Goal: Communication & Community: Answer question/provide support

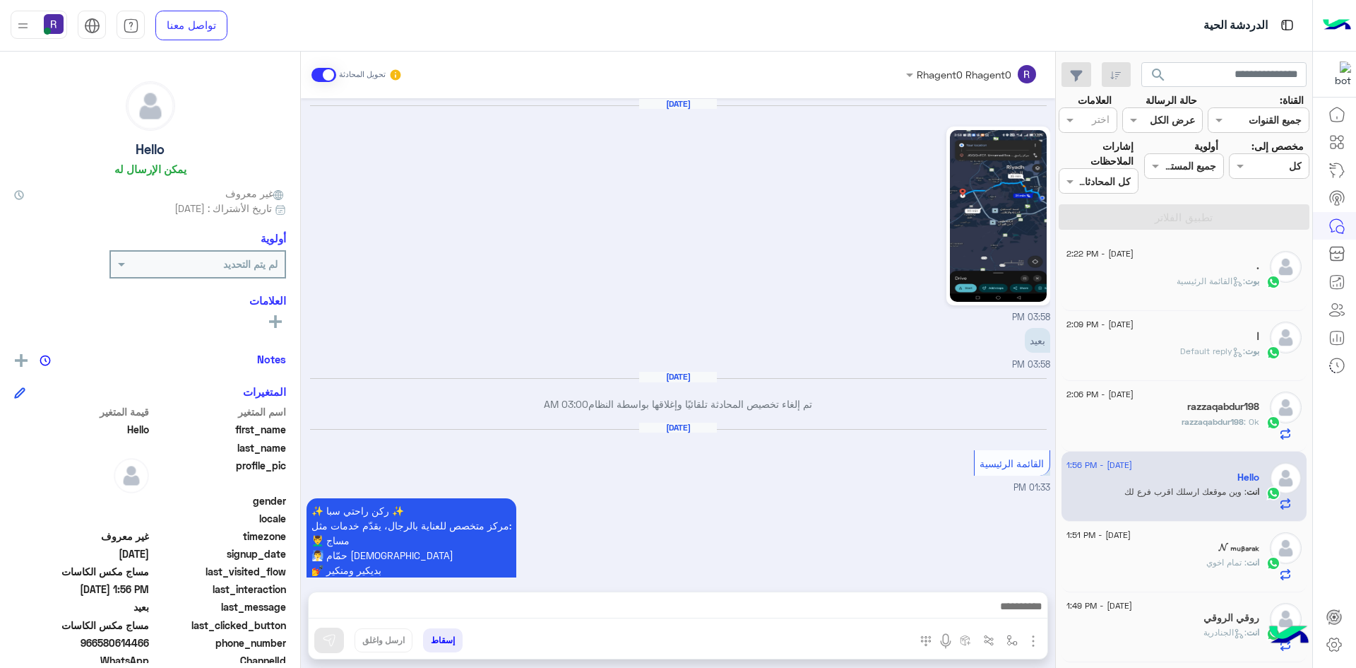
scroll to position [1844, 0]
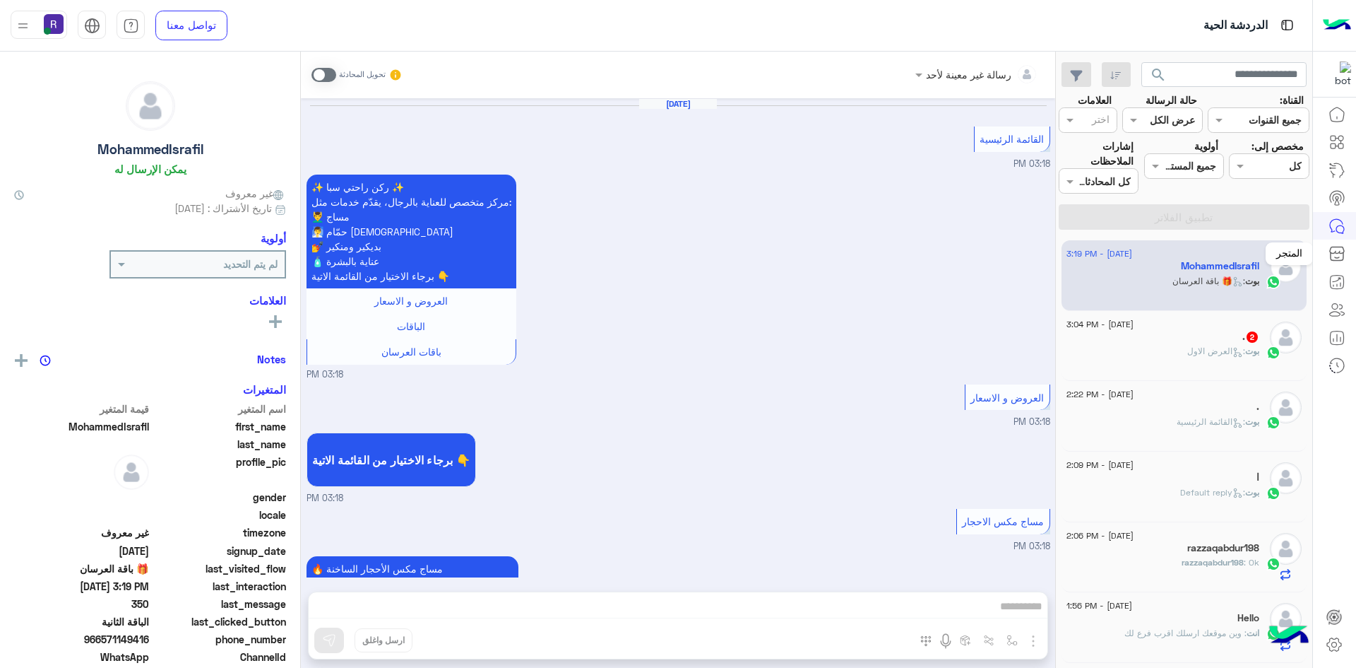
scroll to position [2402, 0]
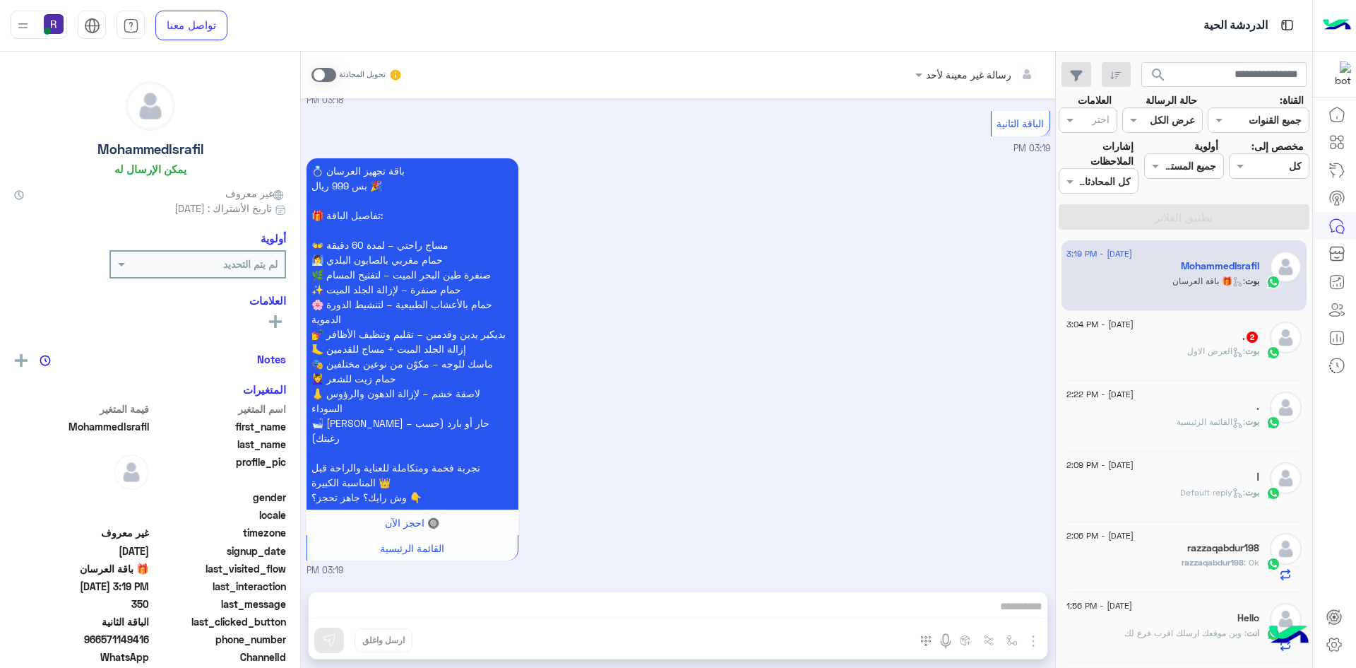
click at [1187, 347] on span ": العرض الاول" at bounding box center [1216, 350] width 58 height 11
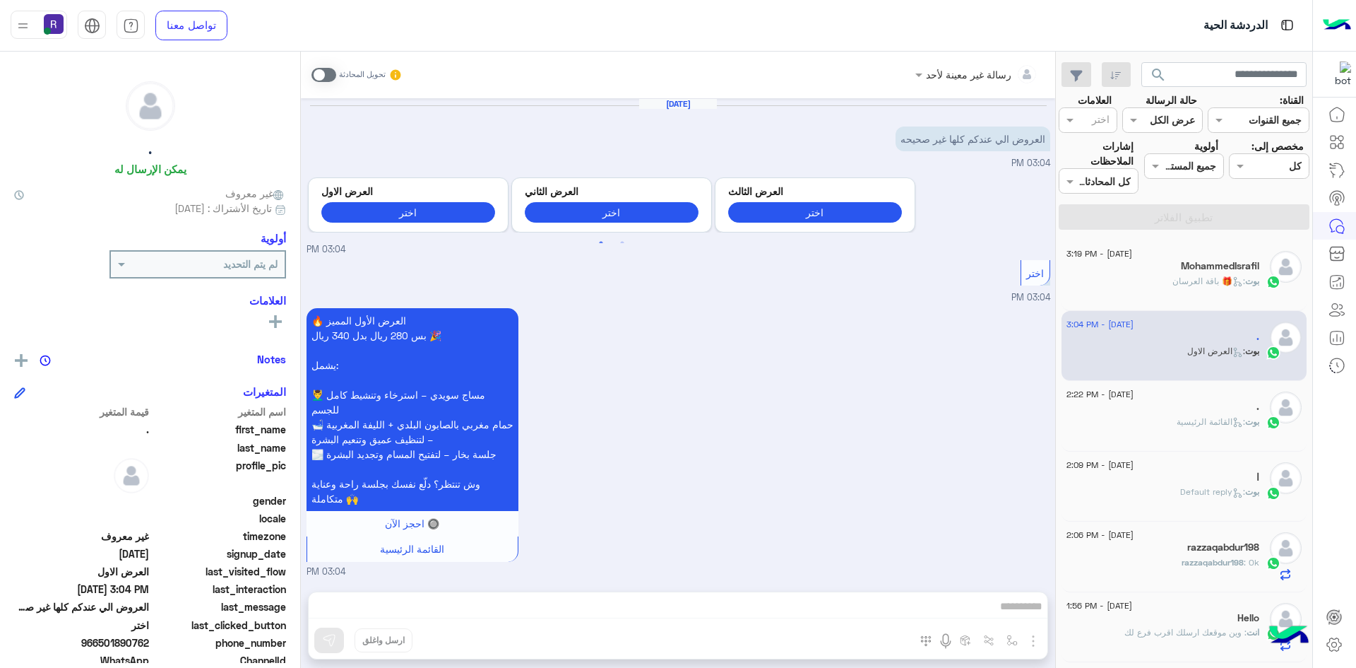
scroll to position [1, 0]
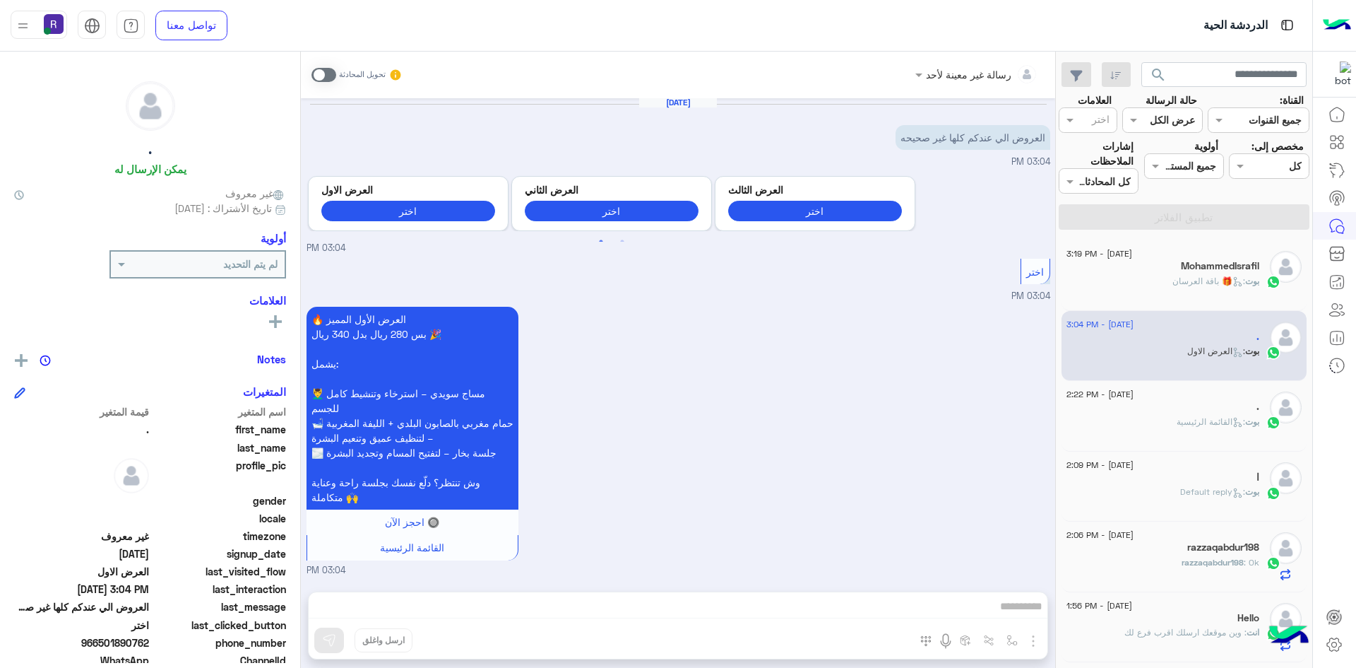
click at [331, 75] on span at bounding box center [324, 75] width 25 height 14
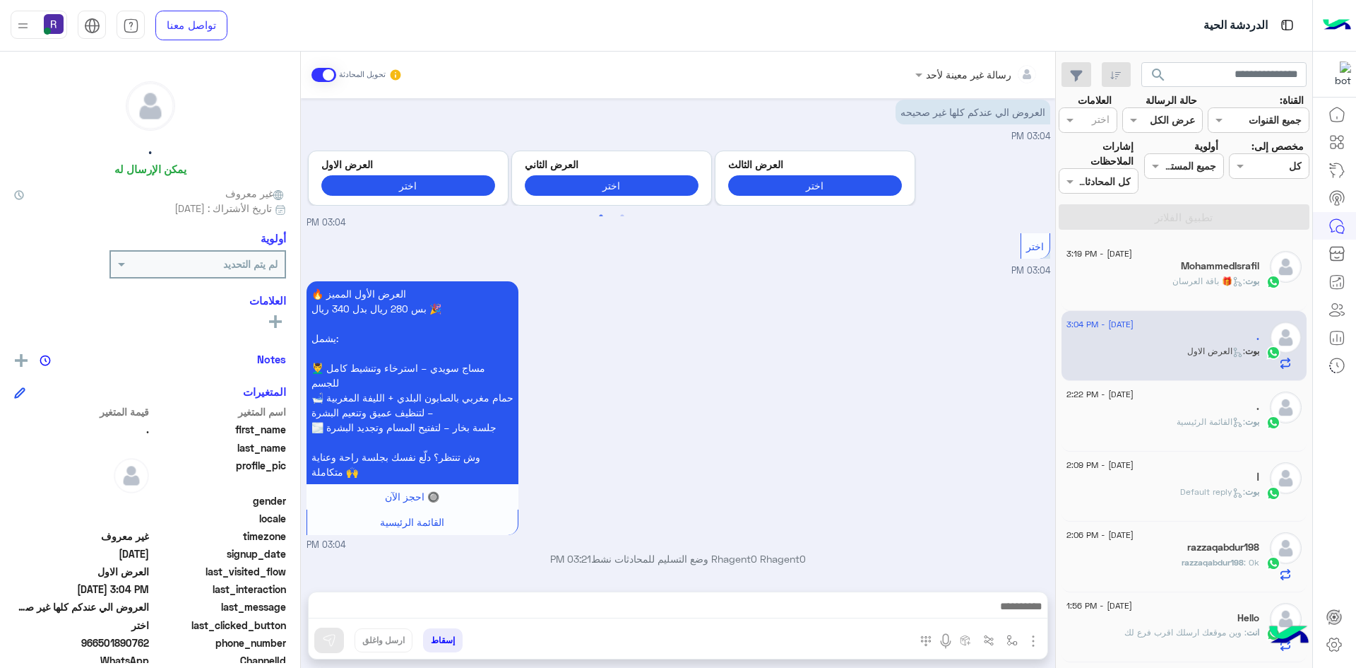
click at [1032, 642] on img "button" at bounding box center [1033, 640] width 17 height 17
click at [1011, 619] on button "الصور" at bounding box center [1012, 610] width 60 height 28
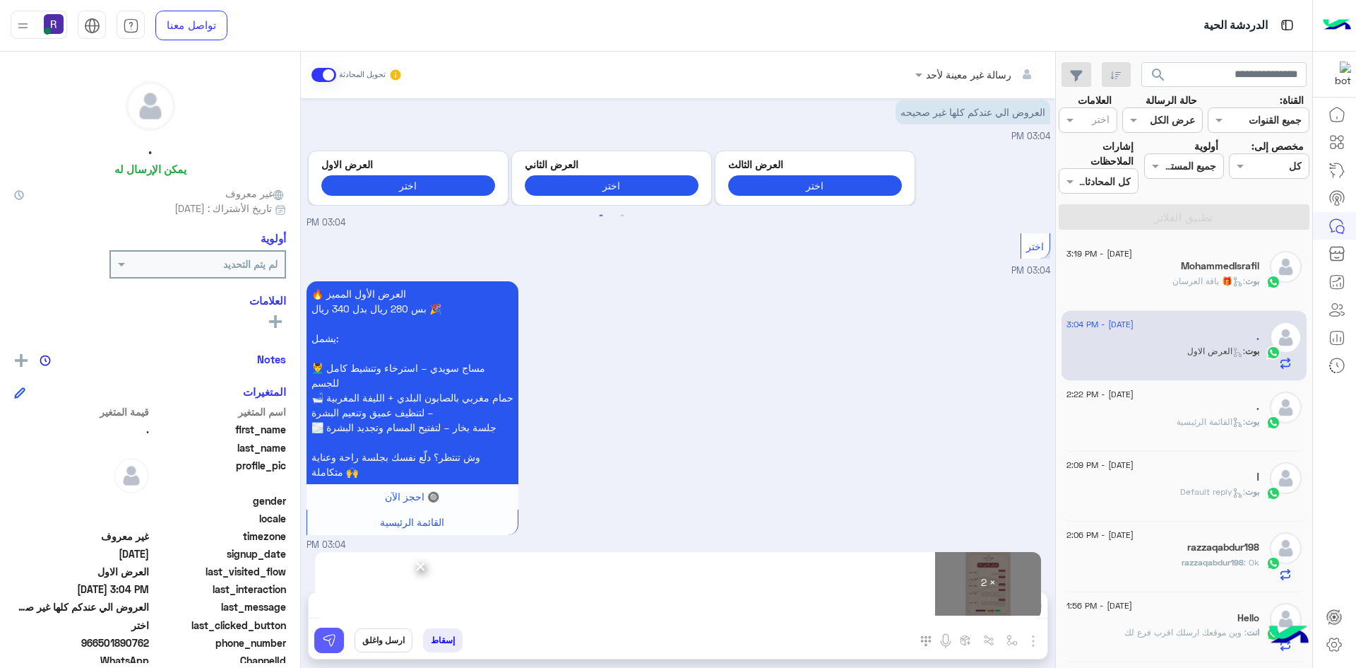
click at [333, 648] on button at bounding box center [329, 639] width 30 height 25
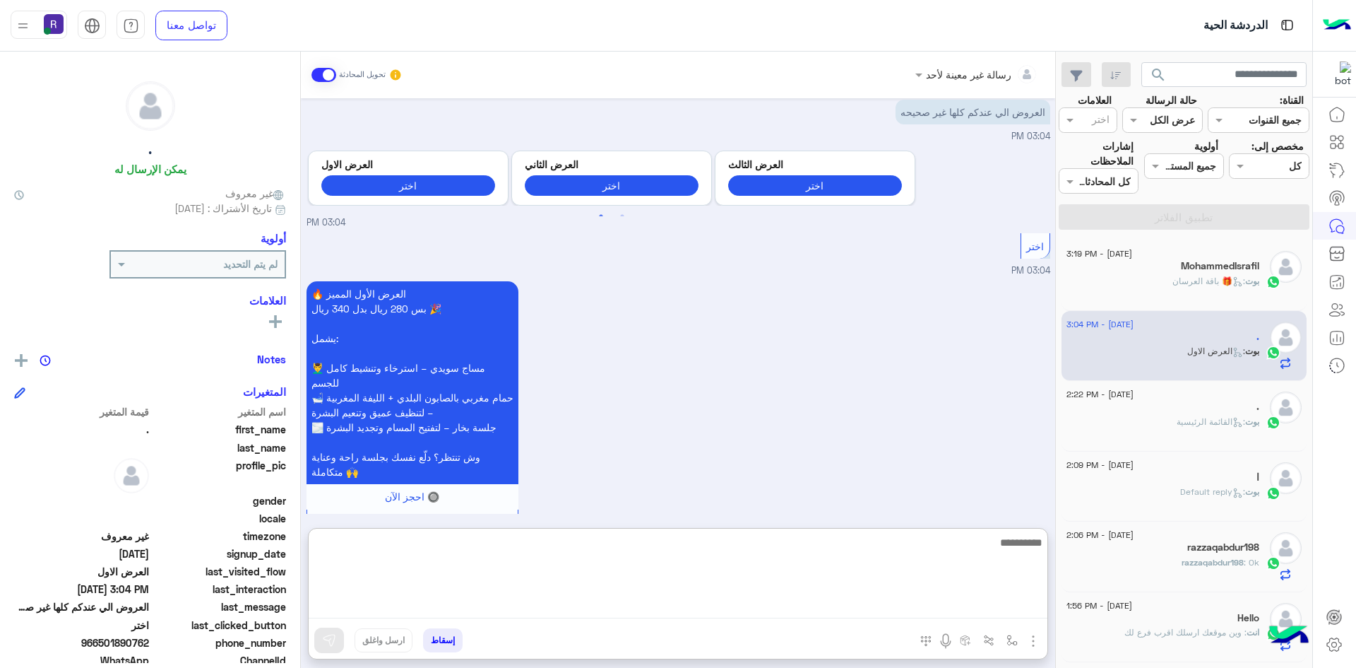
paste textarea "**********"
type textarea "**********"
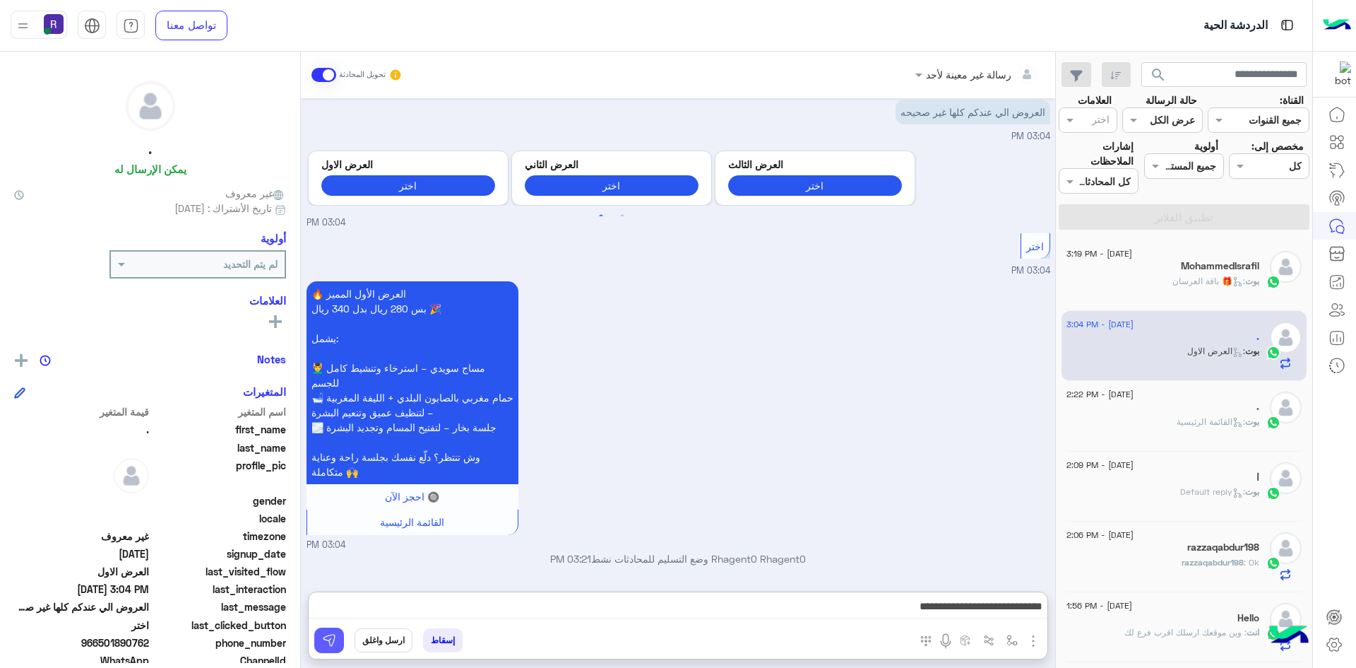
click at [331, 647] on button at bounding box center [329, 639] width 30 height 25
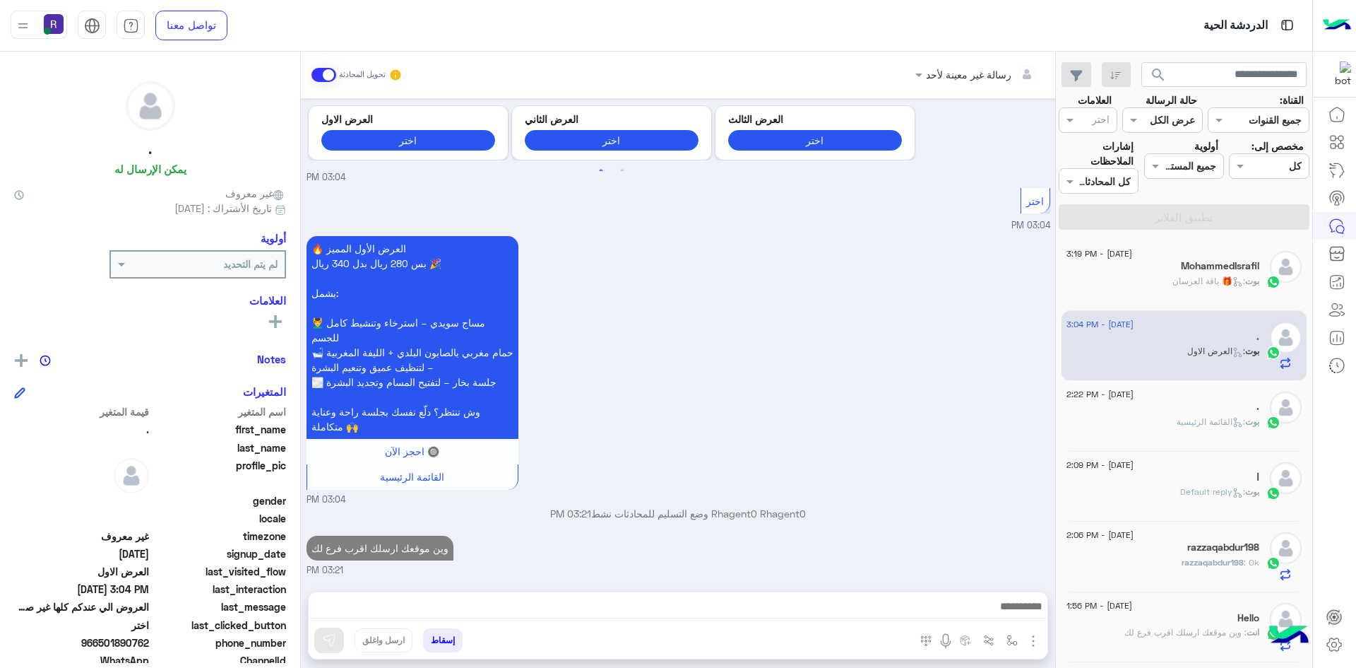
click at [1173, 283] on span "بوت : 🎁 باقة العرسان" at bounding box center [1216, 281] width 87 height 11
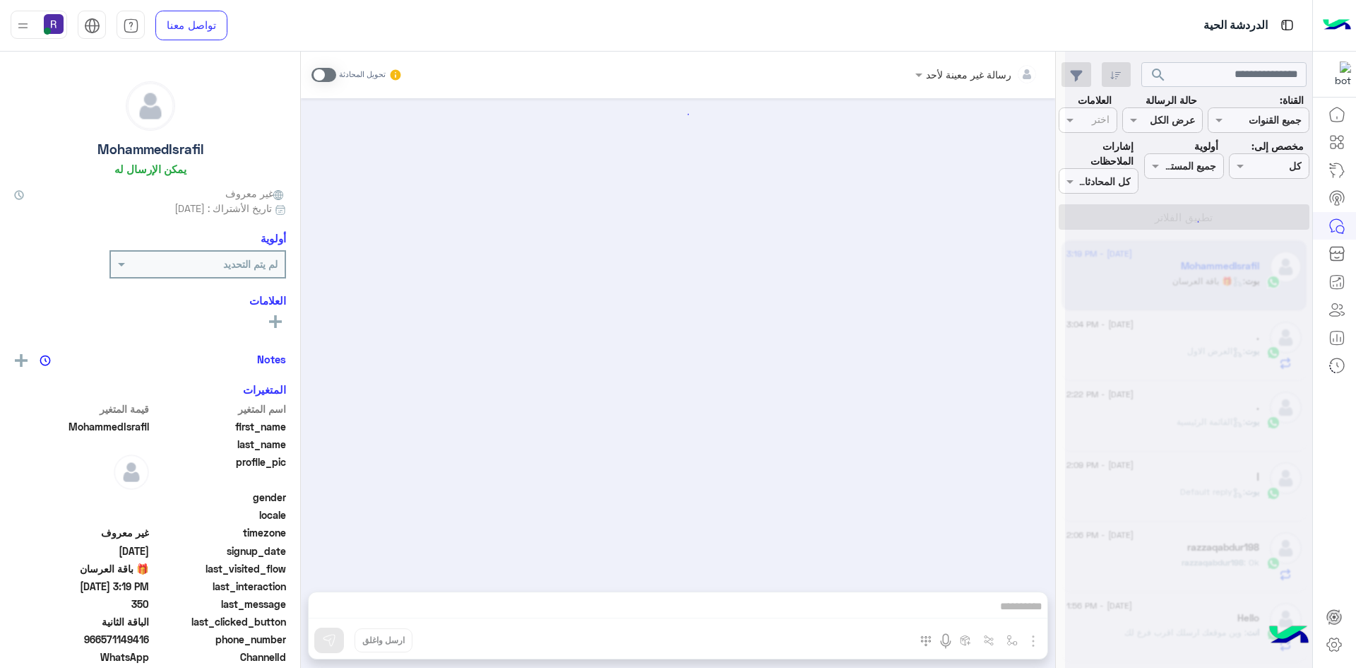
scroll to position [2402, 0]
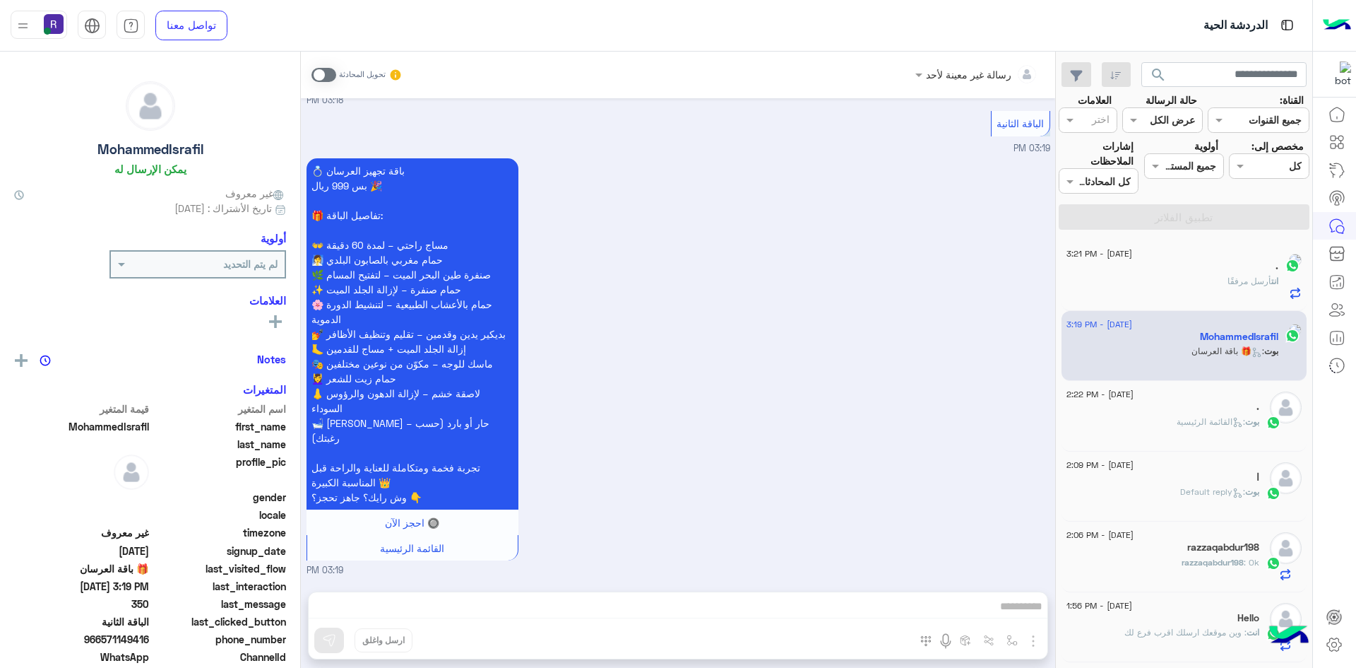
click at [329, 77] on span at bounding box center [324, 75] width 25 height 14
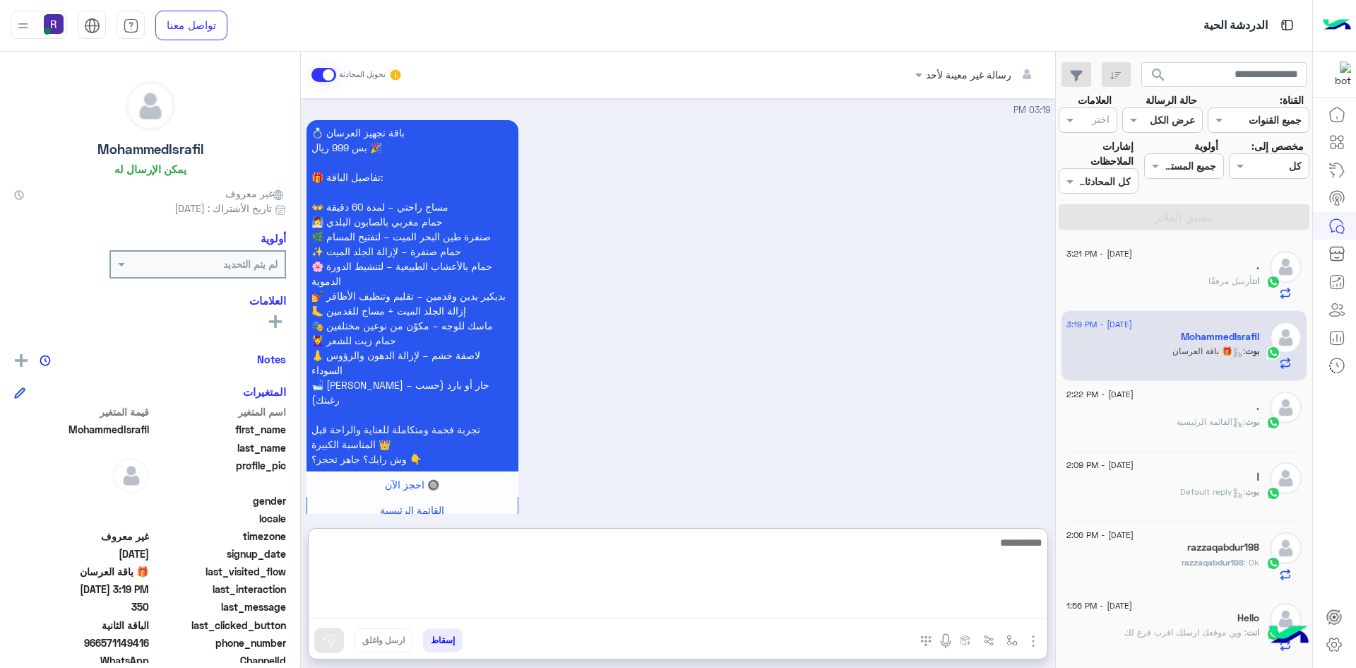
paste textarea "**********"
type textarea "**********"
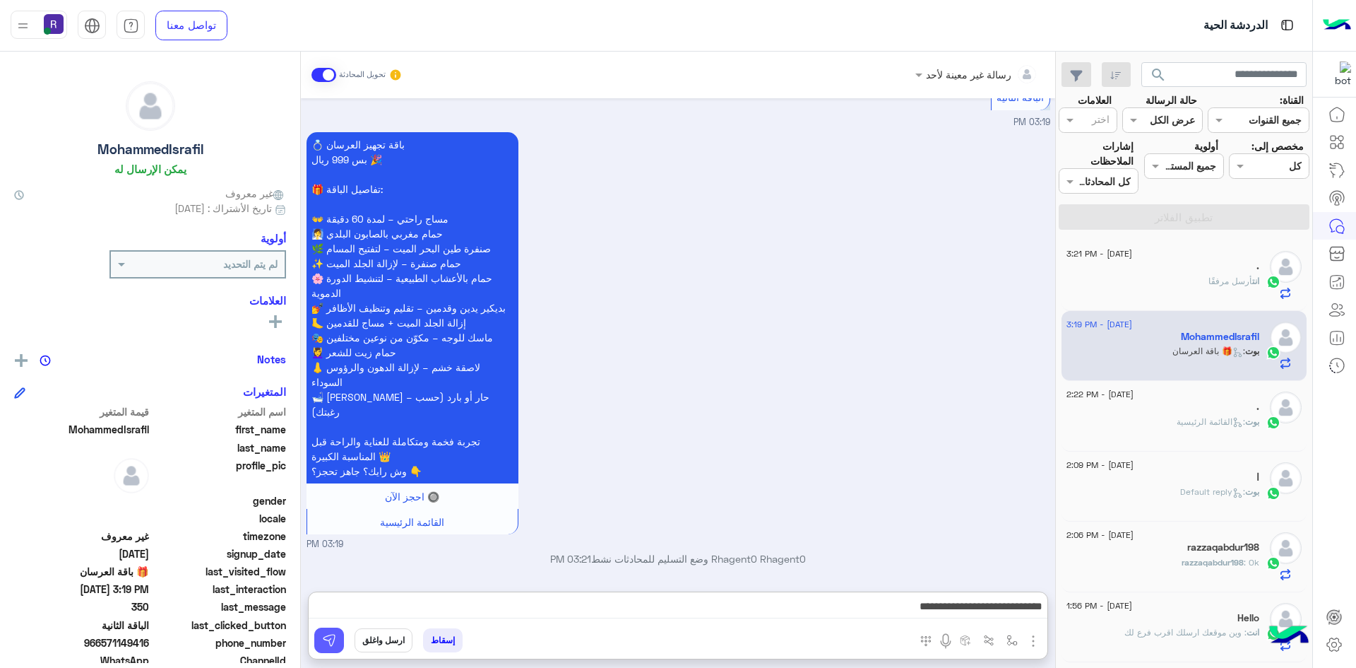
click at [334, 641] on img at bounding box center [329, 640] width 14 height 14
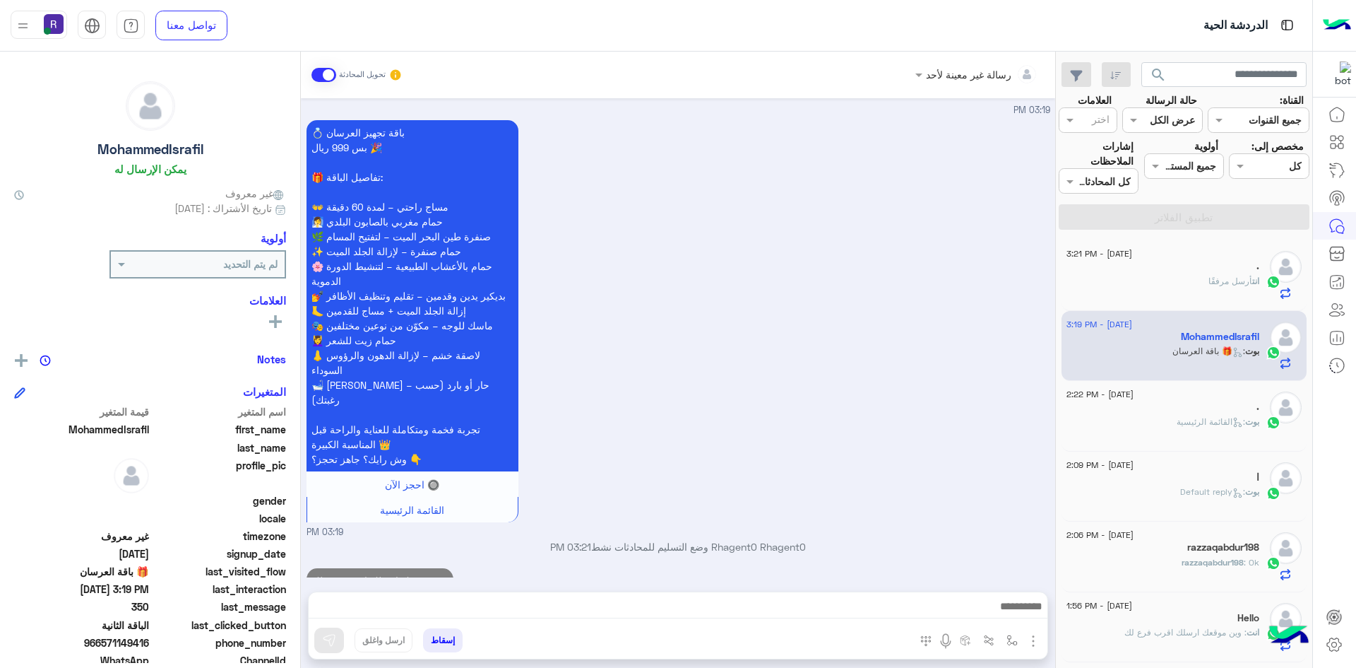
scroll to position [2473, 0]
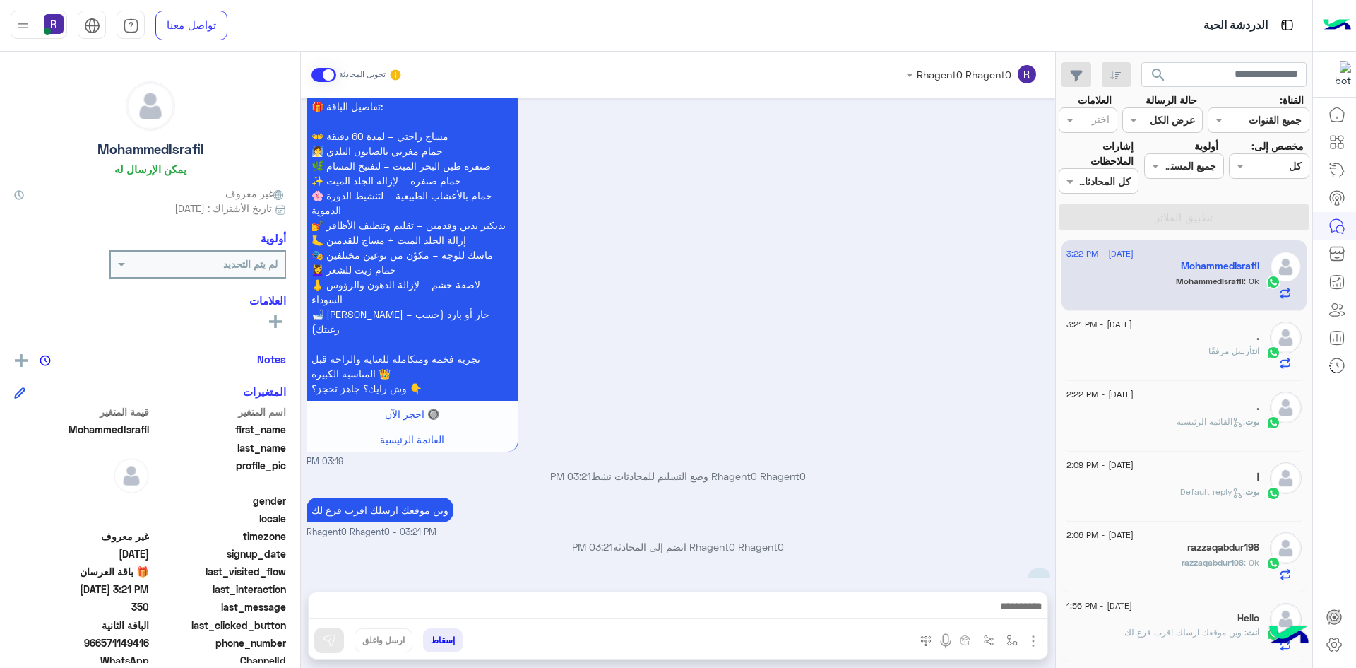
scroll to position [2240, 0]
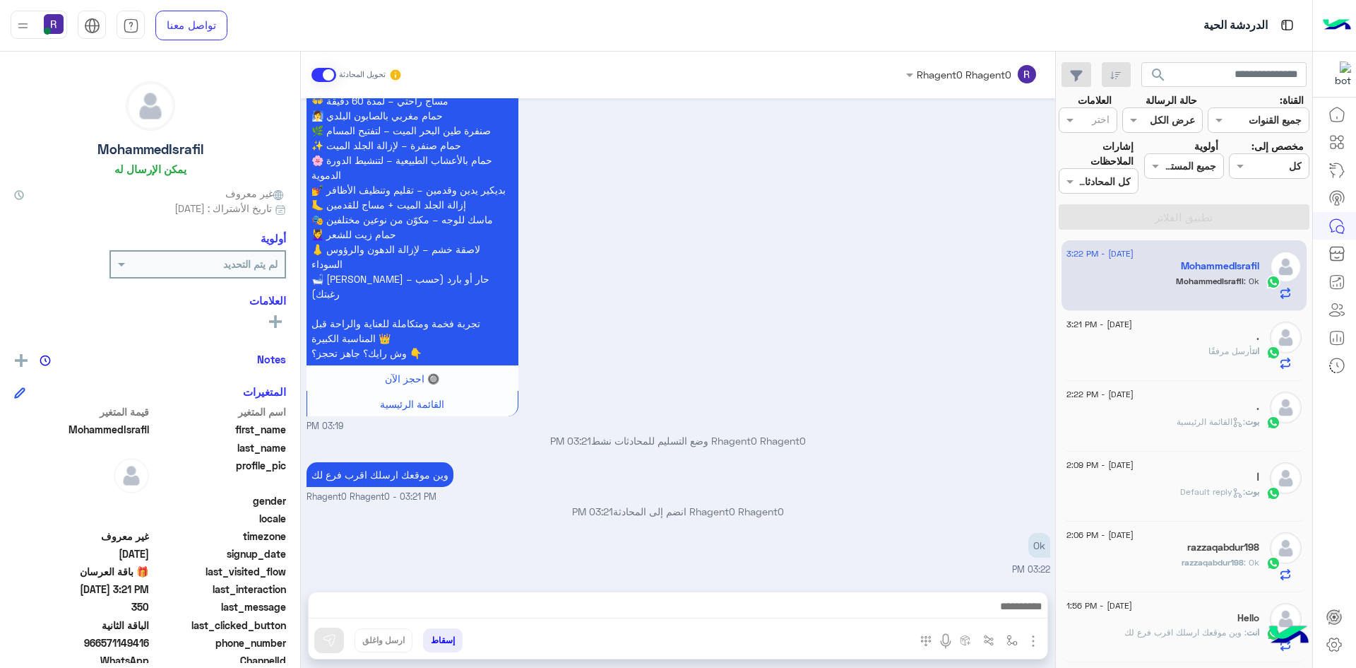
click at [1209, 432] on div "بوت : القائمة الرئيسية" at bounding box center [1163, 427] width 193 height 25
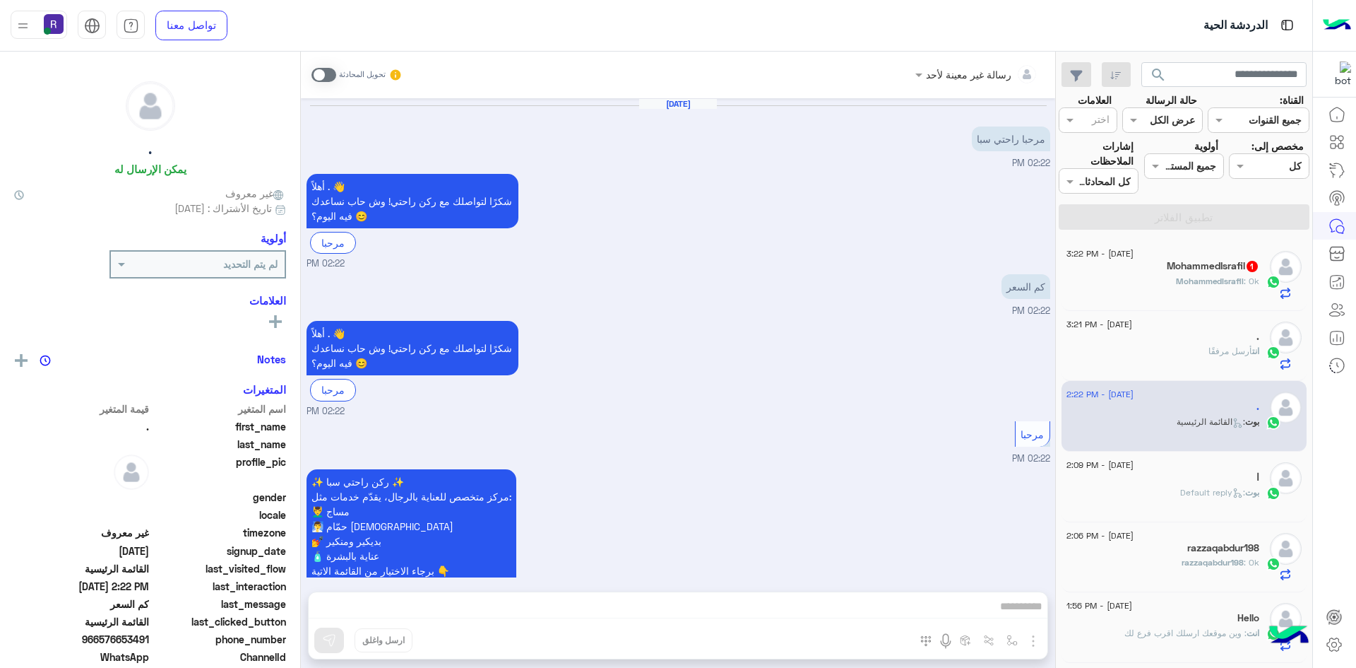
scroll to position [846, 0]
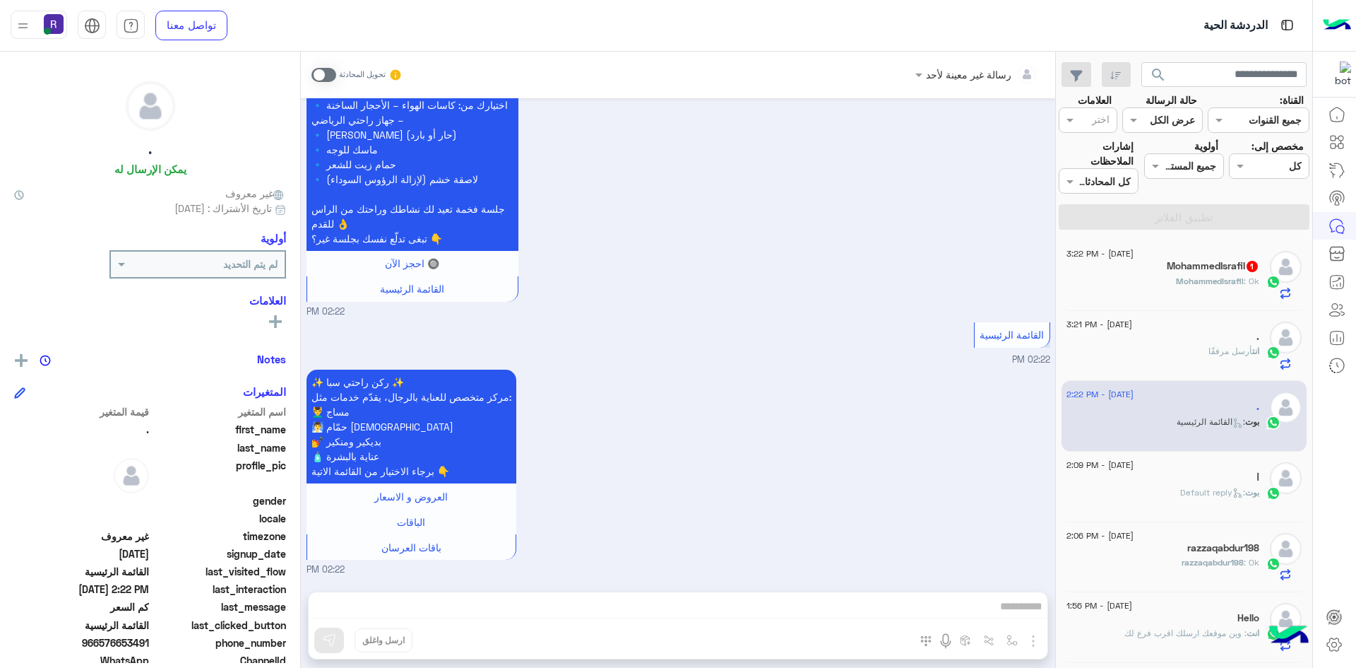
click at [1159, 290] on div "MohammedIsrafil : Ok" at bounding box center [1163, 287] width 193 height 25
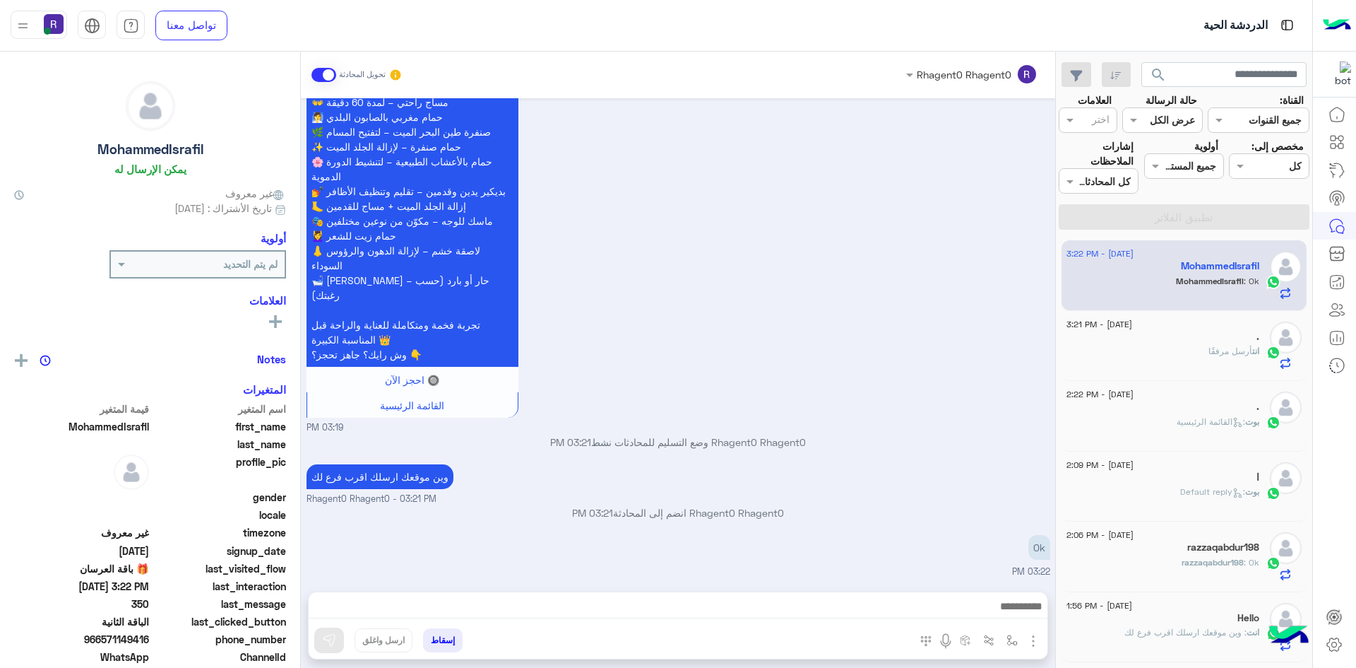
scroll to position [2150, 0]
click at [1176, 365] on div "انت أرسل مرفقًا" at bounding box center [1163, 357] width 193 height 25
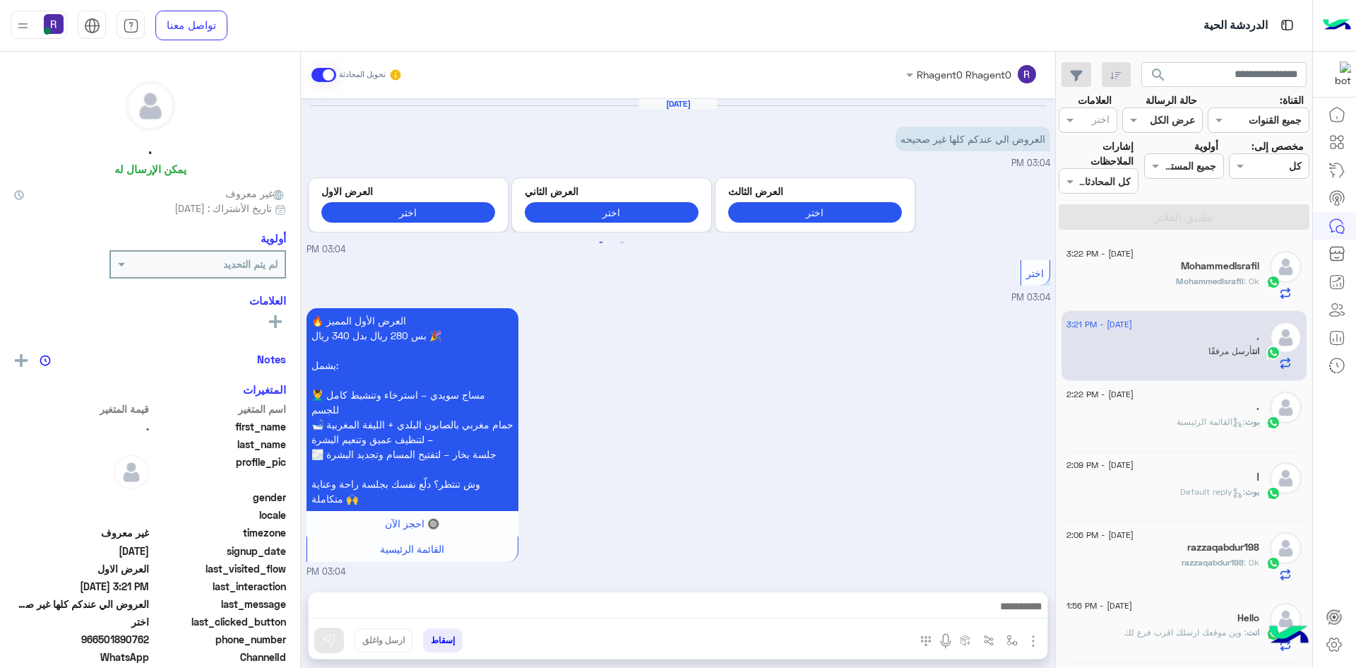
scroll to position [482, 0]
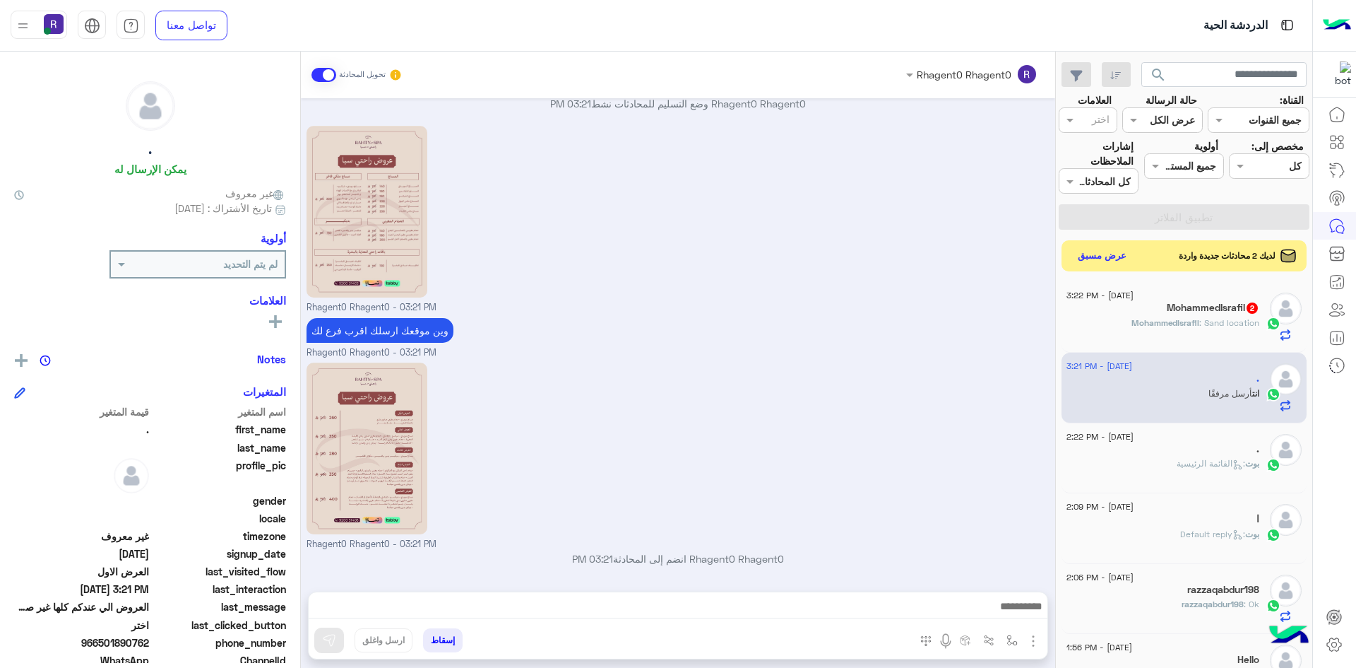
click at [1243, 325] on span ": Sand location" at bounding box center [1229, 322] width 60 height 11
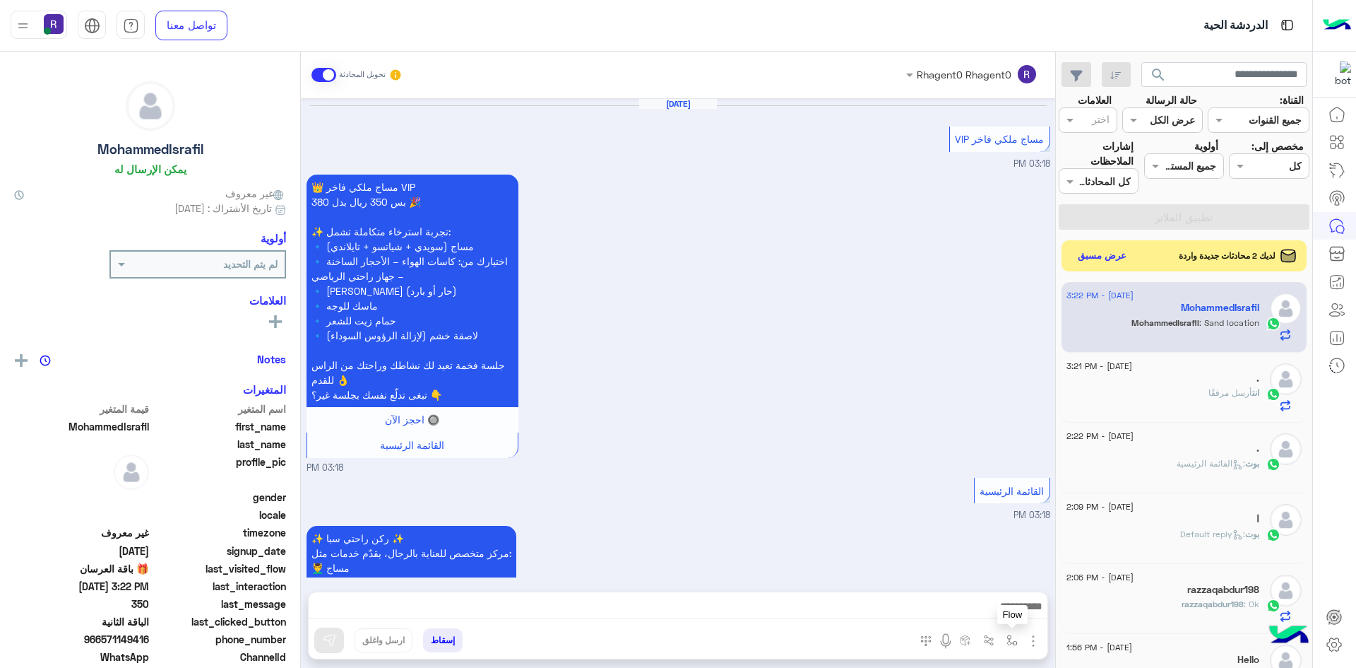
scroll to position [1908, 0]
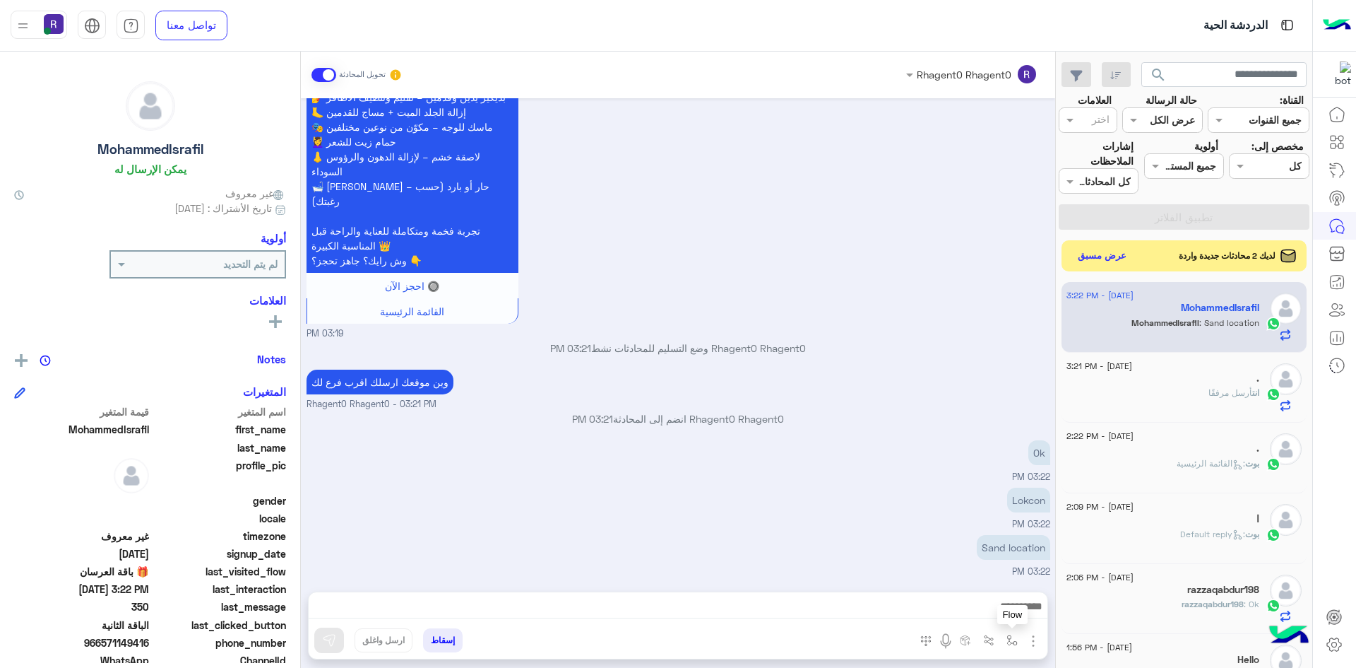
click at [1009, 643] on img "button" at bounding box center [1012, 639] width 11 height 11
click at [999, 620] on div "أدخل اسم مجموعة الرسائل" at bounding box center [949, 608] width 148 height 25
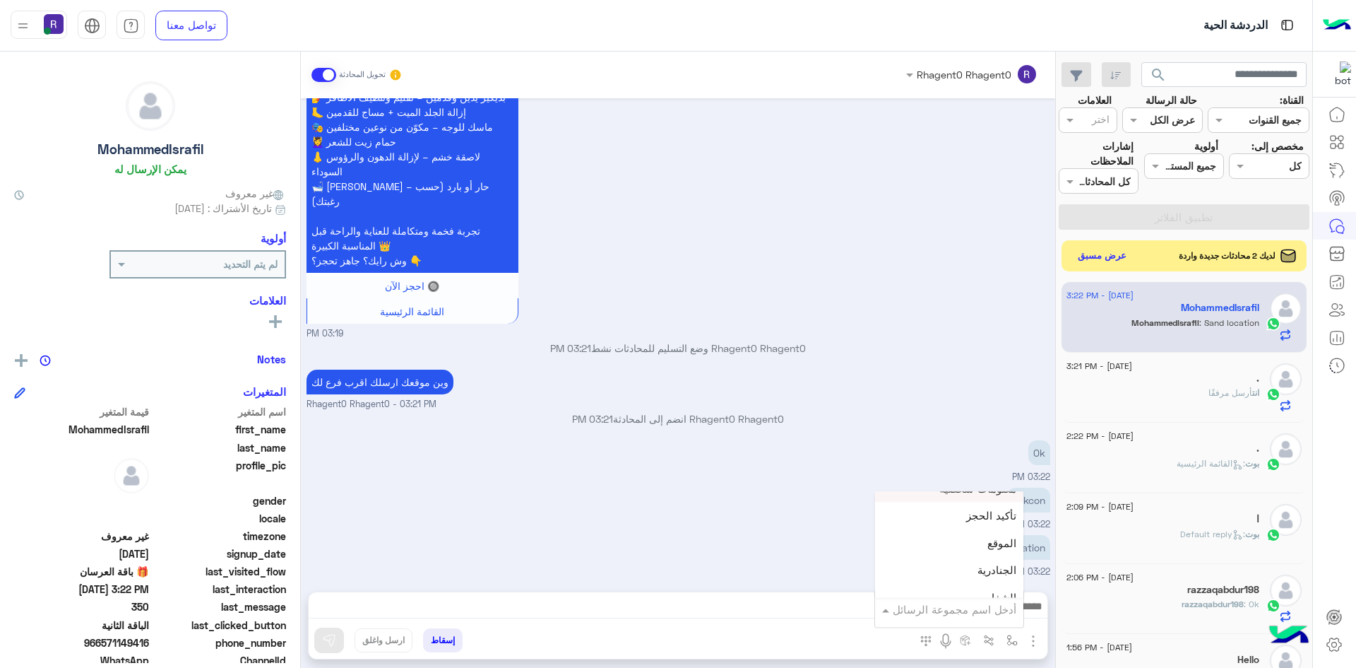
scroll to position [918, 0]
click at [997, 540] on span "الجنادرية" at bounding box center [997, 538] width 39 height 13
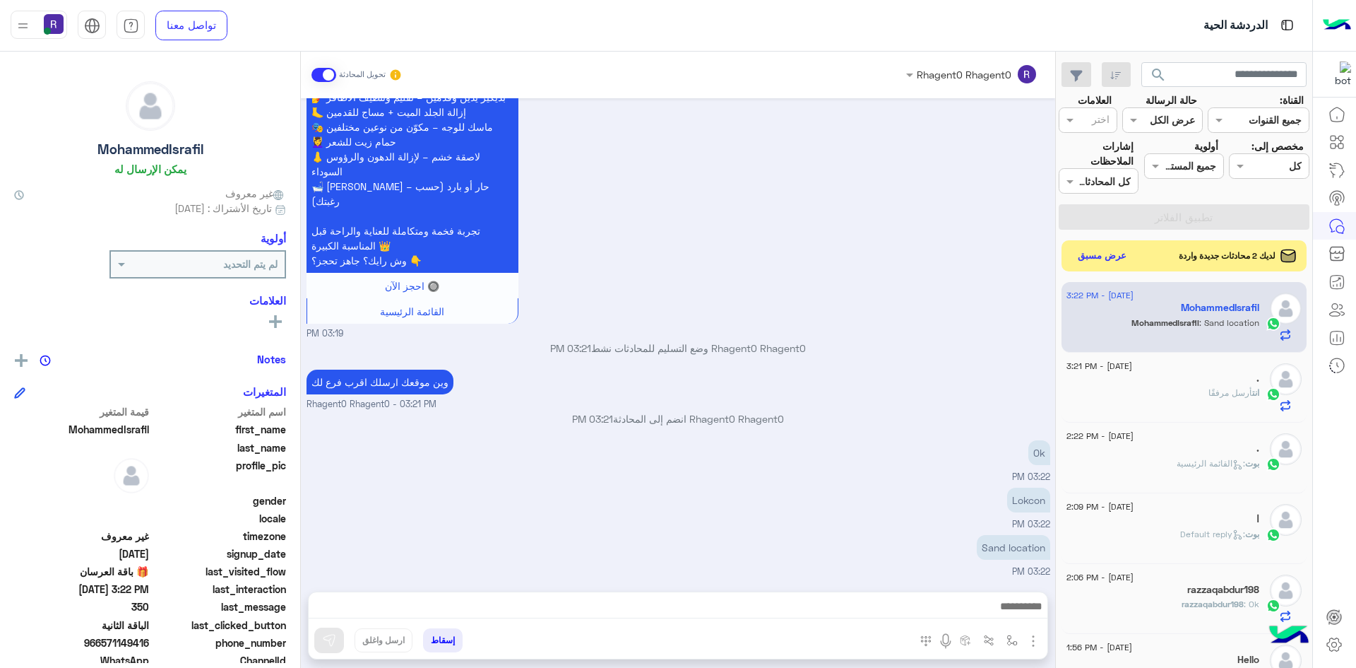
type textarea "*********"
click at [339, 647] on button at bounding box center [329, 639] width 30 height 25
click at [1035, 646] on img "button" at bounding box center [1033, 640] width 17 height 17
click at [999, 619] on button "الصور" at bounding box center [1012, 610] width 60 height 28
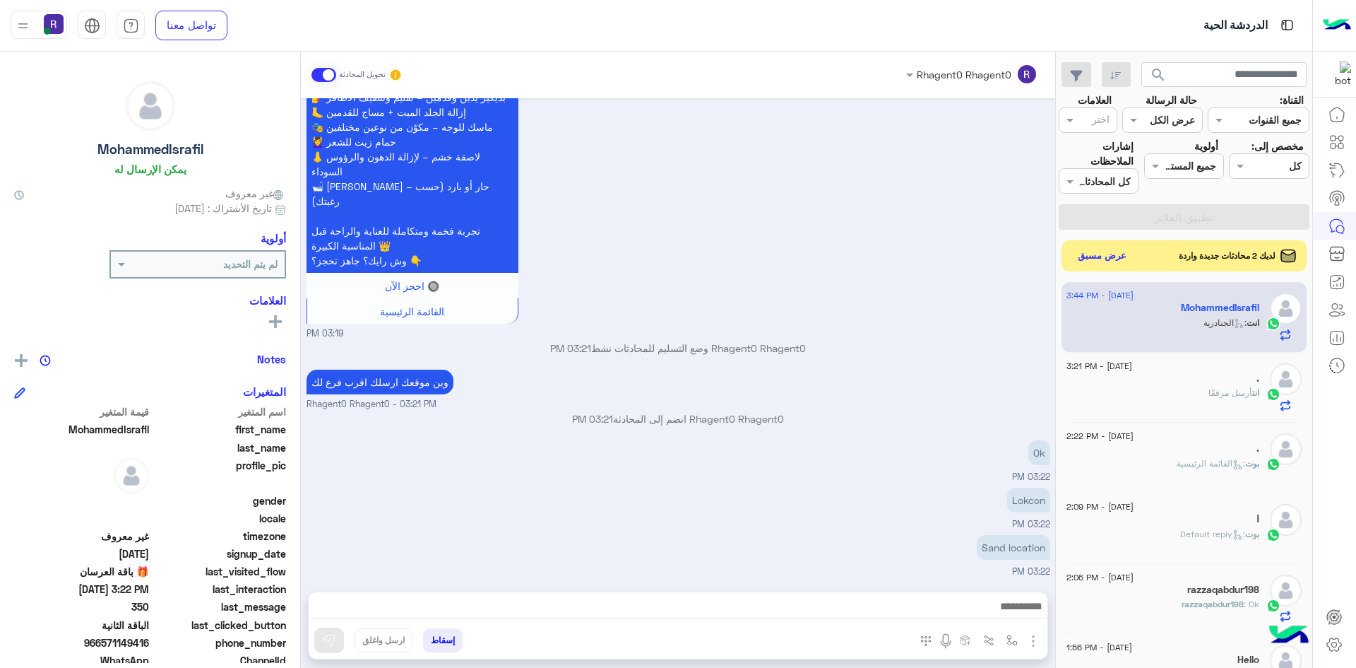
scroll to position [2034, 0]
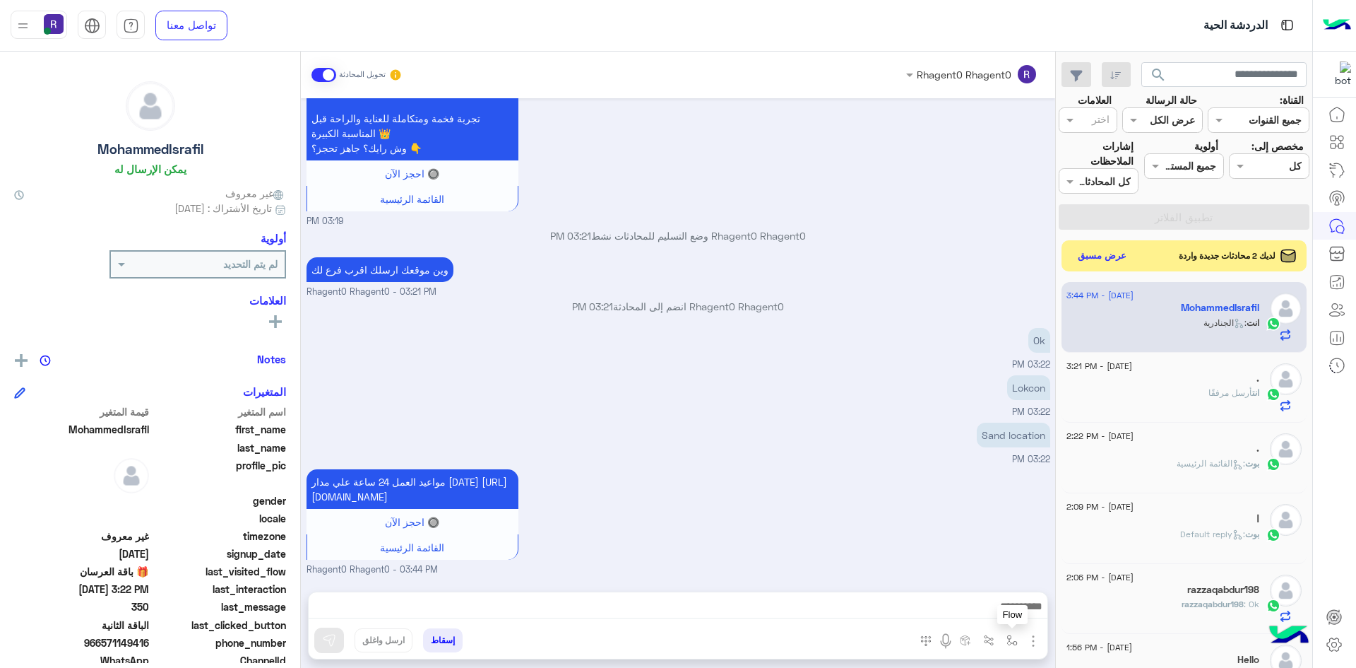
click at [1012, 642] on img "button" at bounding box center [1012, 639] width 11 height 11
click at [995, 608] on input "text" at bounding box center [968, 609] width 95 height 16
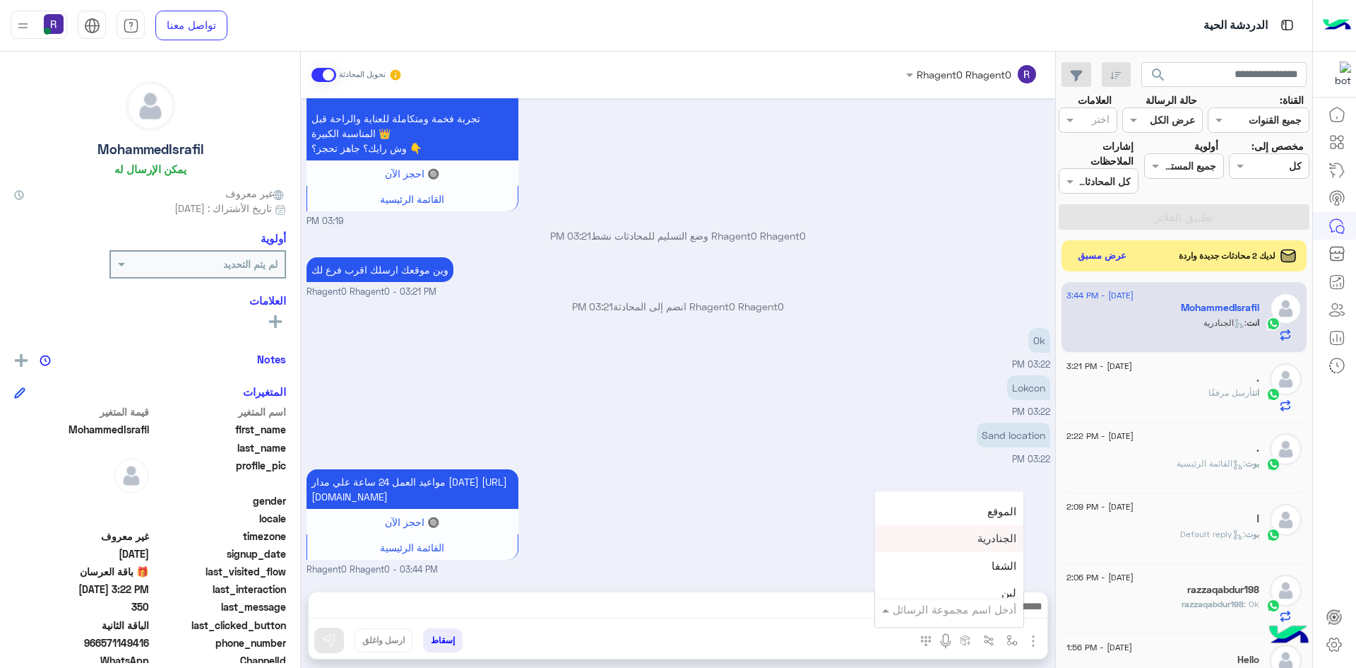
scroll to position [989, 0]
click at [985, 531] on div "لبن" at bounding box center [949, 523] width 148 height 28
type textarea "***"
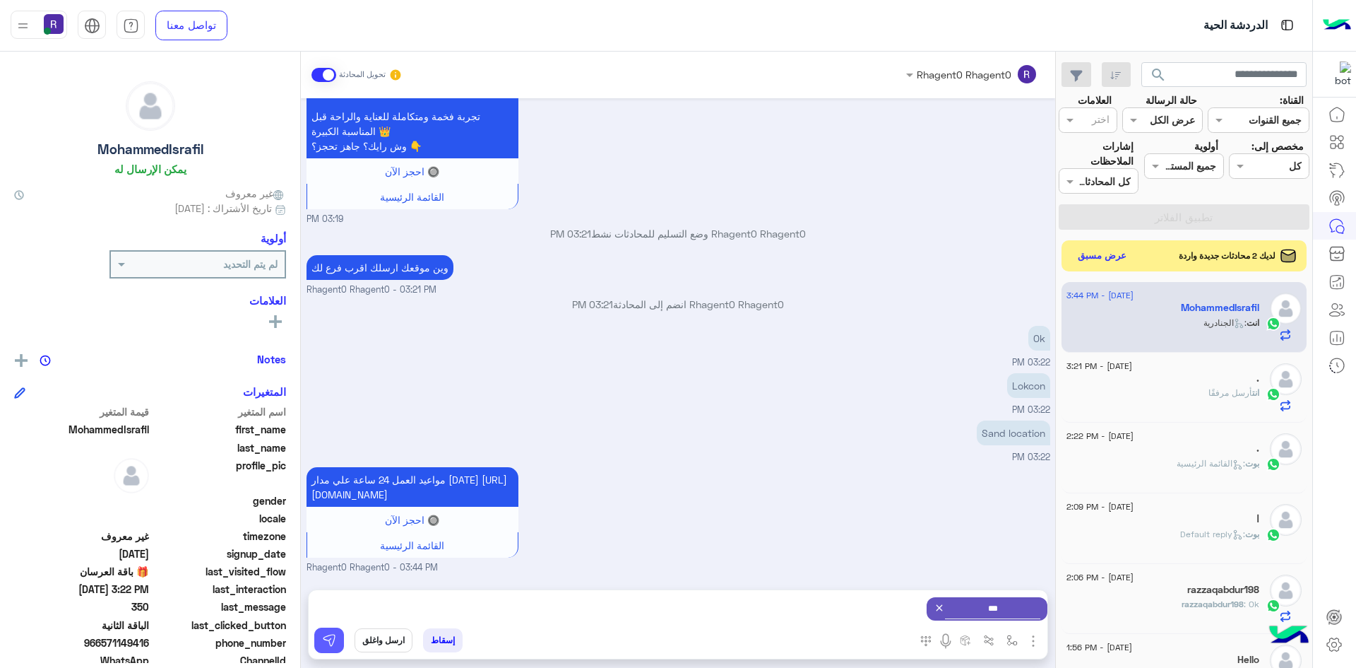
click at [324, 635] on img at bounding box center [329, 640] width 14 height 14
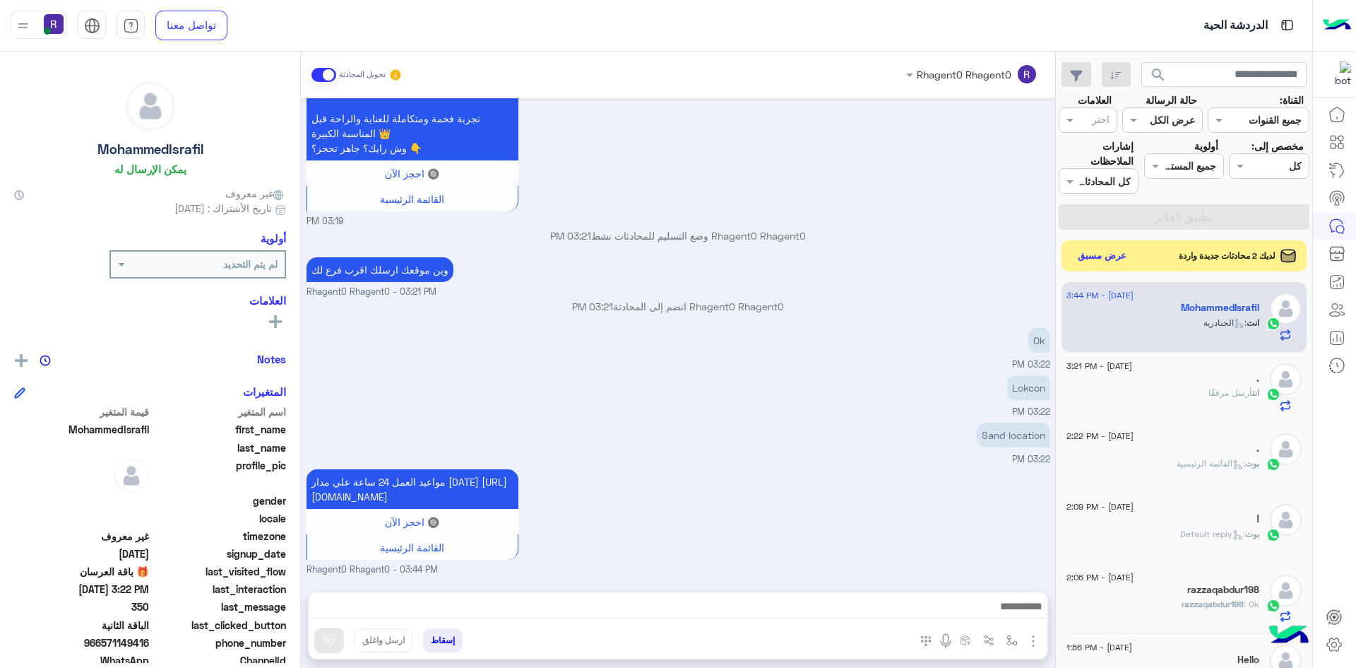
scroll to position [2034, 0]
click at [1112, 259] on button "عرض مسبق" at bounding box center [1101, 255] width 59 height 19
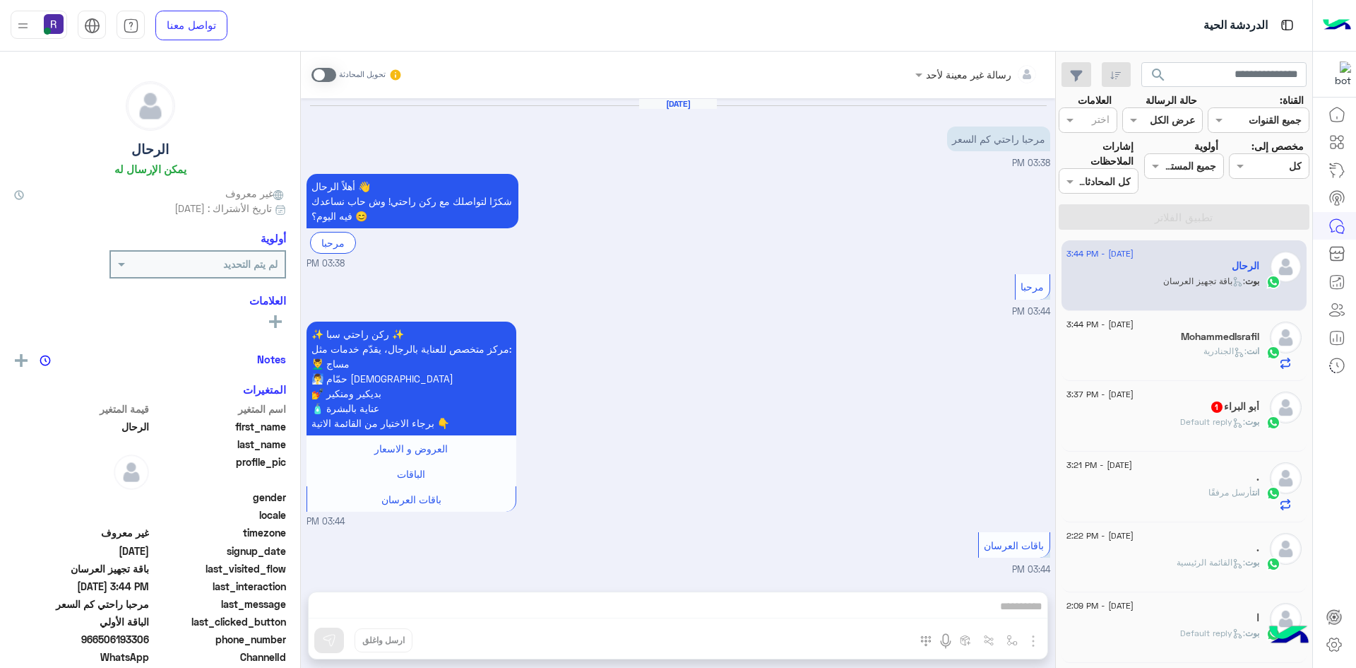
scroll to position [778, 0]
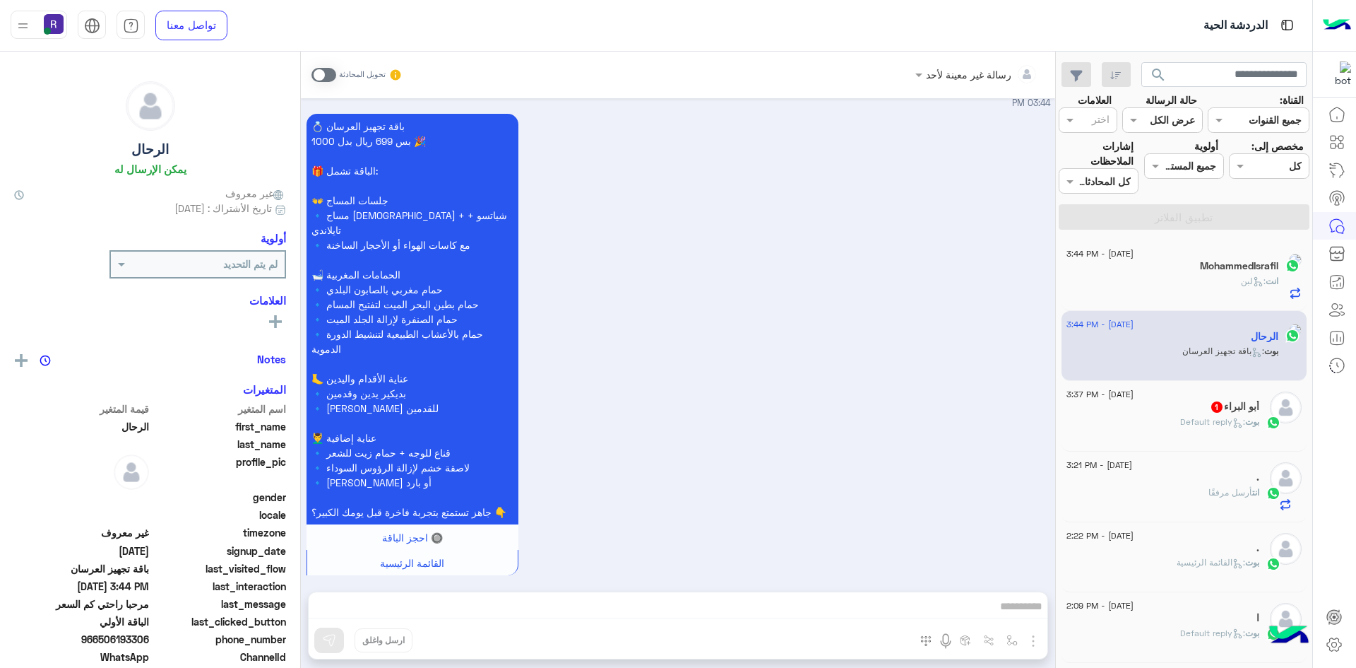
click at [1221, 414] on div "أبو البراء 1" at bounding box center [1163, 408] width 193 height 15
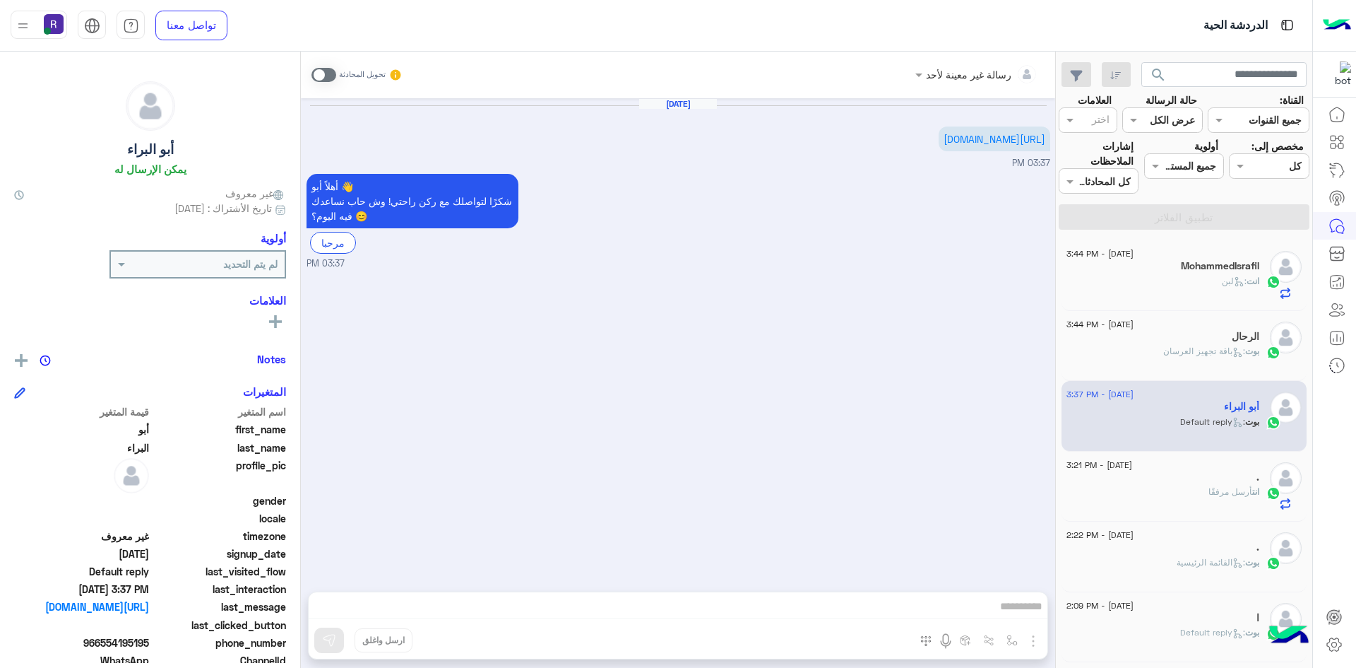
click at [328, 71] on span at bounding box center [324, 75] width 25 height 14
click at [1033, 639] on img "button" at bounding box center [1033, 640] width 17 height 17
click at [1014, 613] on span "الصور" at bounding box center [1006, 610] width 26 height 16
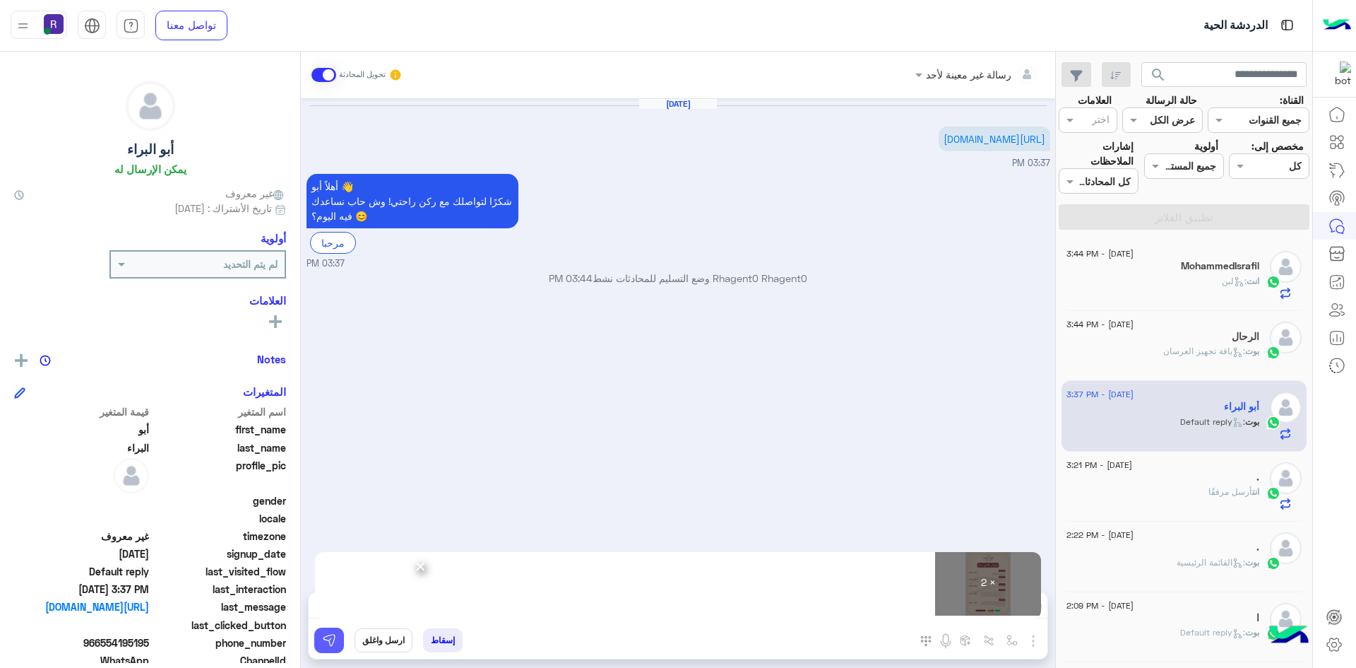
click at [331, 648] on button at bounding box center [329, 639] width 30 height 25
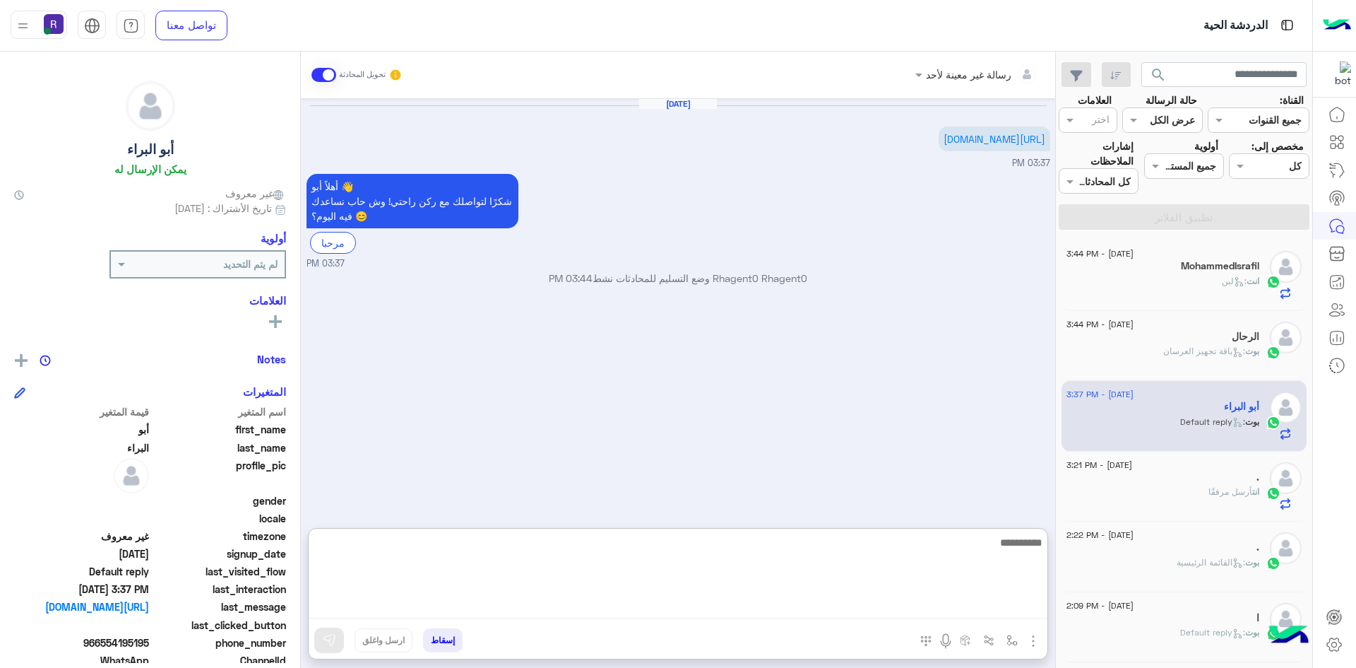
paste textarea "**********"
type textarea "**********"
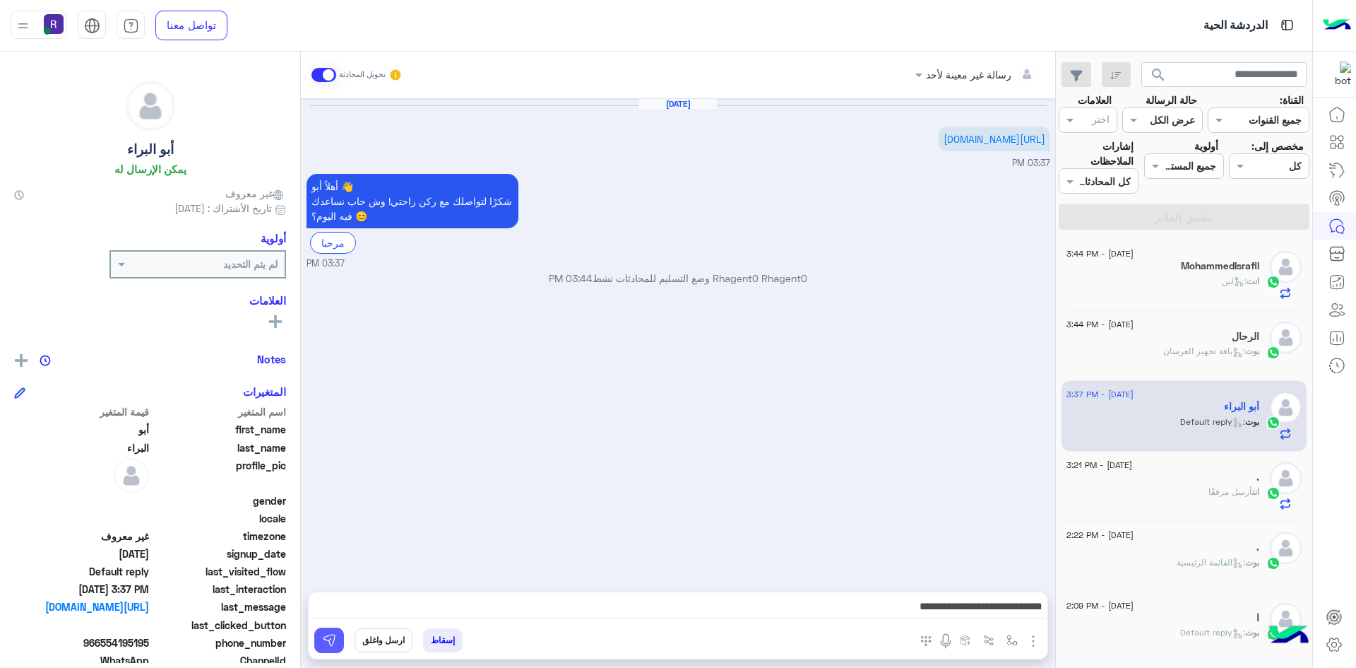
click at [327, 639] on img at bounding box center [329, 640] width 14 height 14
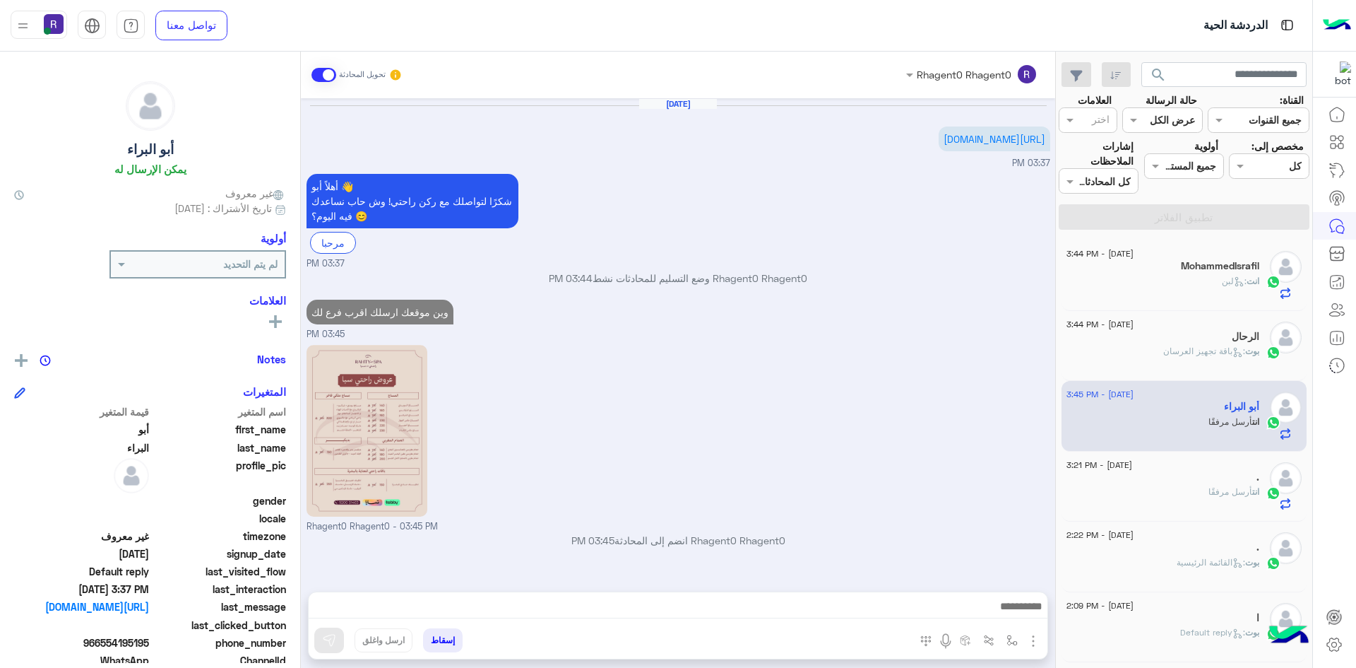
scroll to position [189, 0]
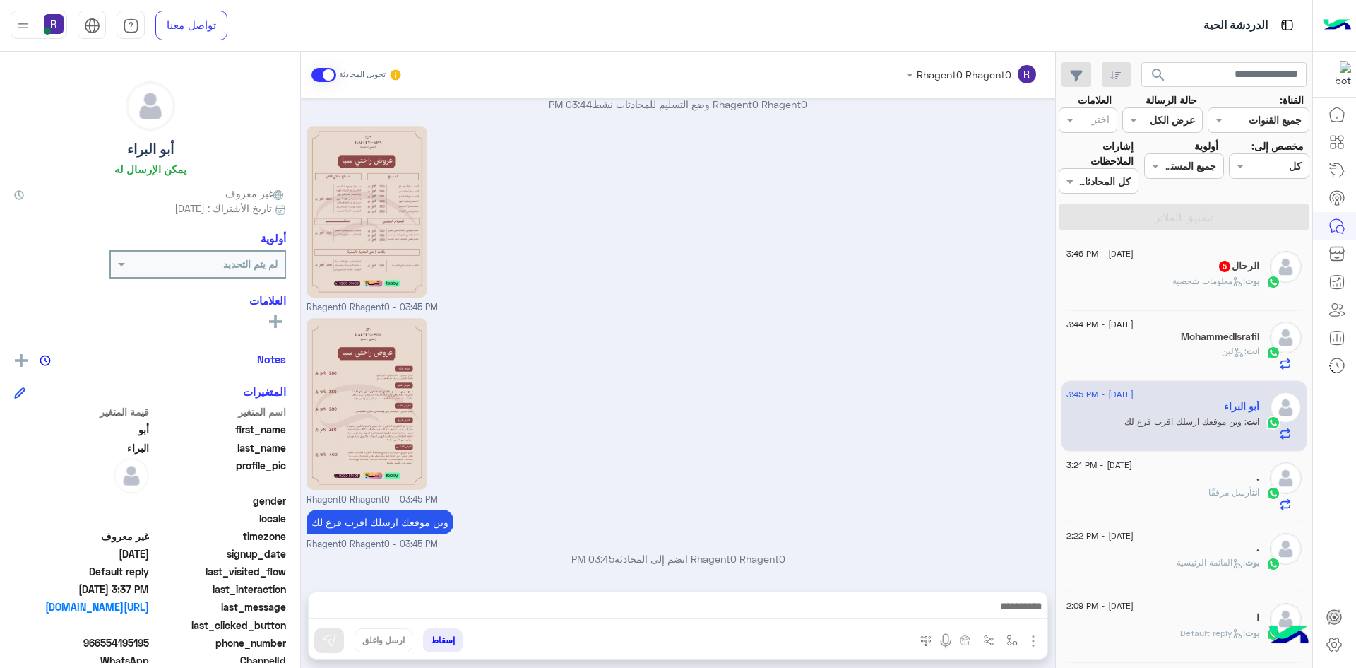
click at [1186, 278] on span ": معلومات شخصية" at bounding box center [1209, 281] width 73 height 11
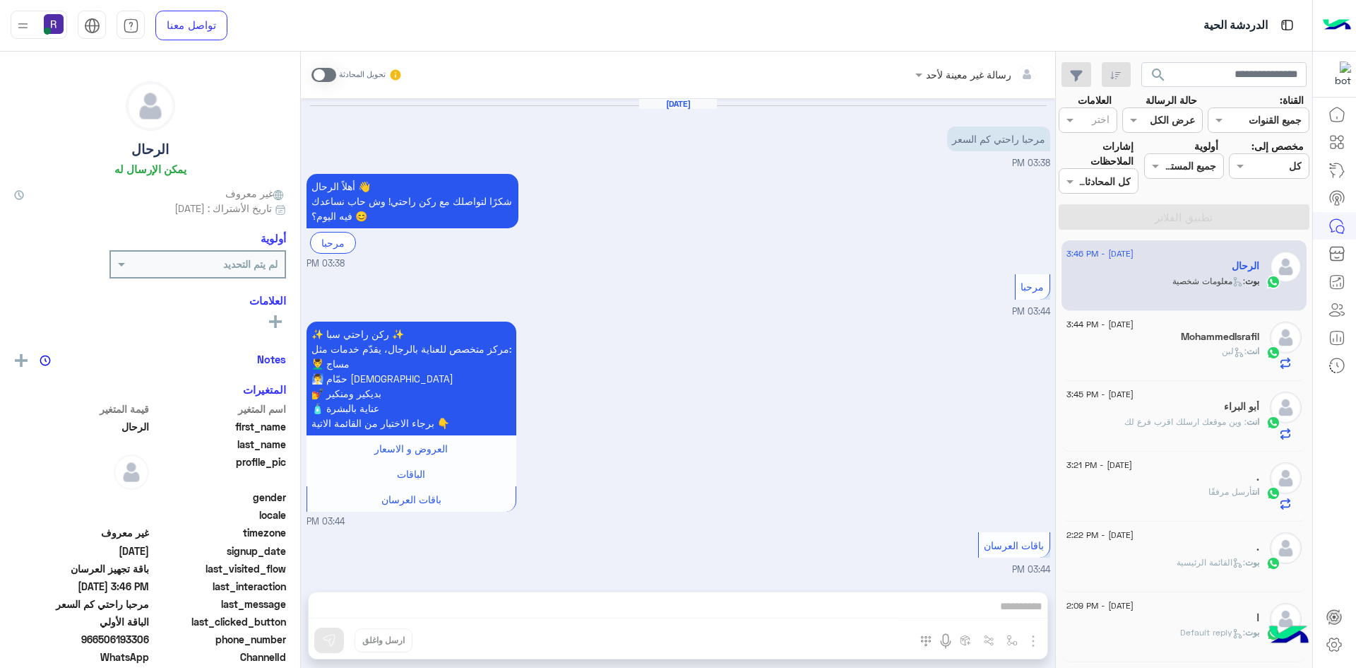
scroll to position [2106, 0]
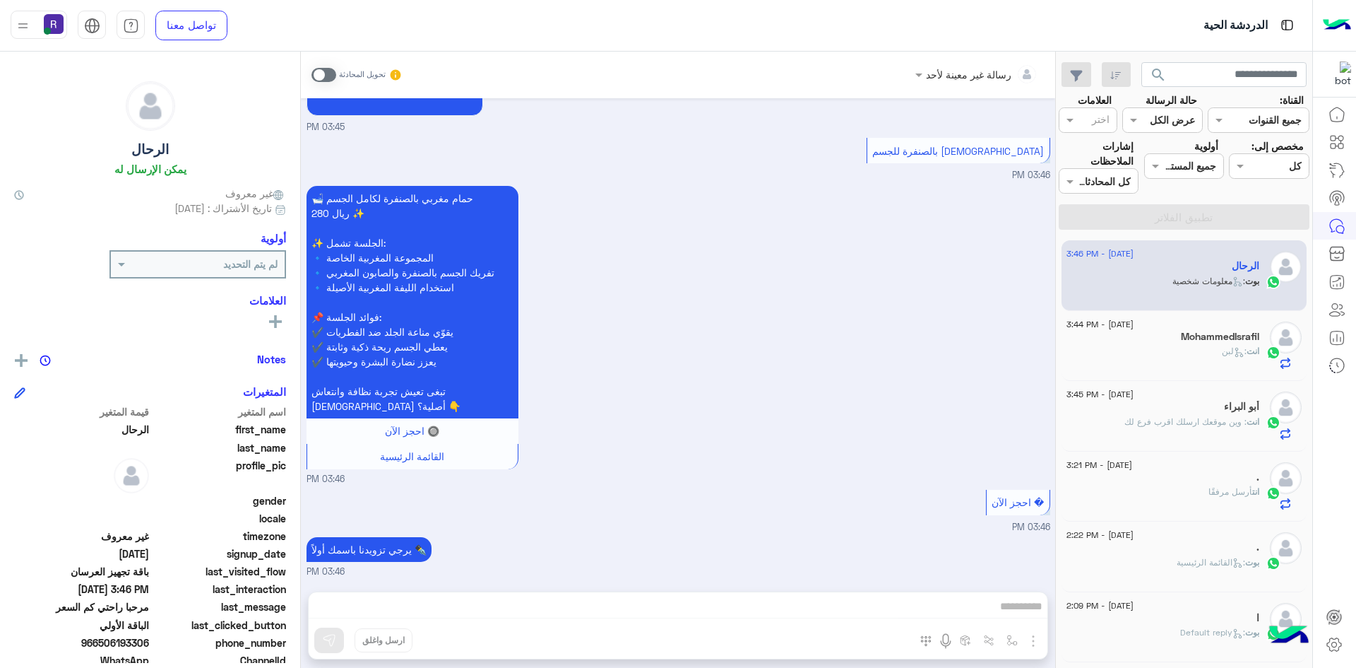
click at [328, 71] on span at bounding box center [324, 75] width 25 height 14
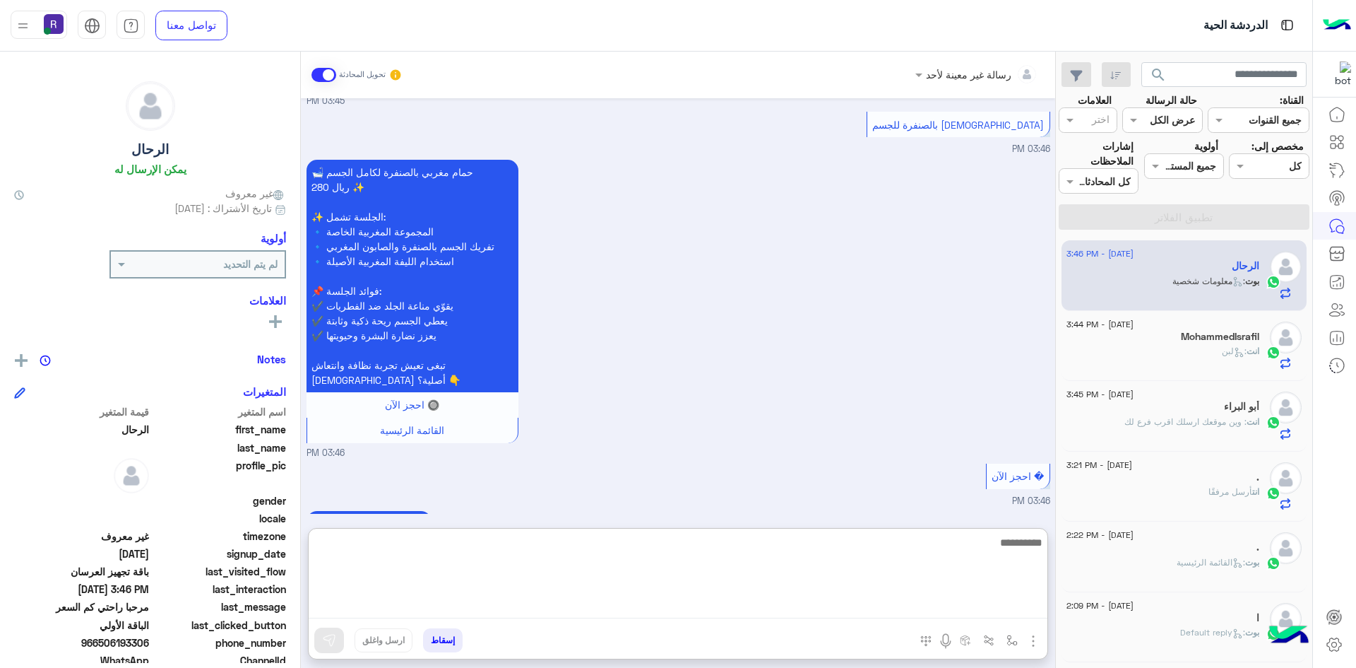
paste textarea "**********"
type textarea "**********"
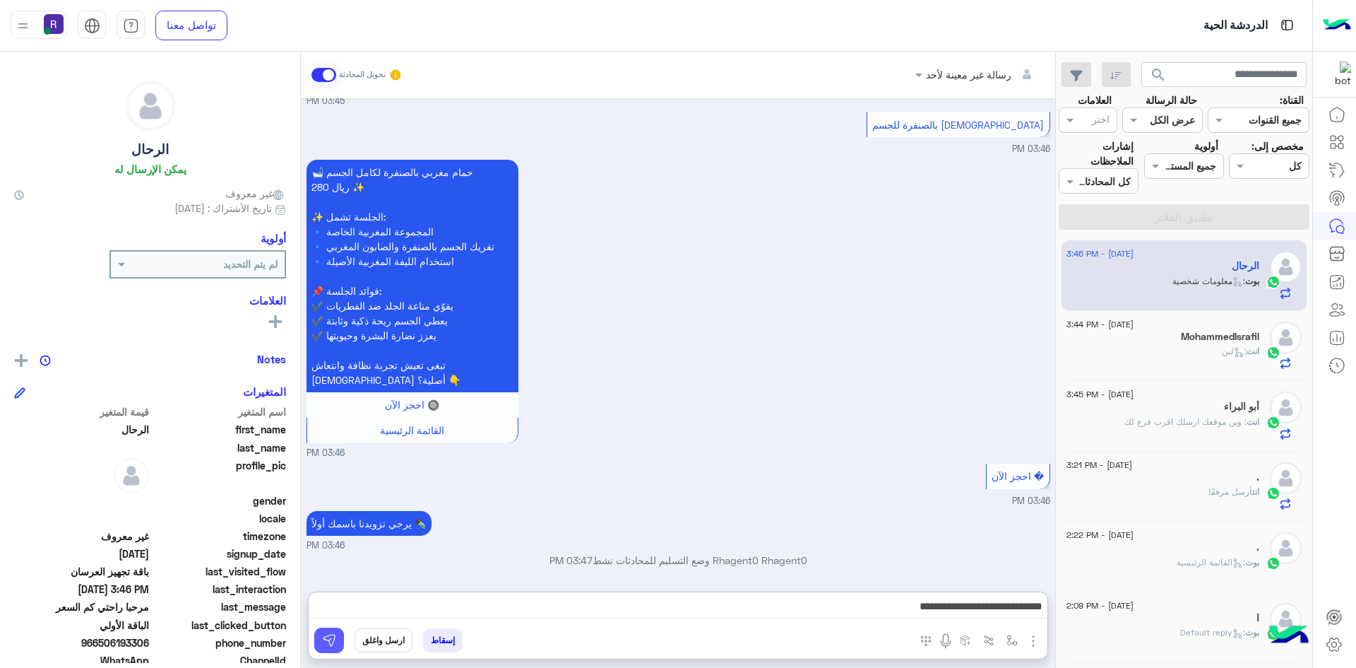
click at [333, 645] on img at bounding box center [329, 640] width 14 height 14
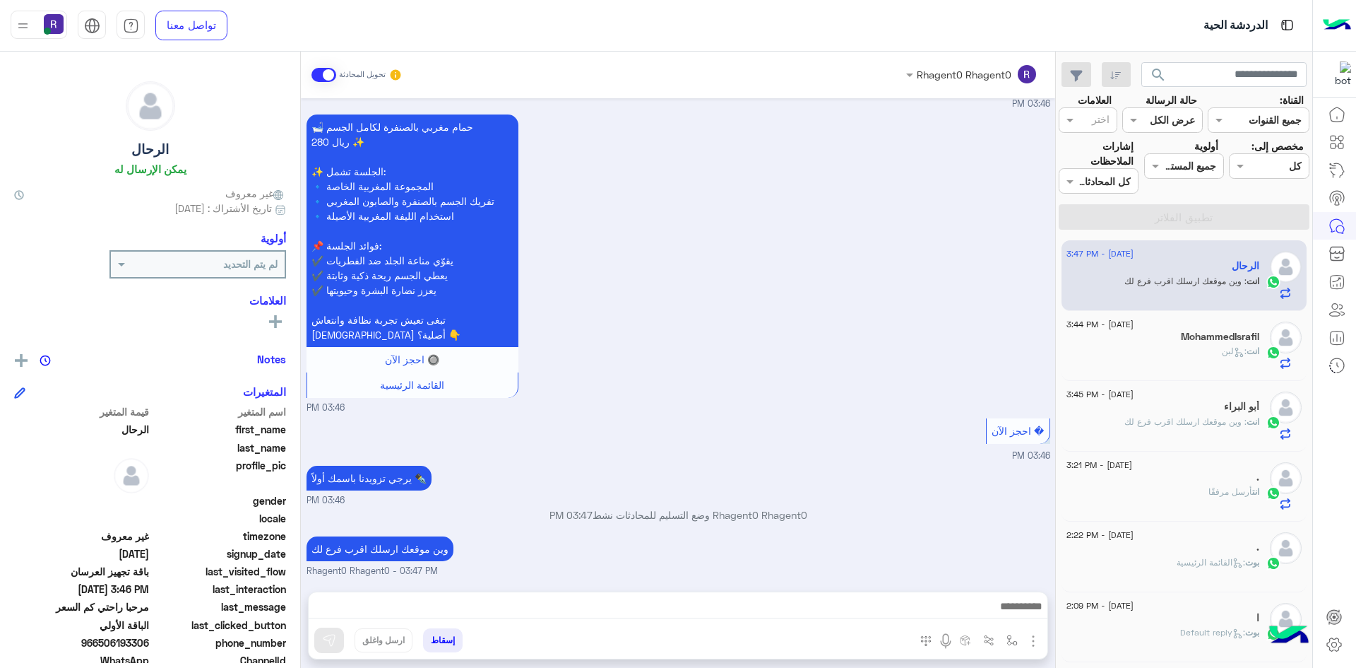
scroll to position [2203, 0]
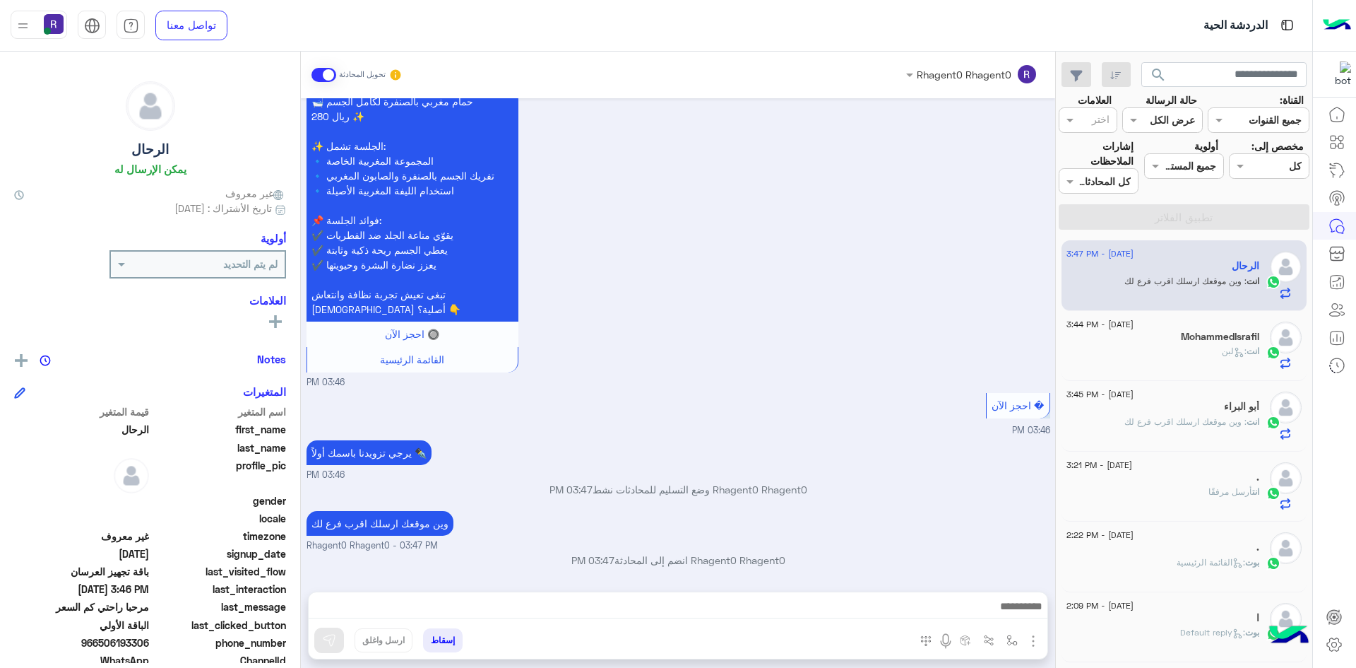
click at [1190, 350] on div "انت : لبن" at bounding box center [1163, 357] width 193 height 25
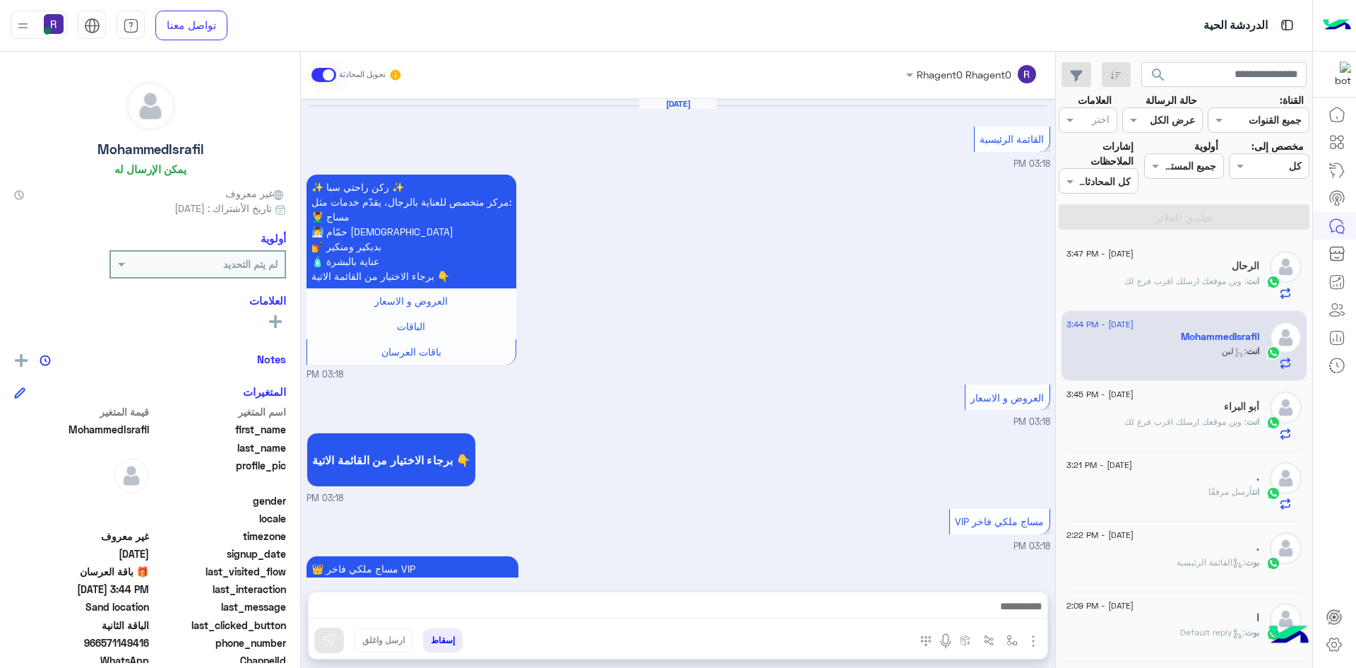
scroll to position [1808, 0]
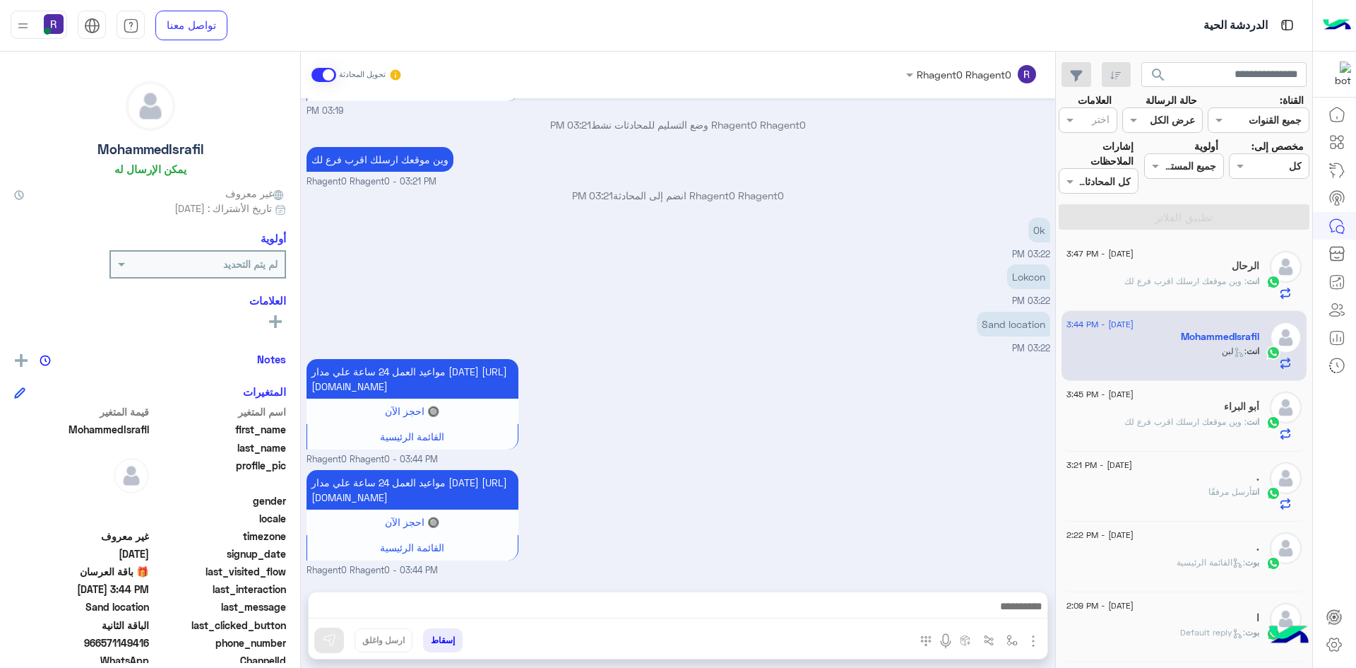
click at [1228, 288] on div "انت : وين موقعك ارسلك اقرب فرع لك" at bounding box center [1163, 287] width 193 height 25
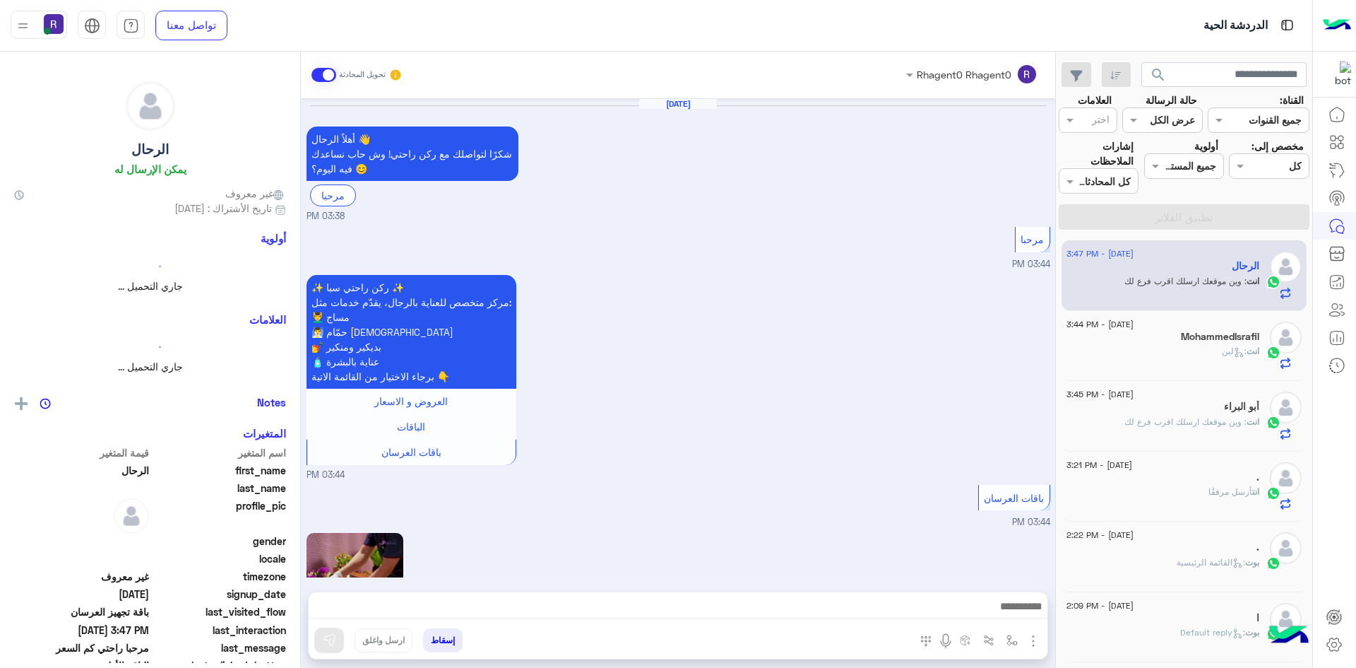
scroll to position [2155, 0]
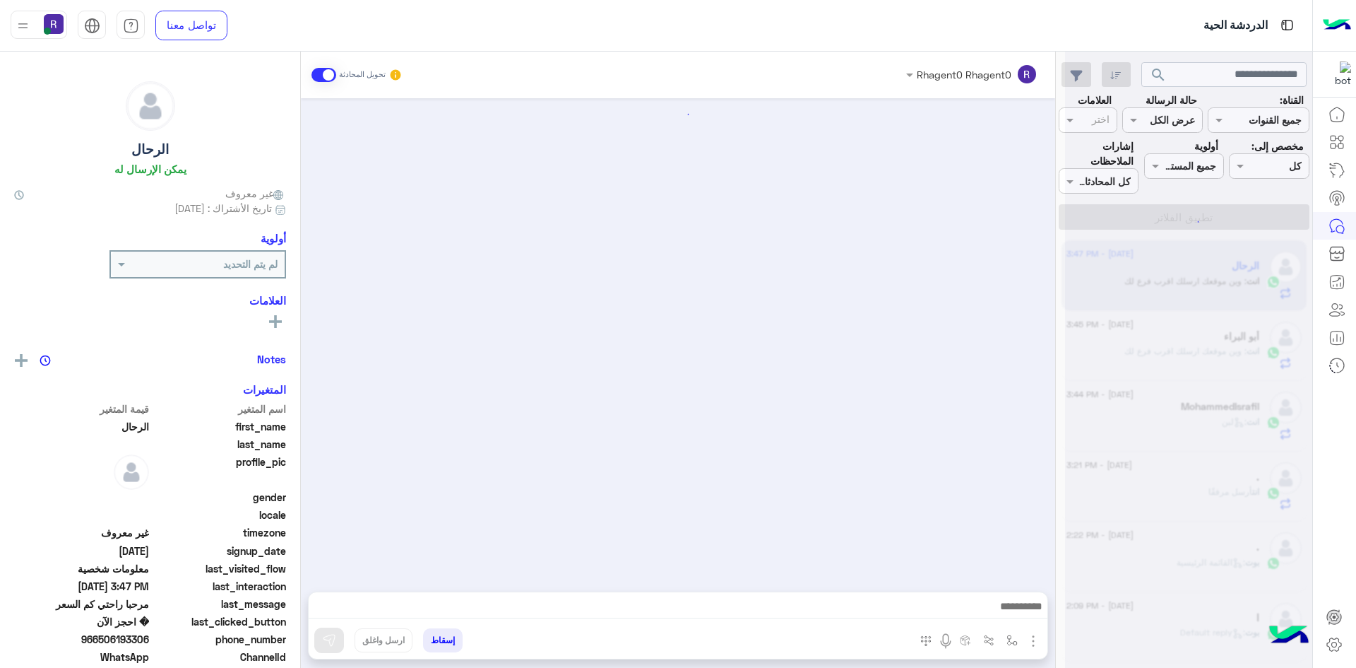
scroll to position [2155, 0]
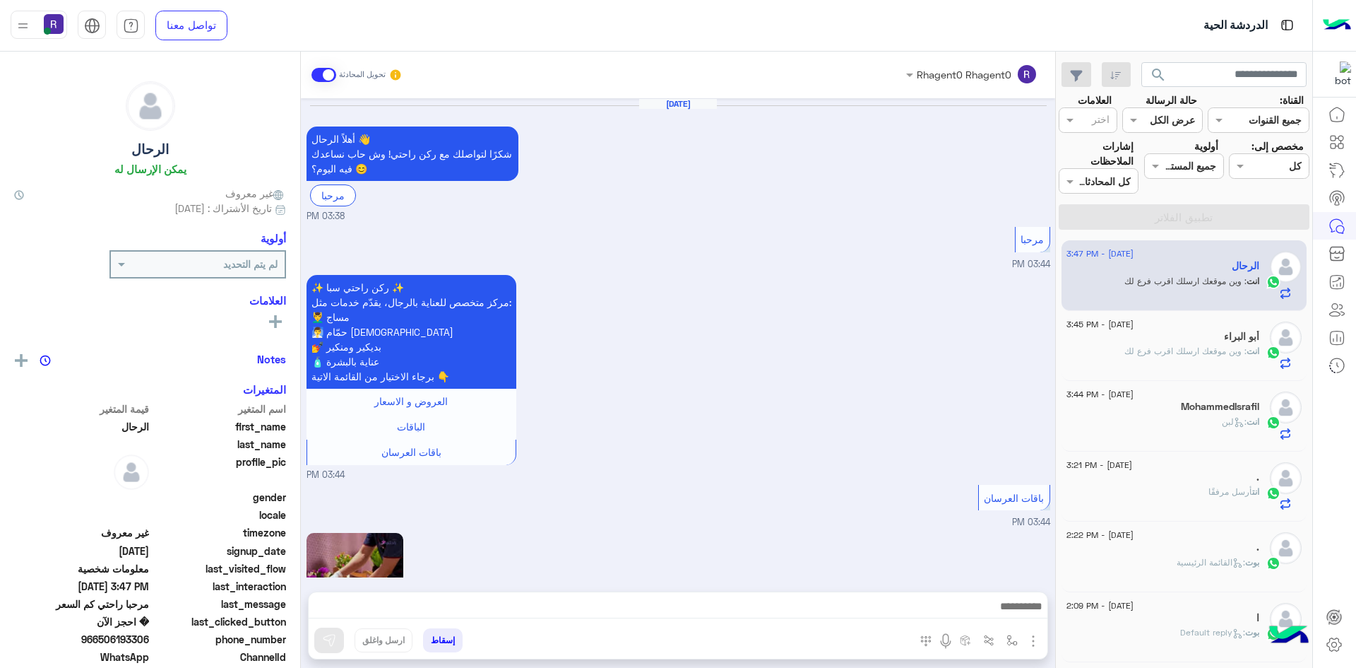
scroll to position [2155, 0]
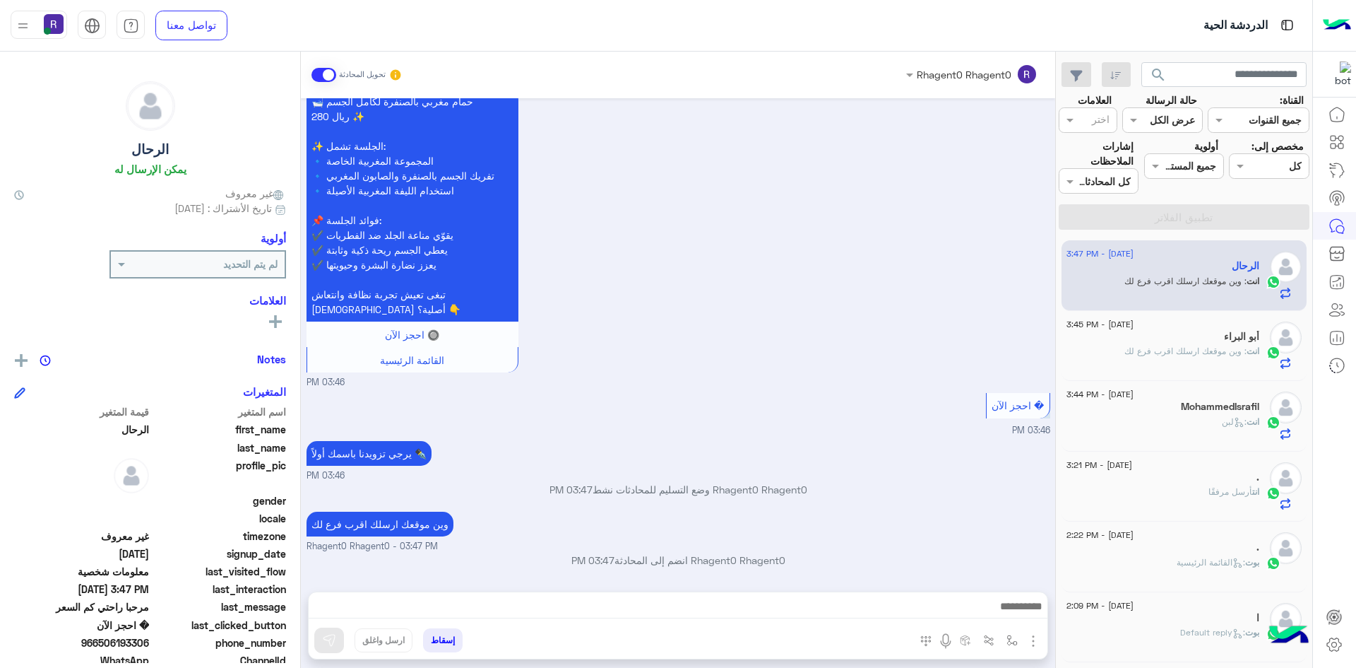
click at [1226, 352] on span ": وين موقعك ارسلك اقرب فرع لك" at bounding box center [1186, 350] width 122 height 11
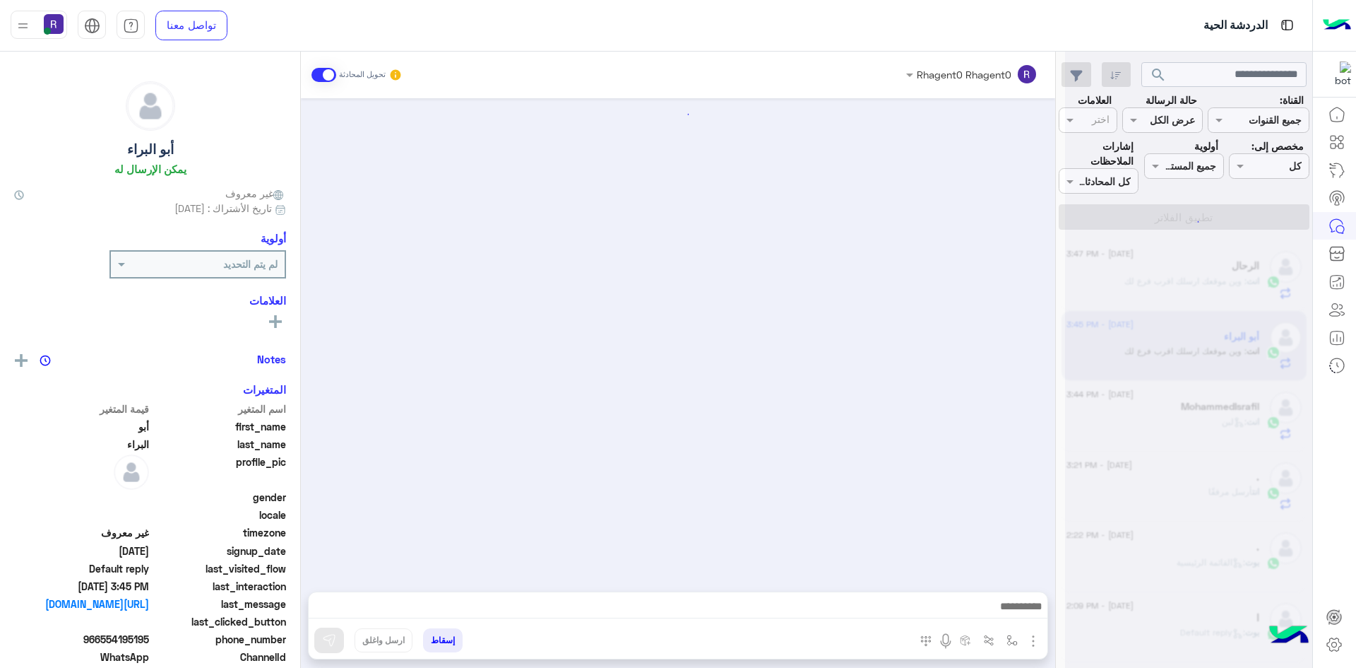
scroll to position [189, 0]
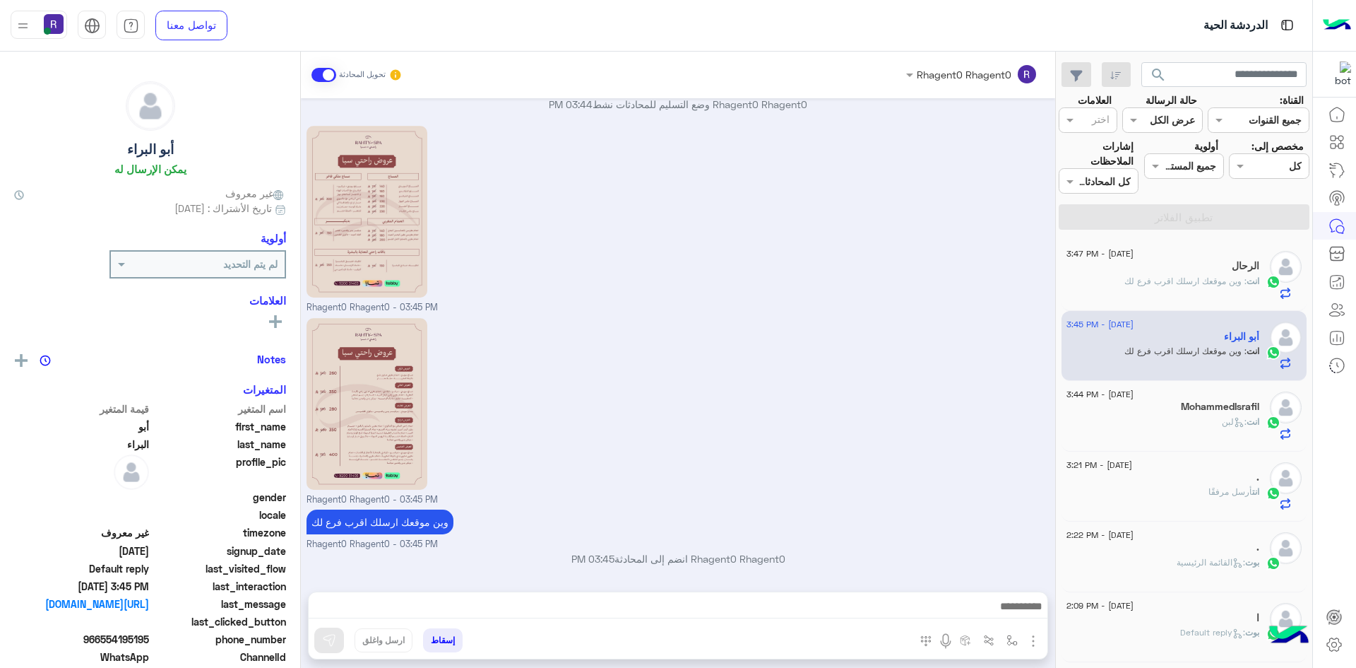
click at [1222, 281] on span ": وين موقعك ارسلك اقرب فرع لك" at bounding box center [1186, 281] width 122 height 11
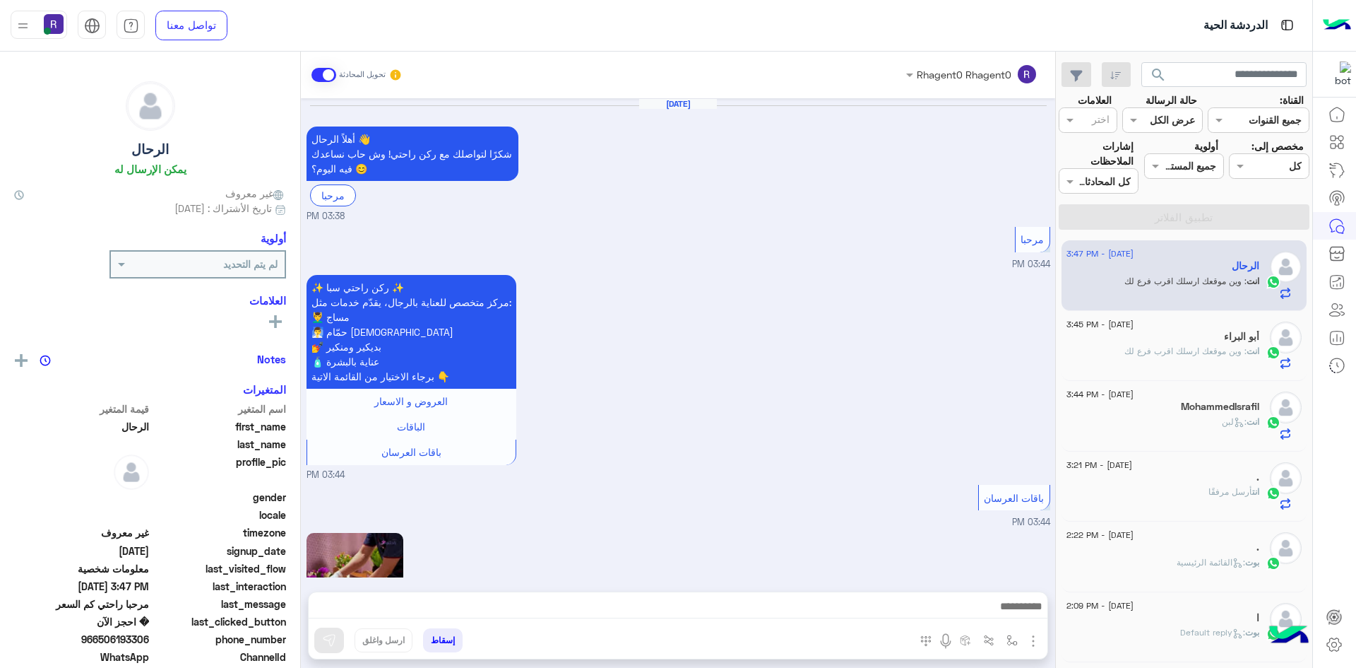
scroll to position [2155, 0]
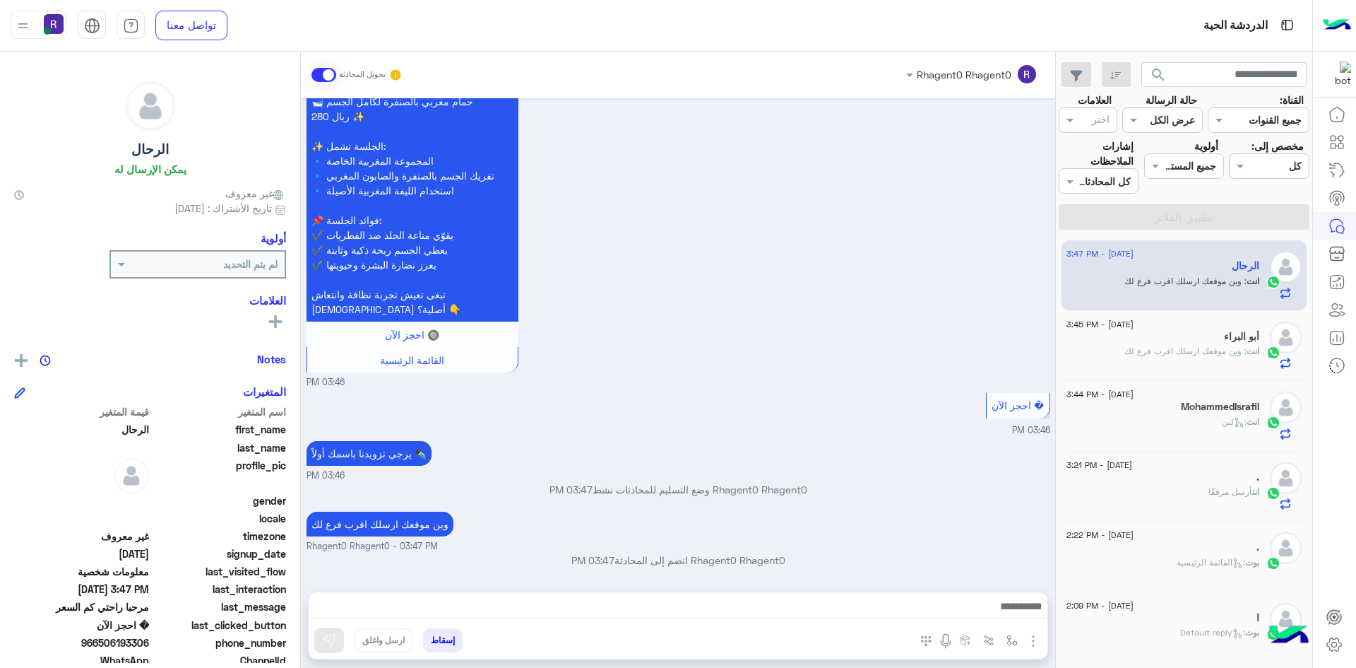
click at [1234, 424] on icon at bounding box center [1239, 422] width 11 height 11
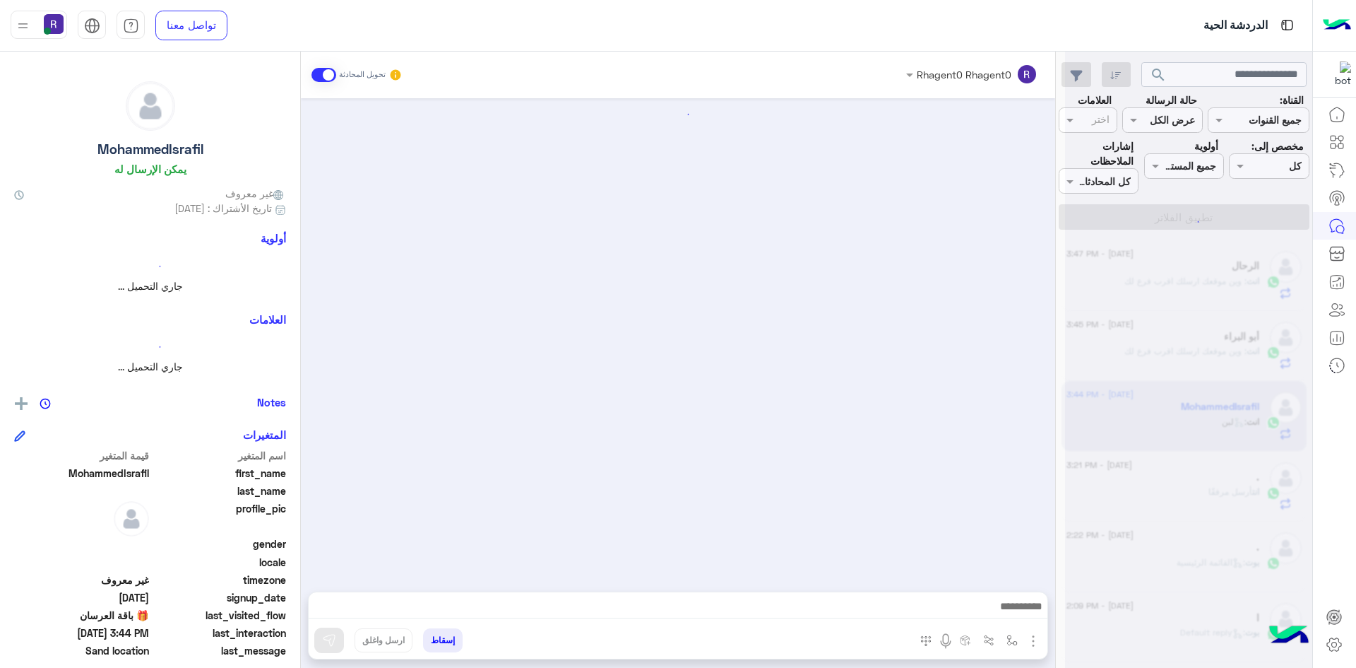
scroll to position [1808, 0]
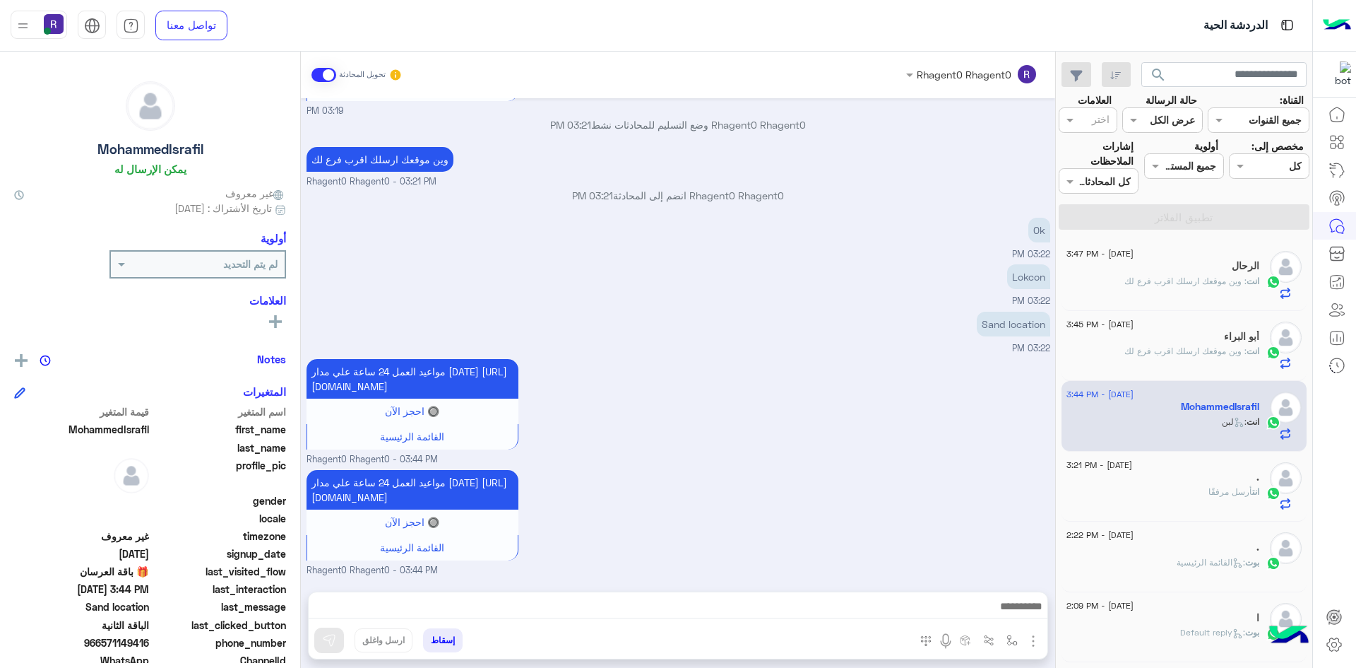
click at [1209, 494] on span "أرسل مرفقًا" at bounding box center [1231, 491] width 44 height 11
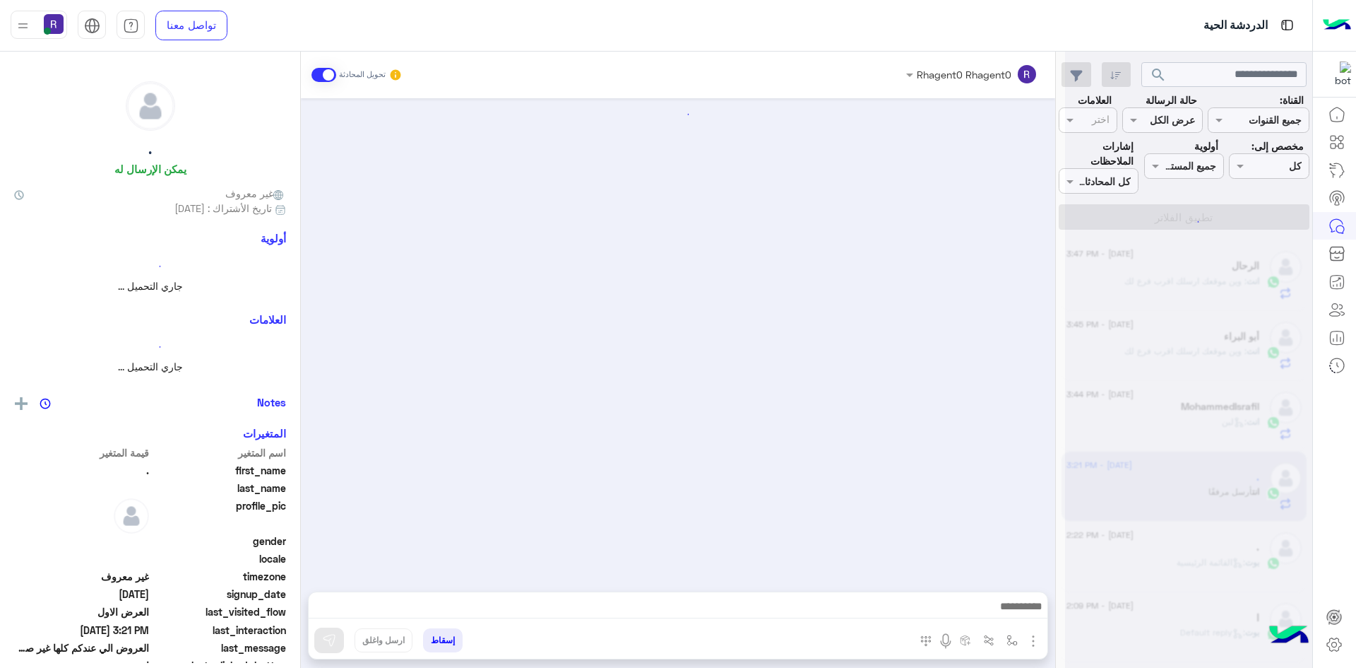
scroll to position [482, 0]
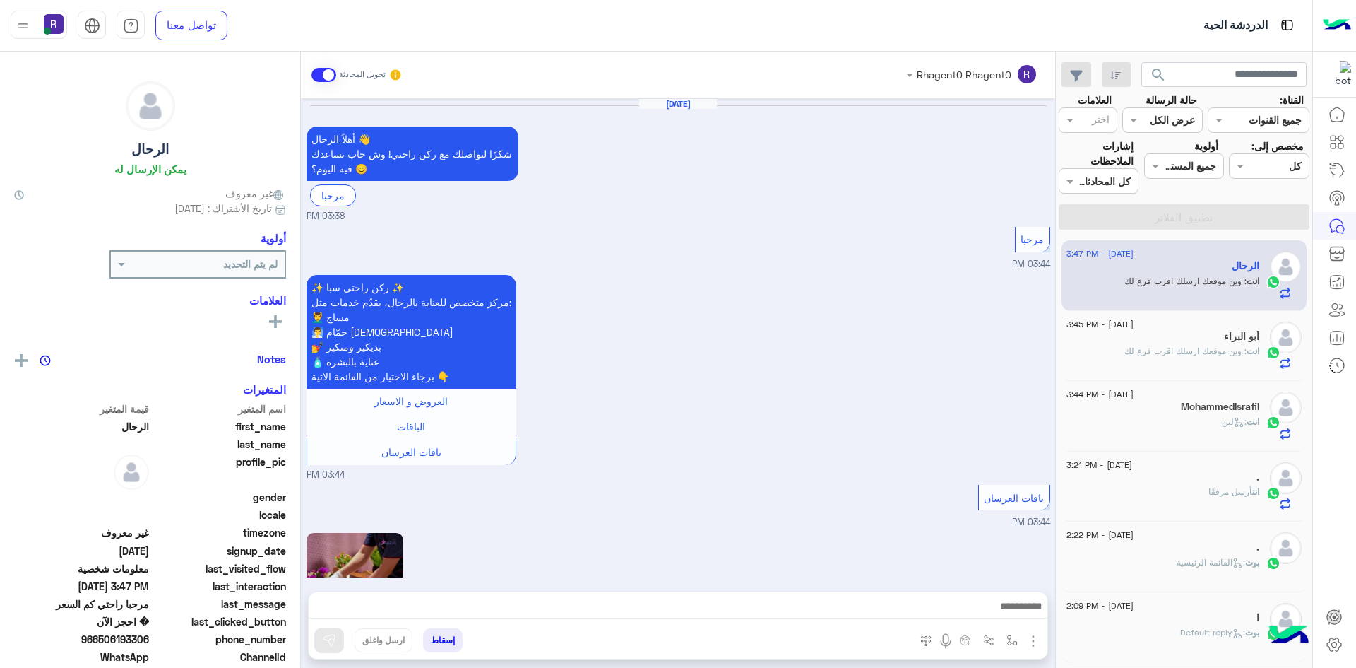
scroll to position [2155, 0]
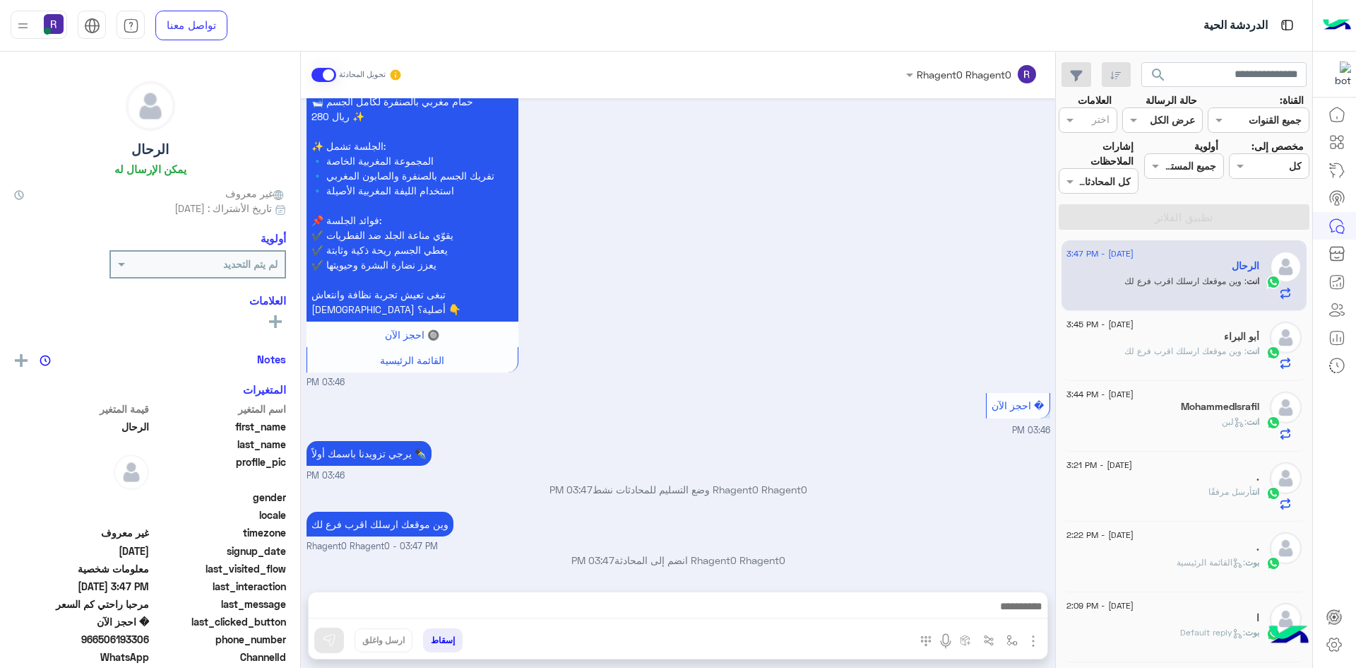
click at [1192, 353] on span ": وين موقعك ارسلك اقرب فرع لك" at bounding box center [1186, 350] width 122 height 11
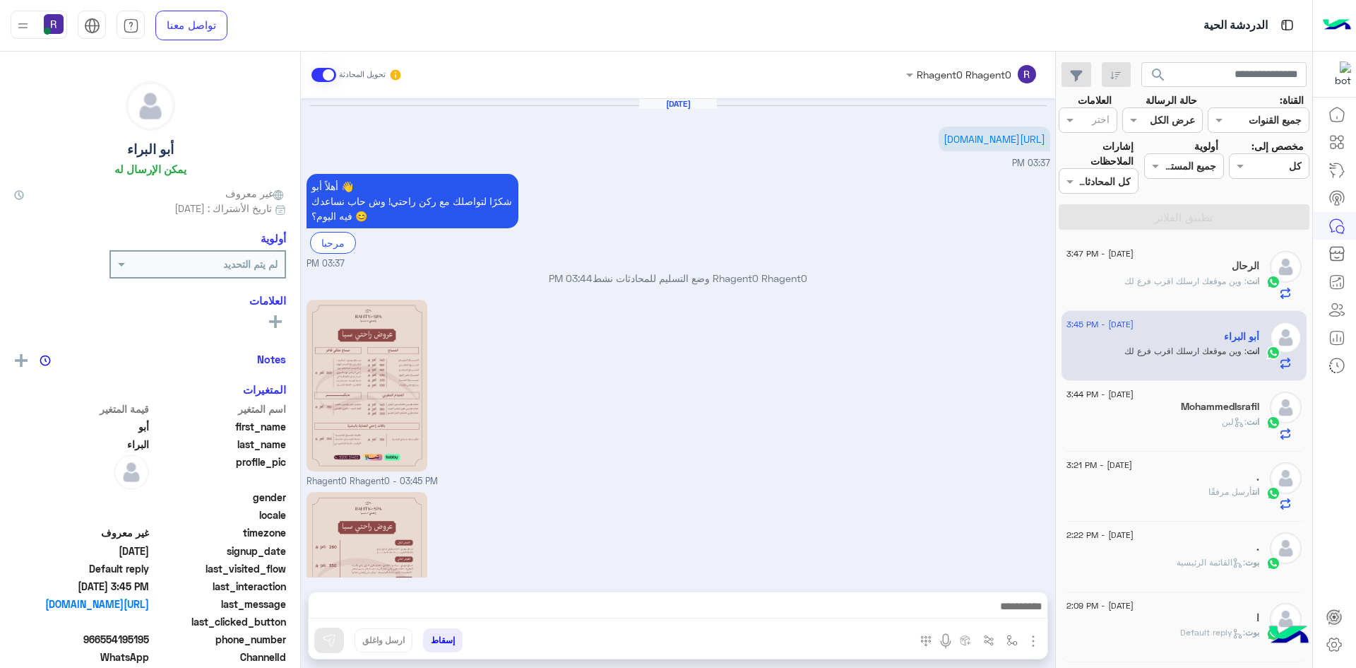
scroll to position [189, 0]
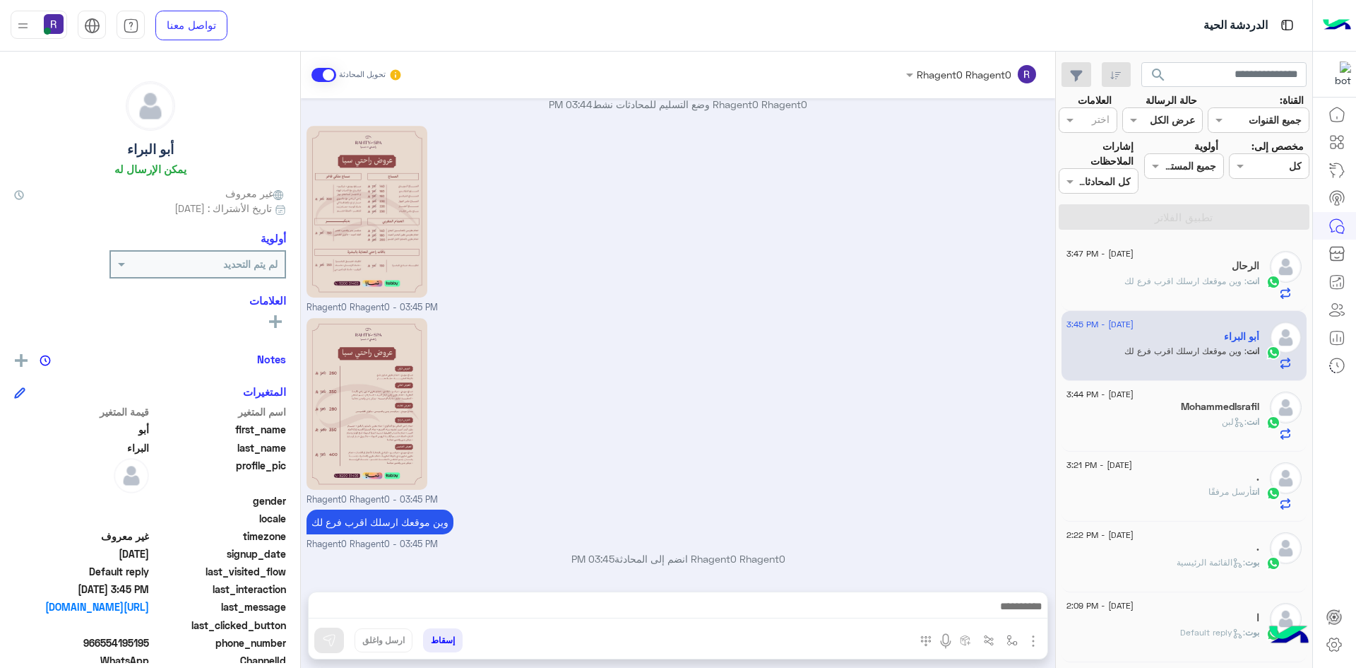
click at [1202, 420] on div "انت : لبن" at bounding box center [1163, 427] width 193 height 25
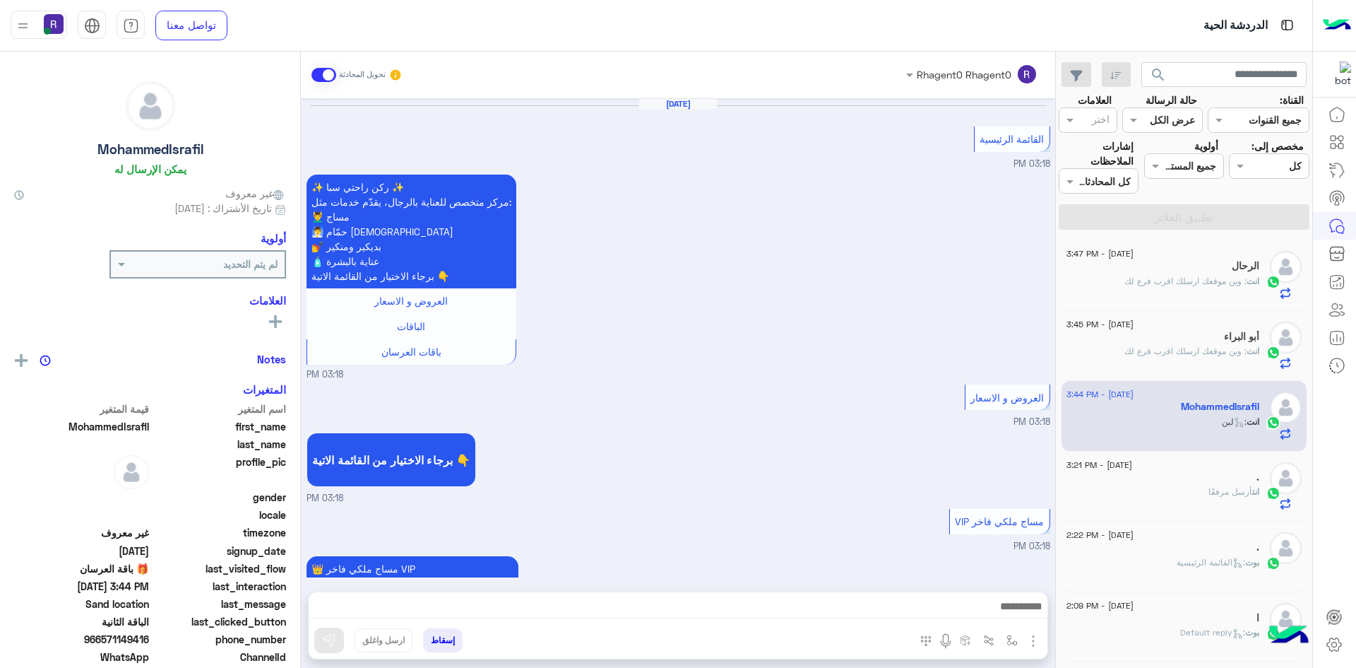
scroll to position [1808, 0]
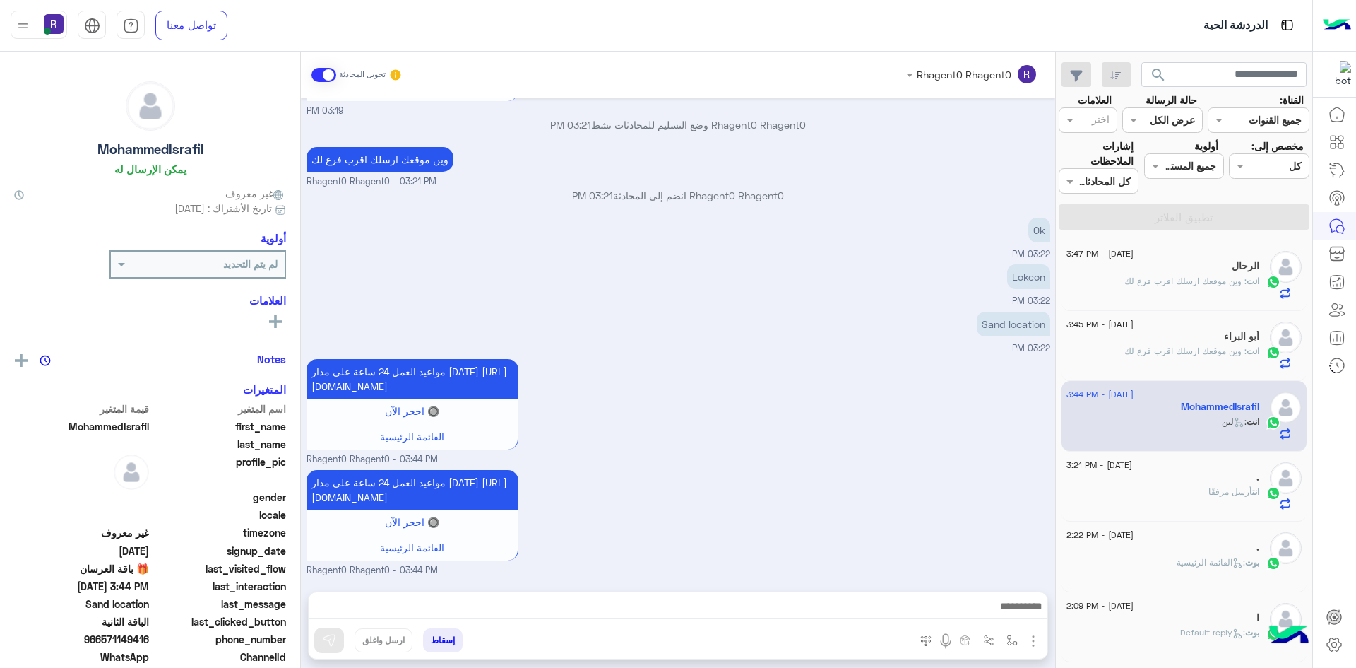
click at [1195, 497] on div "انت أرسل مرفقًا" at bounding box center [1163, 497] width 193 height 25
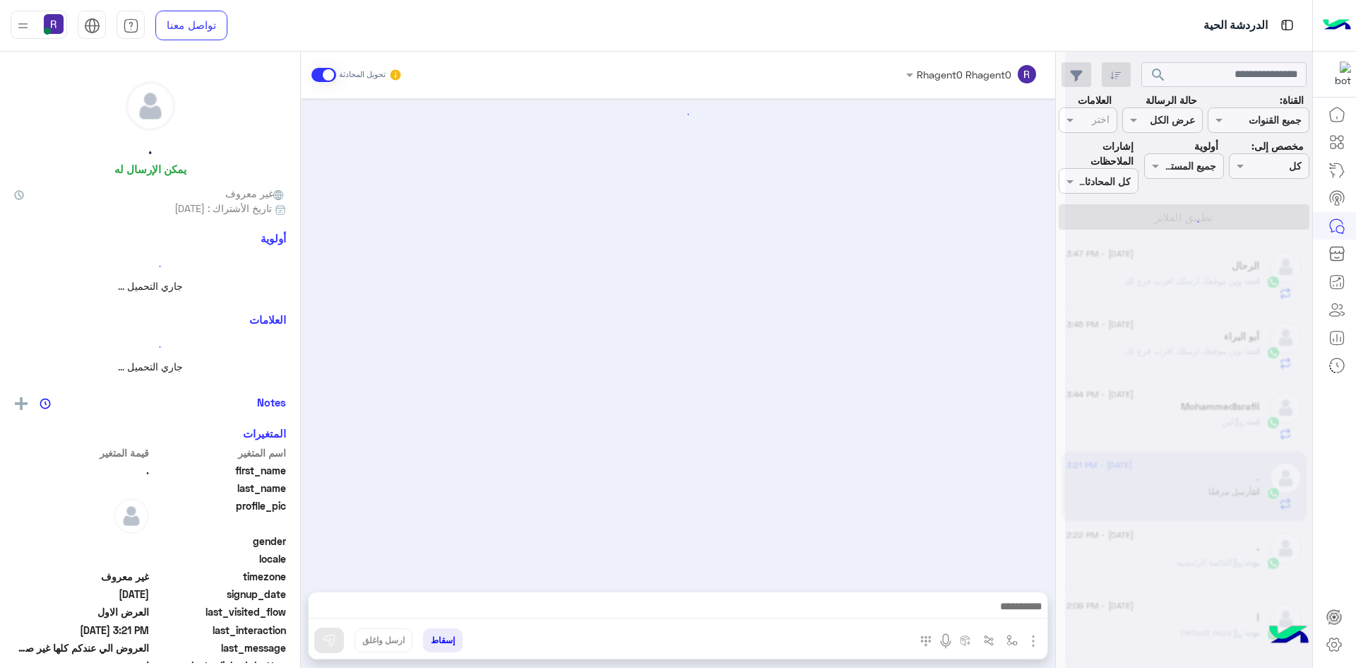
scroll to position [482, 0]
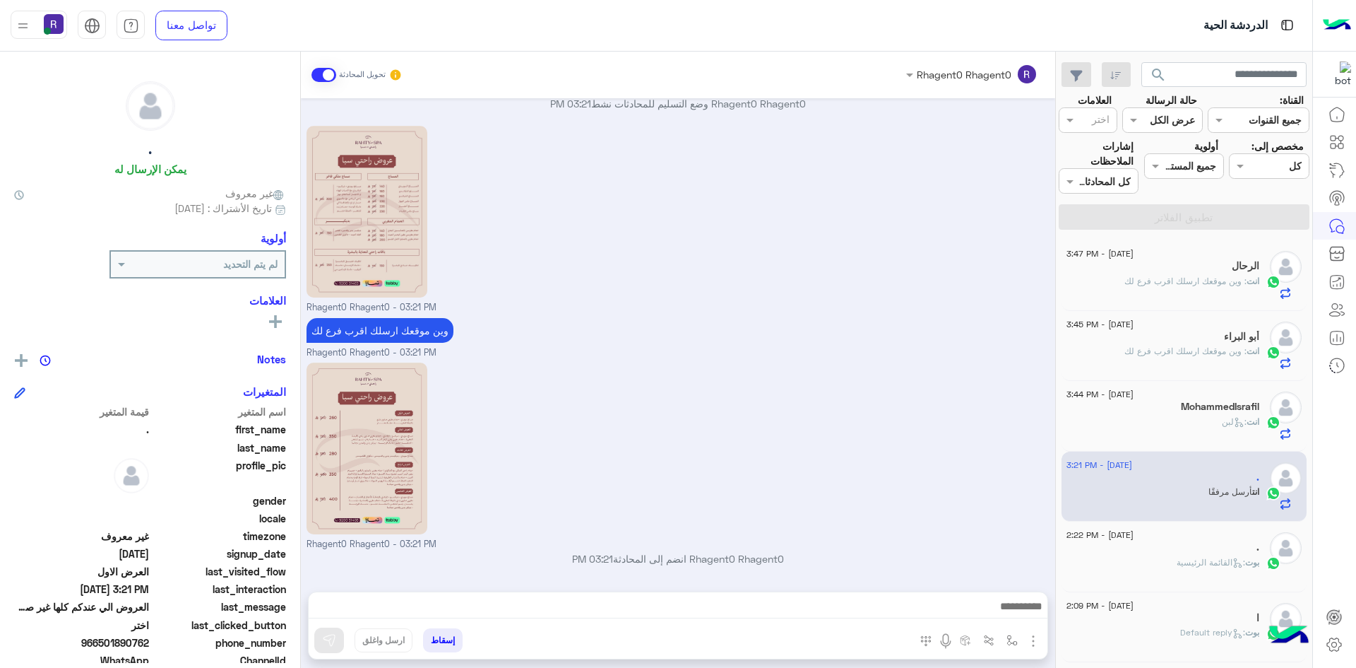
click at [1198, 293] on div "انت : وين موقعك ارسلك اقرب فرع لك" at bounding box center [1163, 287] width 193 height 25
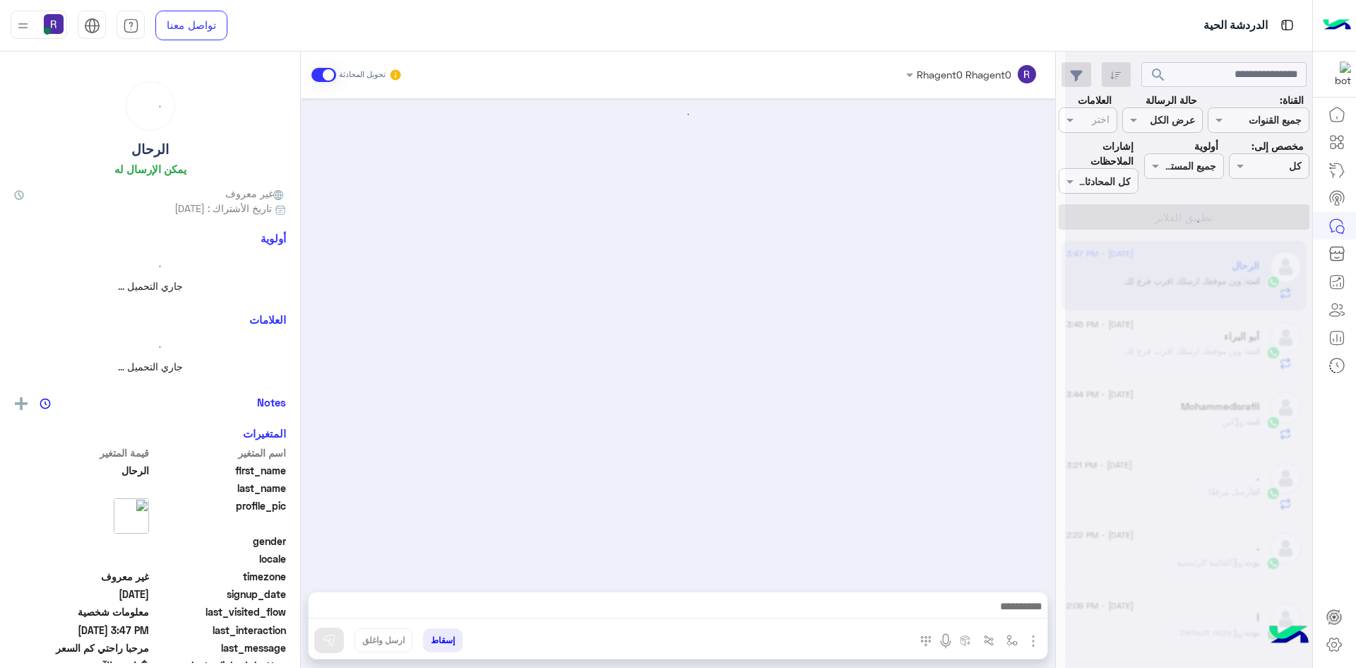
scroll to position [2155, 0]
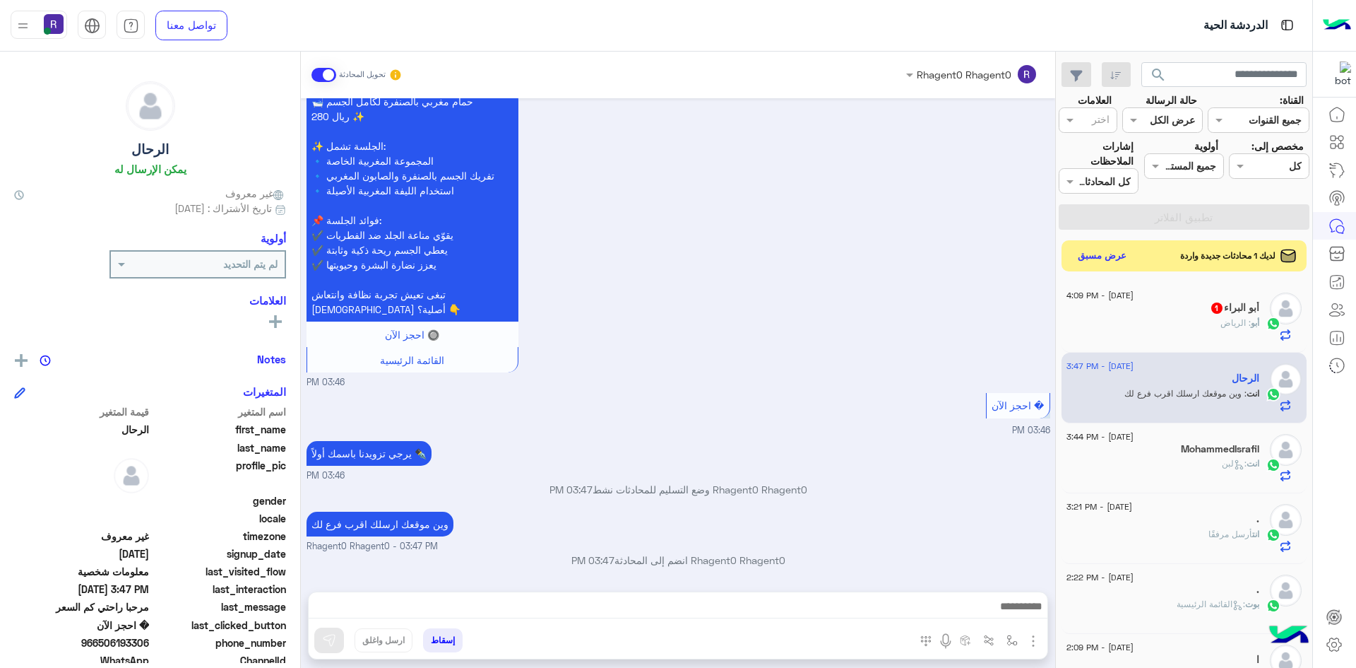
click at [1190, 318] on div "أبو : الرياض" at bounding box center [1163, 328] width 193 height 25
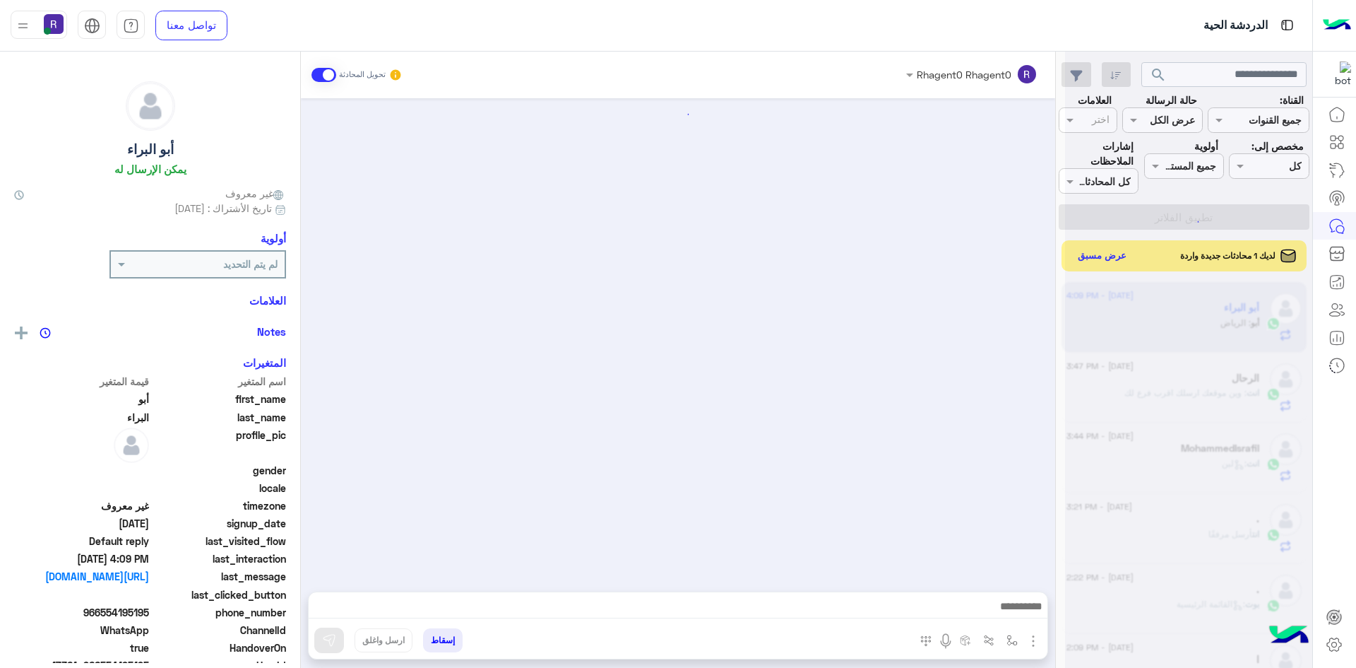
scroll to position [236, 0]
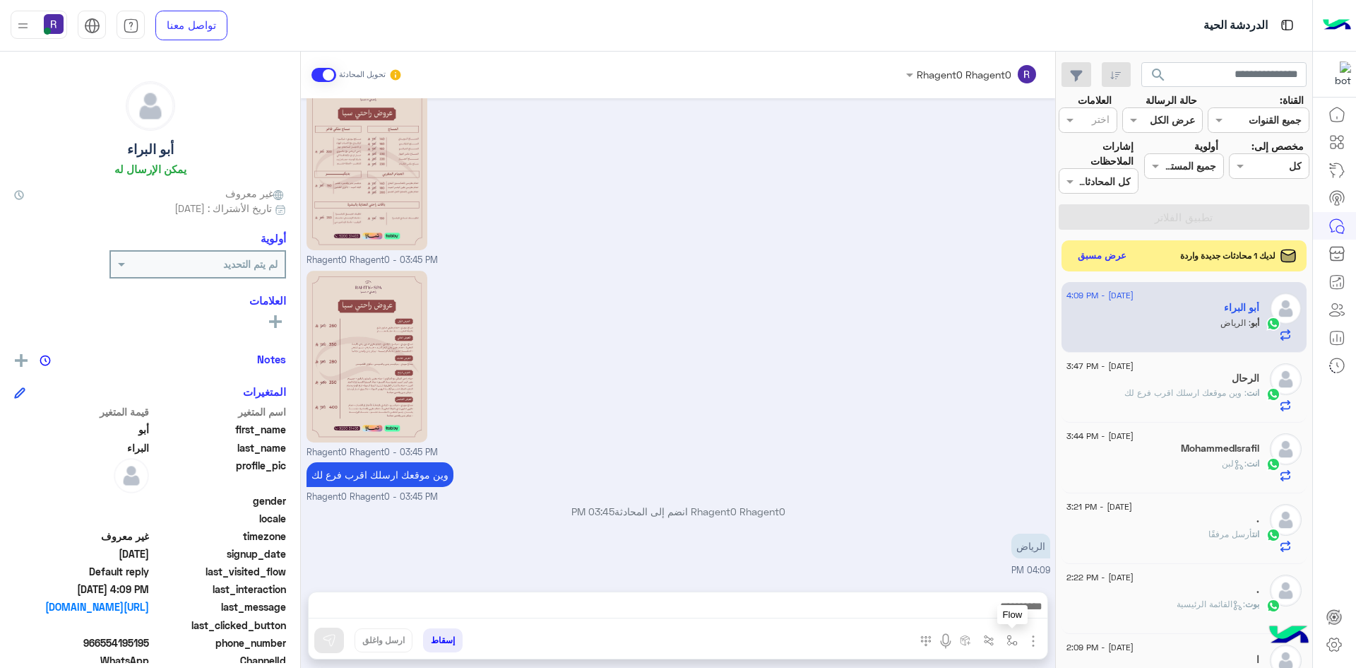
click at [1018, 642] on button "button" at bounding box center [1012, 639] width 23 height 23
click at [1009, 612] on input "text" at bounding box center [968, 609] width 95 height 16
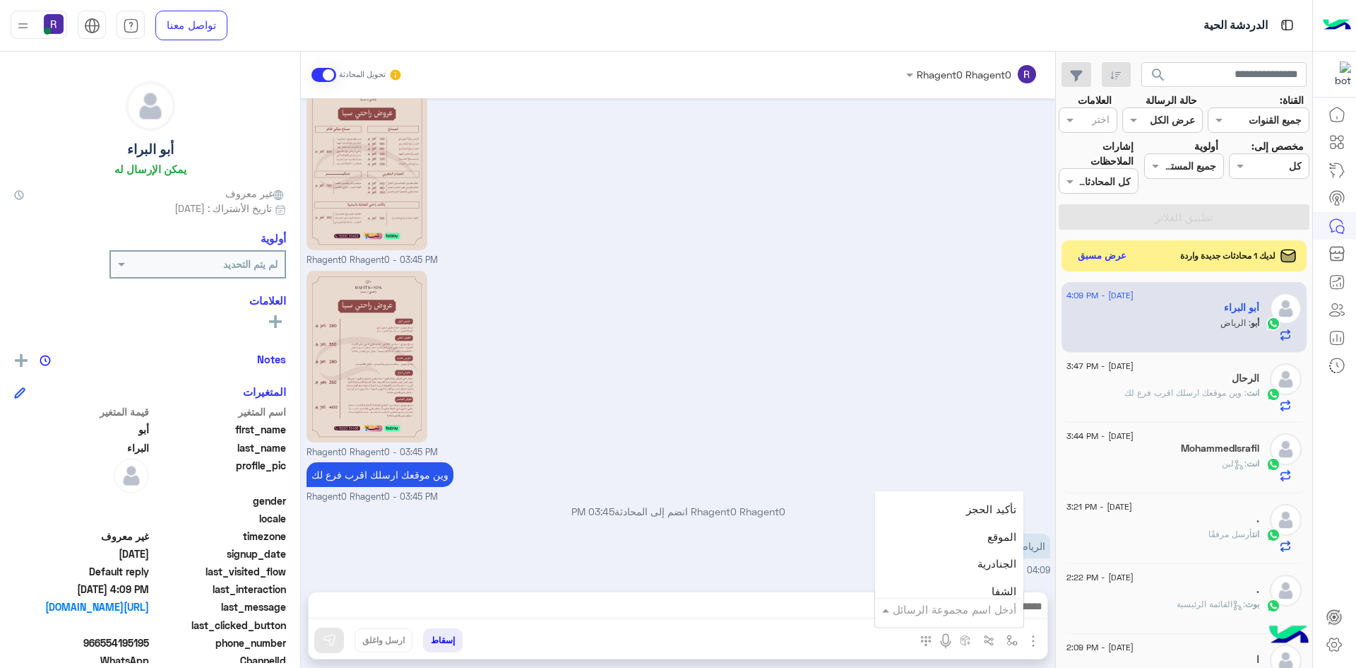
scroll to position [918, 0]
click at [997, 541] on span "الجنادرية" at bounding box center [997, 538] width 39 height 13
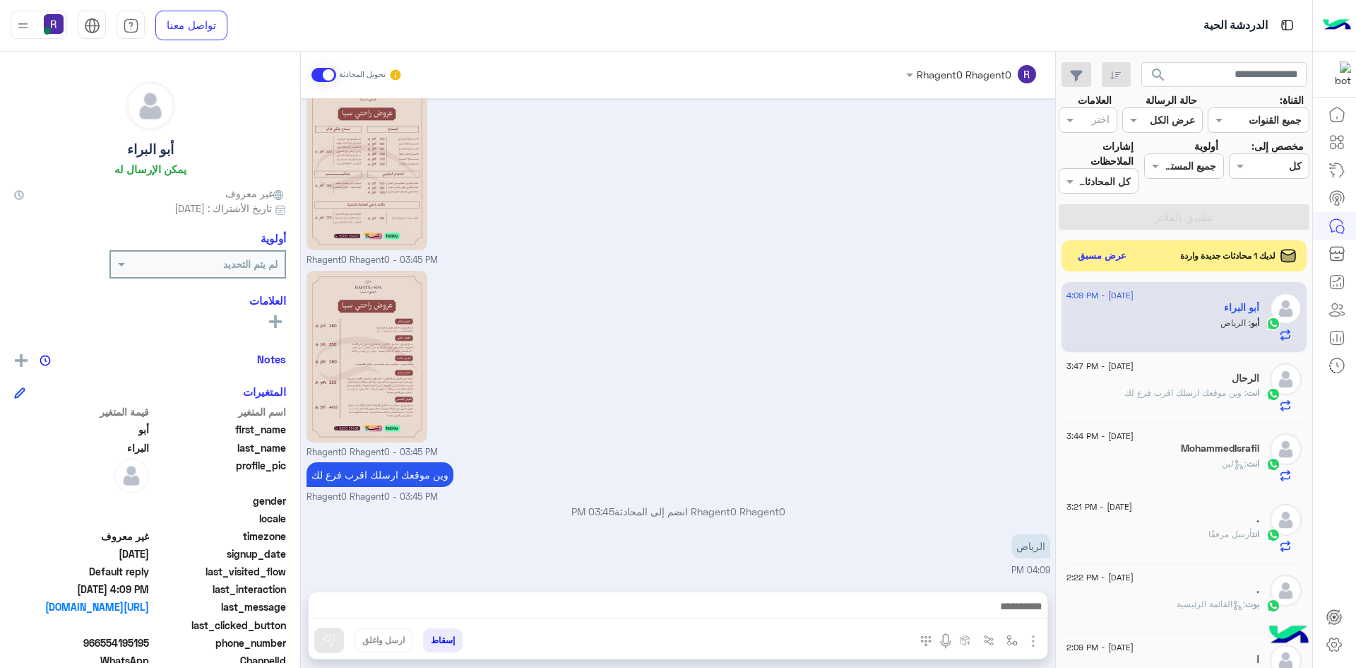
type textarea "*********"
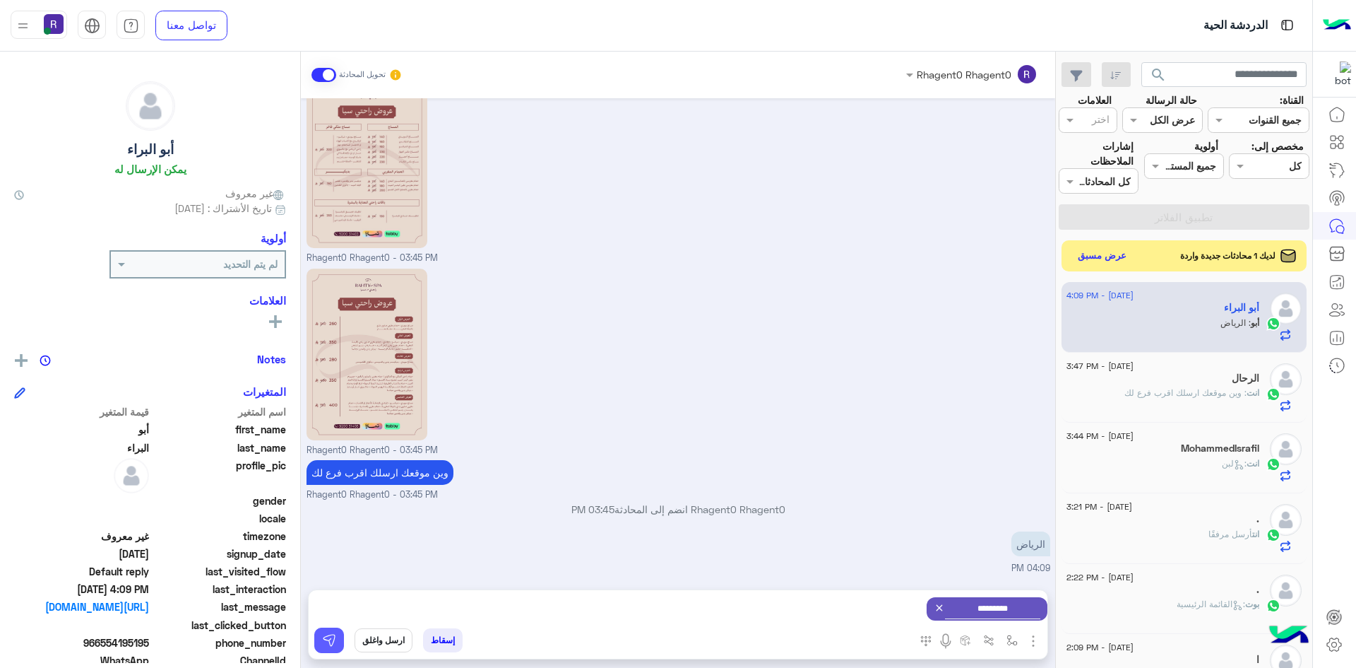
click at [323, 634] on img at bounding box center [329, 640] width 14 height 14
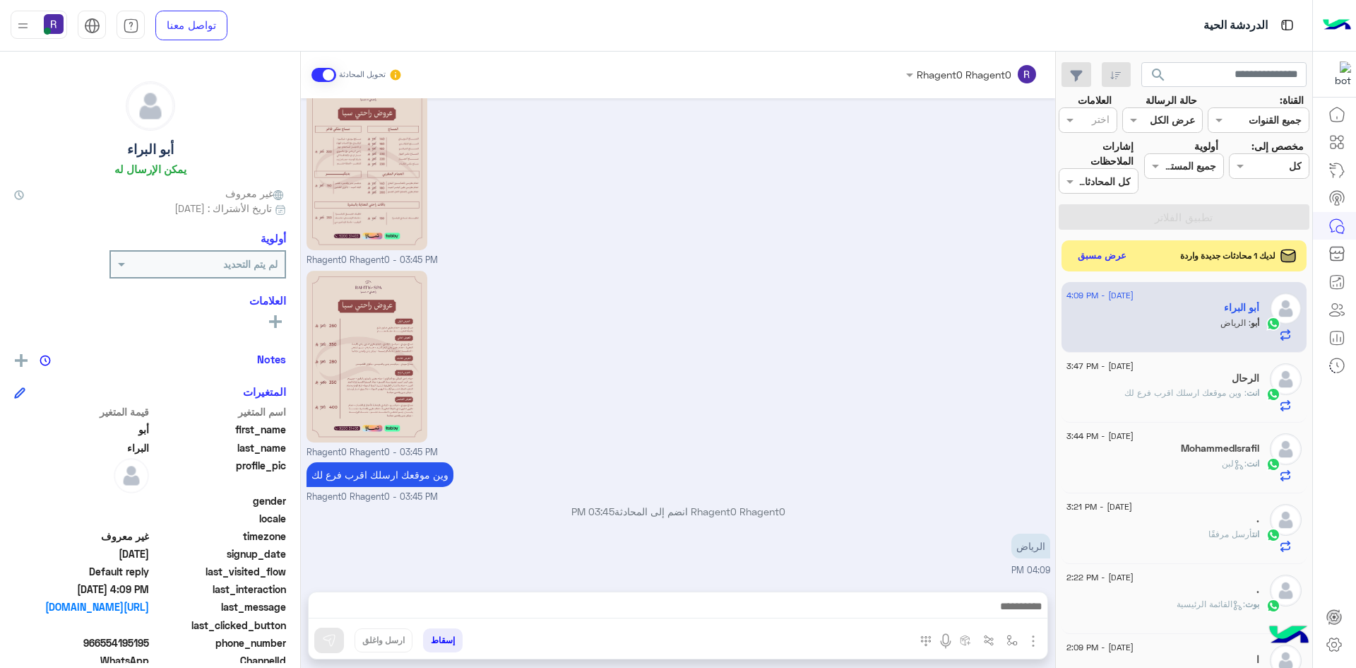
scroll to position [236, 0]
click at [1019, 639] on button "button" at bounding box center [1012, 639] width 23 height 23
click at [995, 613] on input "text" at bounding box center [968, 609] width 95 height 16
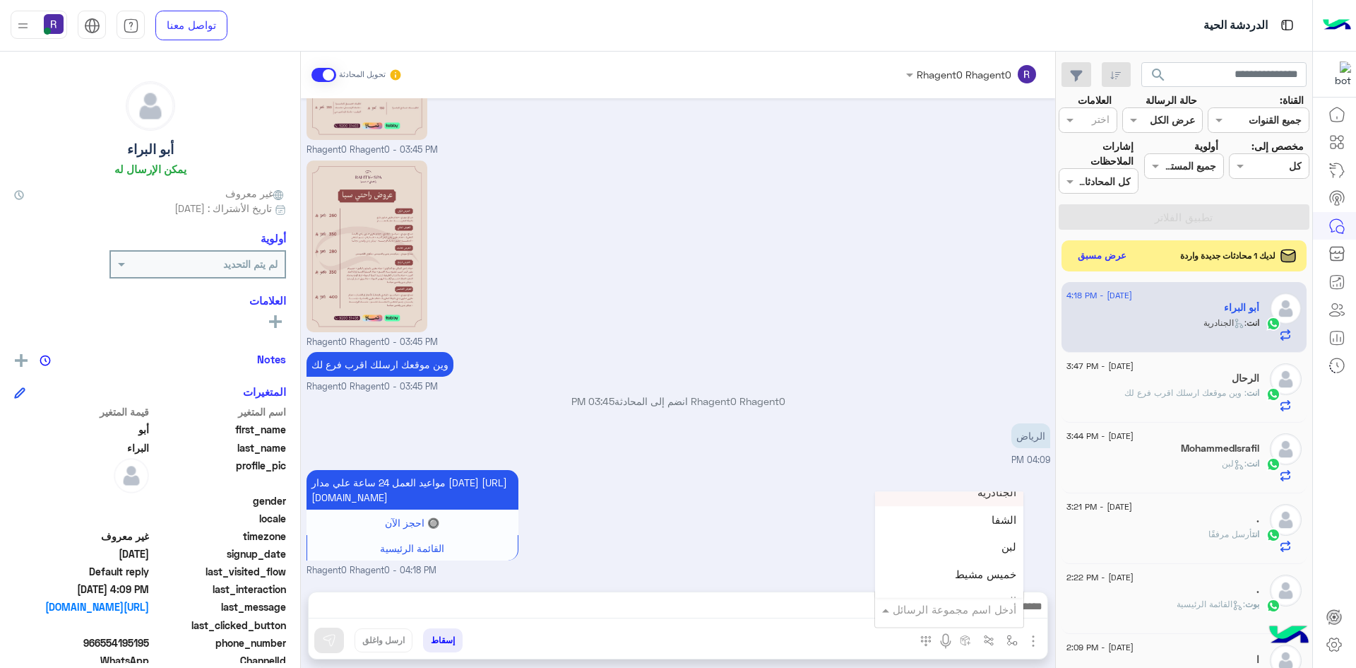
scroll to position [989, 0]
click at [983, 530] on div "لبن" at bounding box center [949, 523] width 148 height 28
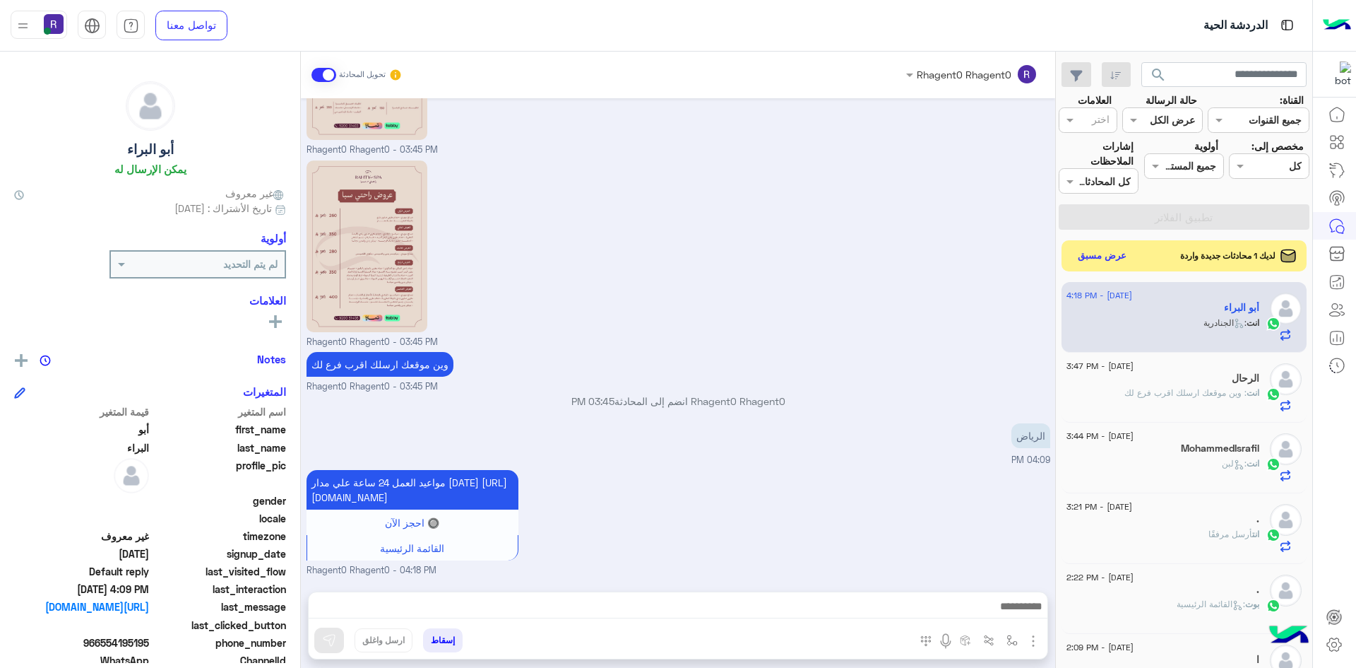
type textarea "***"
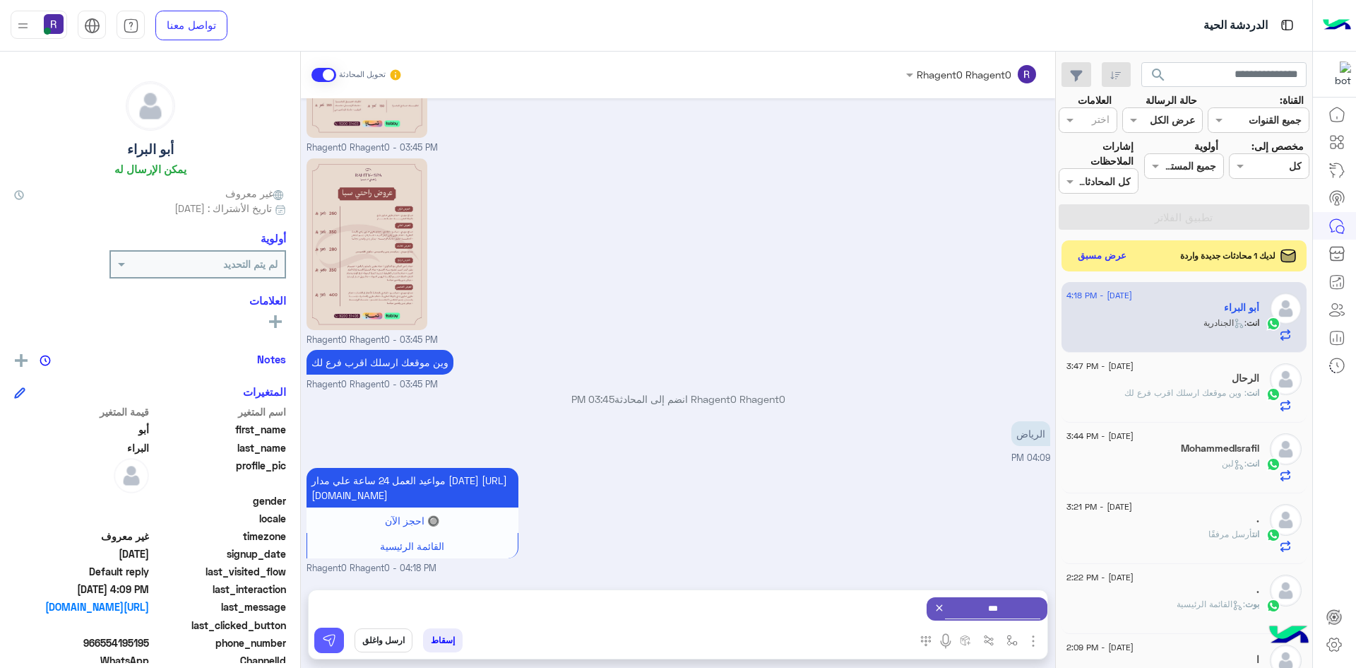
click at [339, 644] on button at bounding box center [329, 639] width 30 height 25
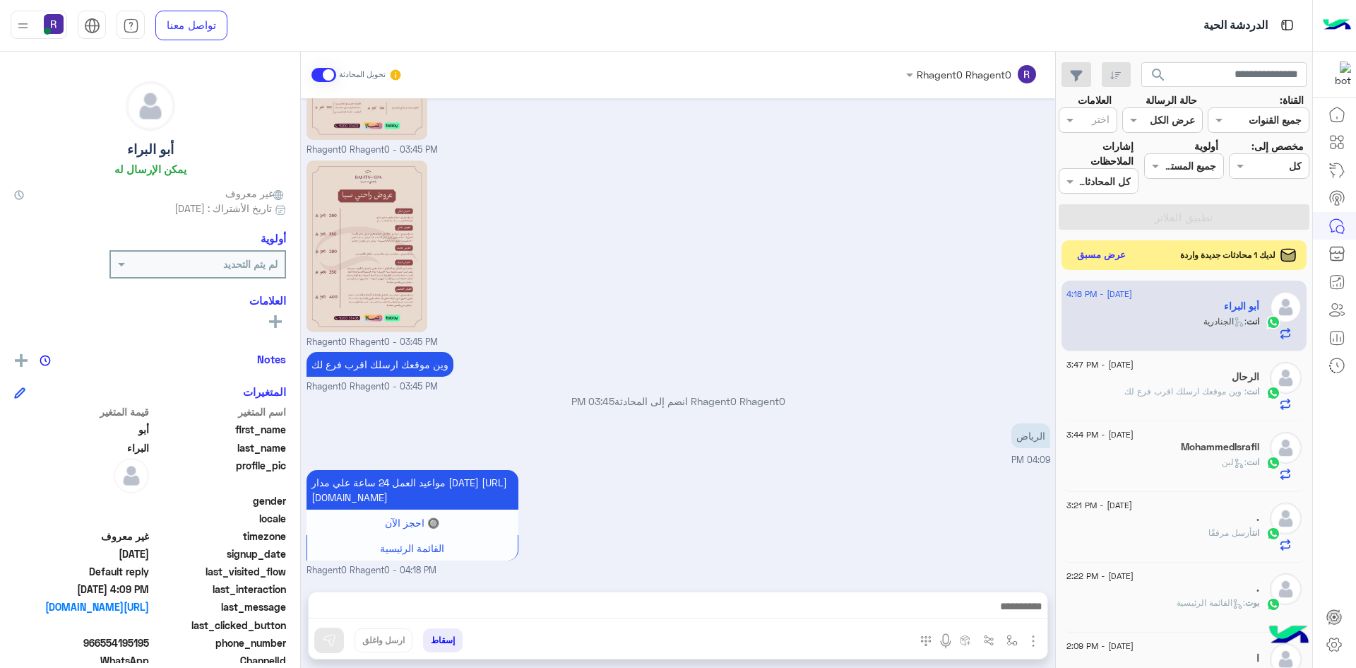
click at [1086, 258] on button "عرض مسبق" at bounding box center [1101, 255] width 59 height 19
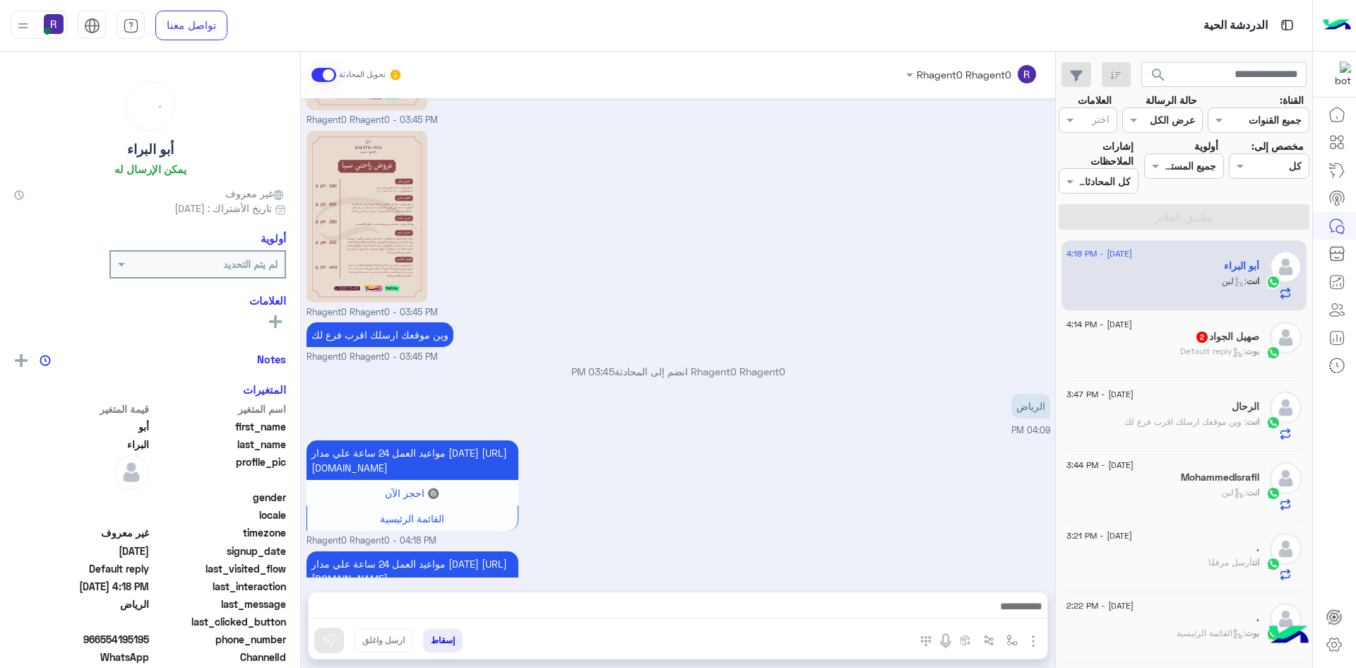
scroll to position [487, 0]
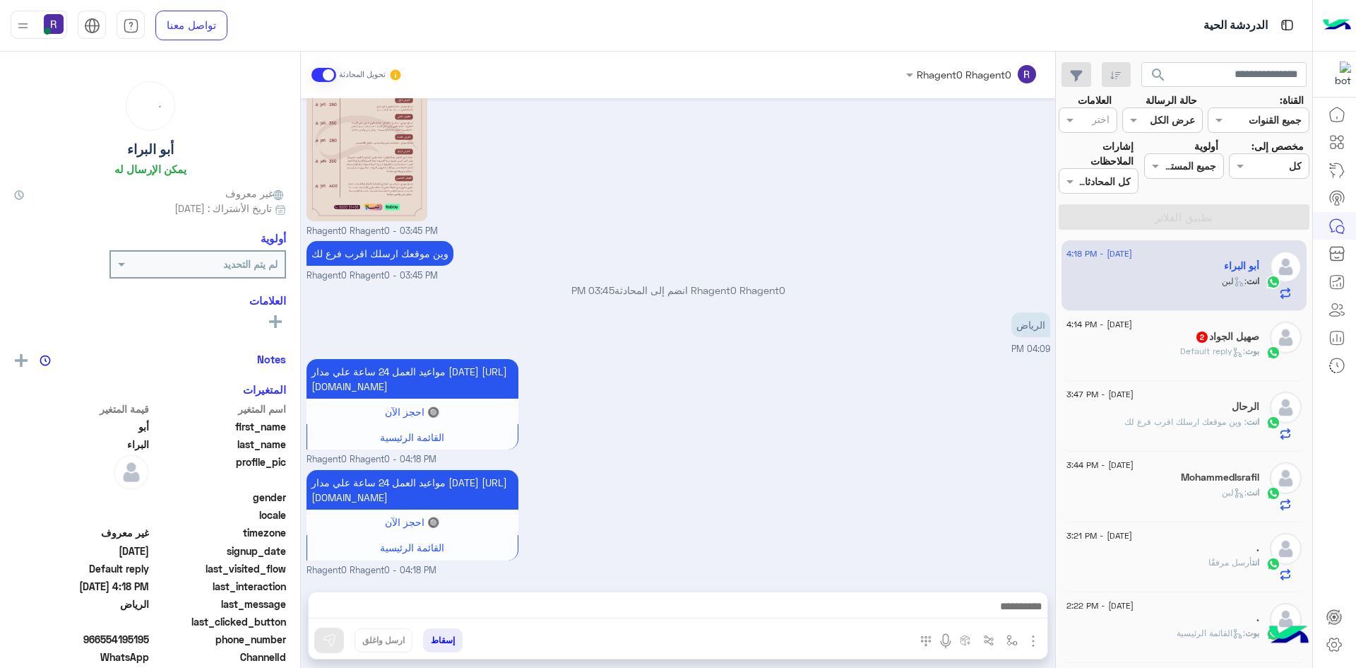
click at [1162, 355] on div "بوت : Default reply" at bounding box center [1163, 357] width 193 height 25
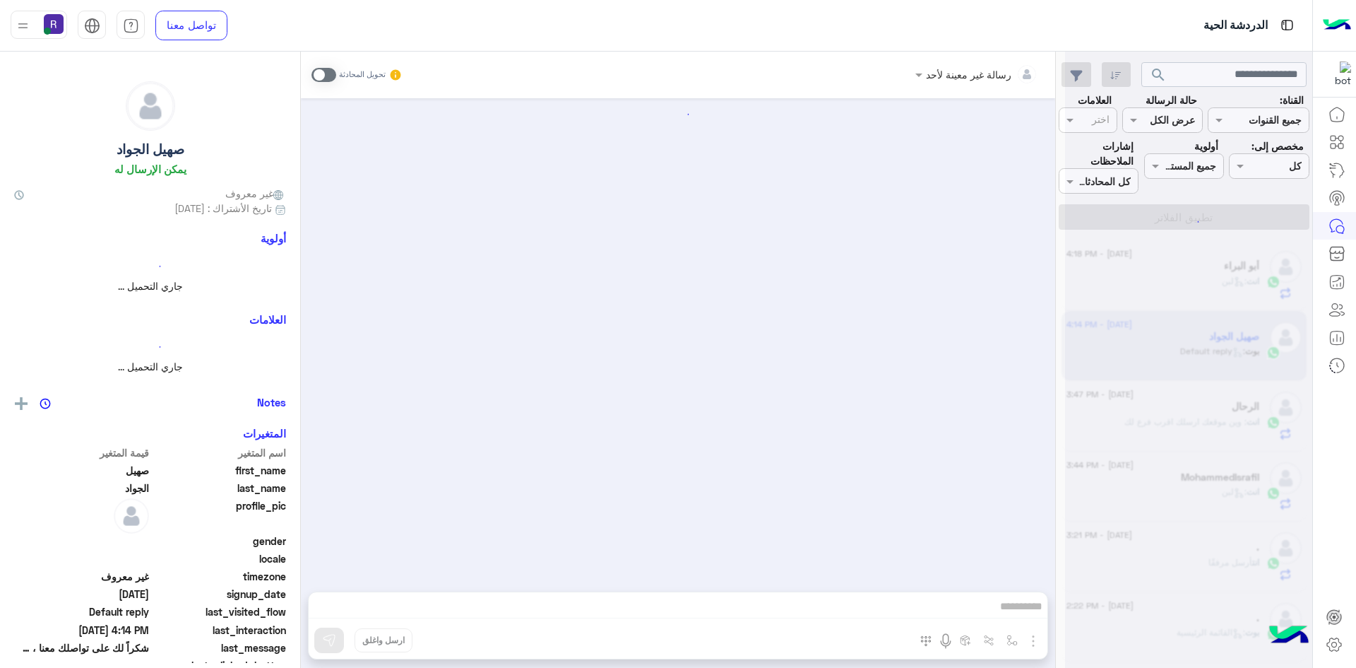
scroll to position [256, 0]
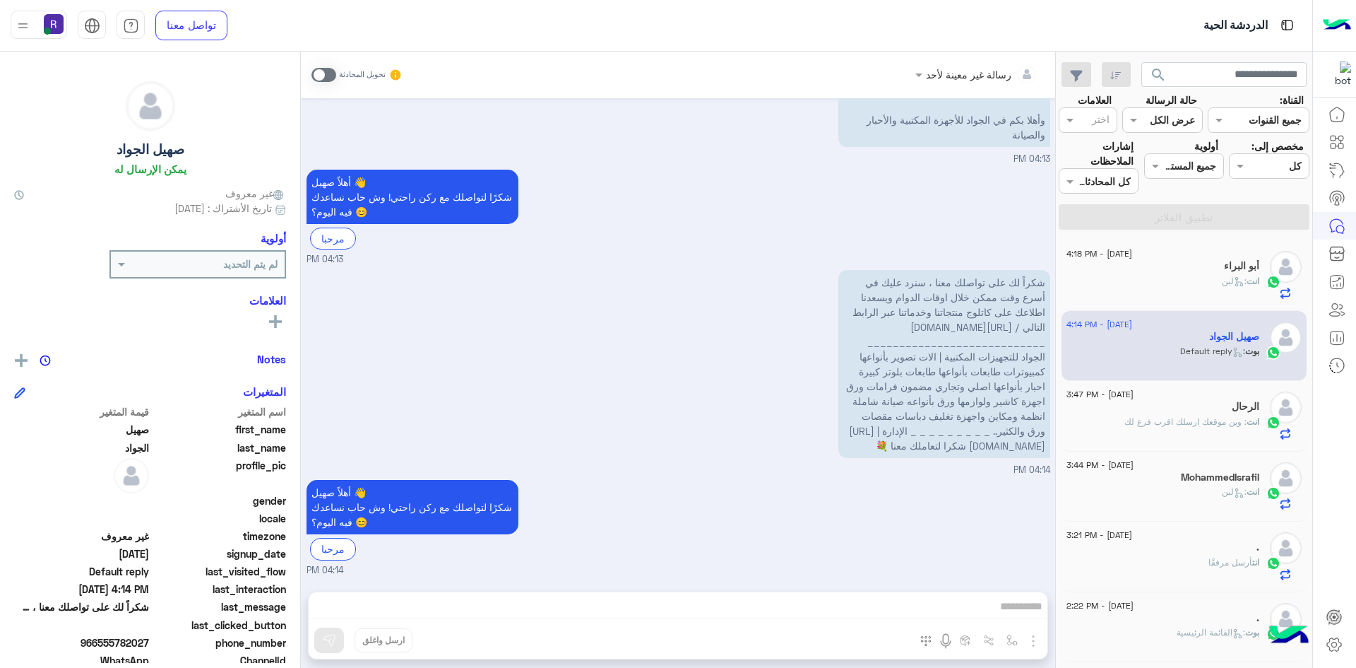
click at [1197, 414] on div "الرحال" at bounding box center [1163, 408] width 193 height 15
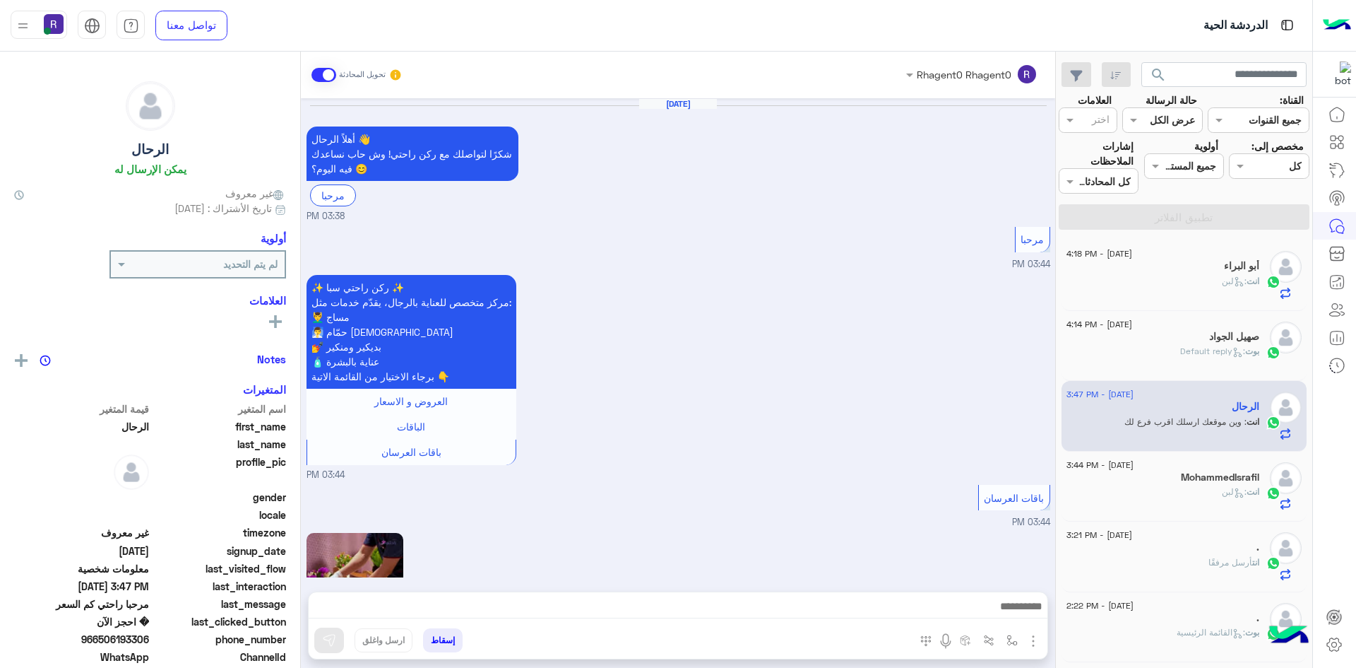
scroll to position [2155, 0]
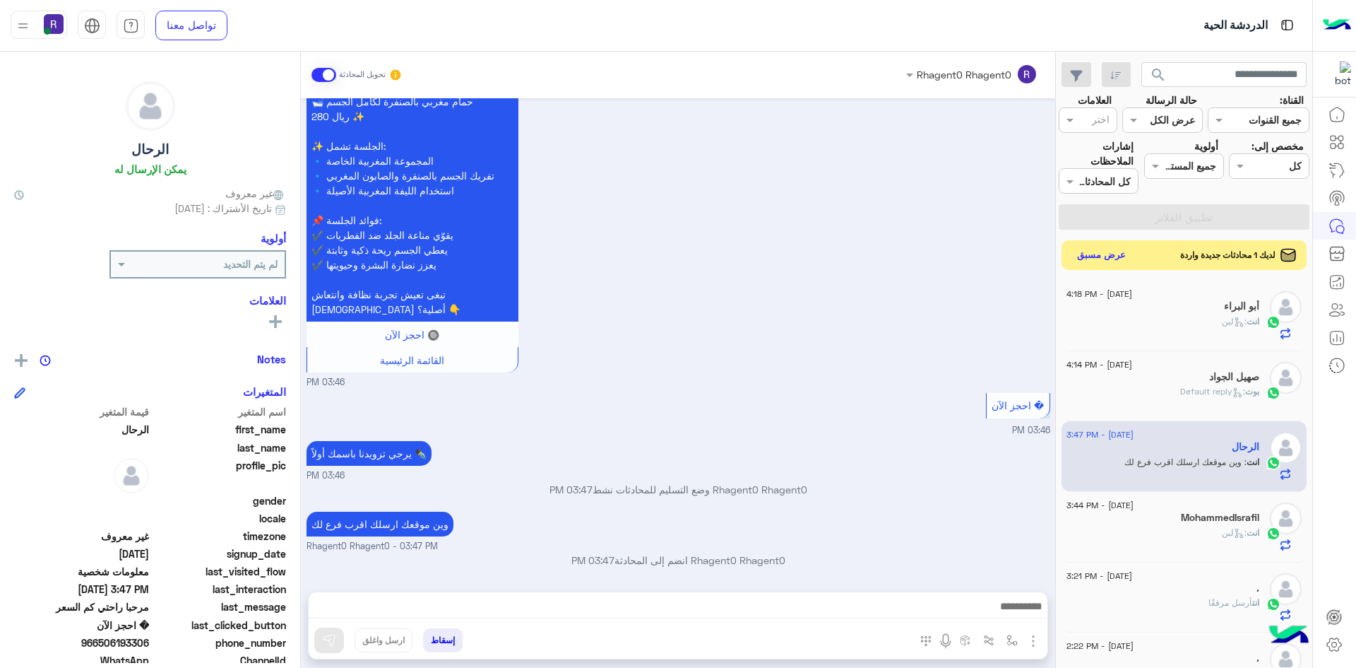
click at [1112, 261] on button "عرض مسبق" at bounding box center [1101, 255] width 59 height 19
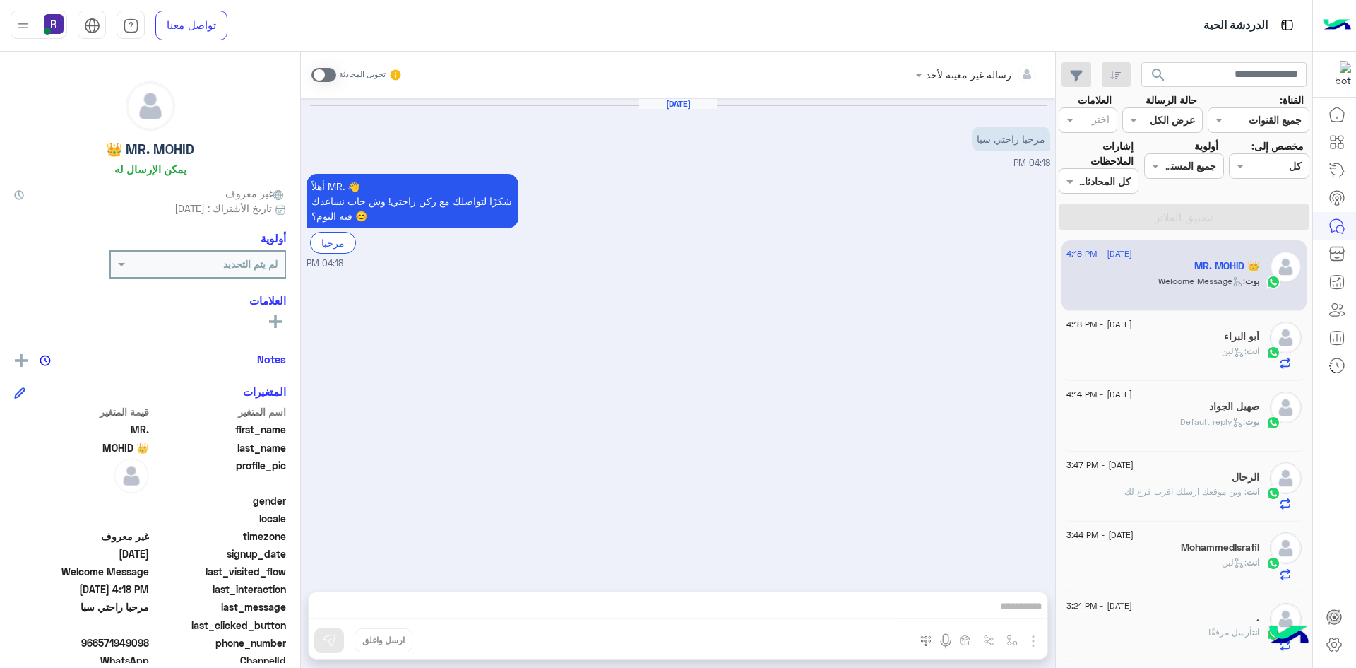
click at [328, 75] on span at bounding box center [324, 75] width 25 height 14
click at [1031, 638] on img "button" at bounding box center [1033, 640] width 17 height 17
click at [1011, 612] on span "الصور" at bounding box center [1006, 610] width 26 height 16
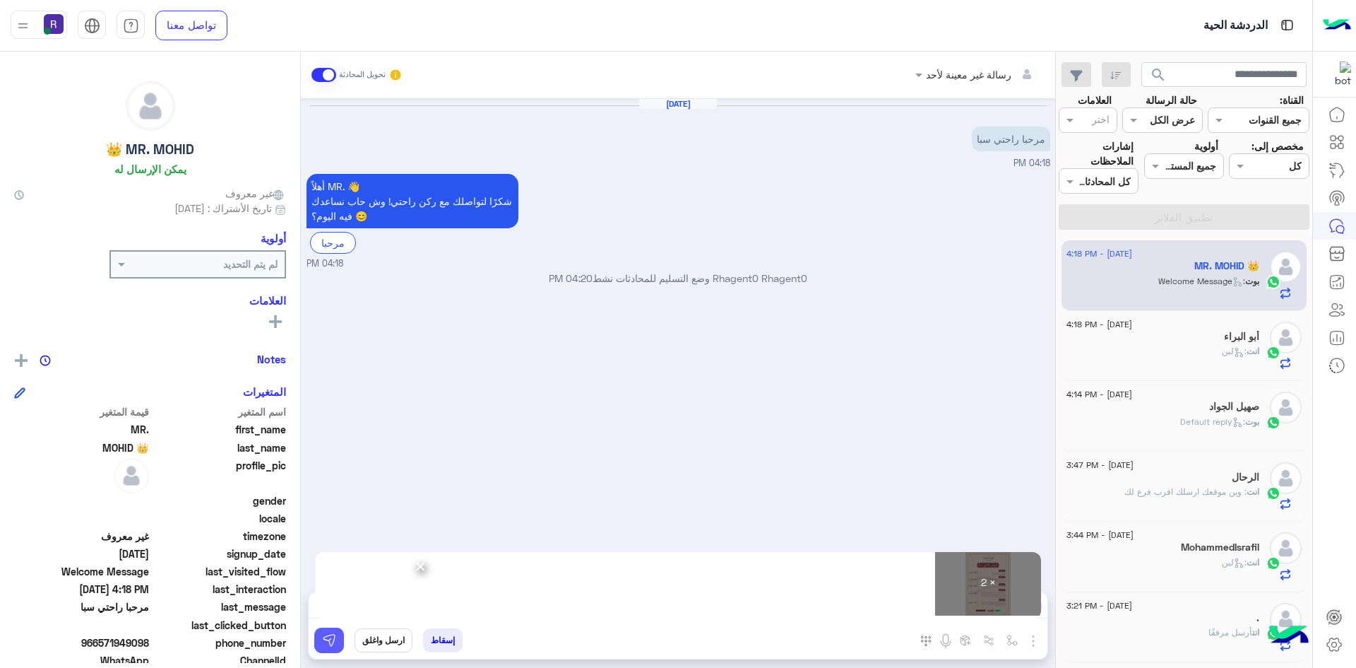
click at [328, 644] on img at bounding box center [329, 640] width 14 height 14
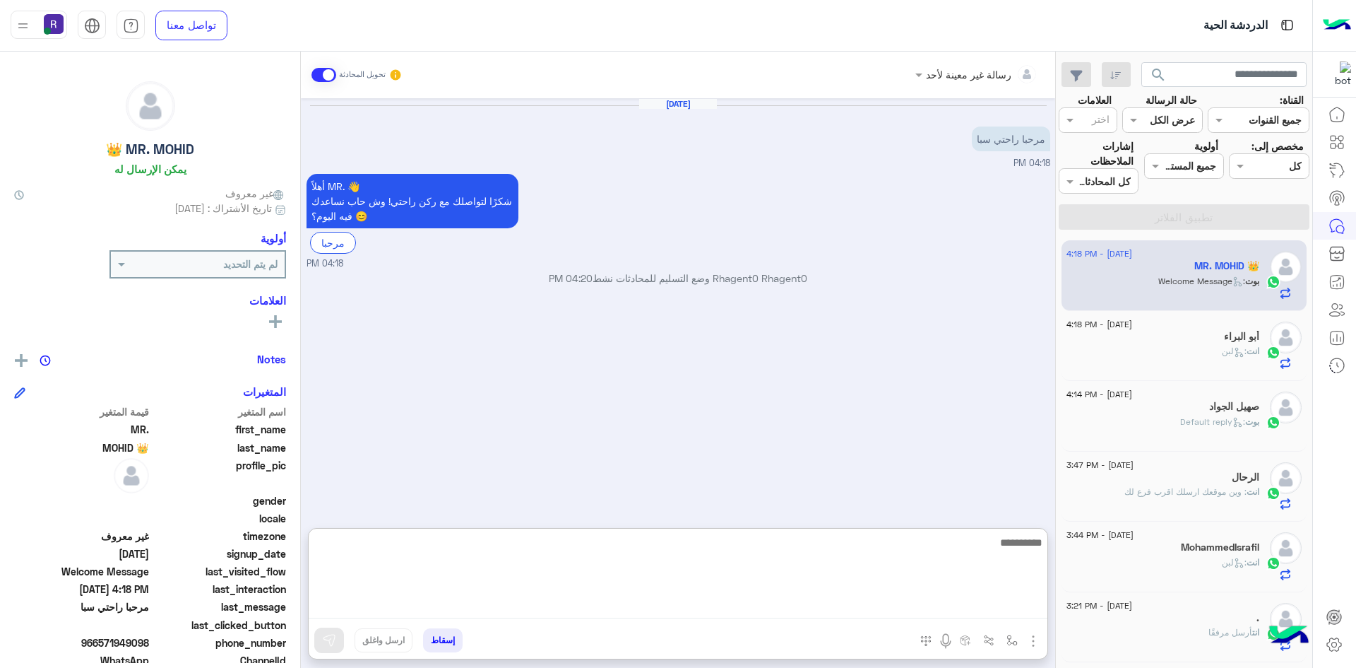
paste textarea "**********"
type textarea "**********"
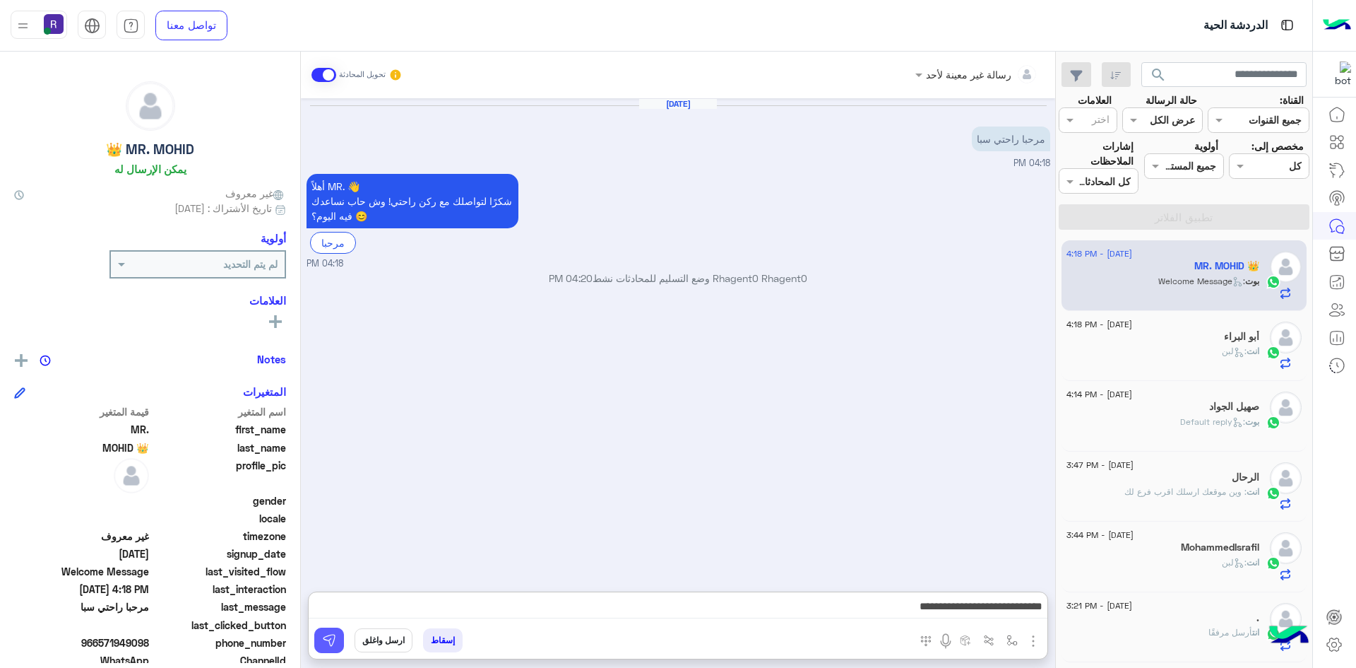
click at [333, 643] on img at bounding box center [329, 640] width 14 height 14
click at [1148, 353] on div "انت : لبن" at bounding box center [1163, 357] width 193 height 25
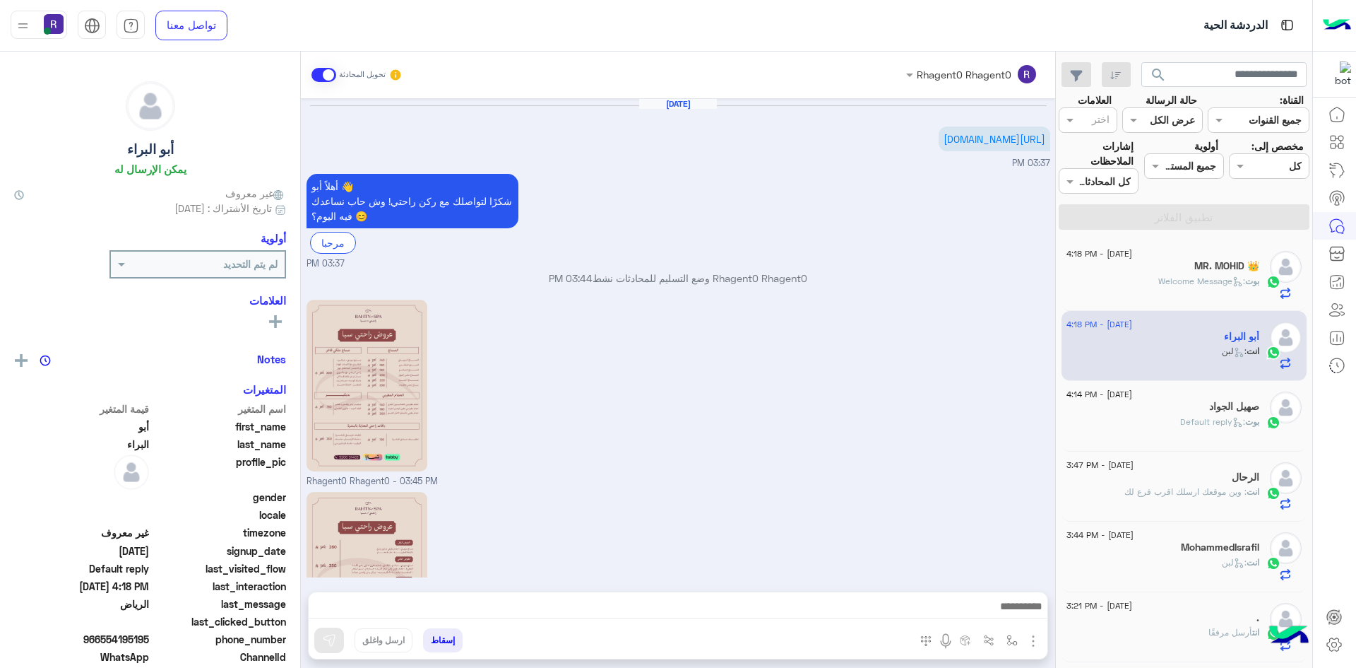
scroll to position [487, 0]
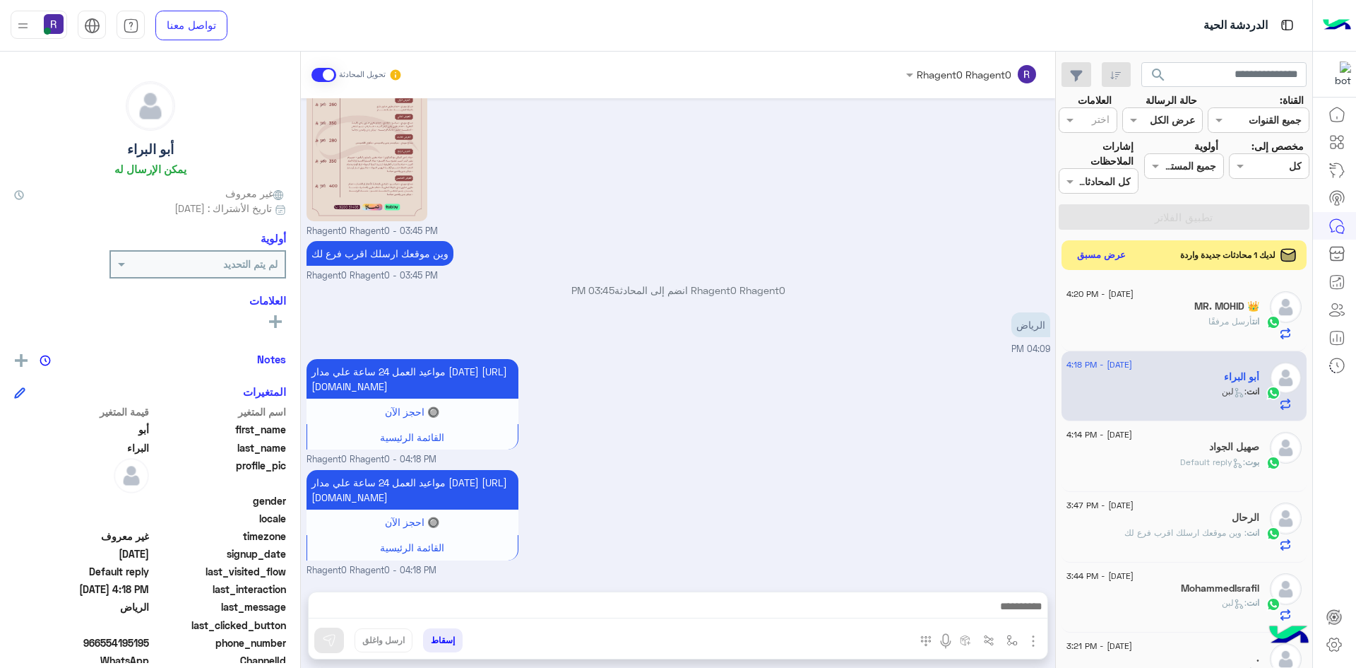
click at [1101, 251] on button "عرض مسبق" at bounding box center [1101, 255] width 59 height 19
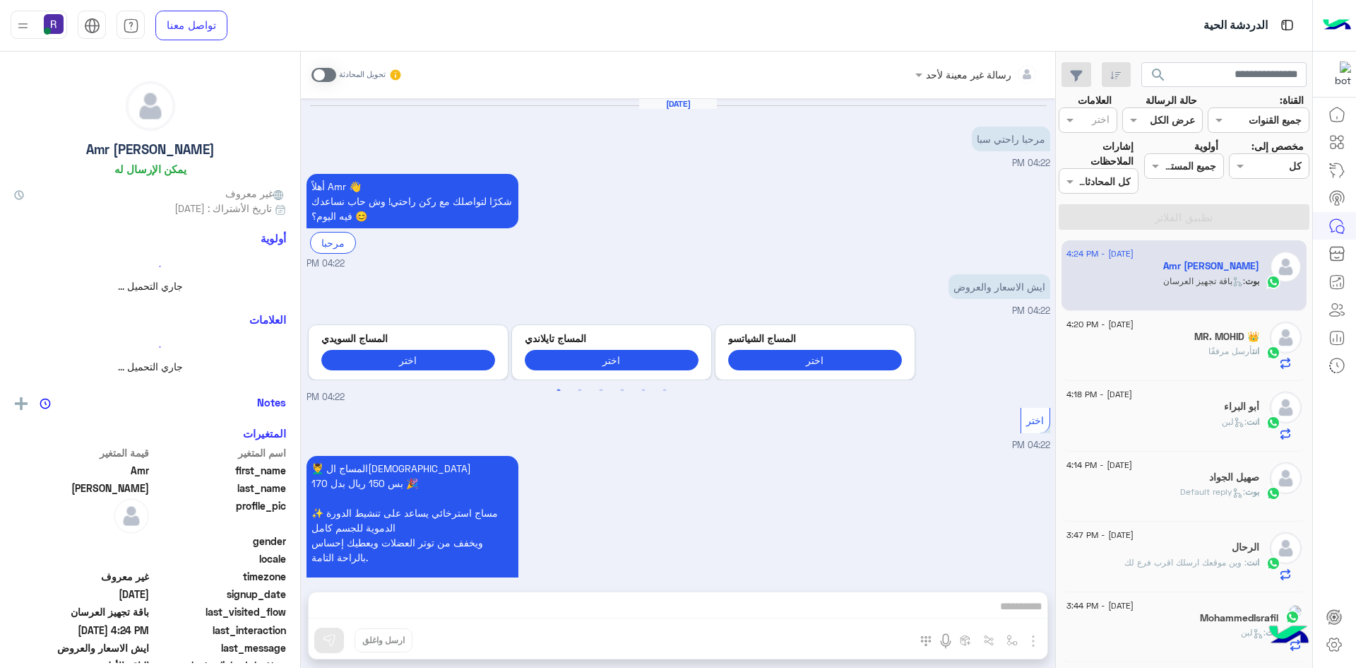
scroll to position [1664, 0]
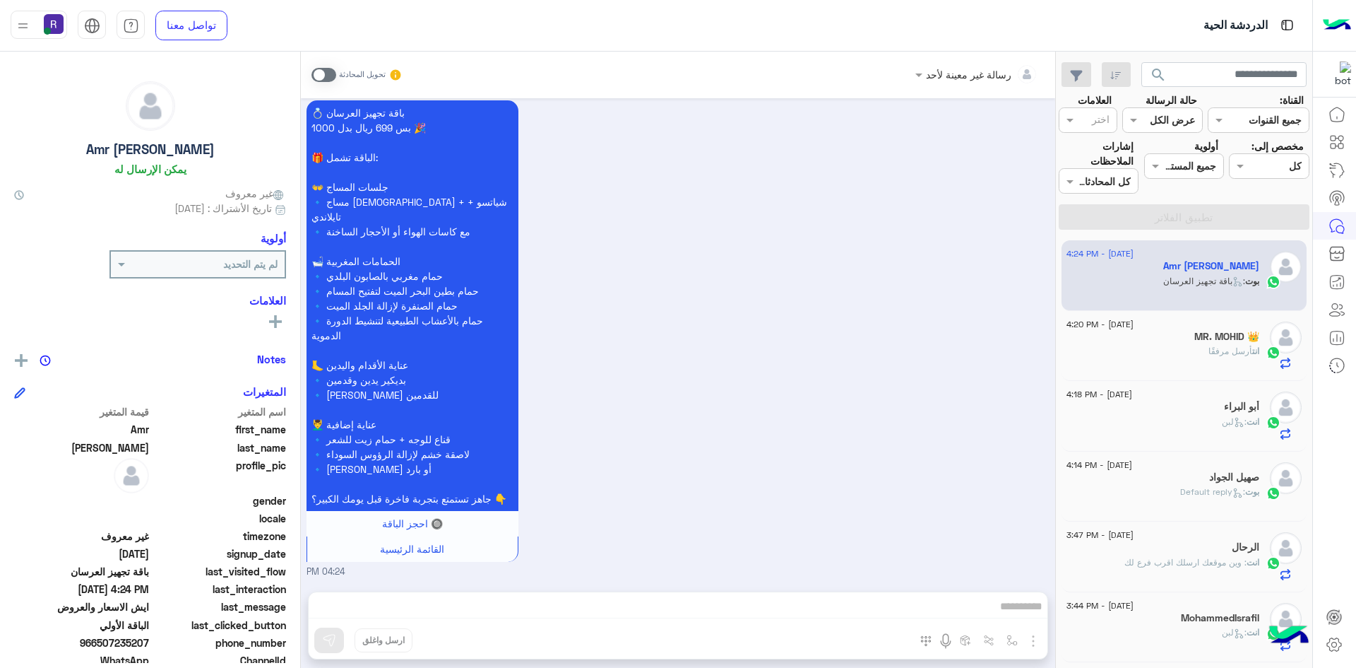
click at [326, 75] on span at bounding box center [324, 75] width 25 height 14
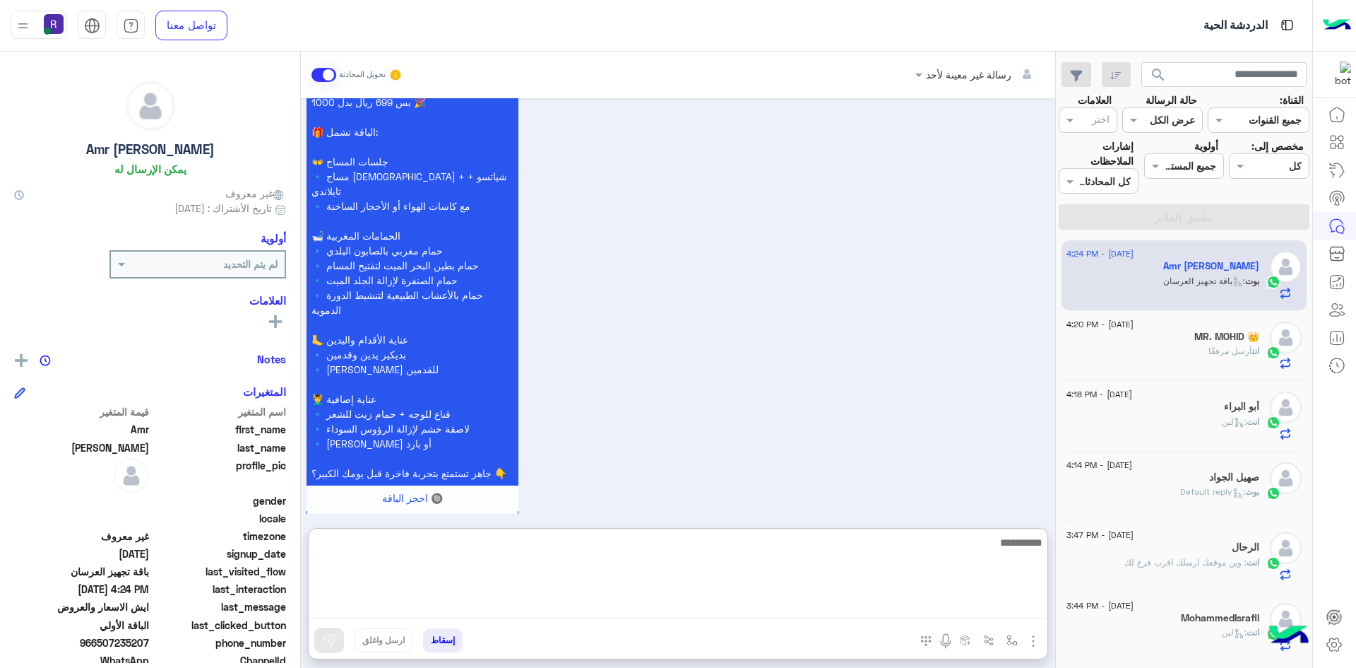
paste textarea "**********"
type textarea "**********"
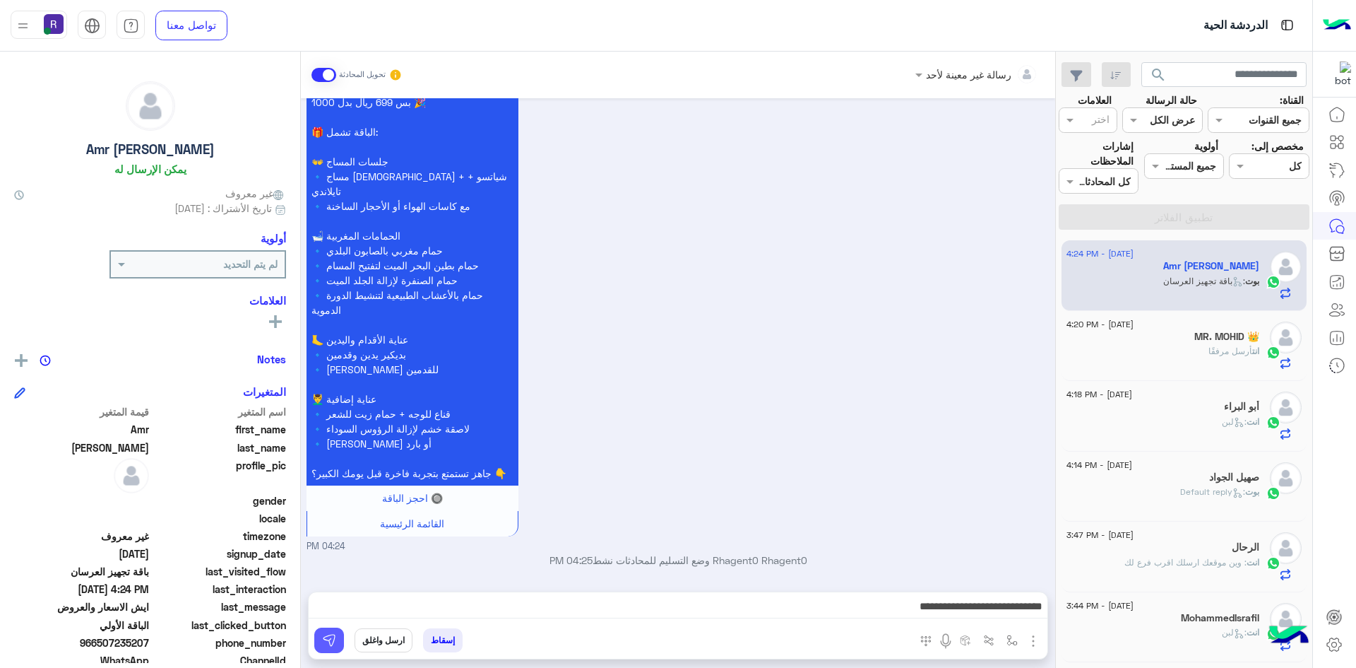
click at [328, 636] on img at bounding box center [329, 640] width 14 height 14
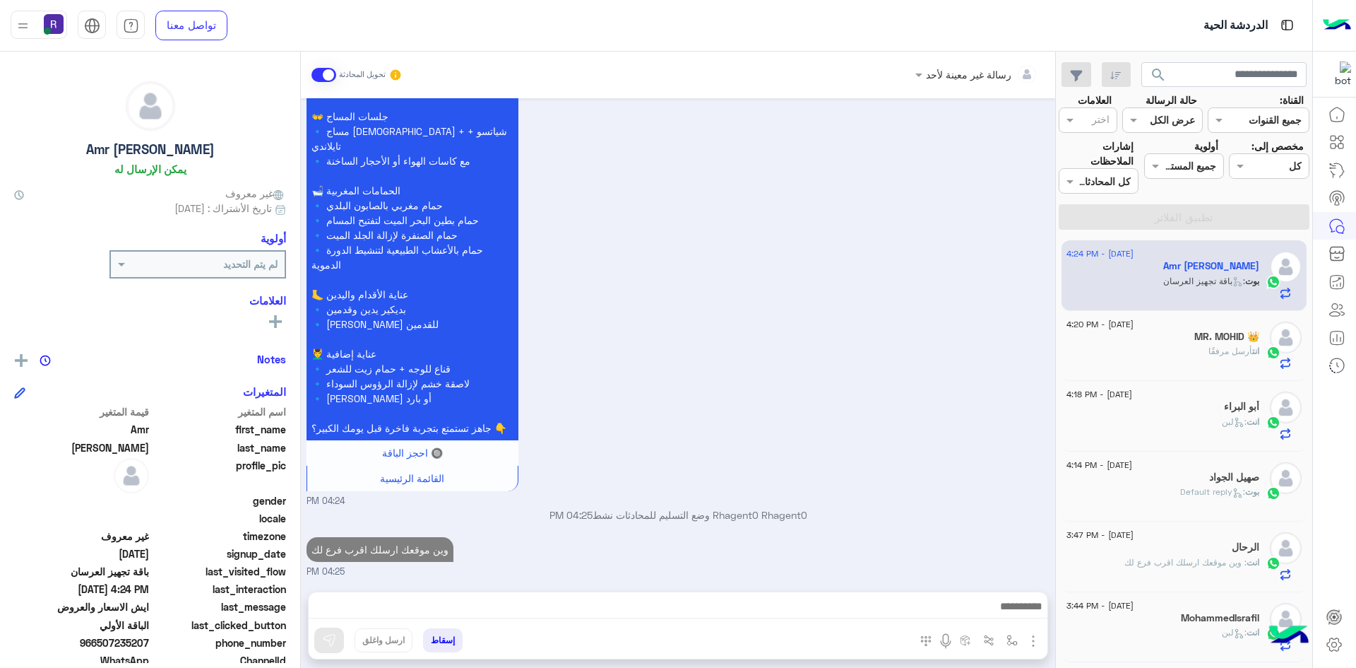
click at [1227, 353] on span "أرسل مرفقًا" at bounding box center [1231, 350] width 44 height 11
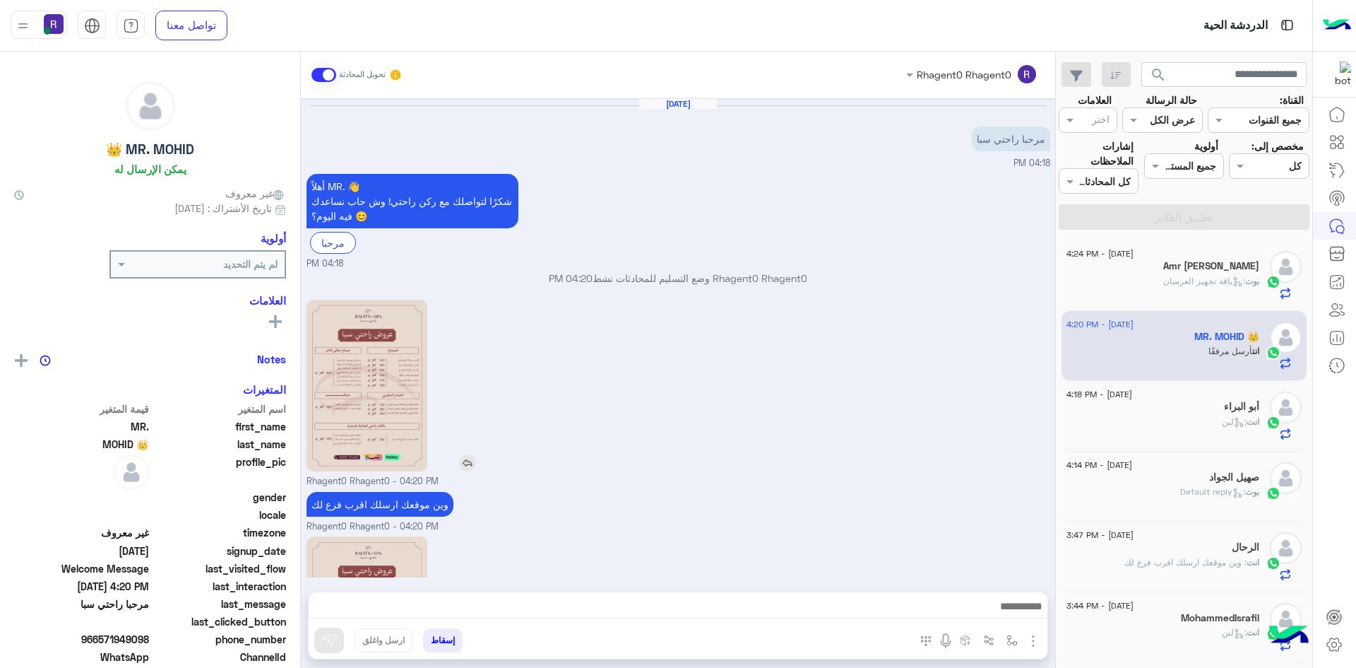
scroll to position [174, 0]
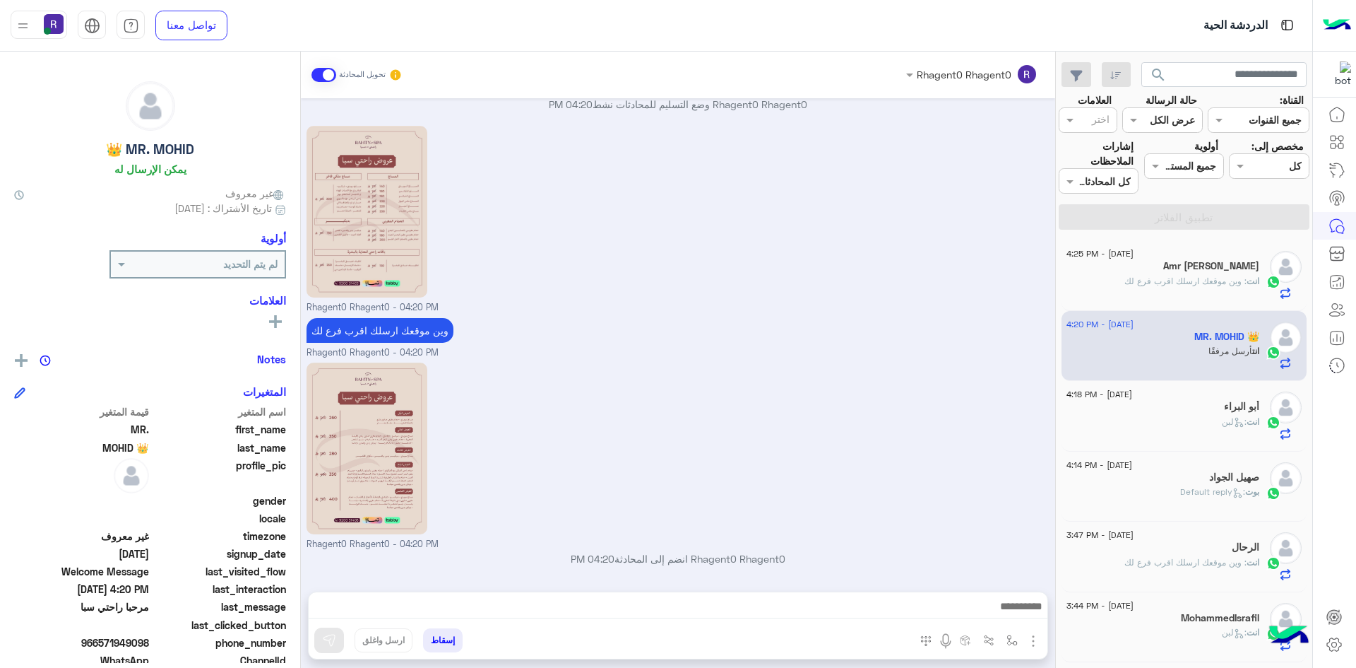
click at [1247, 422] on span "انت" at bounding box center [1253, 421] width 13 height 11
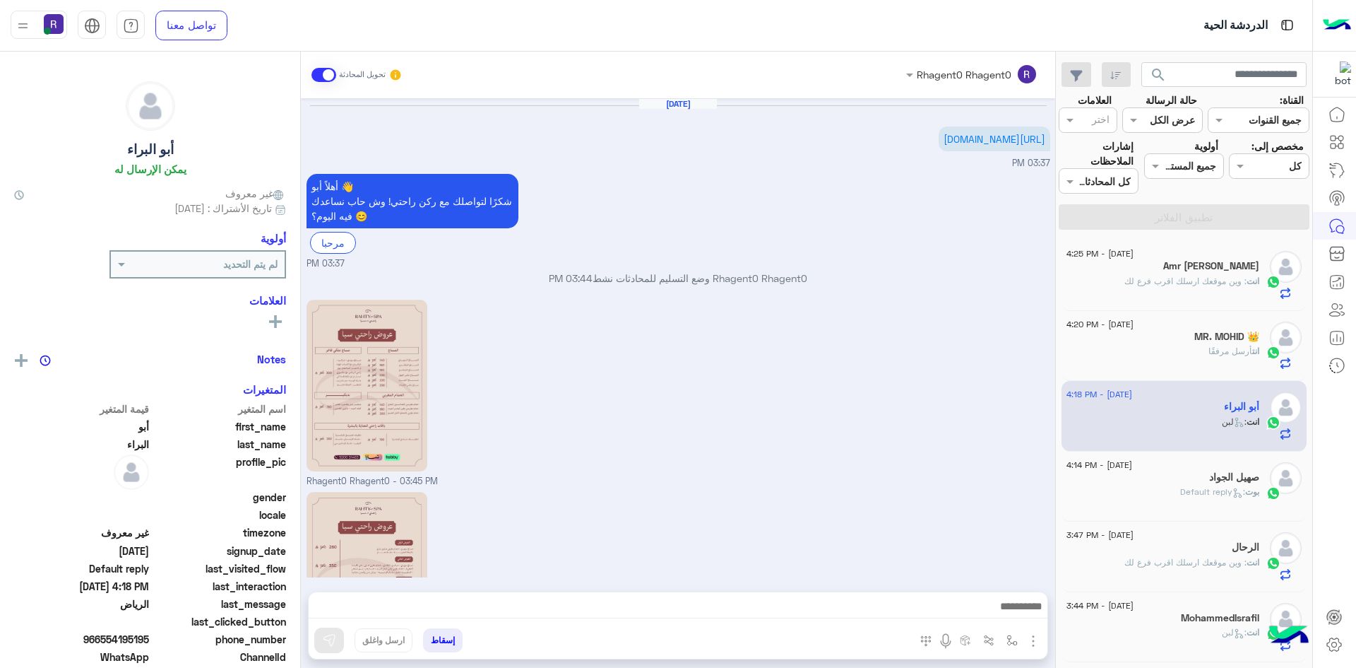
scroll to position [487, 0]
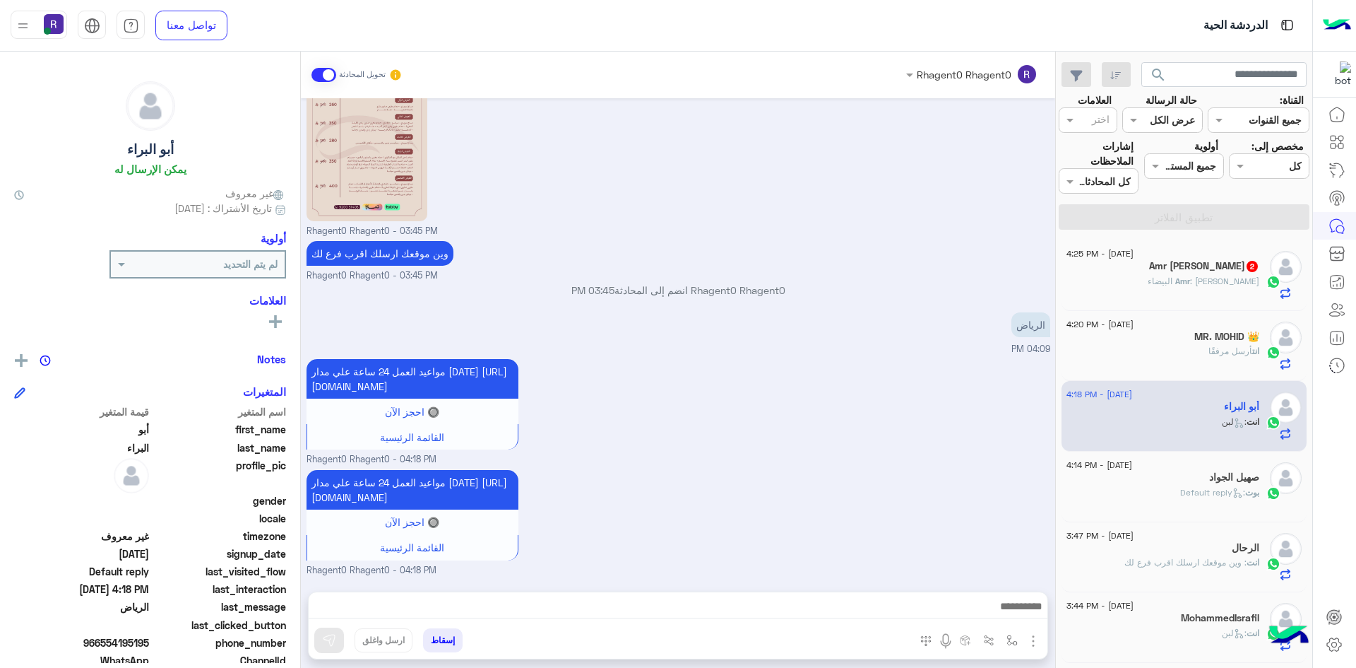
click at [1167, 291] on div "Amr : الرياض الدار البيضاء" at bounding box center [1163, 287] width 193 height 25
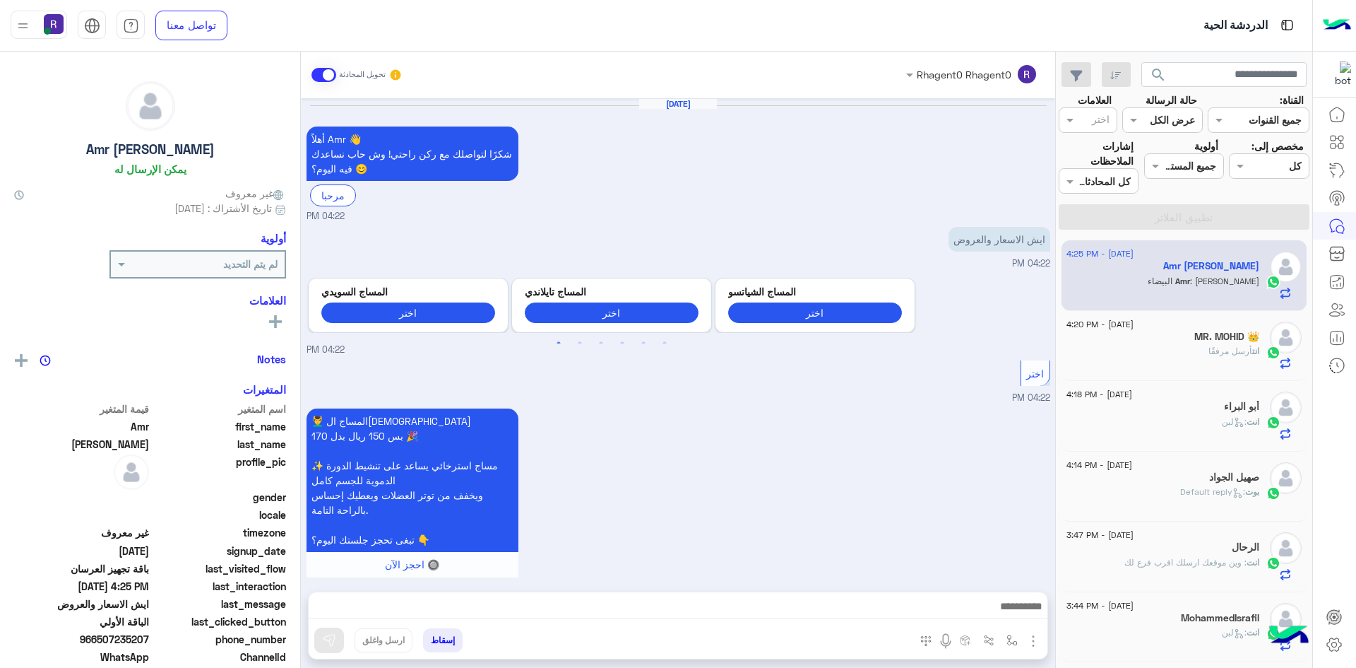
scroll to position [1832, 0]
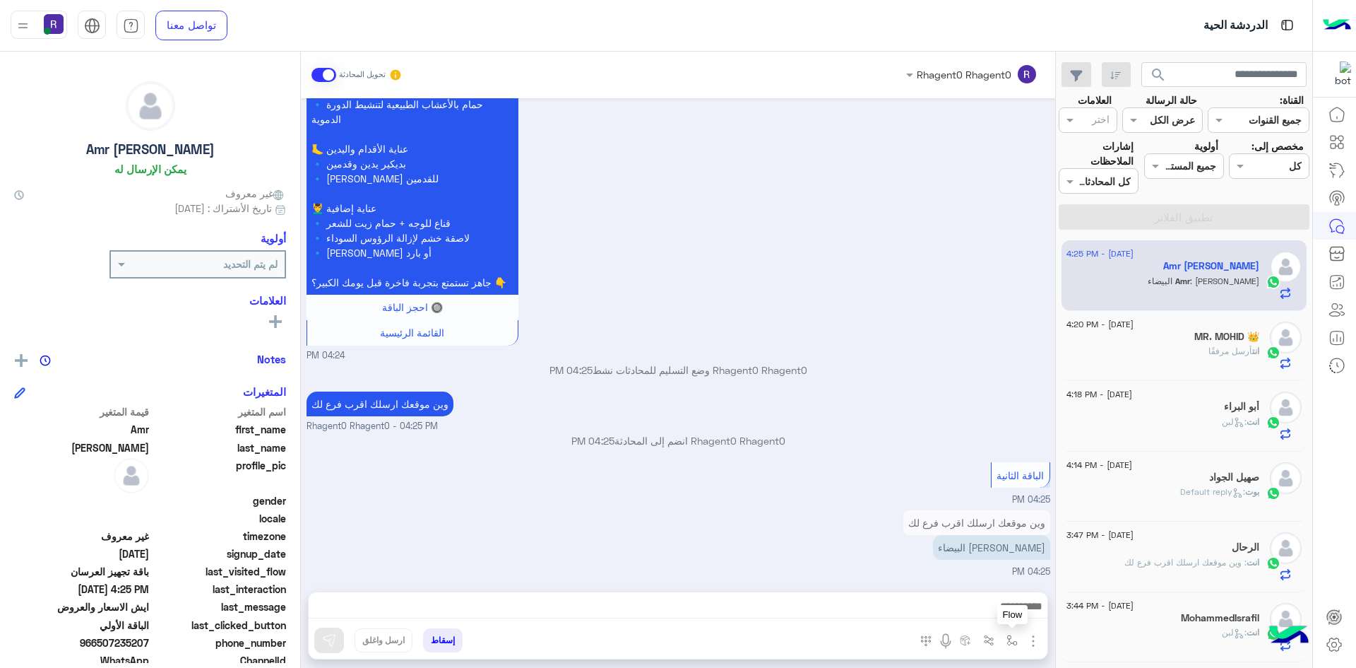
click at [1017, 646] on button "button" at bounding box center [1012, 639] width 23 height 23
click at [993, 612] on input "text" at bounding box center [968, 609] width 95 height 16
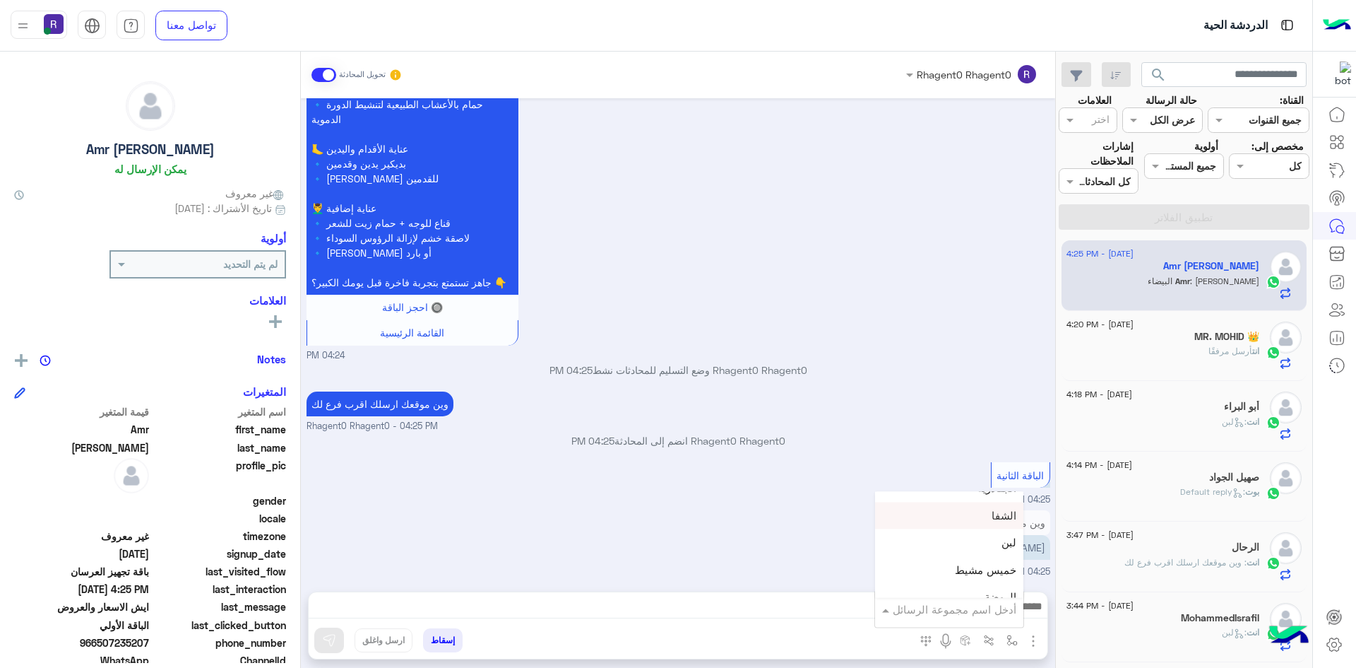
scroll to position [989, 0]
click at [983, 533] on div "لبن" at bounding box center [949, 523] width 148 height 28
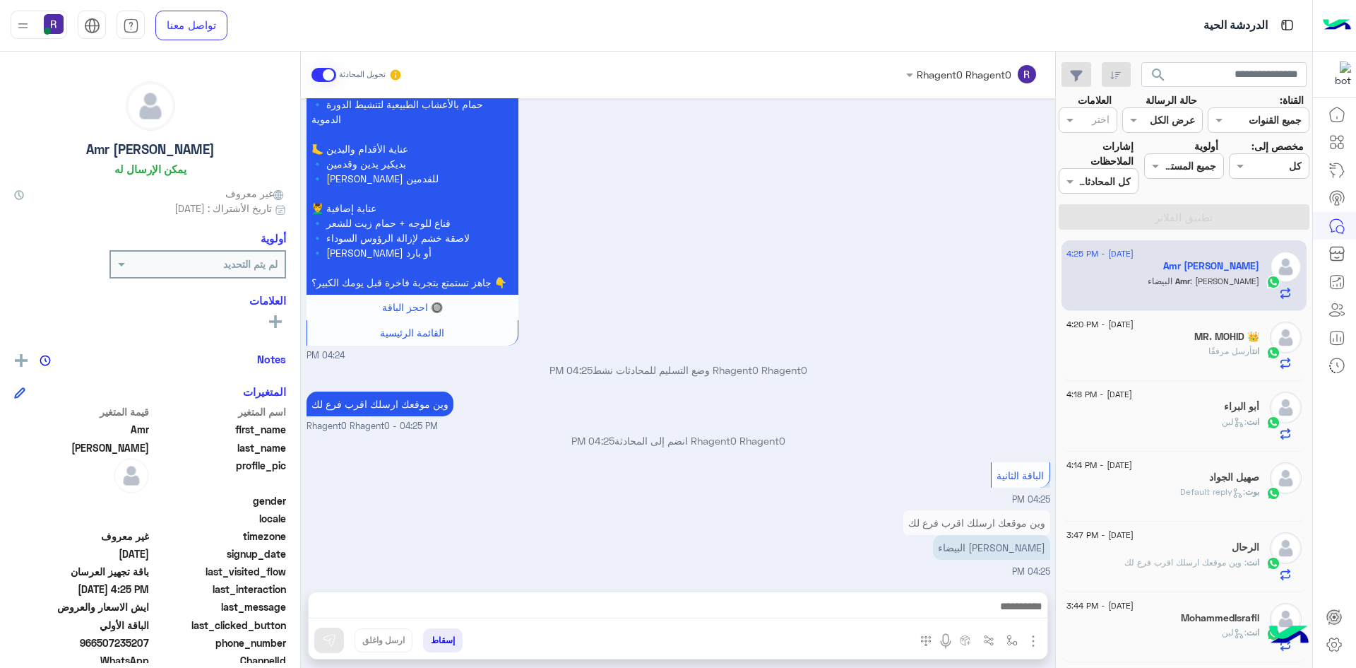
type textarea "***"
click at [329, 638] on img at bounding box center [329, 640] width 14 height 14
click at [1198, 345] on div "انت أرسل مرفقًا" at bounding box center [1163, 357] width 193 height 25
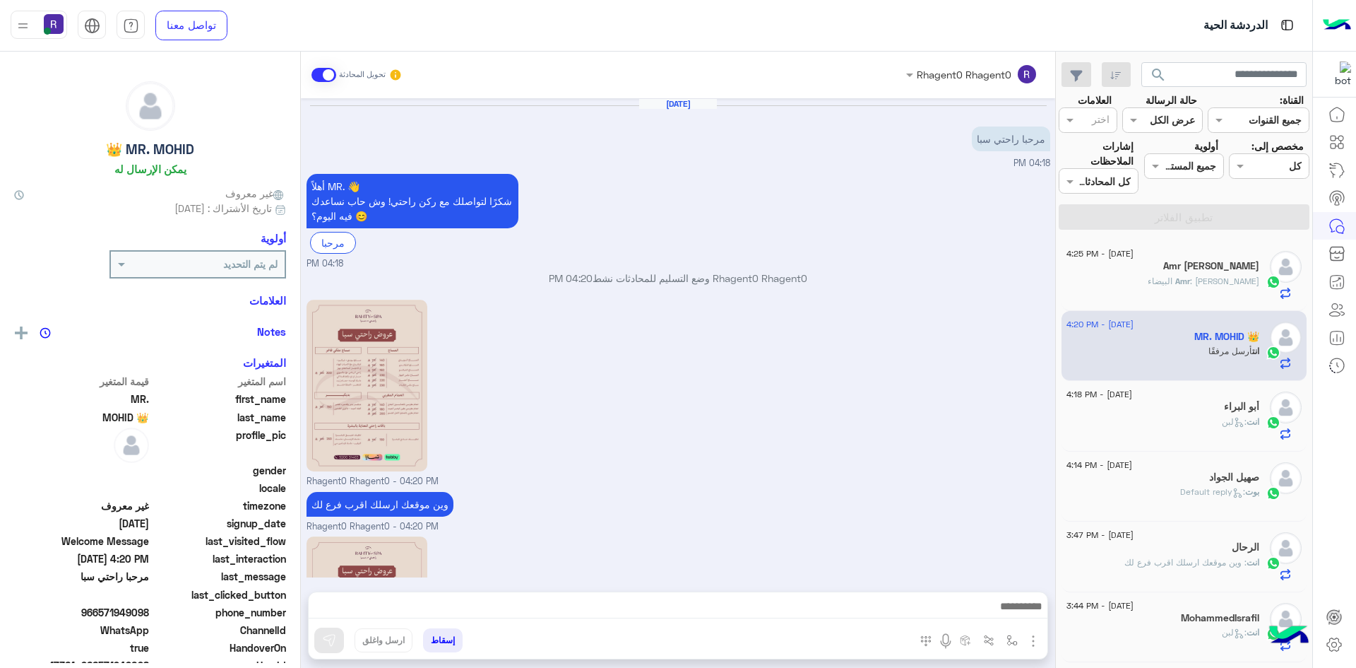
scroll to position [174, 0]
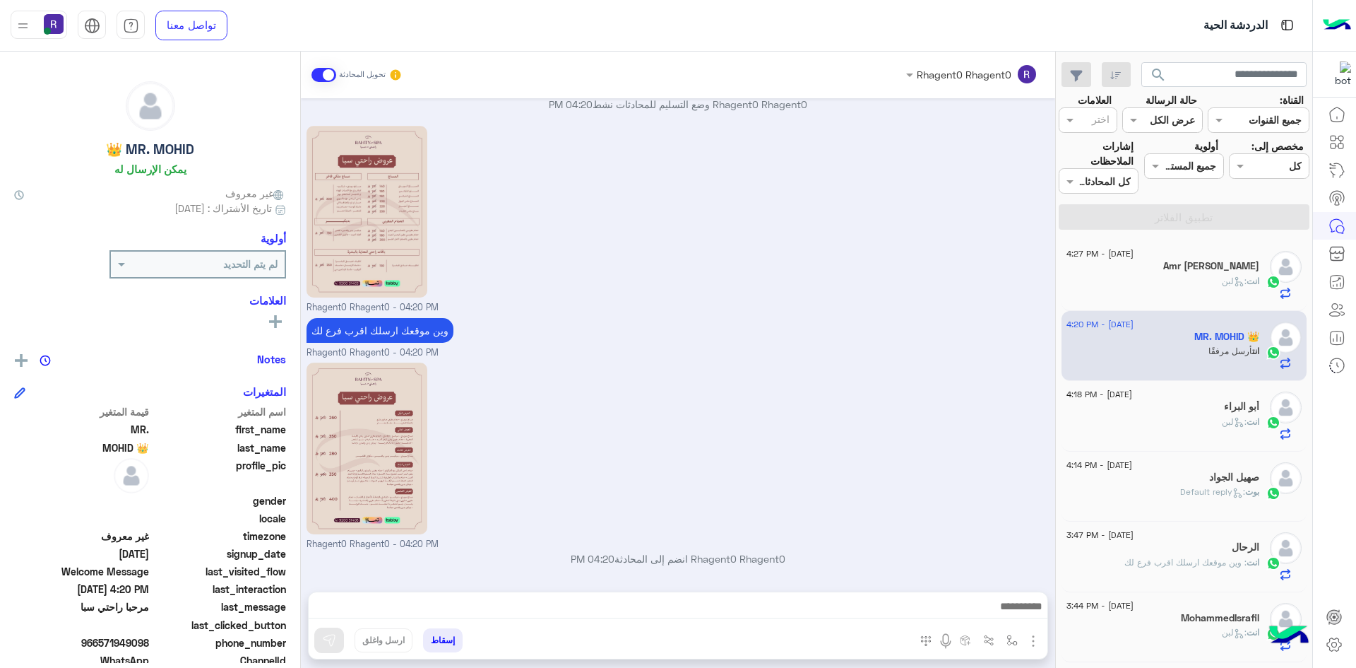
click at [1180, 413] on div "أبو البراء" at bounding box center [1163, 408] width 193 height 15
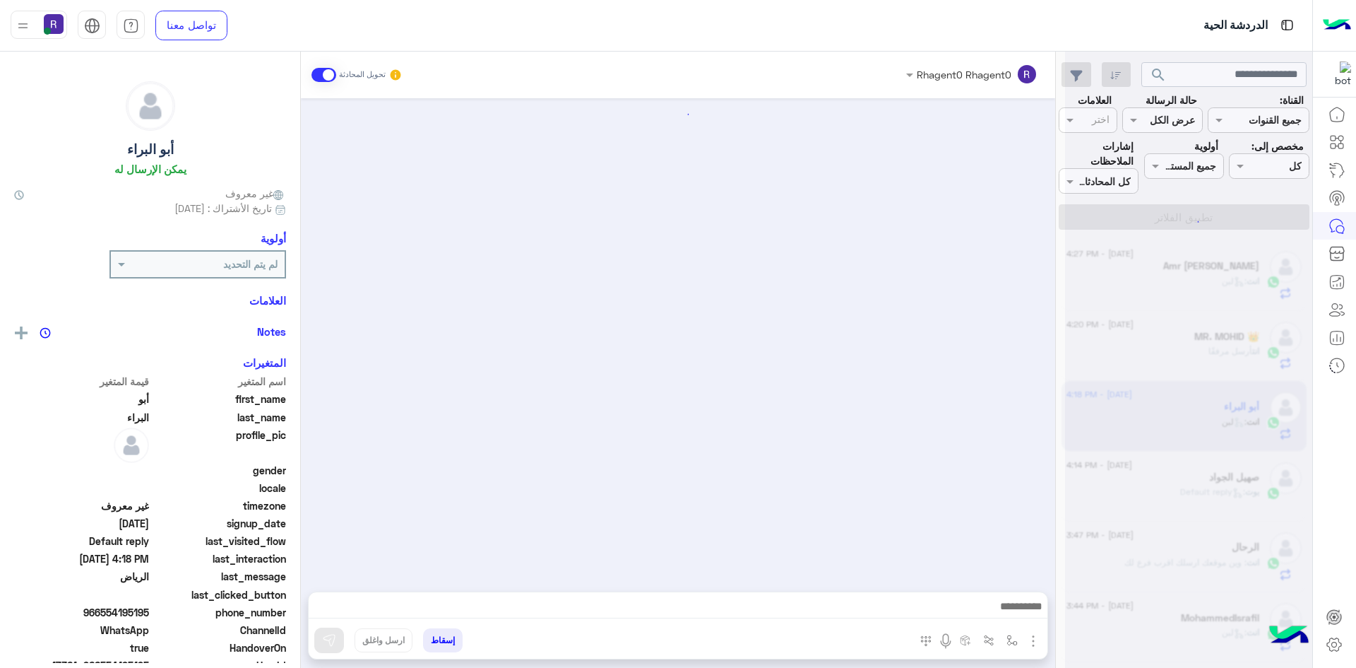
scroll to position [487, 0]
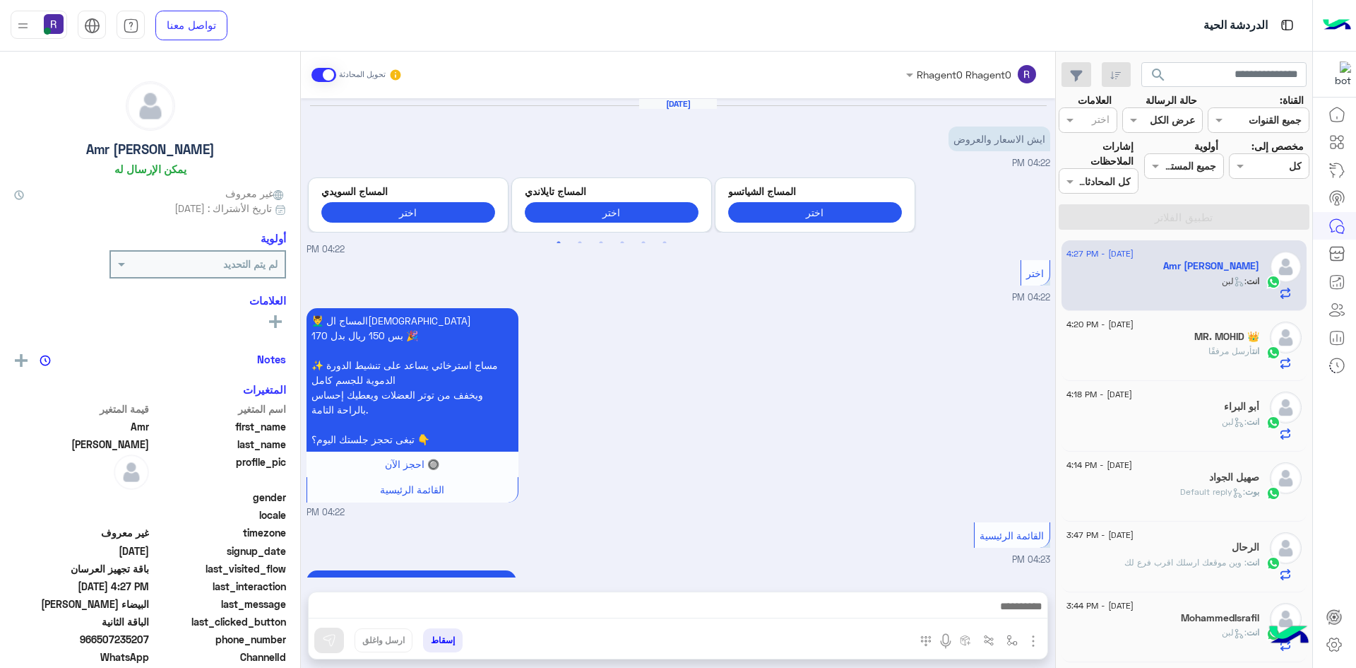
scroll to position [1858, 0]
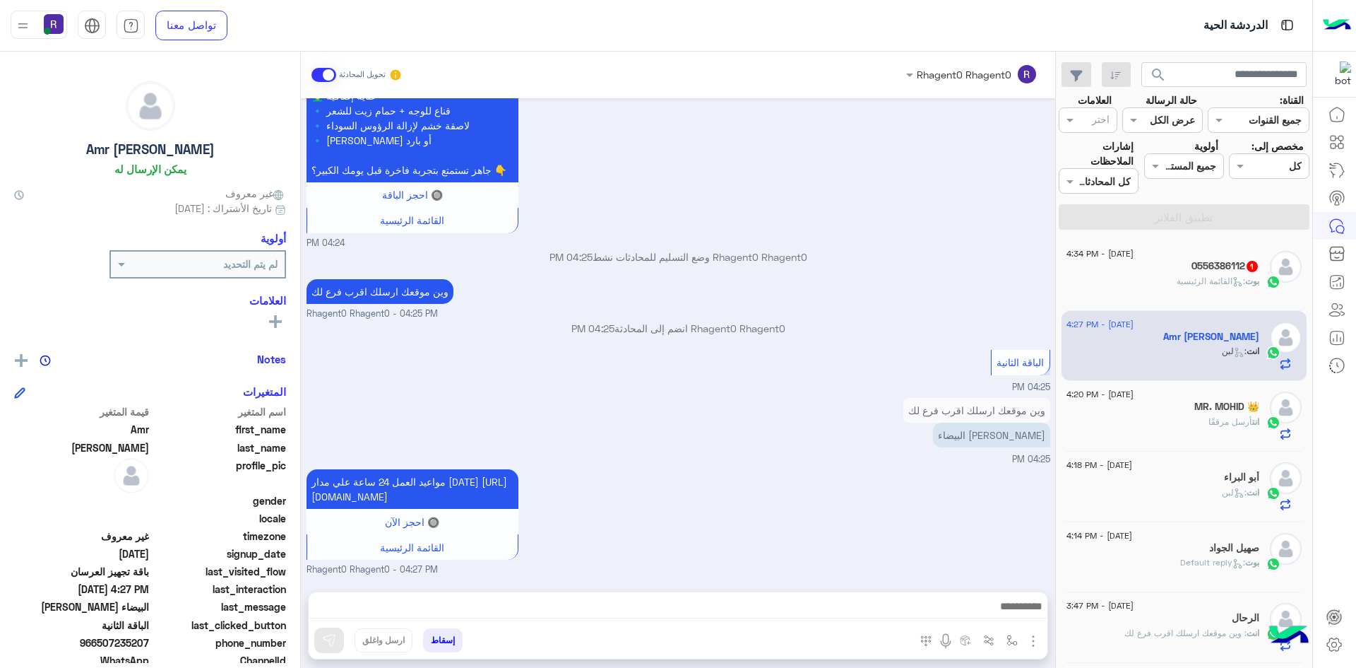
click at [1193, 283] on span ": القائمة الرئيسية" at bounding box center [1211, 281] width 69 height 11
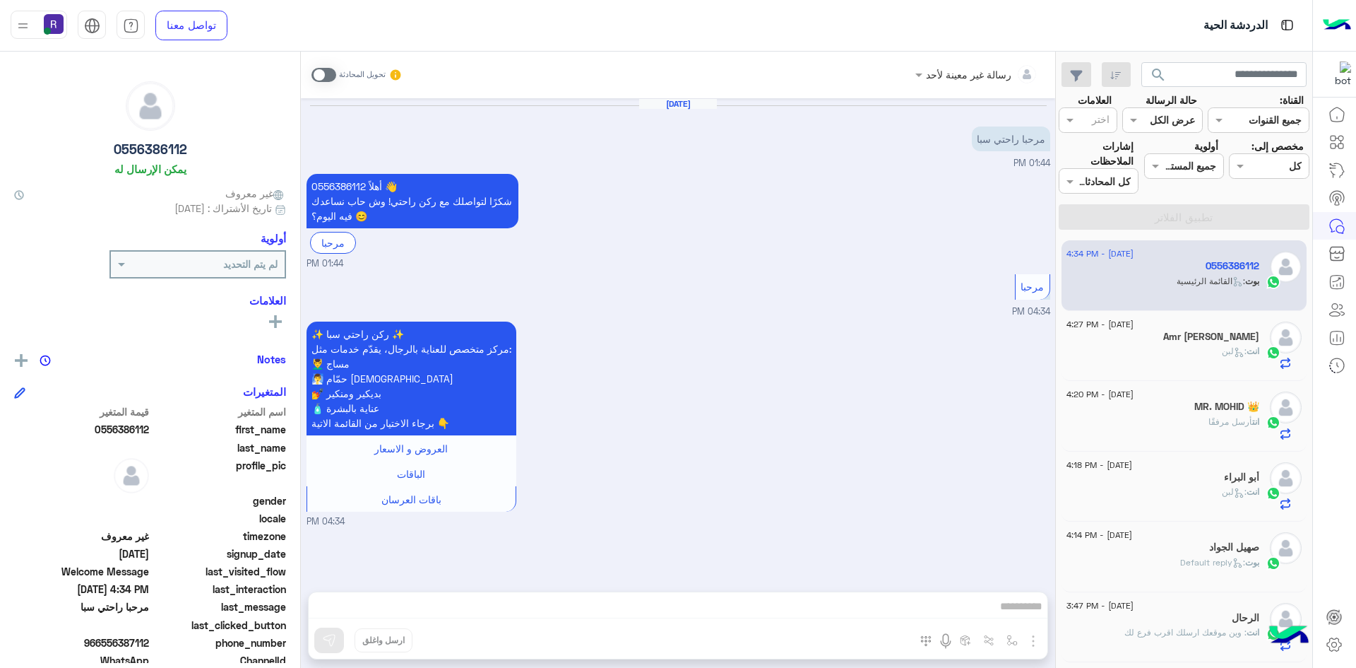
click at [1189, 280] on span ": القائمة الرئيسية" at bounding box center [1211, 281] width 69 height 11
click at [330, 76] on span at bounding box center [324, 75] width 25 height 14
click at [1033, 644] on img "button" at bounding box center [1033, 640] width 17 height 17
click at [1024, 616] on button "الصور" at bounding box center [1012, 610] width 60 height 28
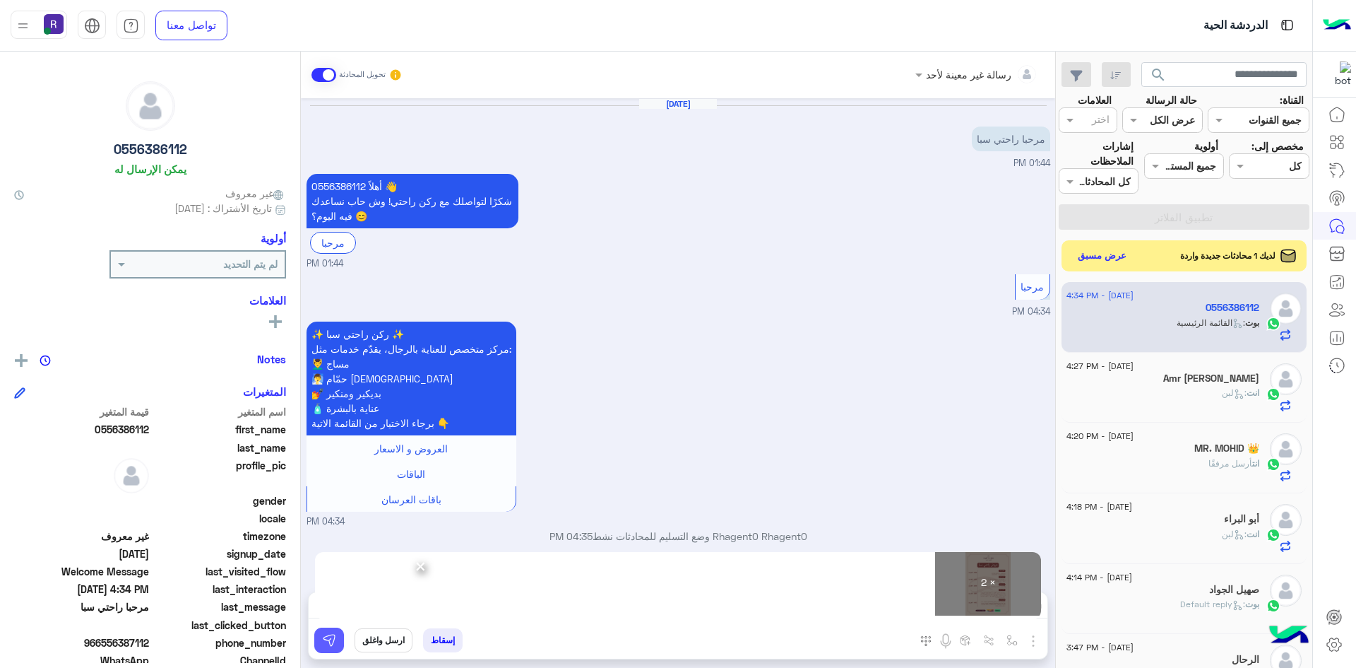
click at [333, 643] on img at bounding box center [329, 640] width 14 height 14
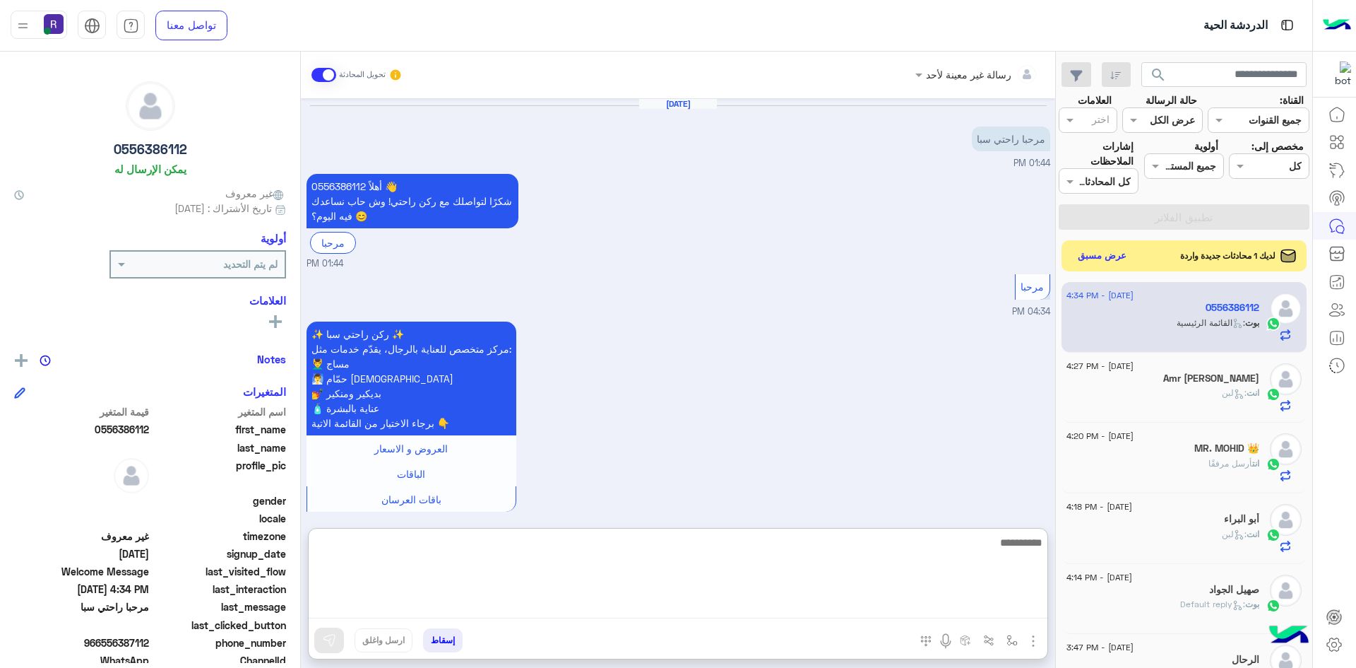
paste textarea "**********"
type textarea "**********"
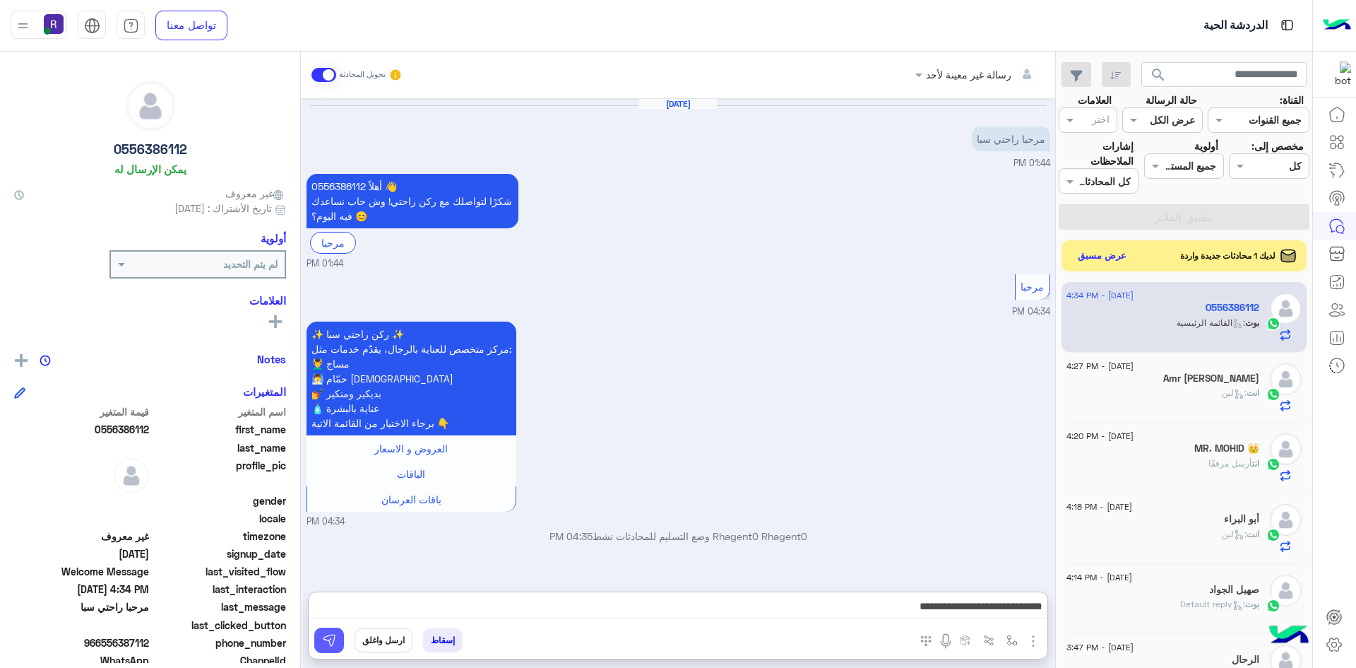
click at [335, 635] on img at bounding box center [329, 640] width 14 height 14
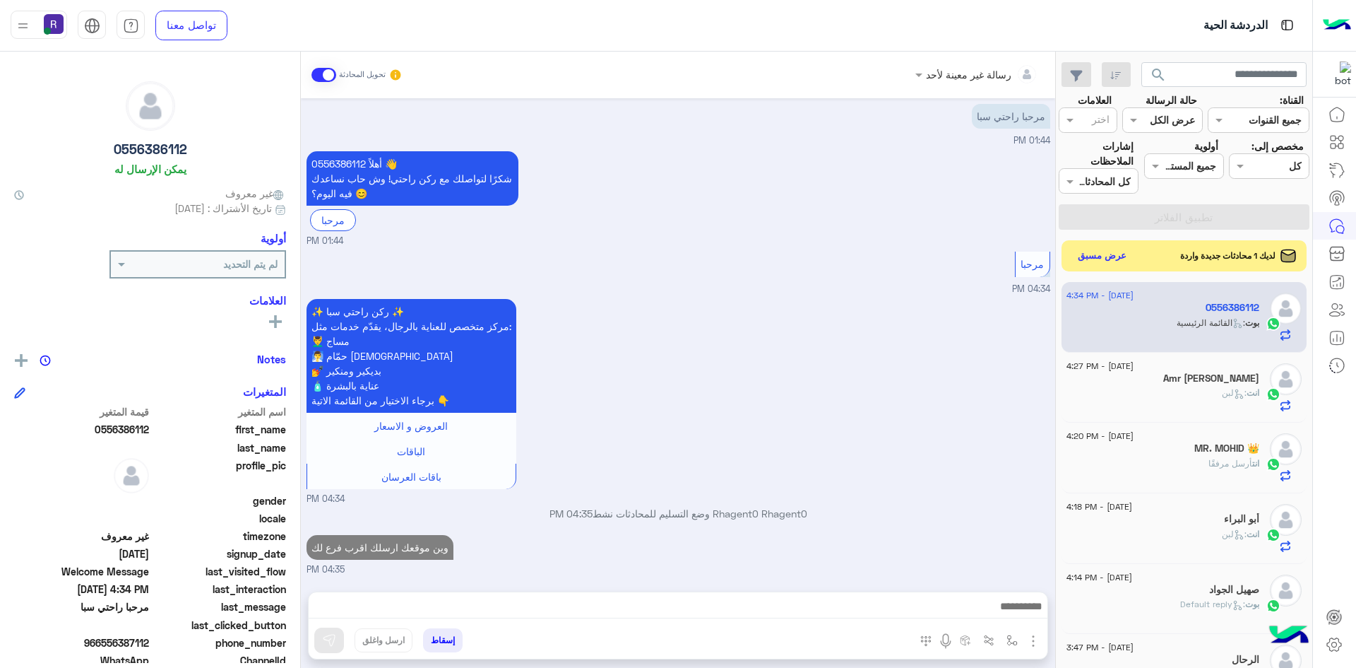
scroll to position [23, 0]
click at [1094, 255] on button "عرض مسبق" at bounding box center [1101, 255] width 59 height 19
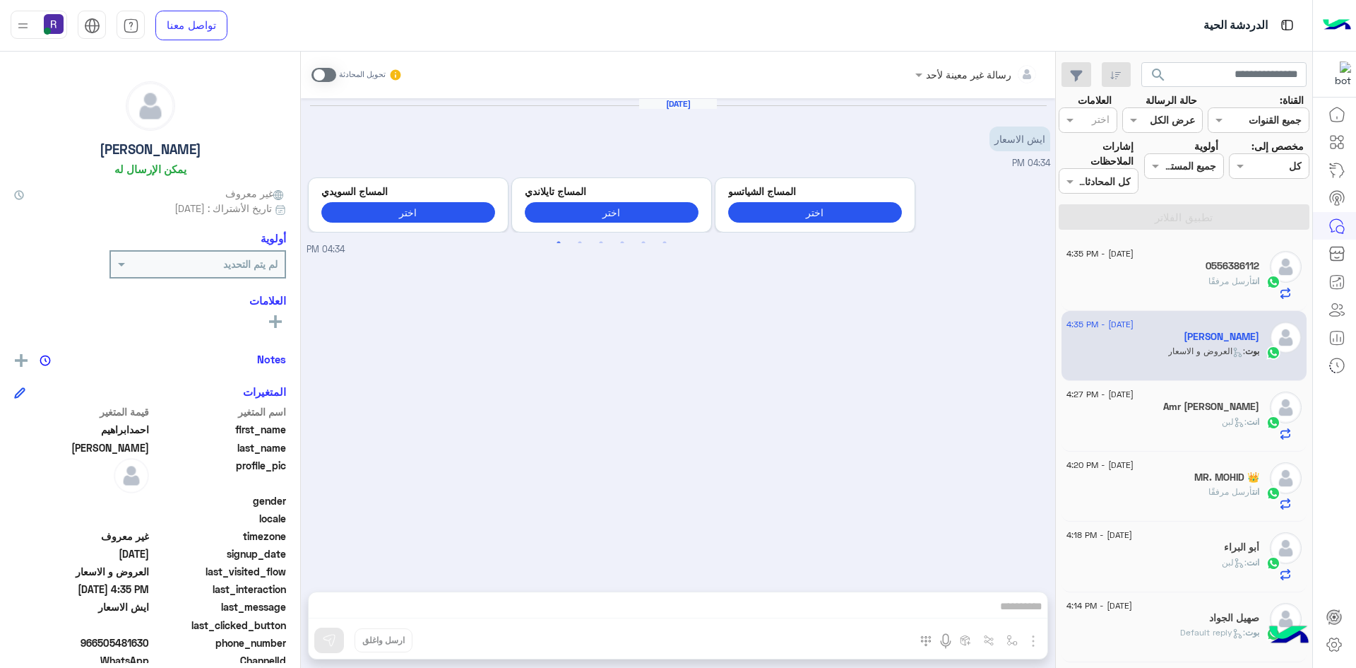
click at [1252, 283] on span "انت" at bounding box center [1255, 281] width 7 height 11
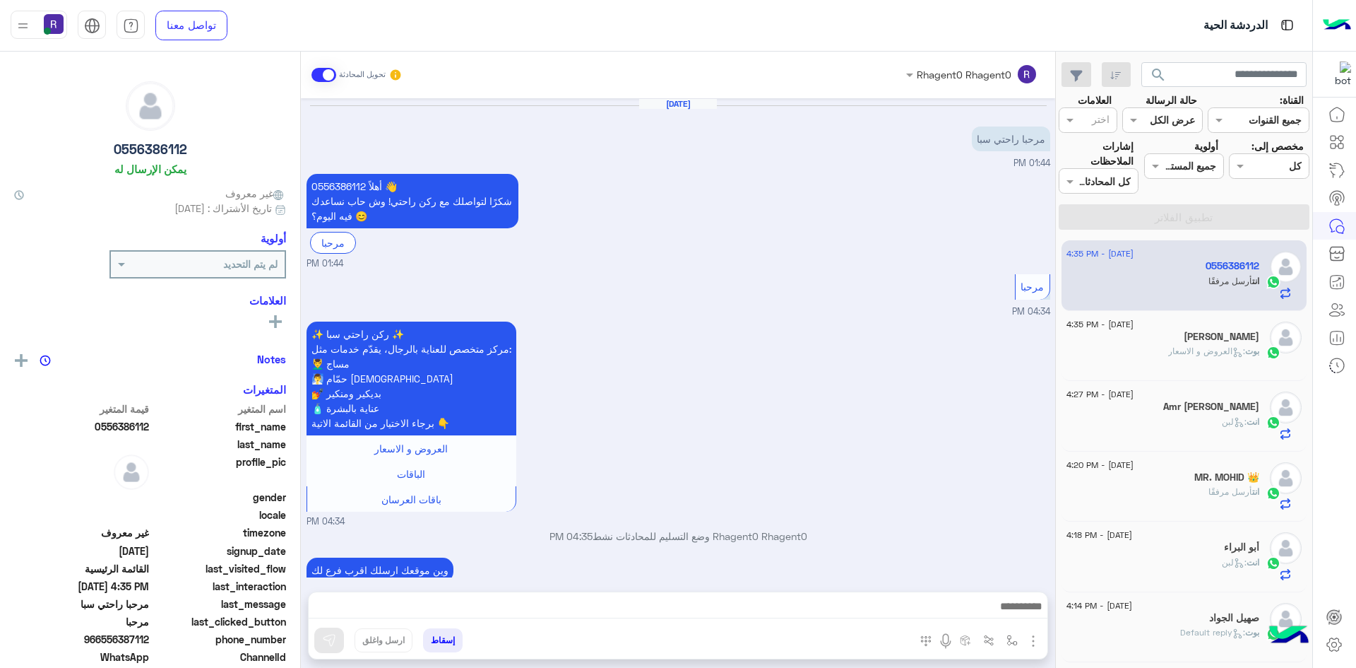
scroll to position [432, 0]
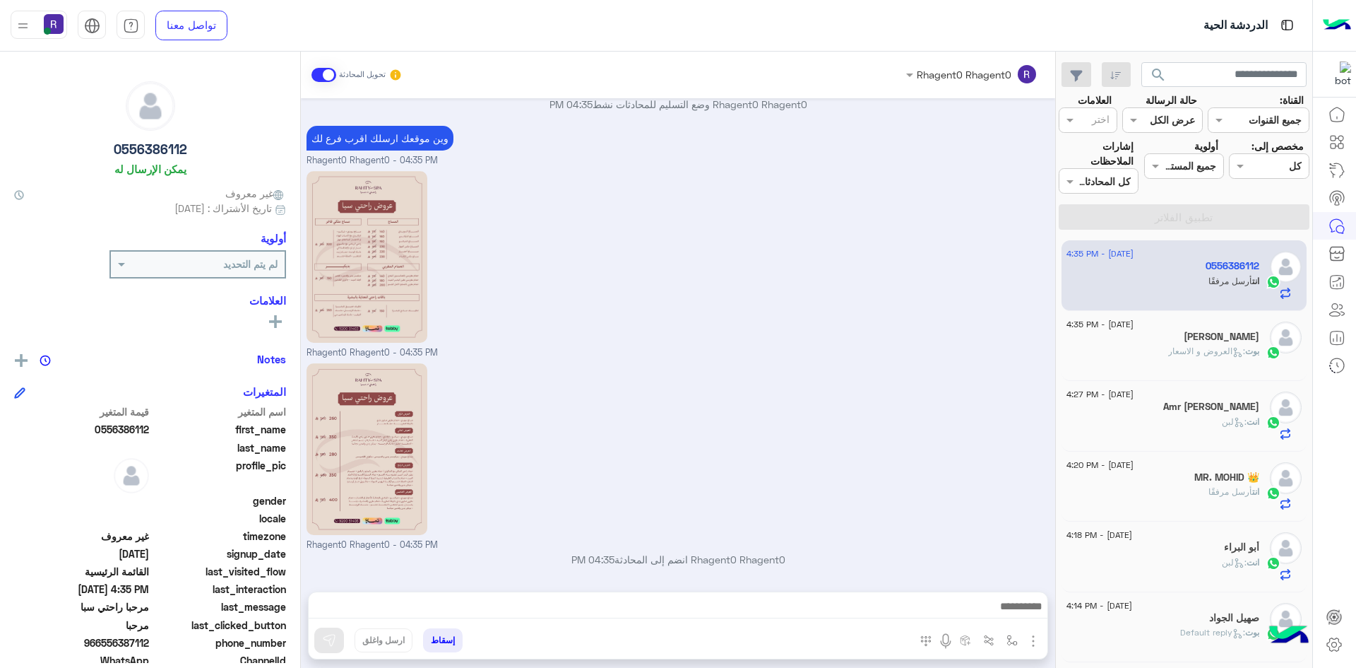
click at [1184, 341] on h5 "[PERSON_NAME]" at bounding box center [1222, 337] width 76 height 12
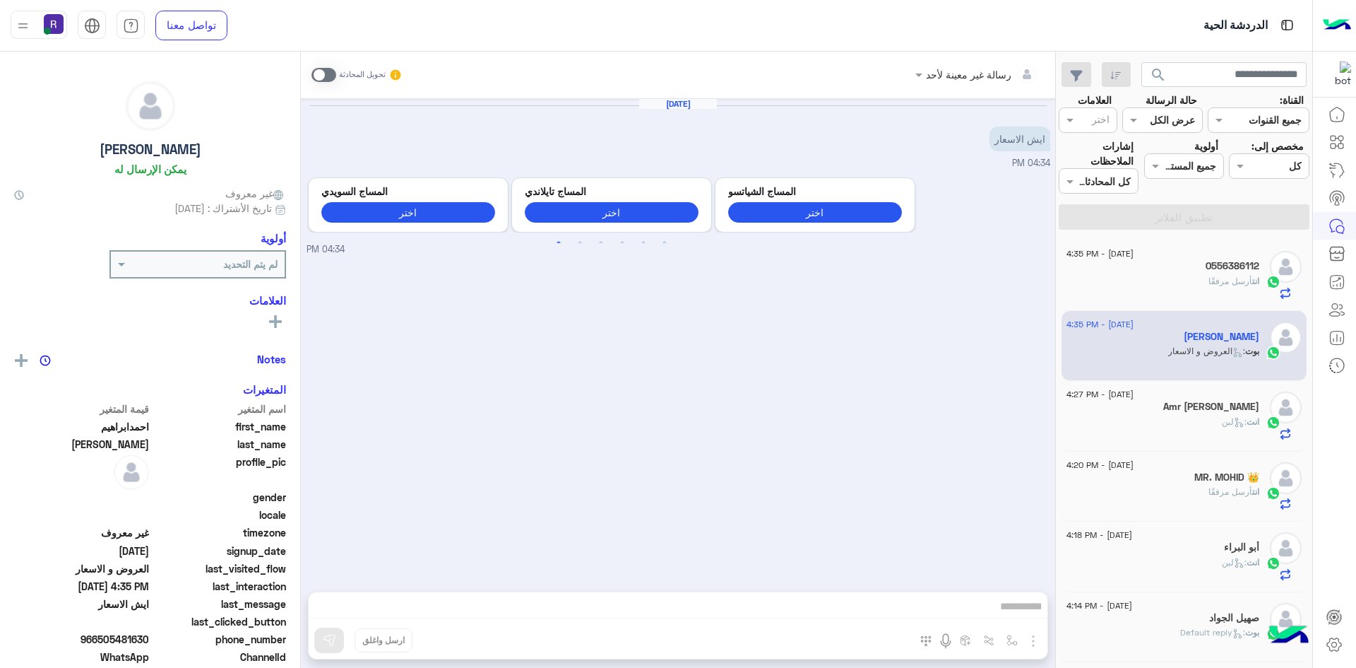
click at [326, 72] on span at bounding box center [324, 75] width 25 height 14
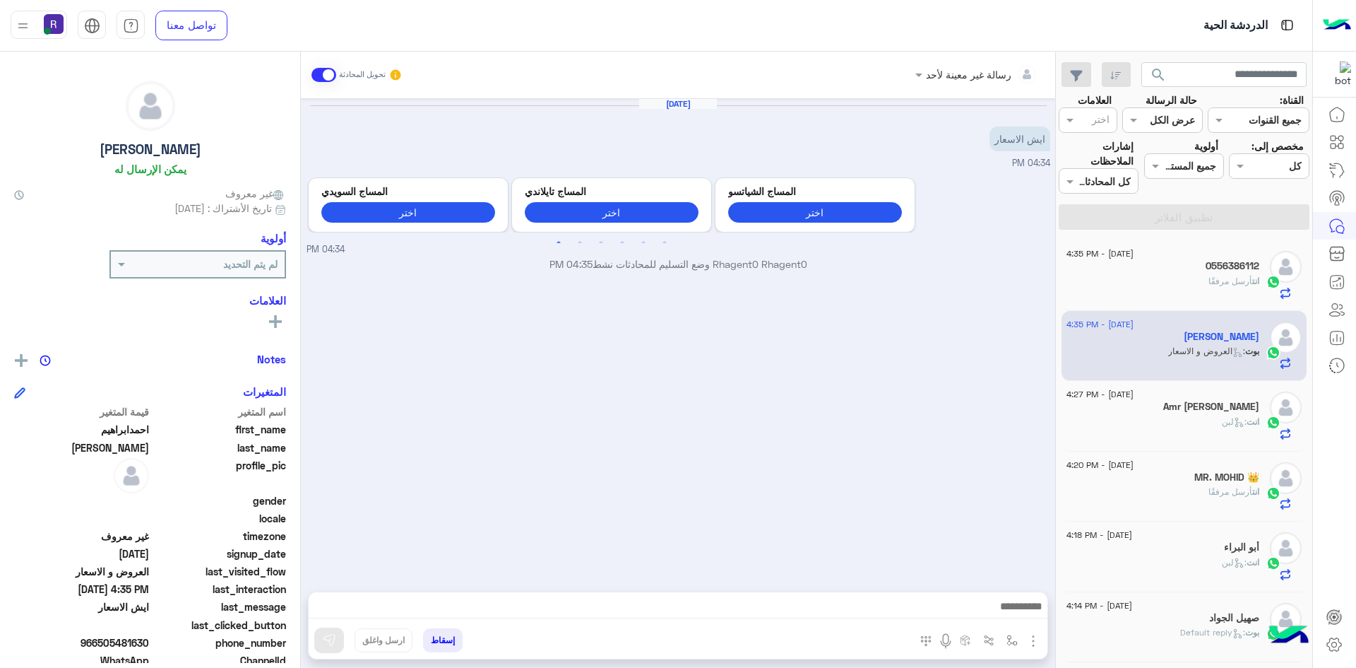
click at [1031, 642] on img "button" at bounding box center [1033, 640] width 17 height 17
click at [1017, 626] on ul "المرفقات الصور" at bounding box center [990, 596] width 106 height 68
click at [1031, 646] on img "button" at bounding box center [1033, 640] width 17 height 17
click at [1011, 615] on span "الصور" at bounding box center [1006, 610] width 26 height 16
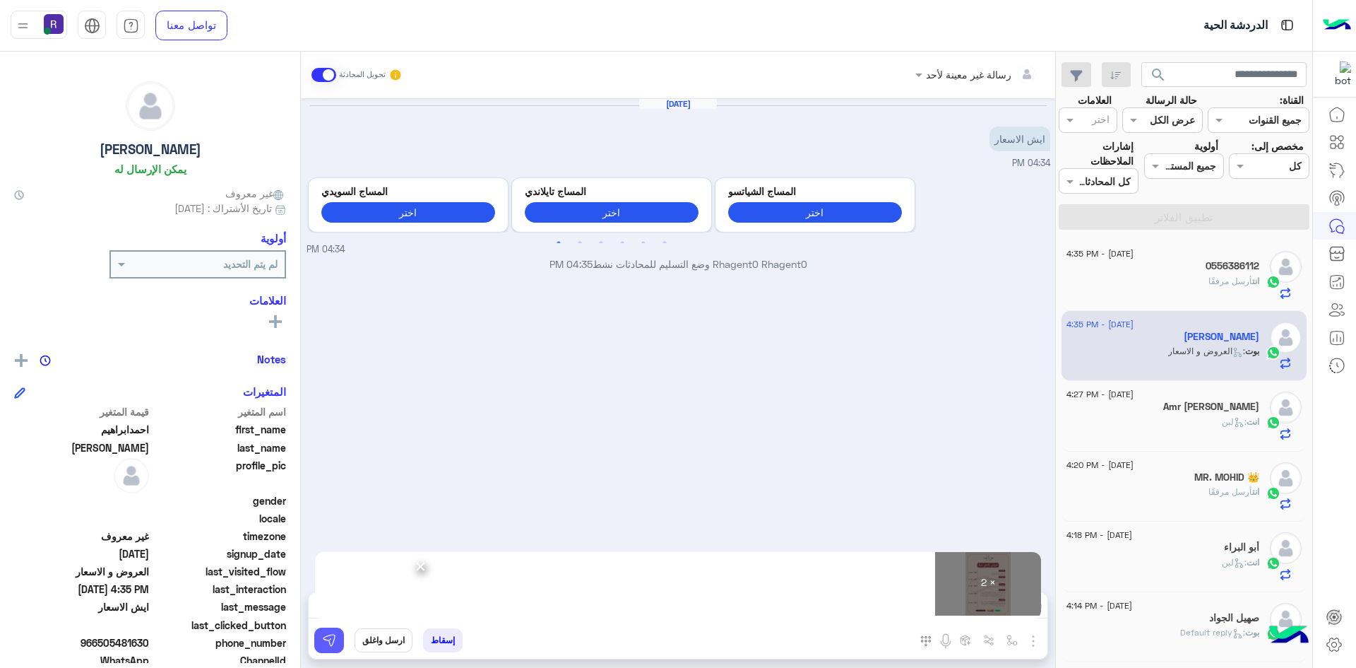
click at [339, 646] on button at bounding box center [329, 639] width 30 height 25
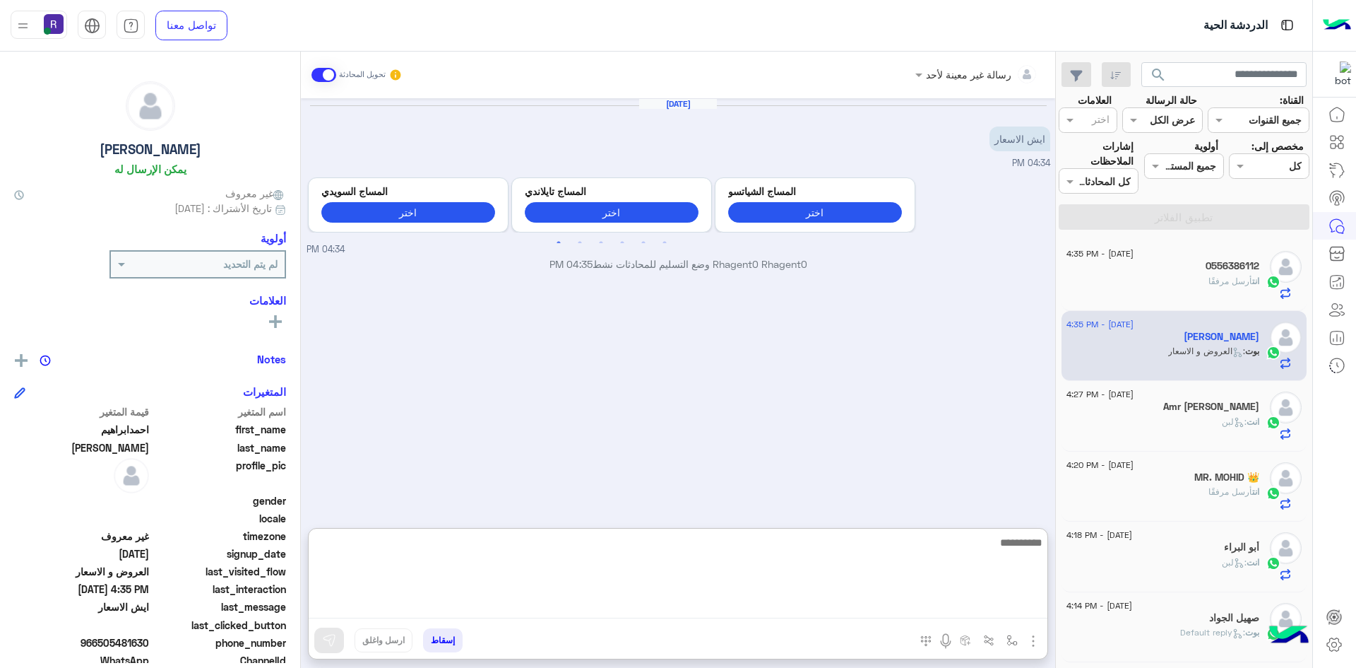
paste textarea "**********"
type textarea "**********"
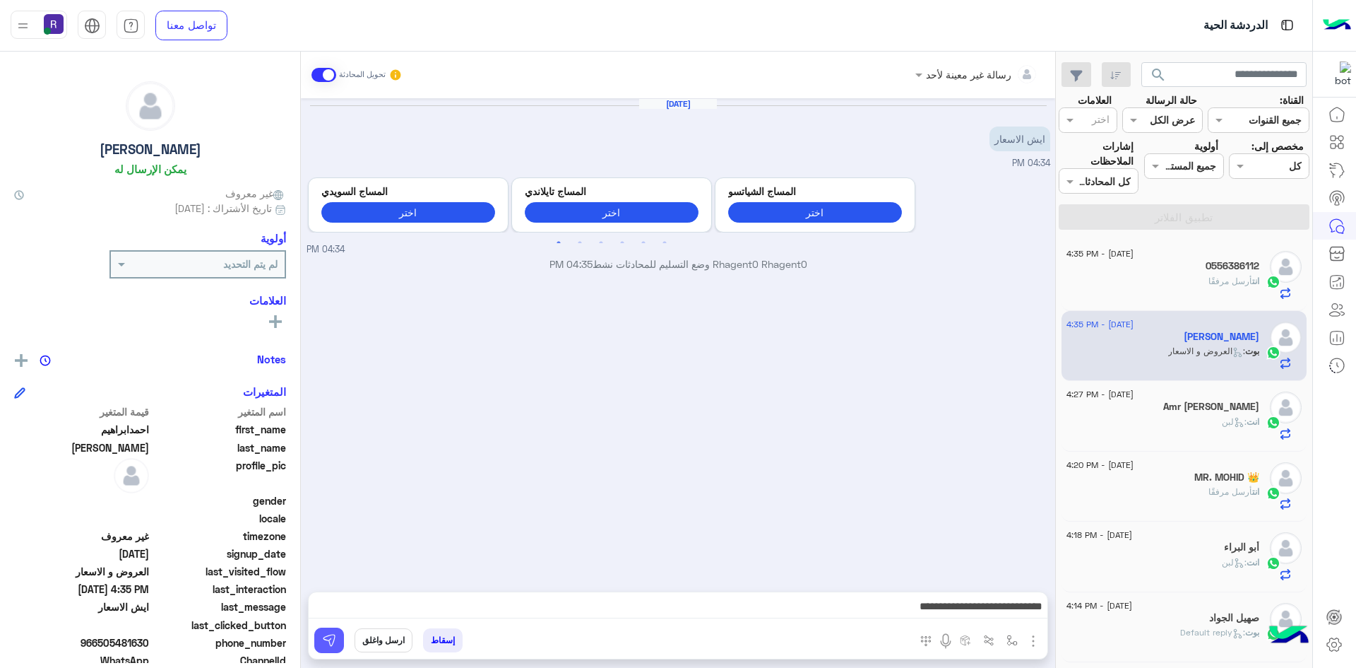
click at [333, 641] on img at bounding box center [329, 640] width 14 height 14
click at [1165, 440] on div "[DATE] - 4:27 PM Amr [PERSON_NAME] انت : لبن" at bounding box center [1185, 416] width 246 height 71
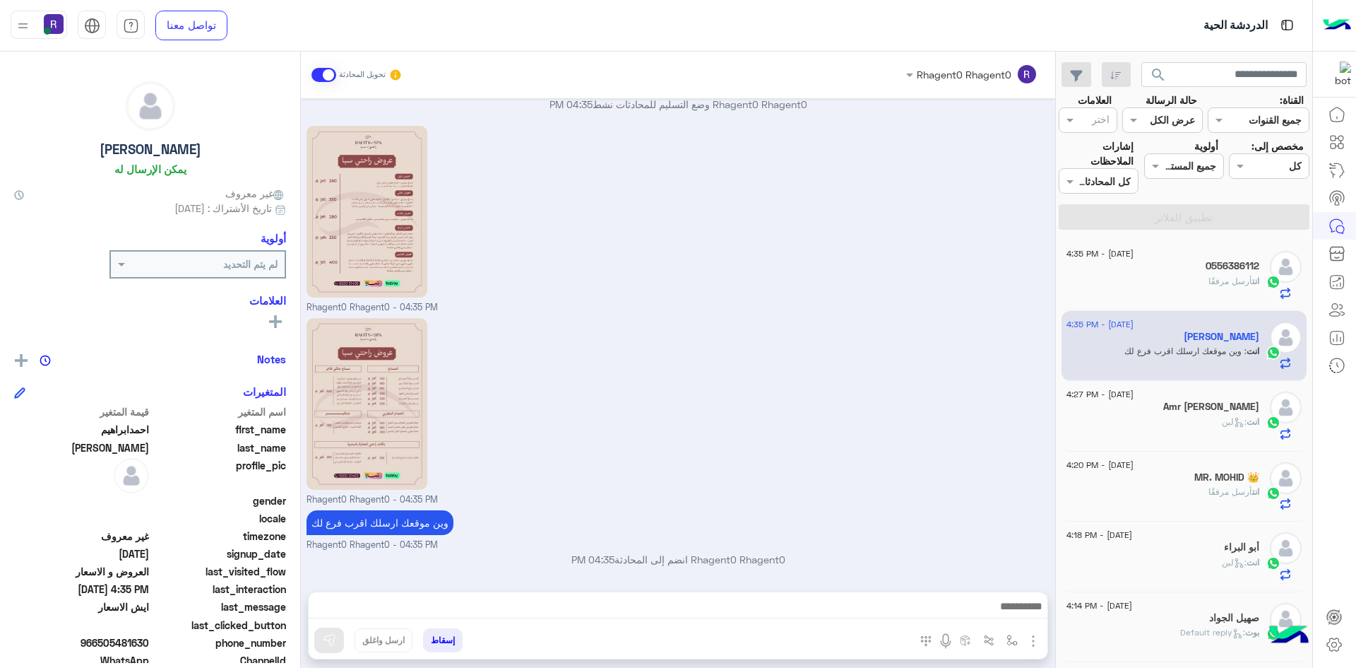
scroll to position [208, 0]
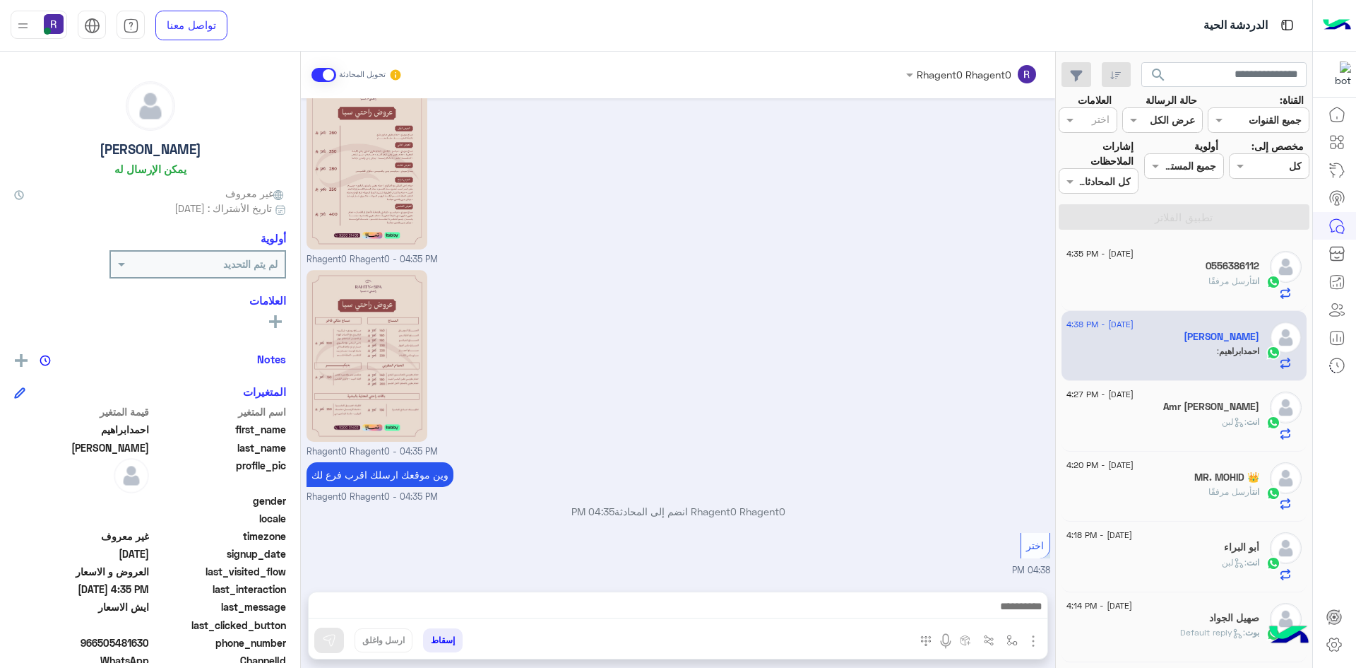
click at [1204, 431] on div "انت : لبن" at bounding box center [1163, 427] width 193 height 25
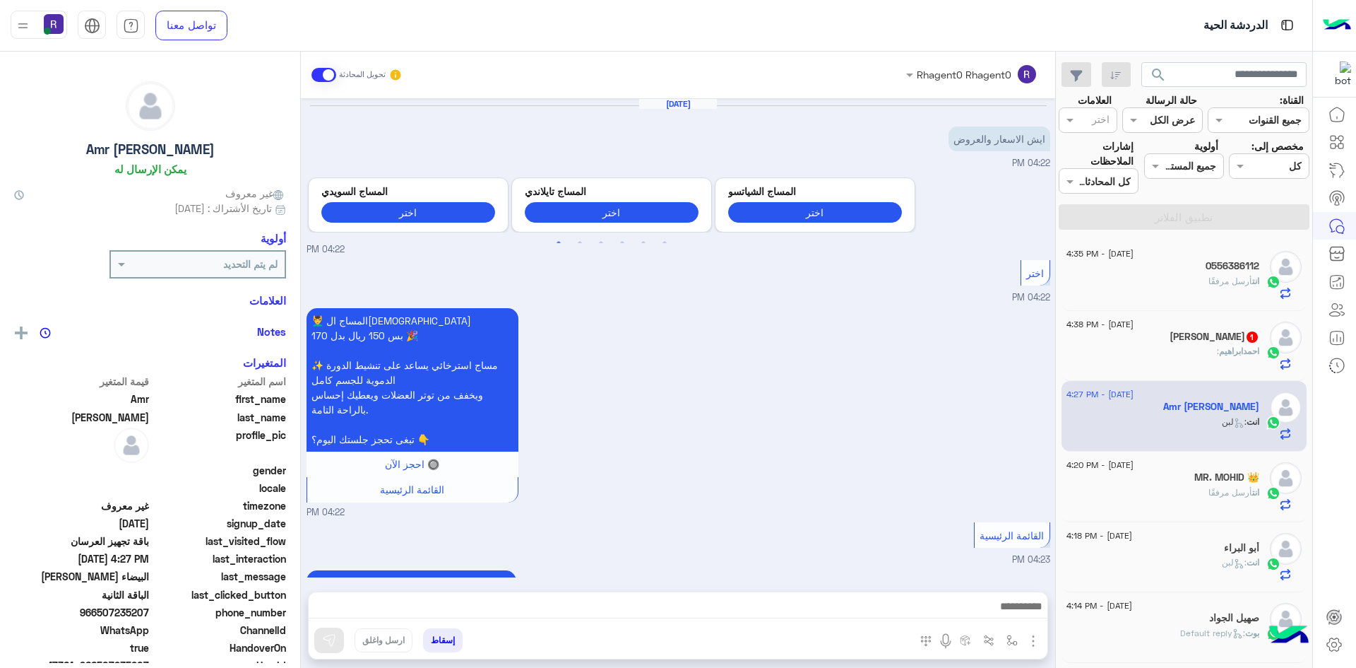
scroll to position [1858, 0]
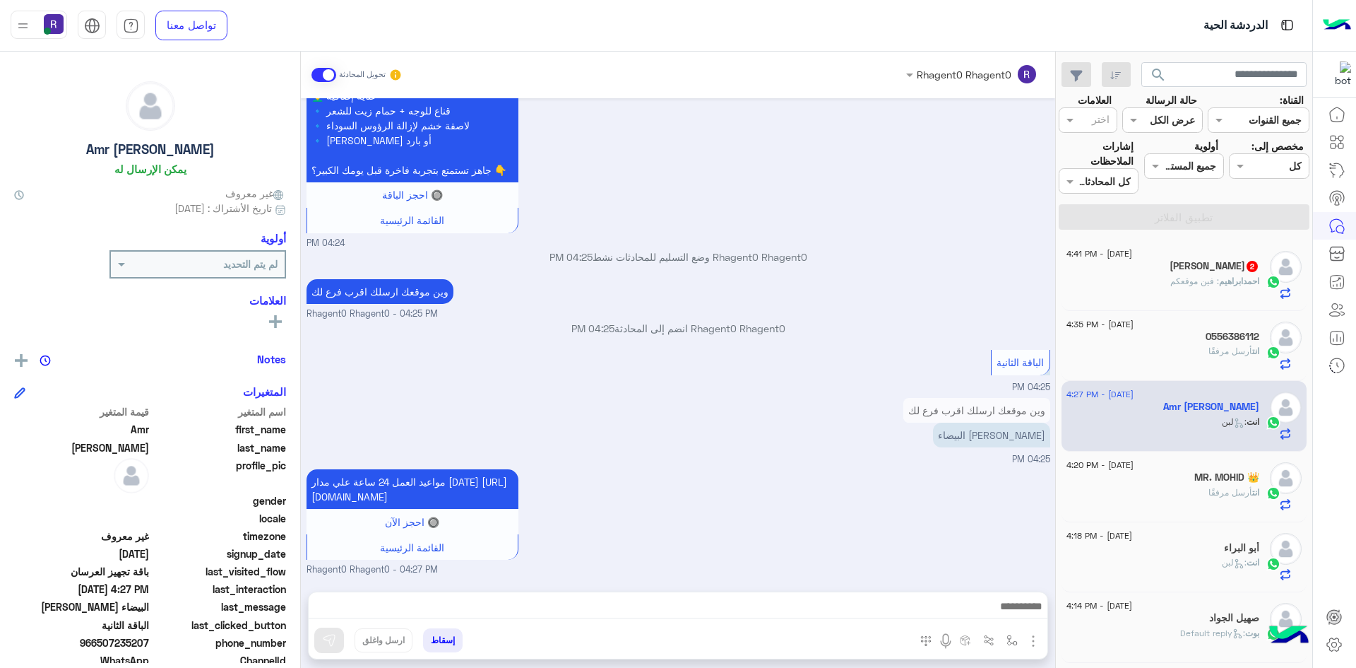
click at [1170, 269] on h5 "[PERSON_NAME] 2" at bounding box center [1215, 266] width 90 height 12
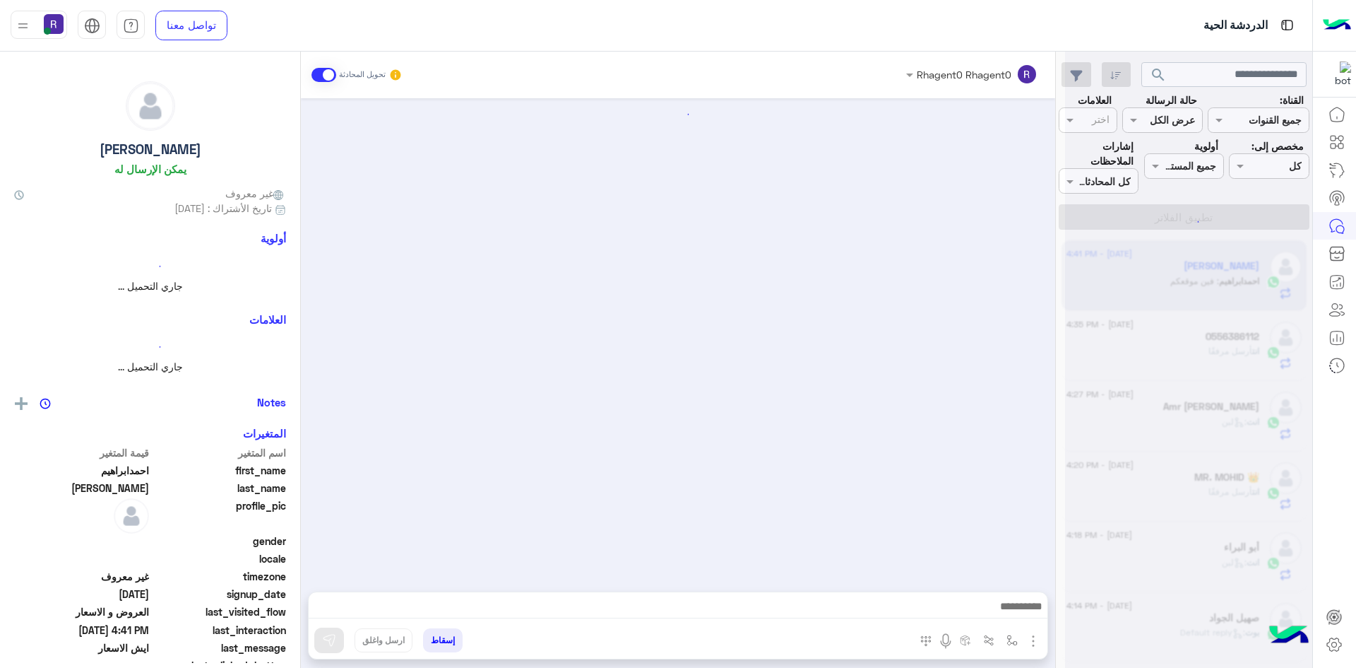
scroll to position [255, 0]
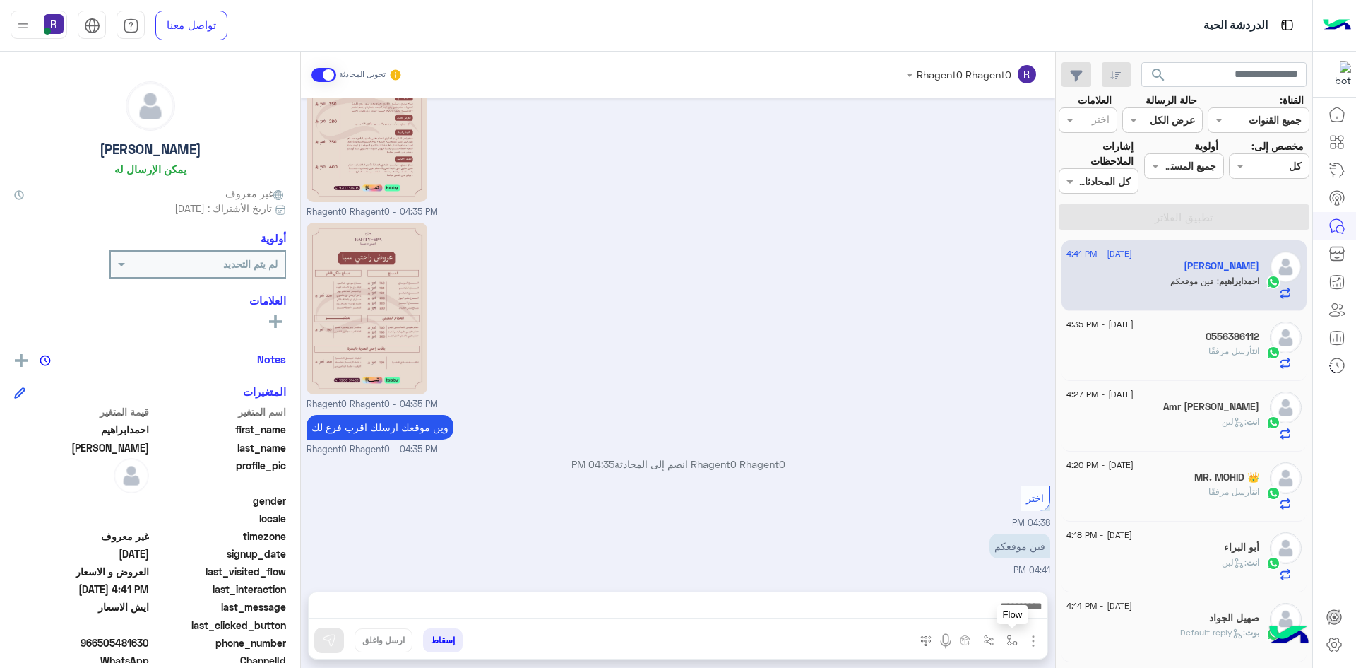
click at [1006, 641] on button "button" at bounding box center [1012, 639] width 23 height 23
click at [1000, 613] on input "text" at bounding box center [968, 609] width 95 height 16
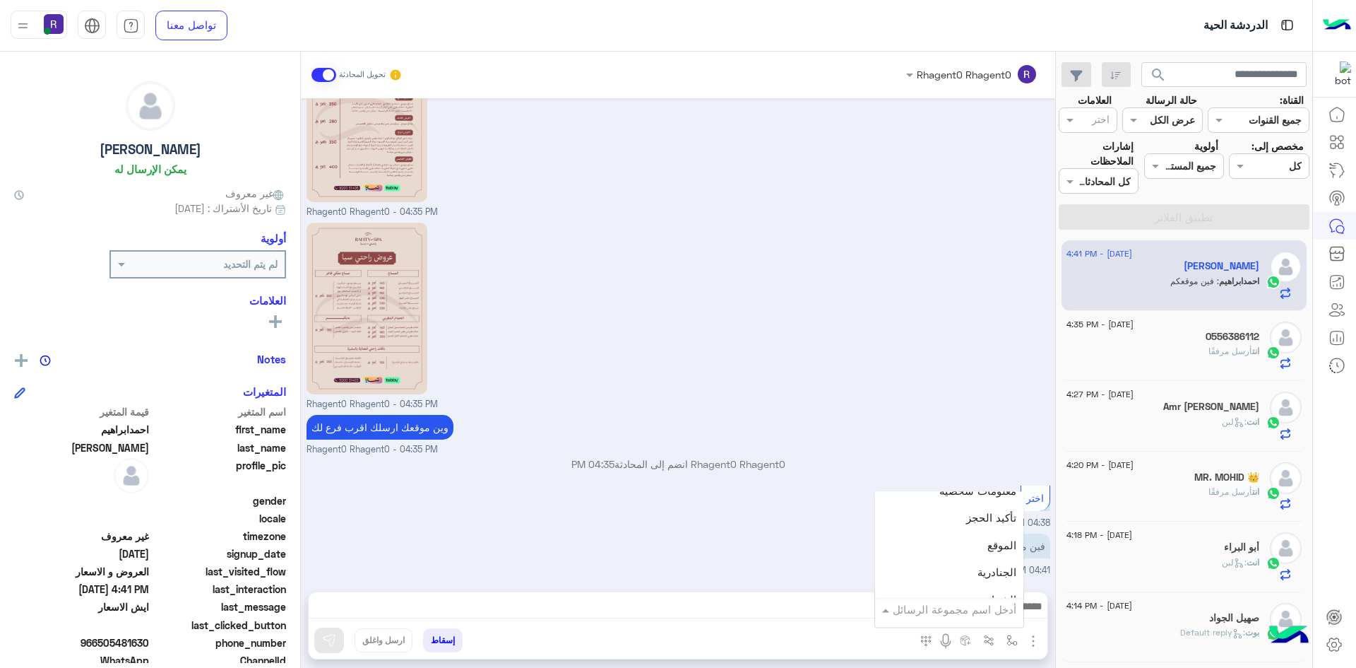
scroll to position [918, 0]
click at [964, 540] on div "الجنادرية" at bounding box center [949, 539] width 148 height 28
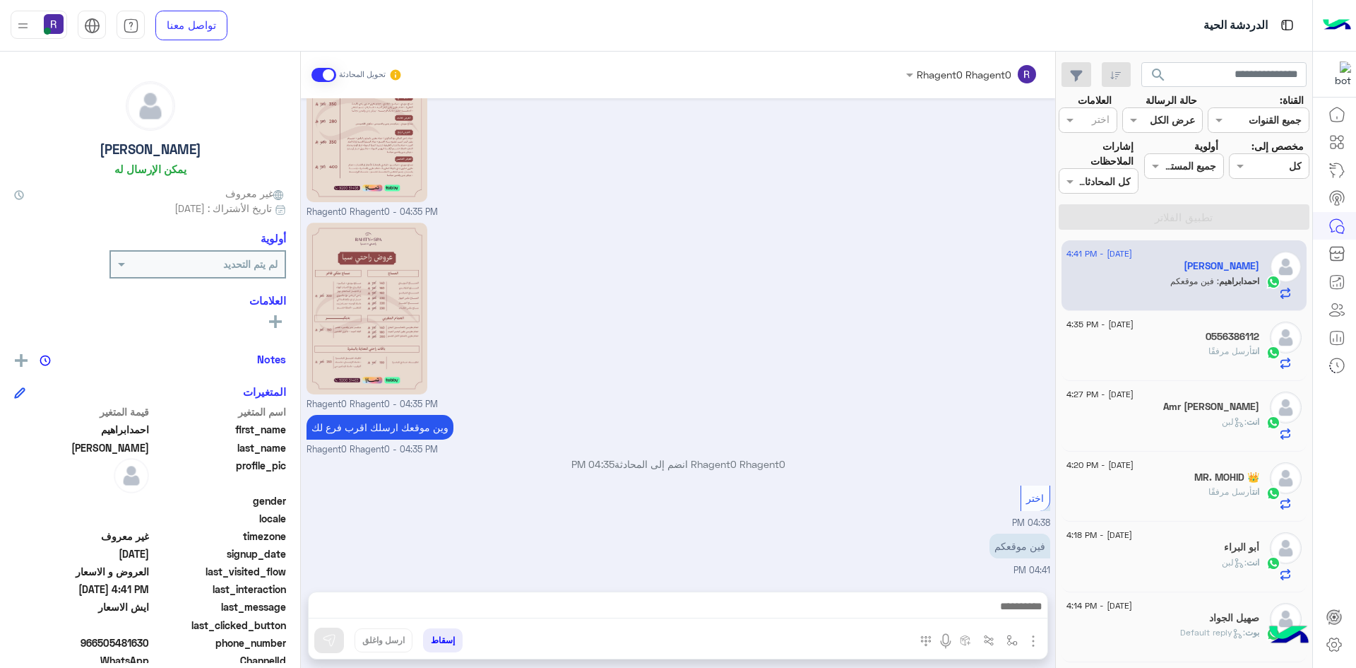
type textarea "*********"
click at [342, 641] on button at bounding box center [329, 639] width 30 height 25
click at [1014, 643] on img "button" at bounding box center [1012, 639] width 11 height 11
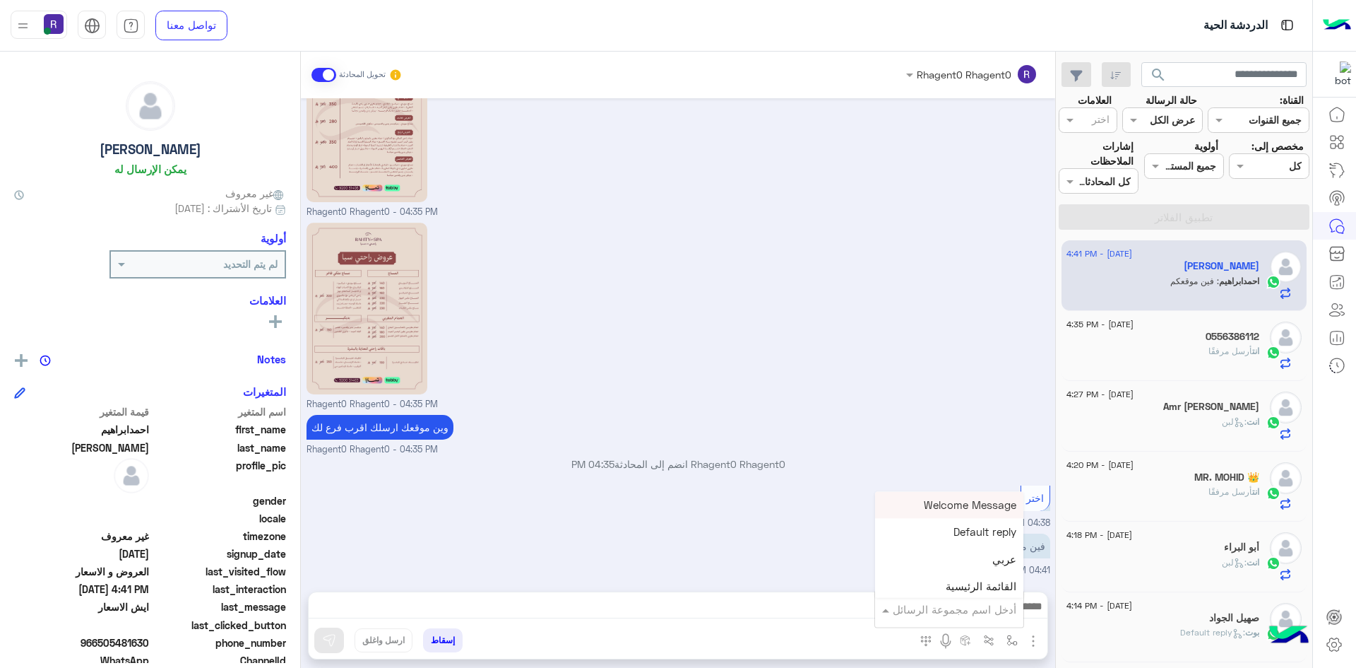
click at [996, 612] on input "text" at bounding box center [968, 609] width 95 height 16
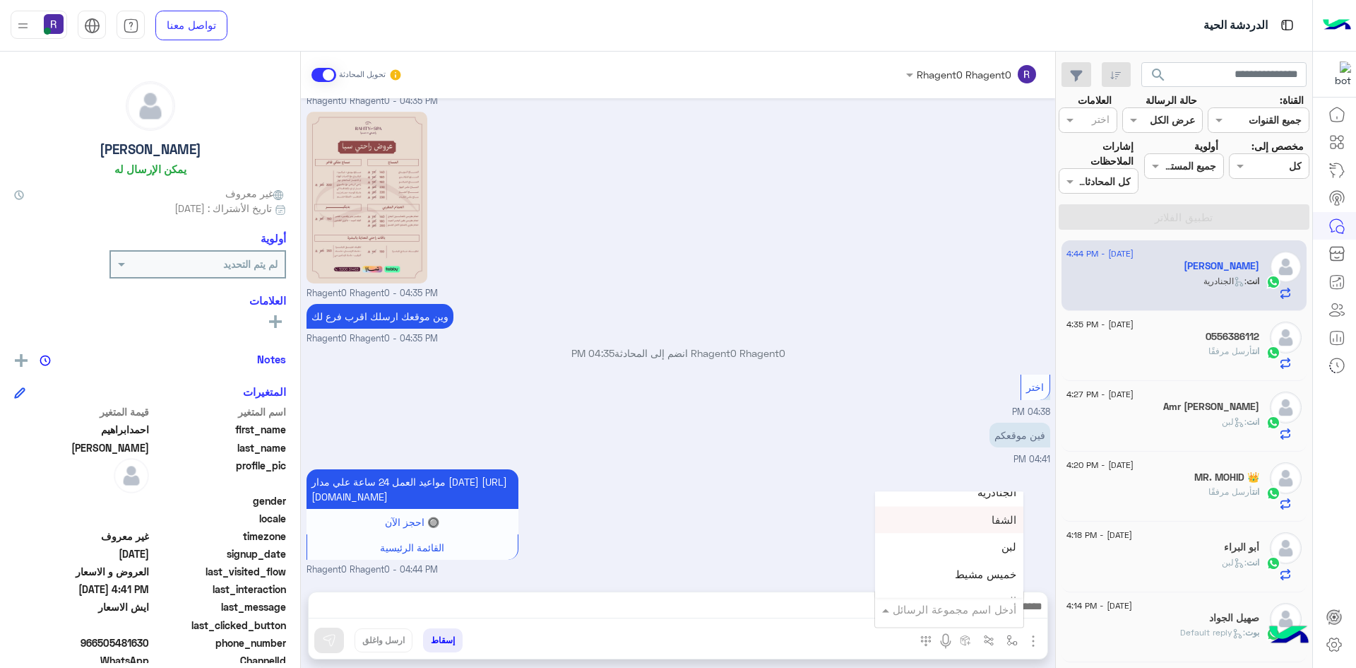
scroll to position [989, 0]
click at [985, 518] on div "لبن" at bounding box center [949, 523] width 148 height 28
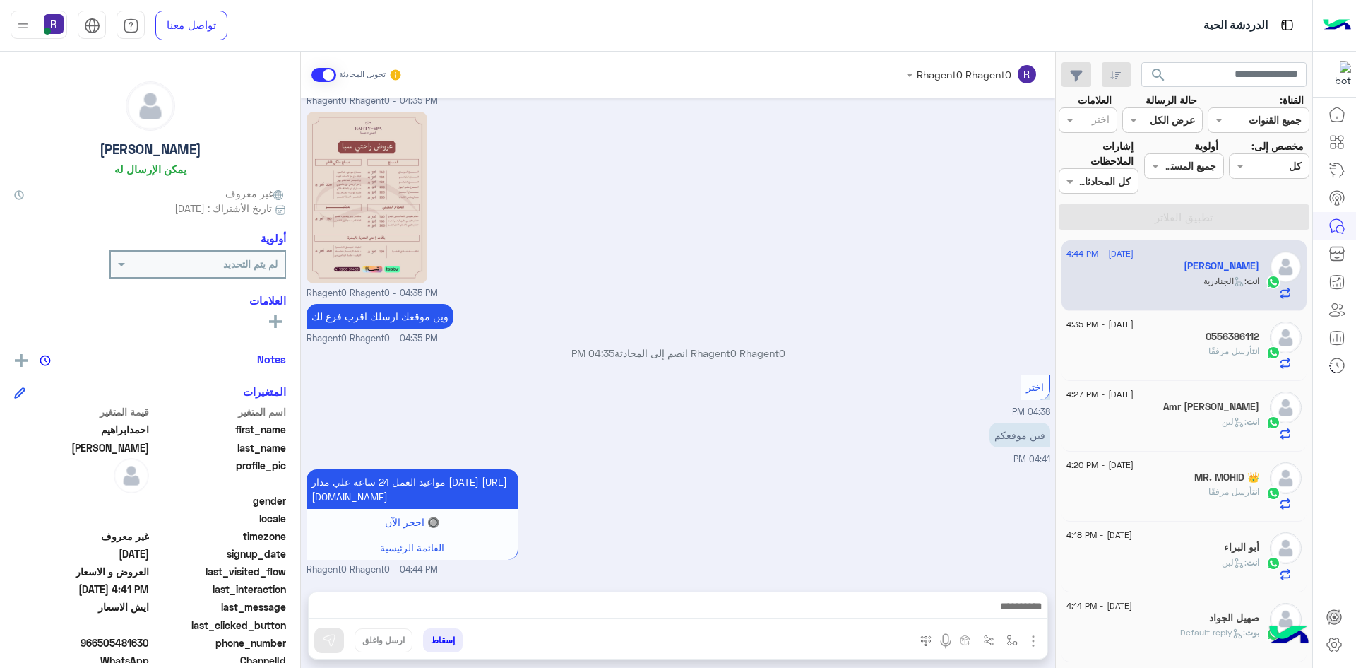
type textarea "***"
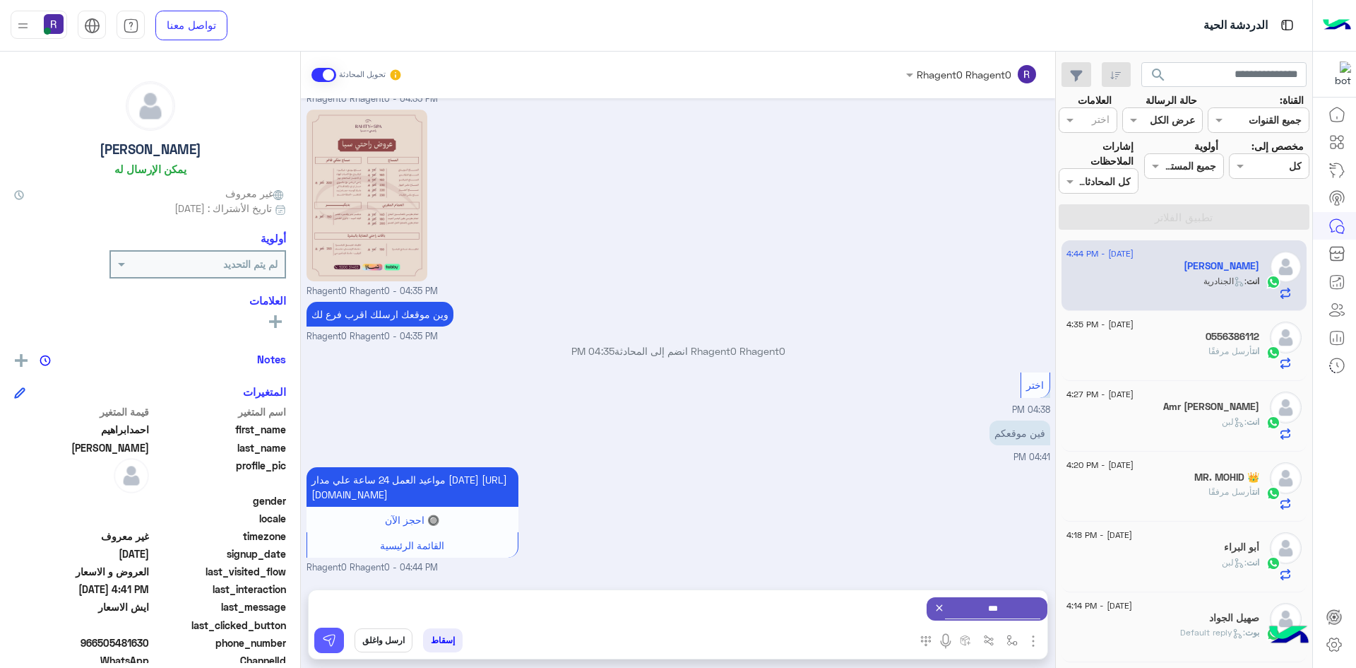
click at [331, 647] on button at bounding box center [329, 639] width 30 height 25
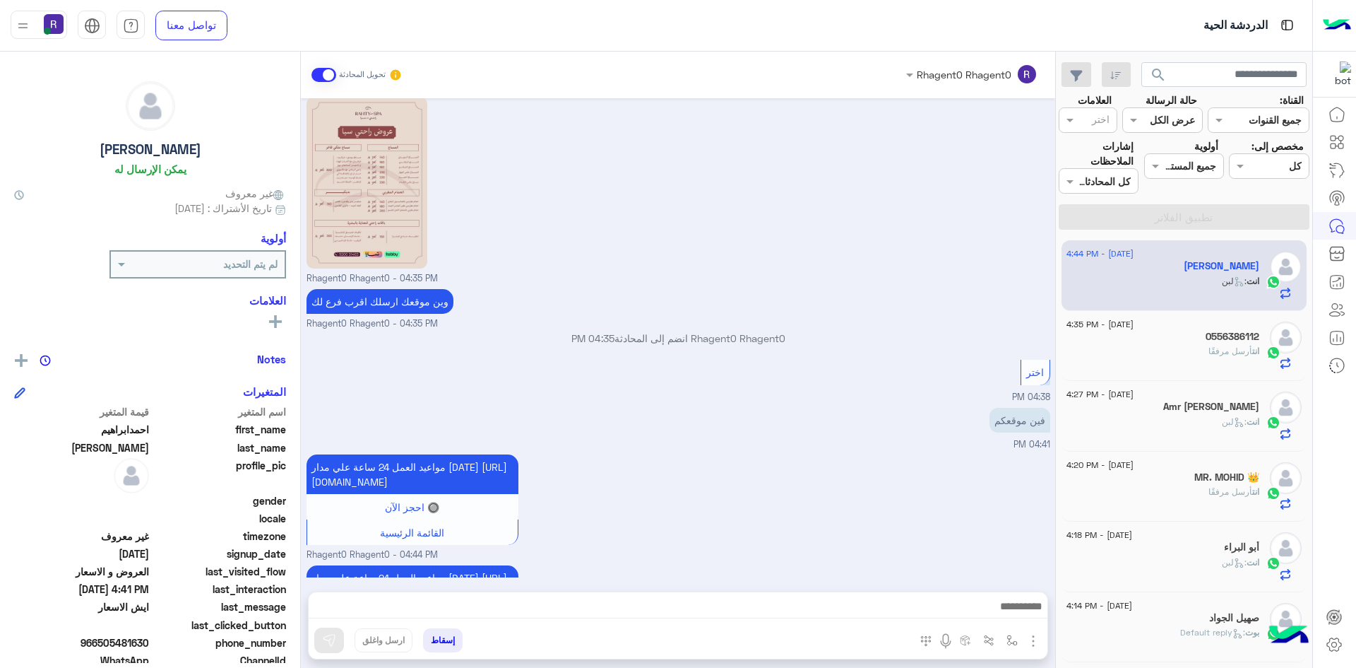
scroll to position [506, 0]
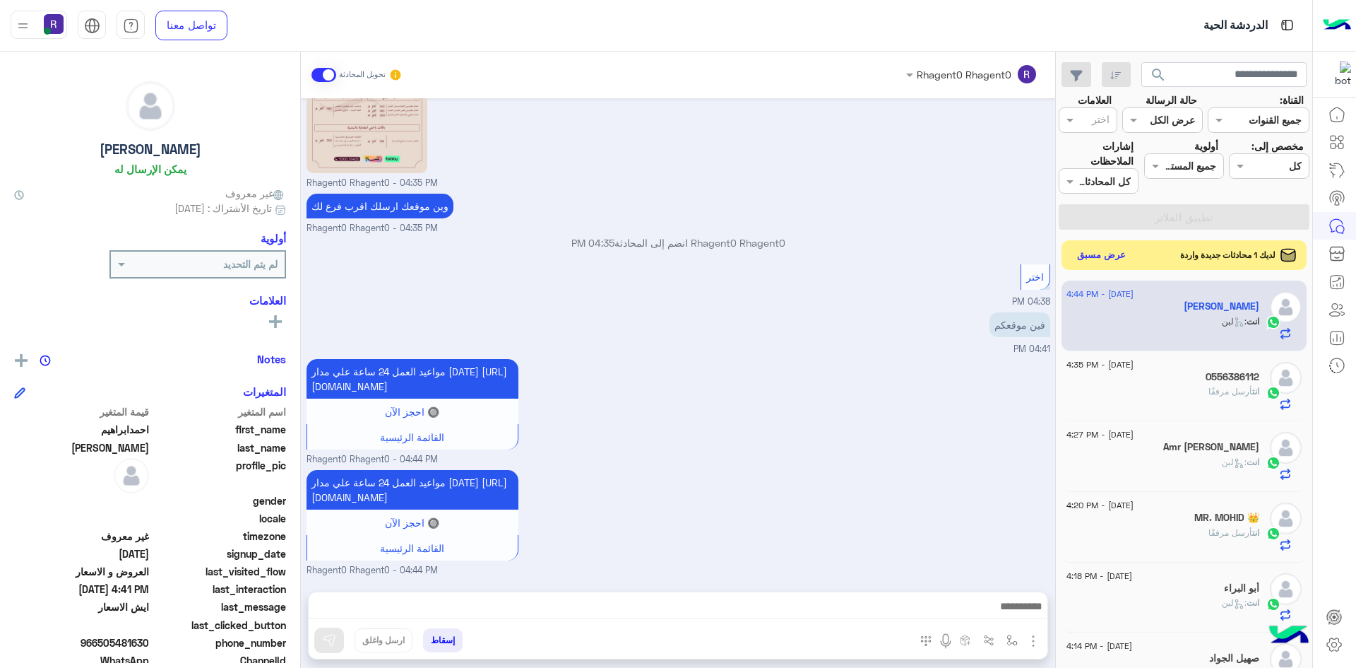
click at [1117, 257] on button "عرض مسبق" at bounding box center [1101, 255] width 59 height 19
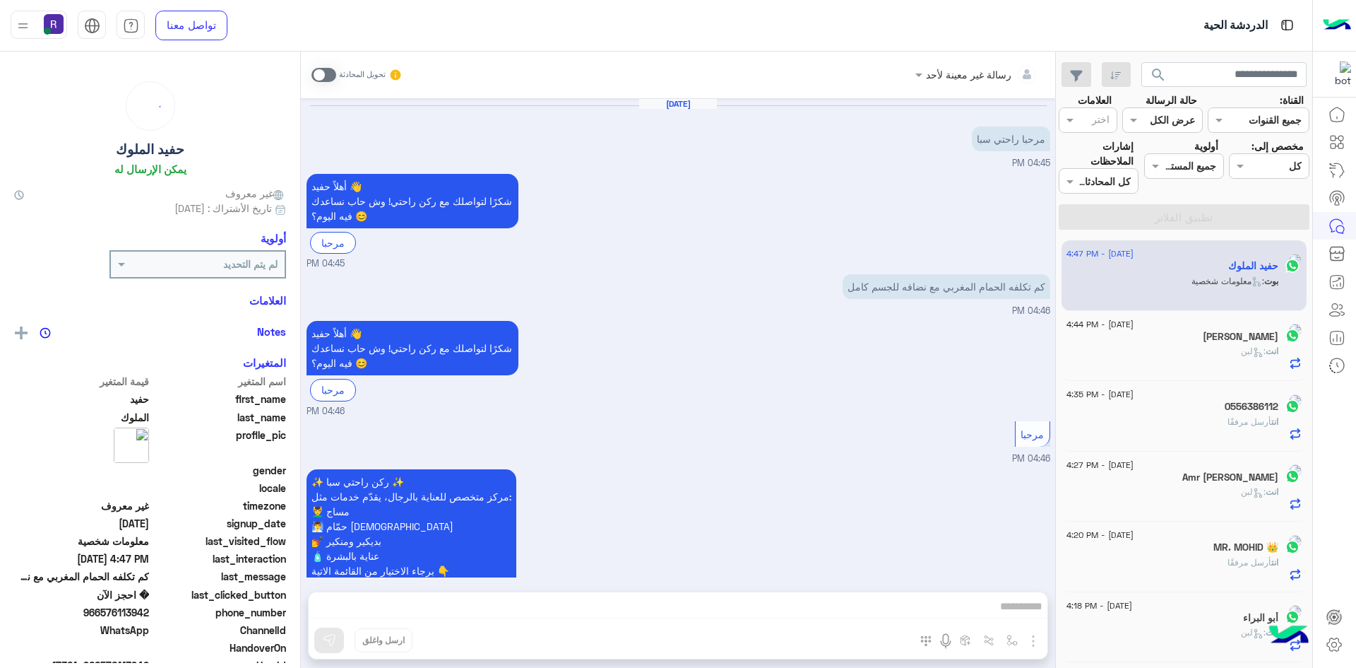
scroll to position [696, 0]
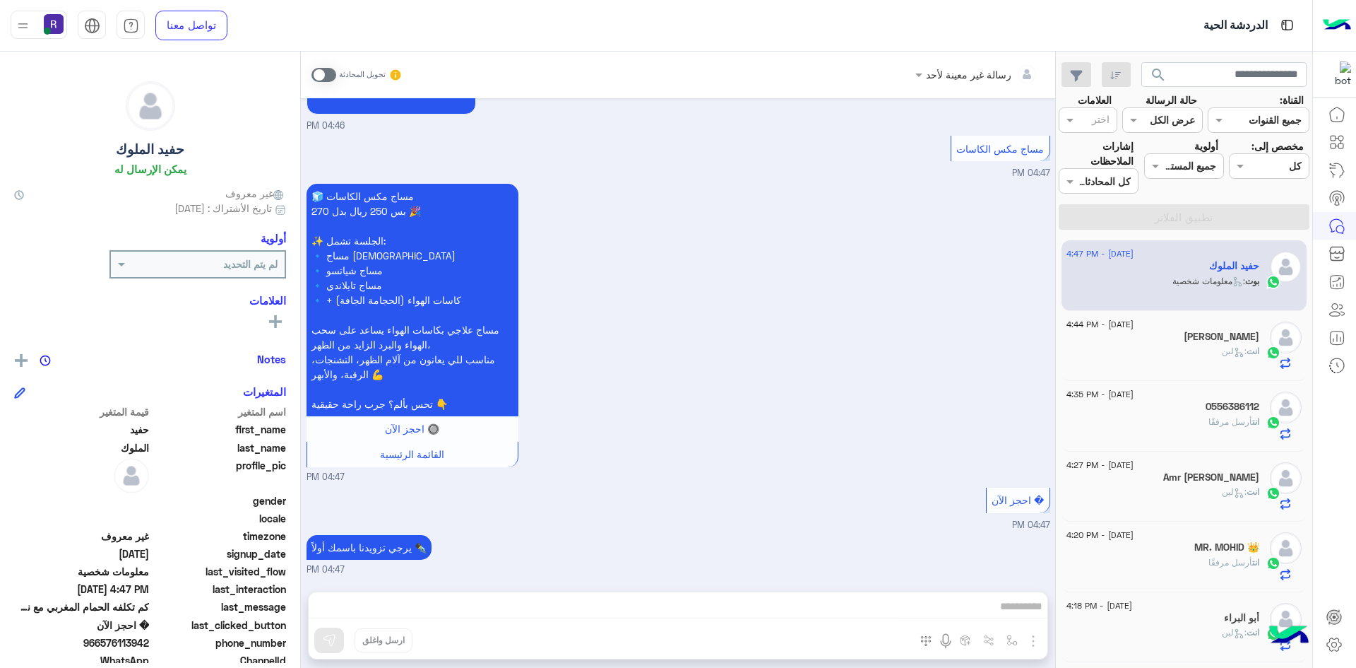
click at [330, 75] on span at bounding box center [324, 75] width 25 height 14
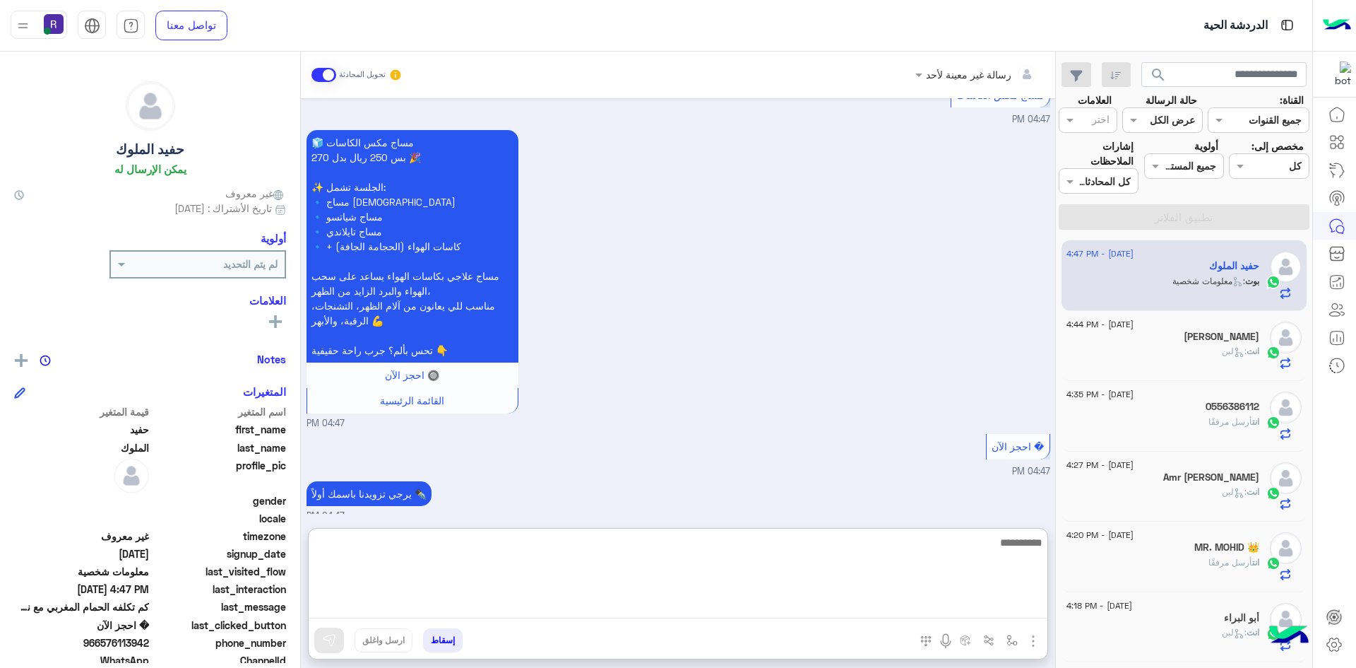
paste textarea "**********"
type textarea "**********"
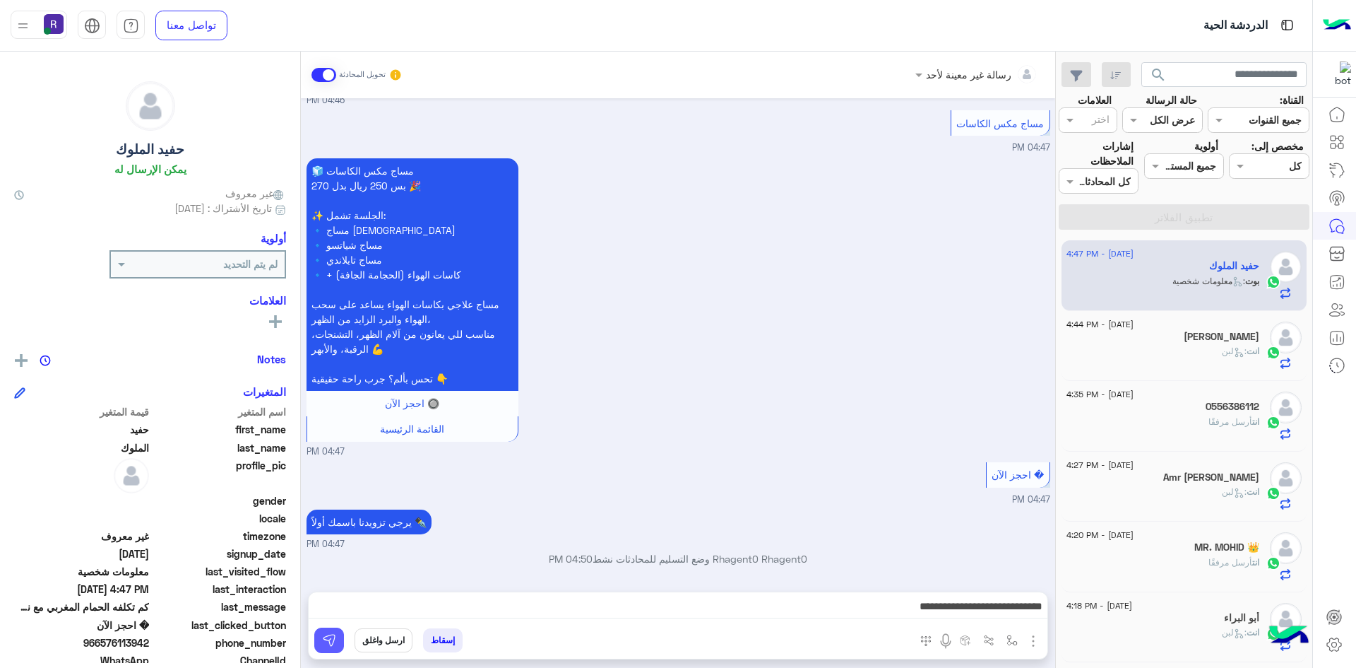
click at [327, 632] on button at bounding box center [329, 639] width 30 height 25
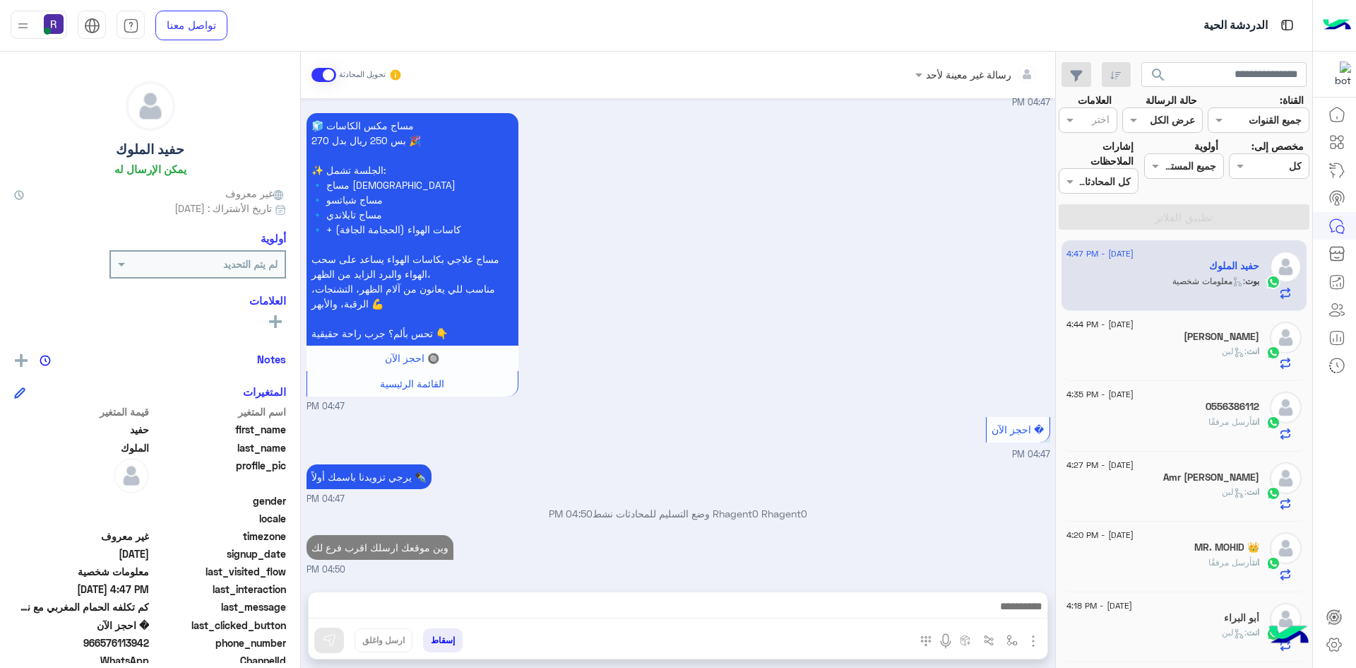
click at [1224, 350] on span ": لبن" at bounding box center [1234, 350] width 25 height 11
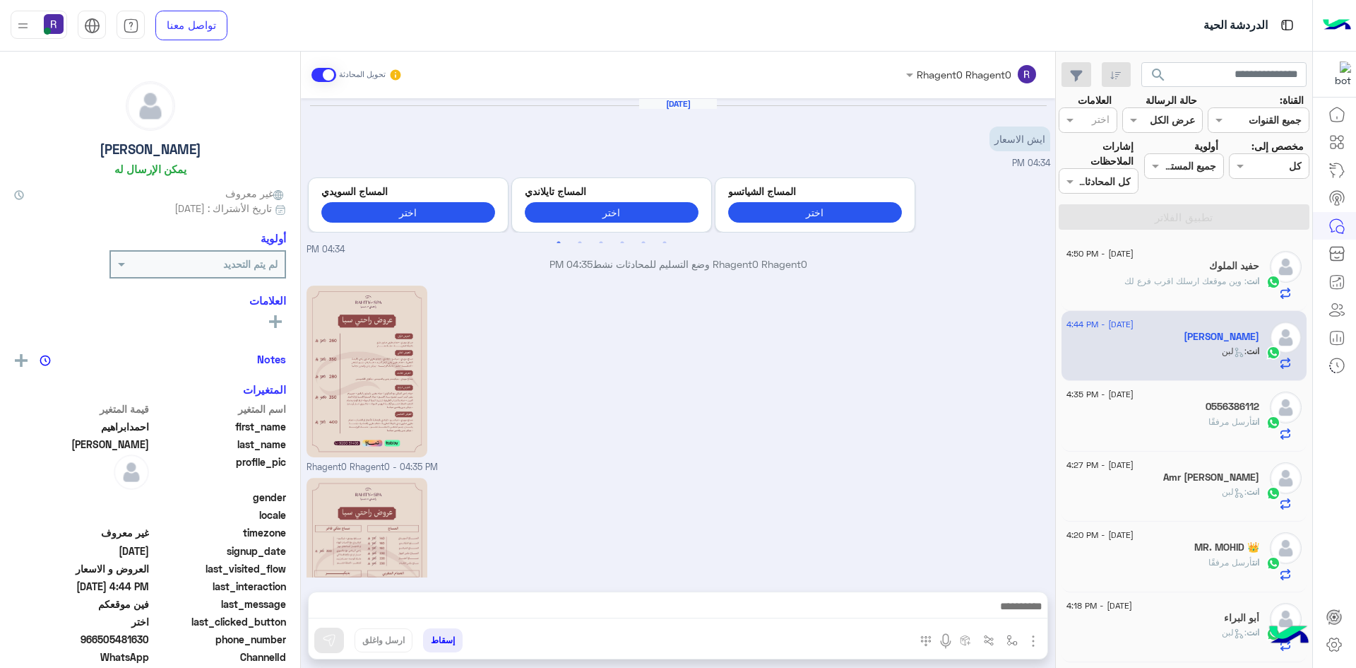
scroll to position [506, 0]
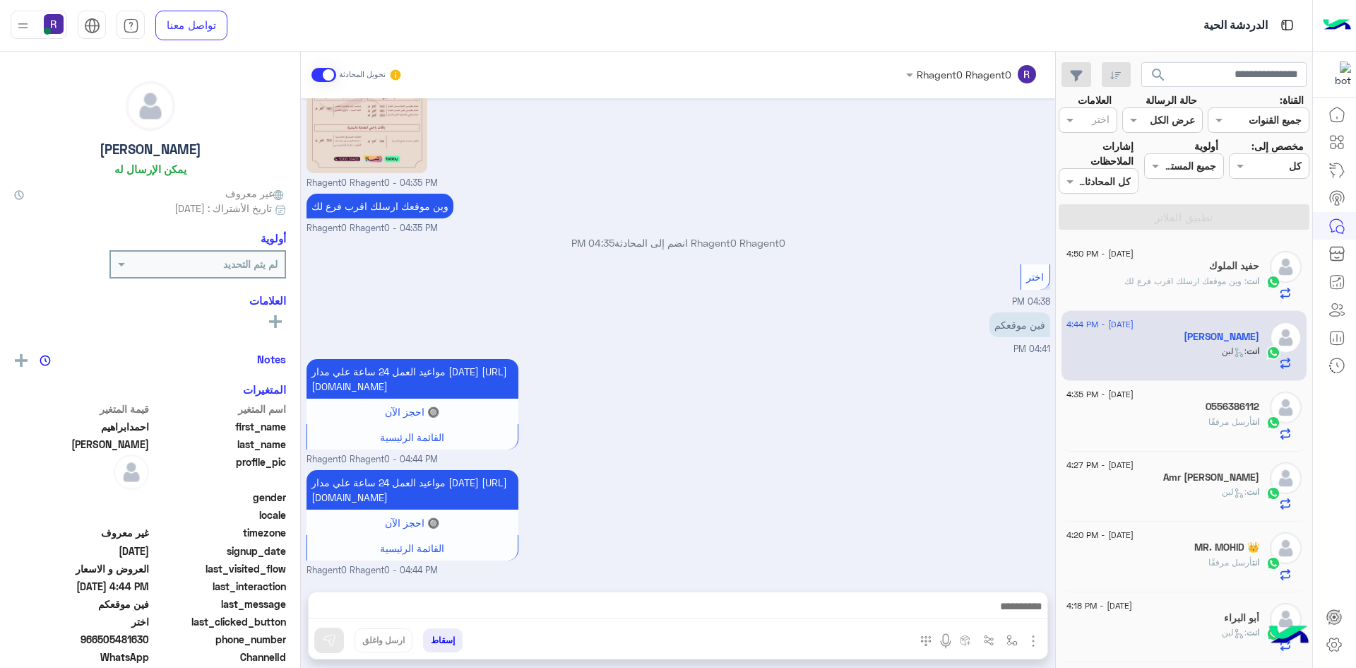
click at [1226, 289] on div "انت : وين موقعك ارسلك اقرب فرع لك" at bounding box center [1163, 287] width 193 height 25
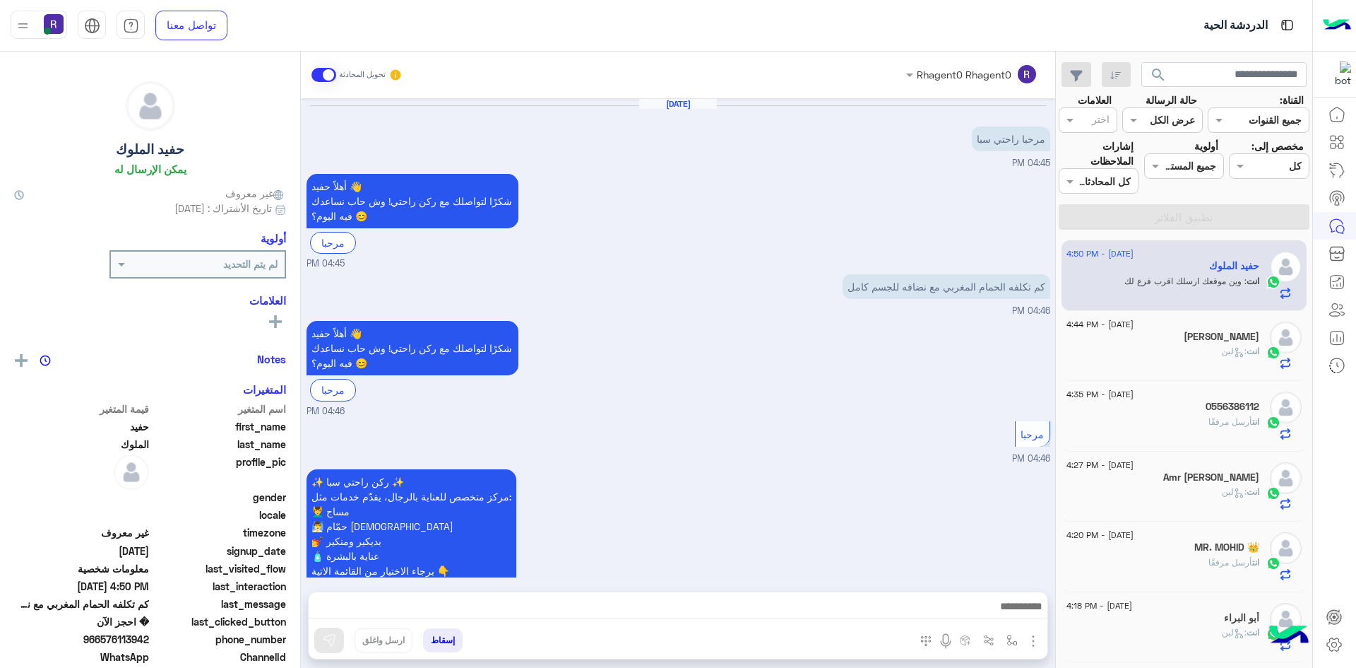
scroll to position [792, 0]
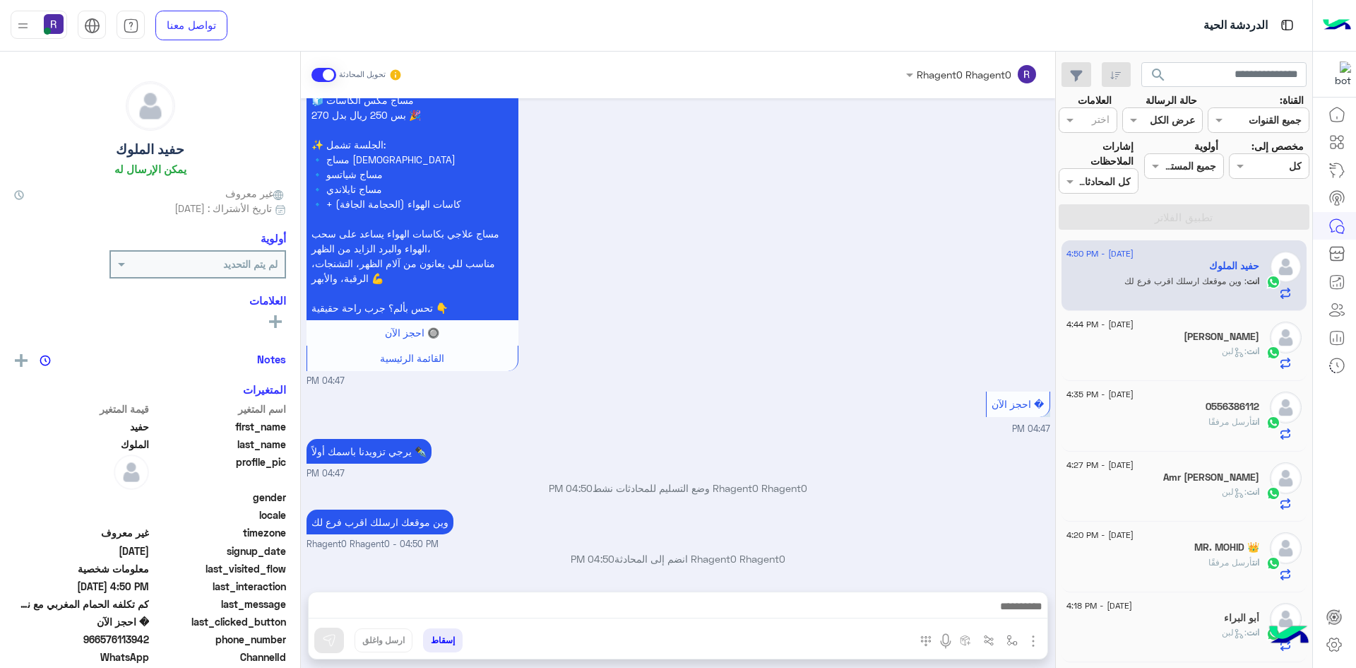
click at [1233, 413] on div "0556386112" at bounding box center [1163, 408] width 193 height 15
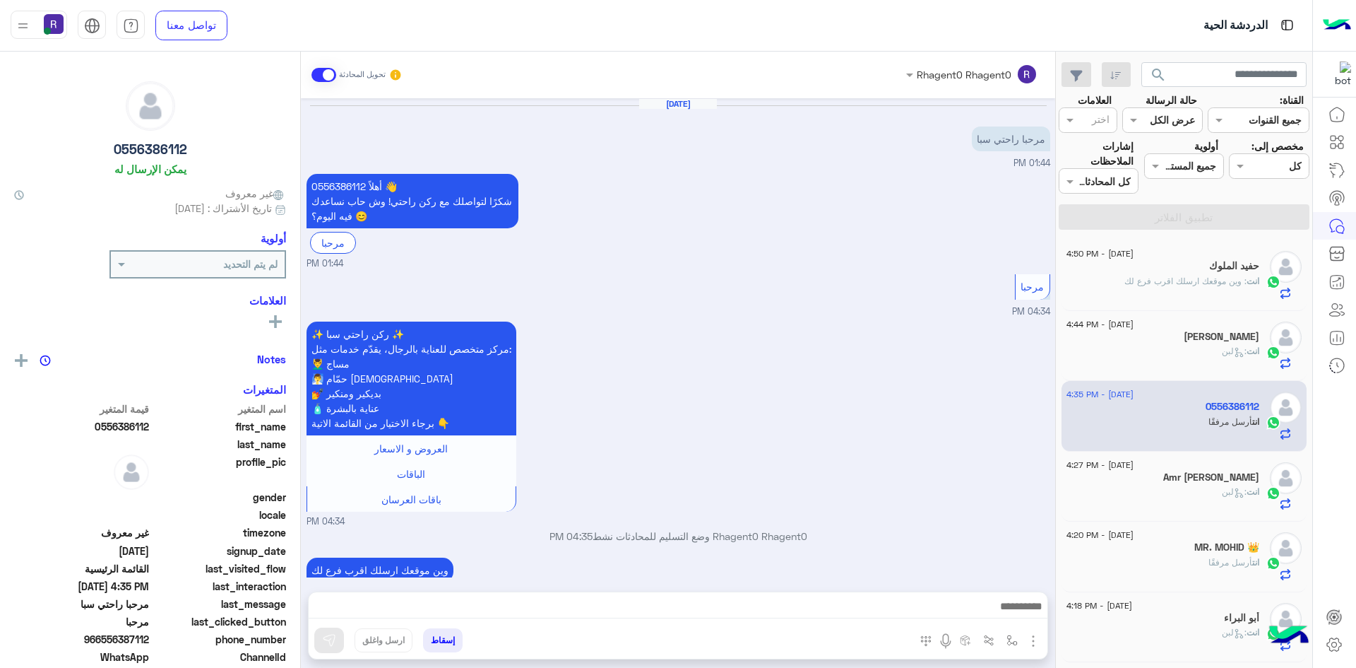
scroll to position [432, 0]
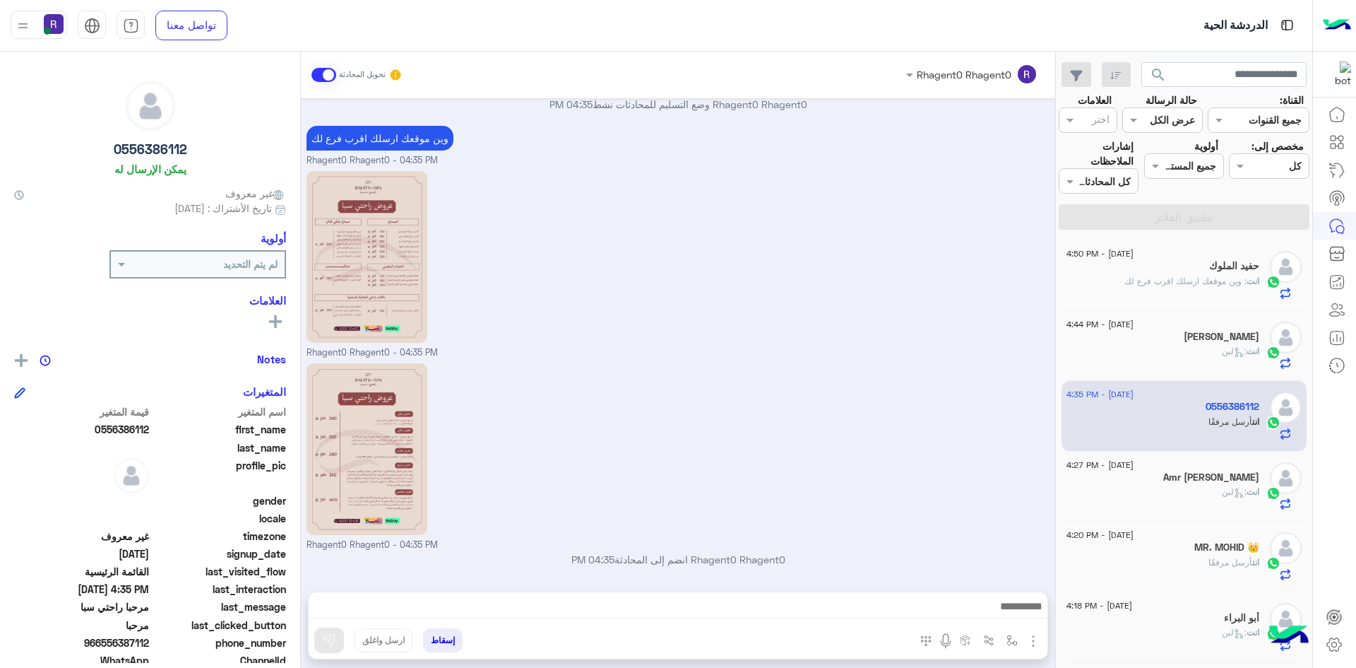
click at [1166, 487] on div "انت : لبن" at bounding box center [1163, 497] width 193 height 25
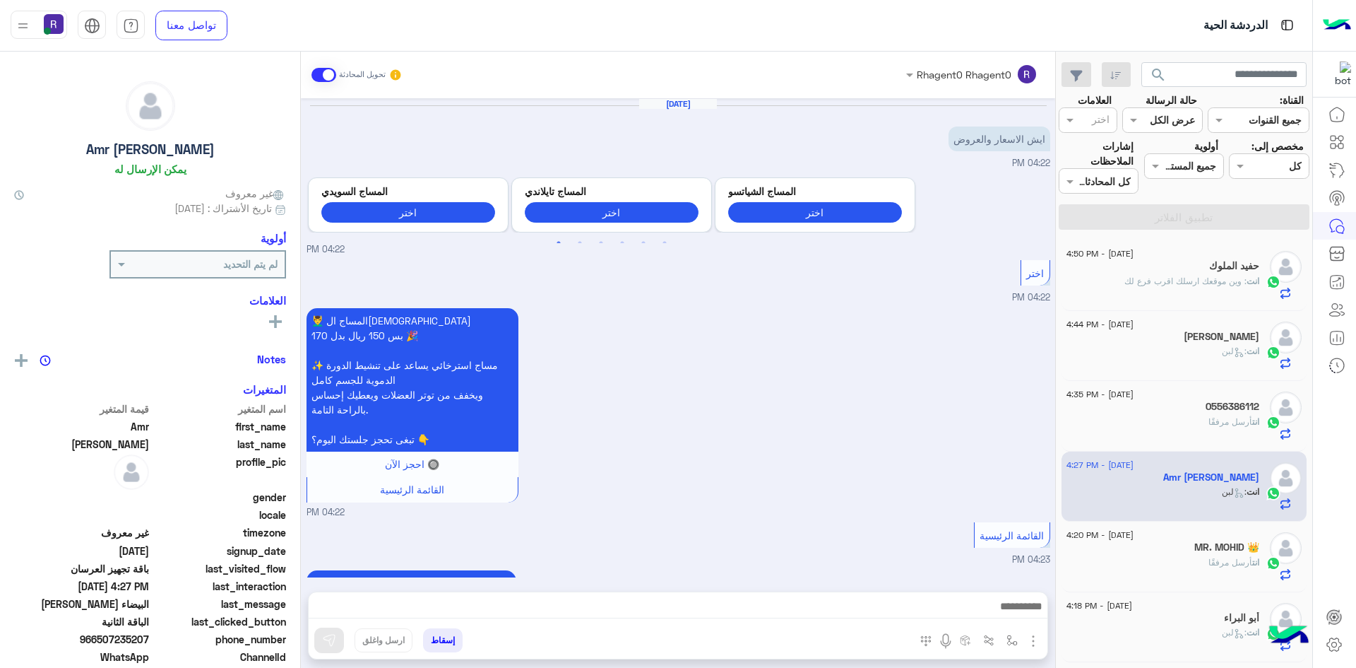
scroll to position [1858, 0]
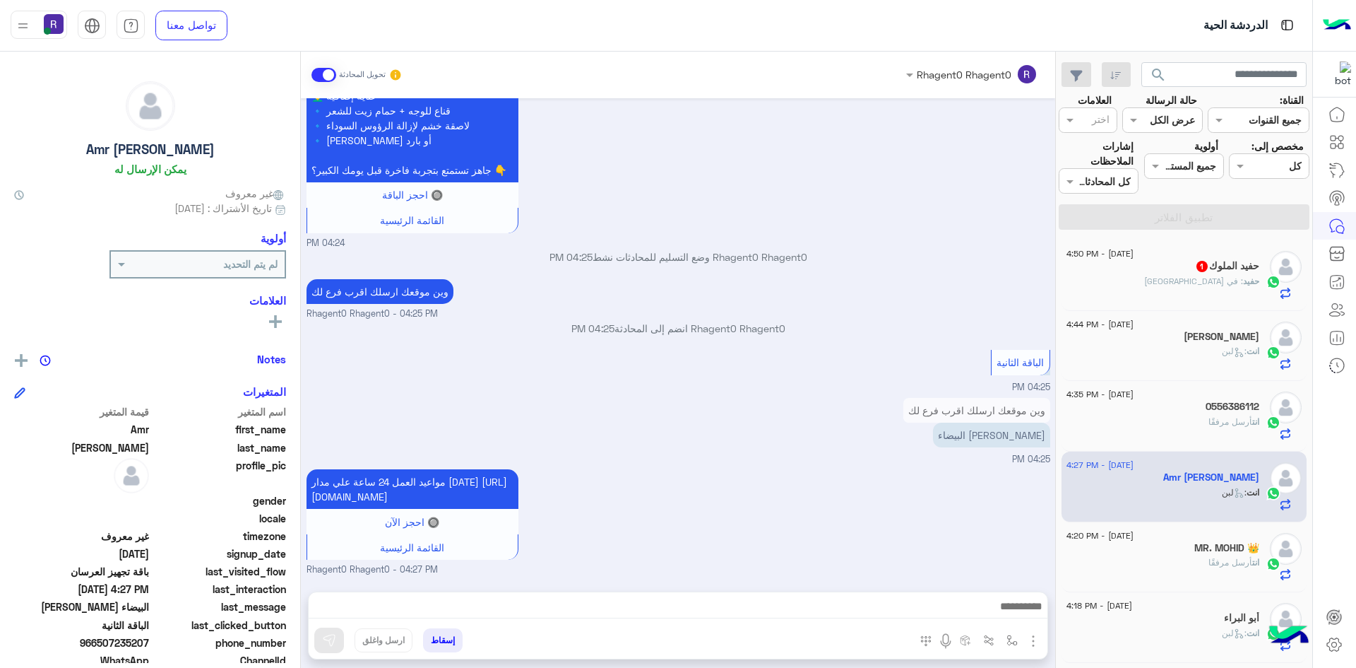
click at [1147, 272] on div "حفيد الملوك 1" at bounding box center [1163, 267] width 193 height 15
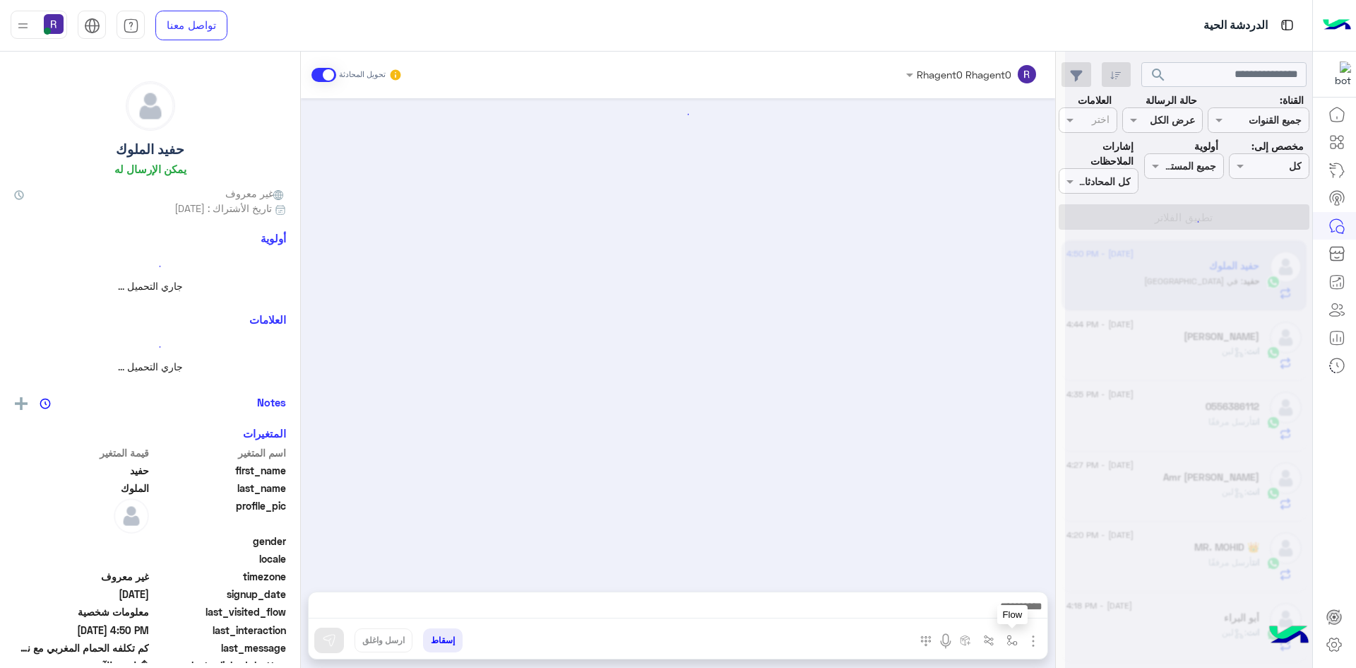
scroll to position [839, 0]
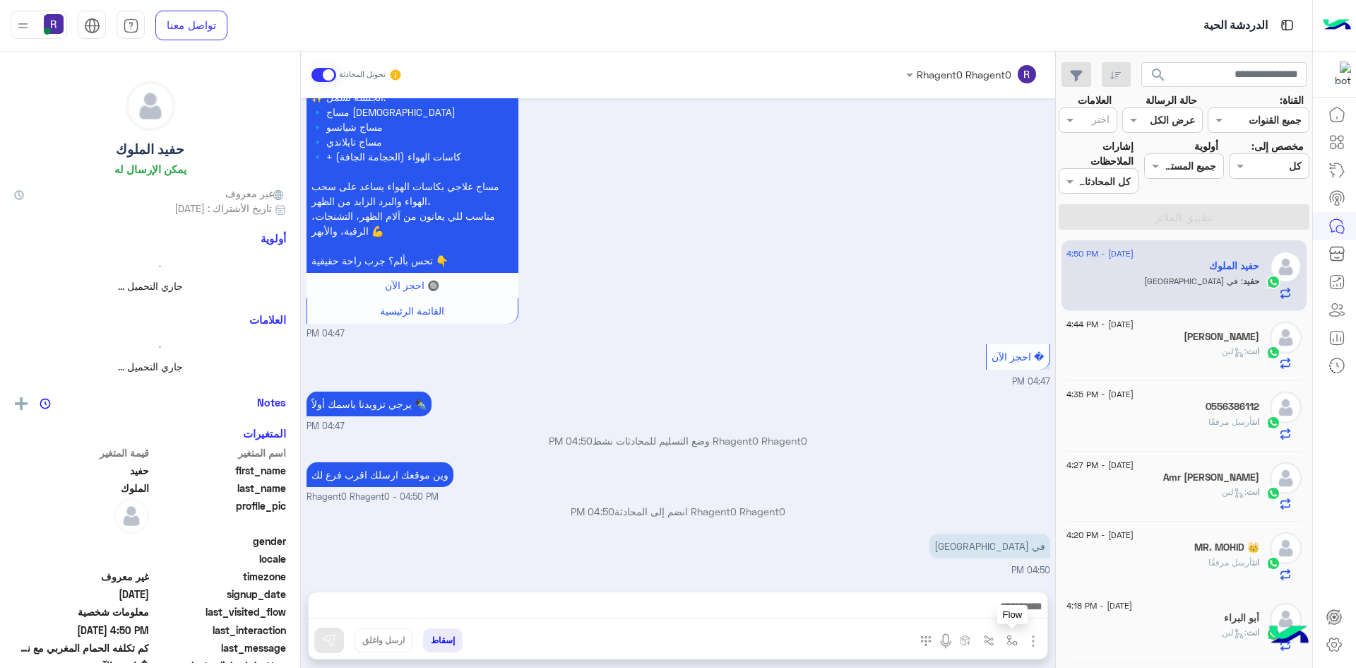
click at [1010, 646] on button "button" at bounding box center [1012, 639] width 23 height 23
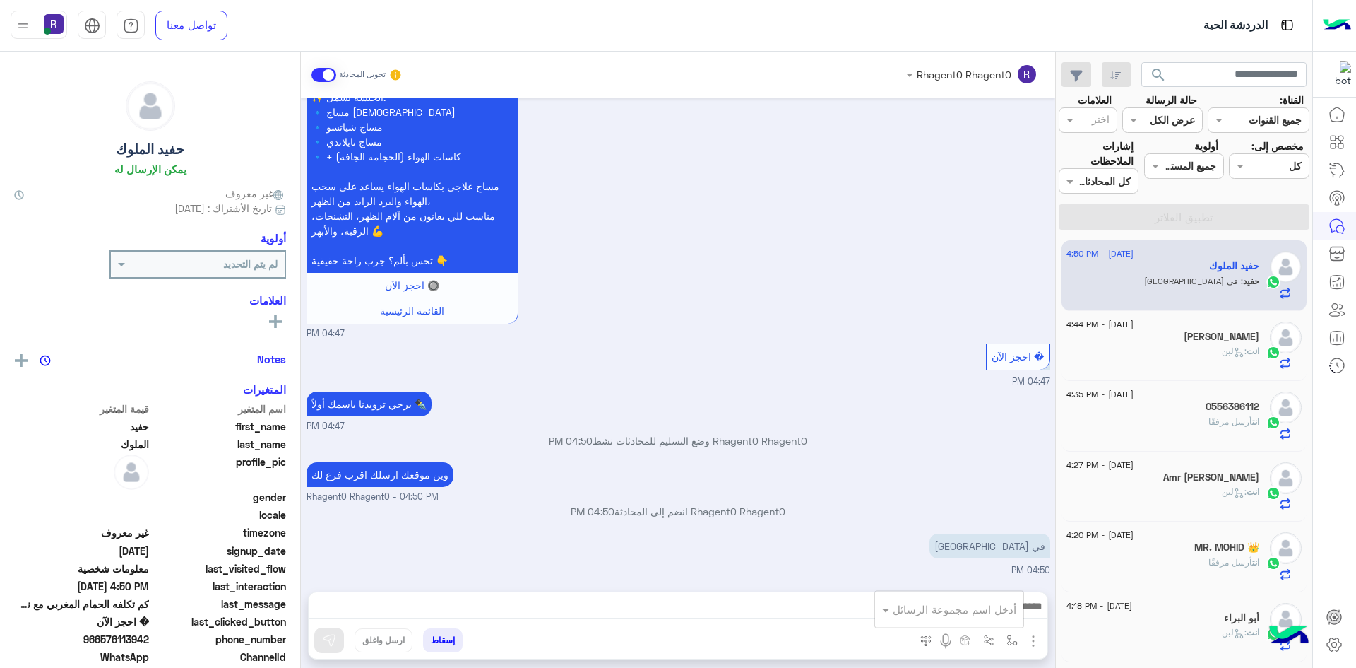
click at [999, 612] on input "text" at bounding box center [968, 609] width 95 height 16
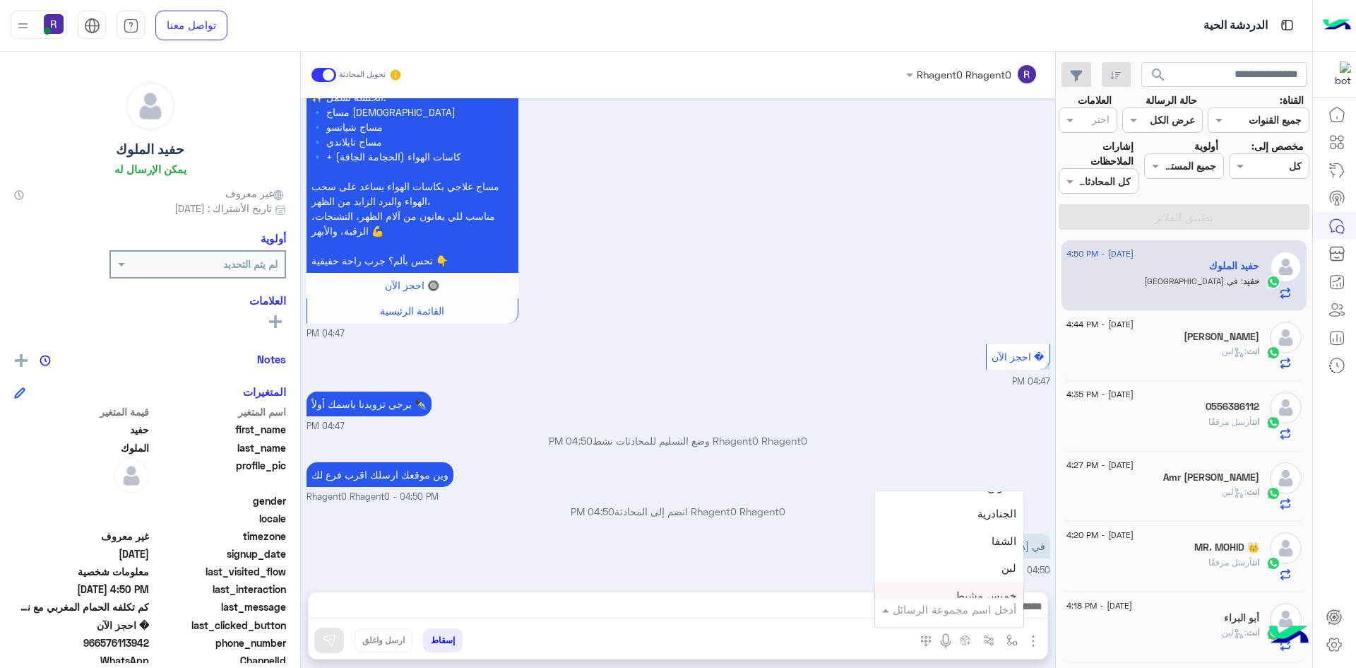
scroll to position [918, 0]
click at [983, 545] on div "الجنادرية" at bounding box center [949, 539] width 148 height 28
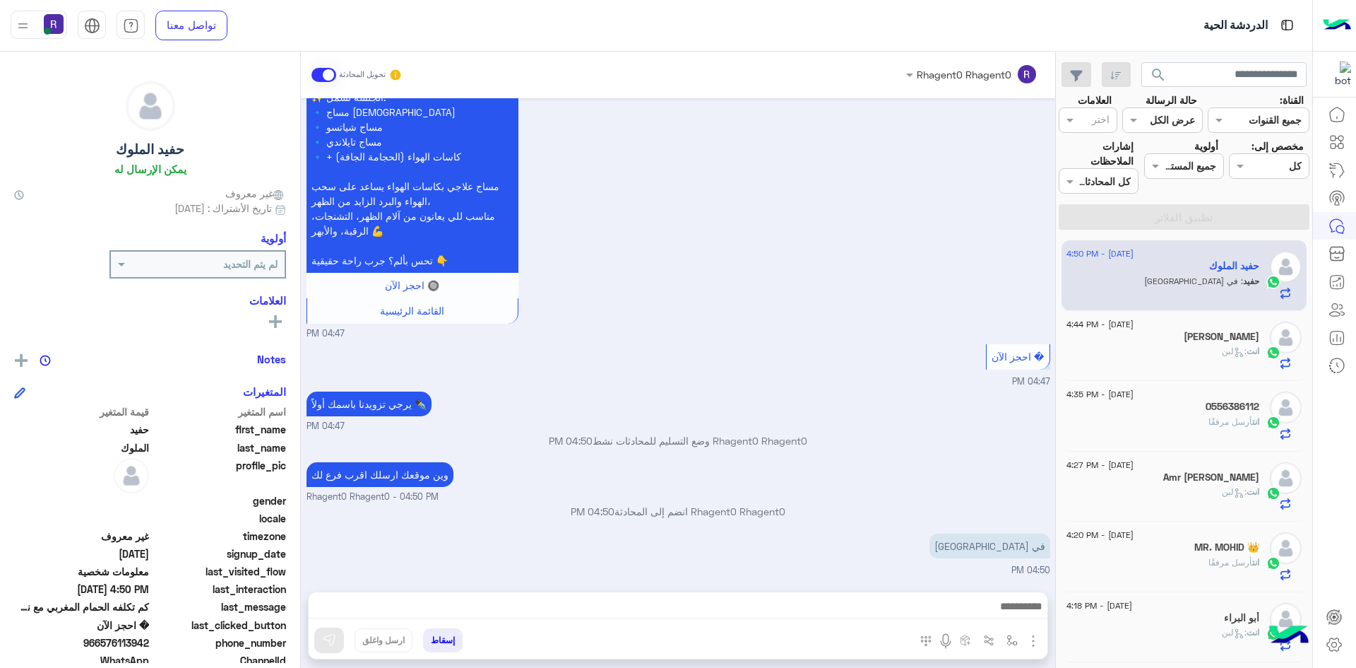
type textarea "*********"
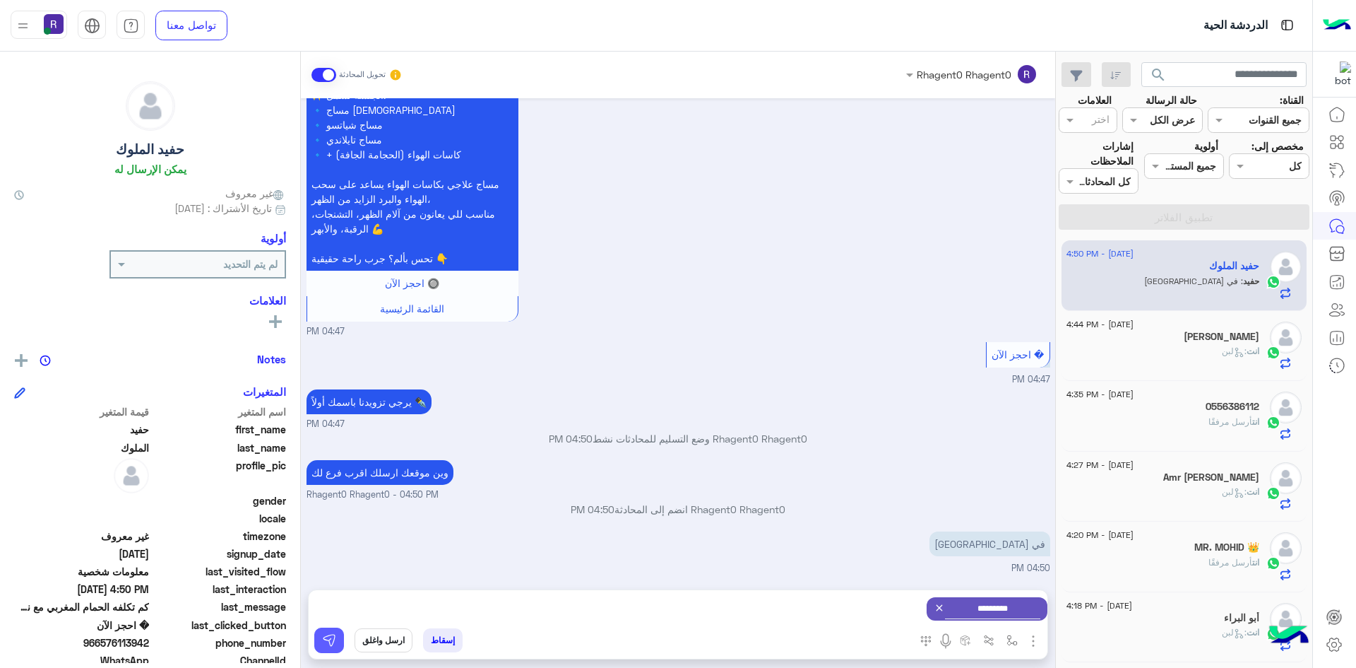
click at [330, 646] on img at bounding box center [329, 640] width 14 height 14
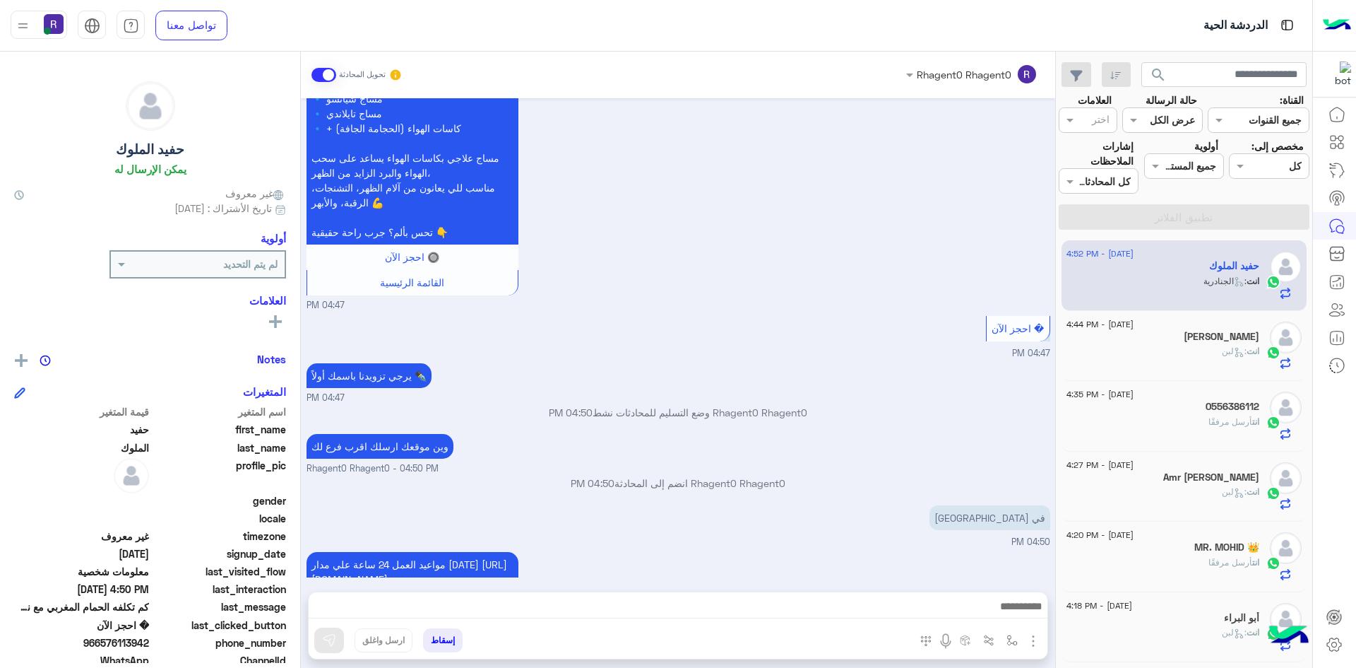
scroll to position [964, 0]
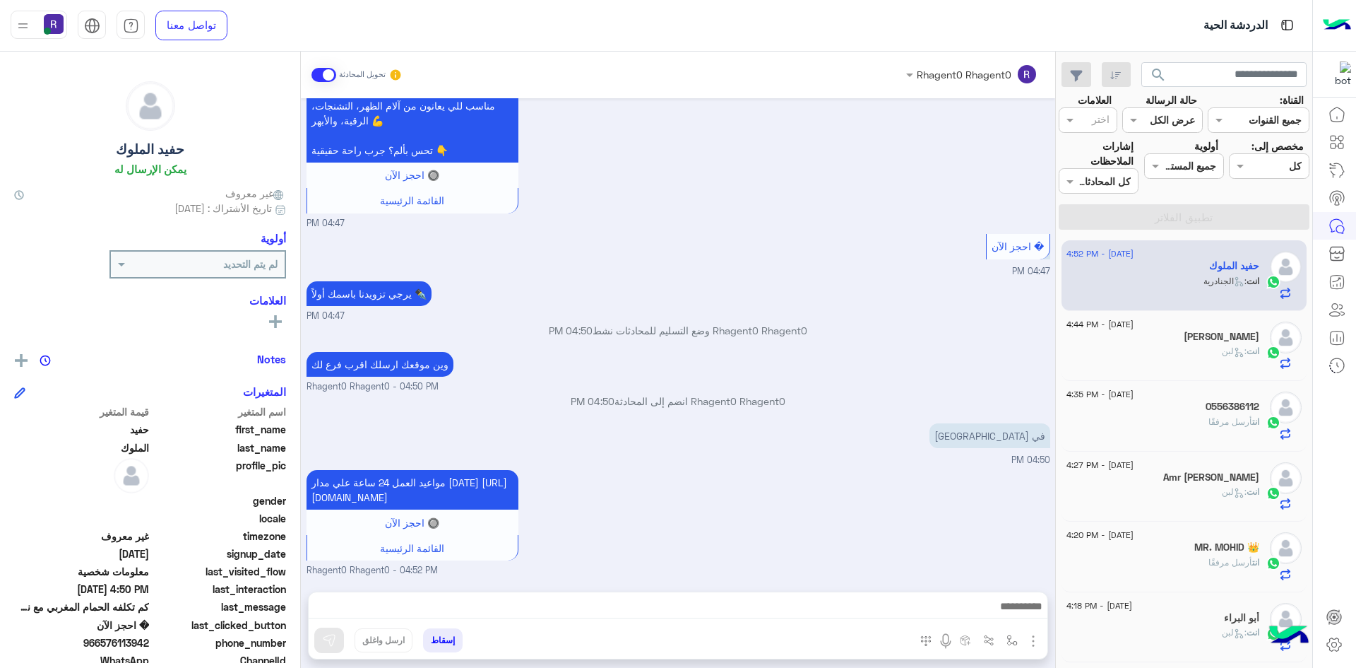
click at [1196, 360] on div "انت : لبن" at bounding box center [1163, 357] width 193 height 25
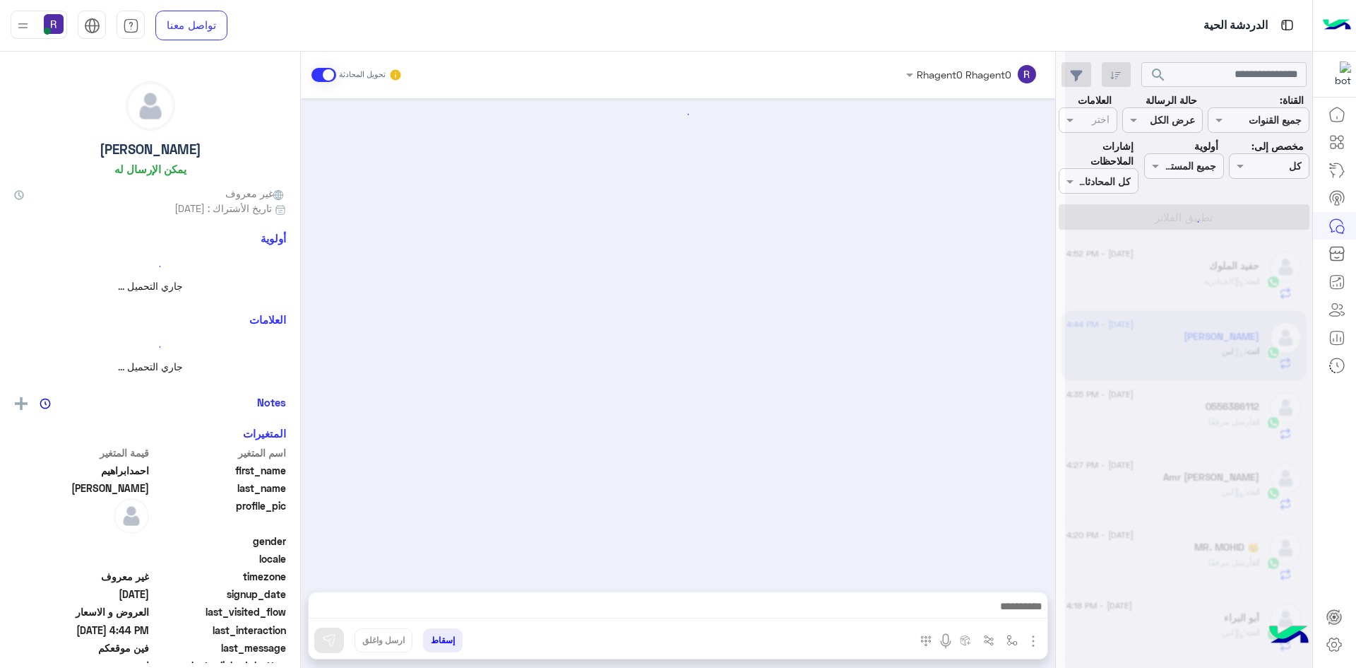
scroll to position [506, 0]
